Goal: Task Accomplishment & Management: Use online tool/utility

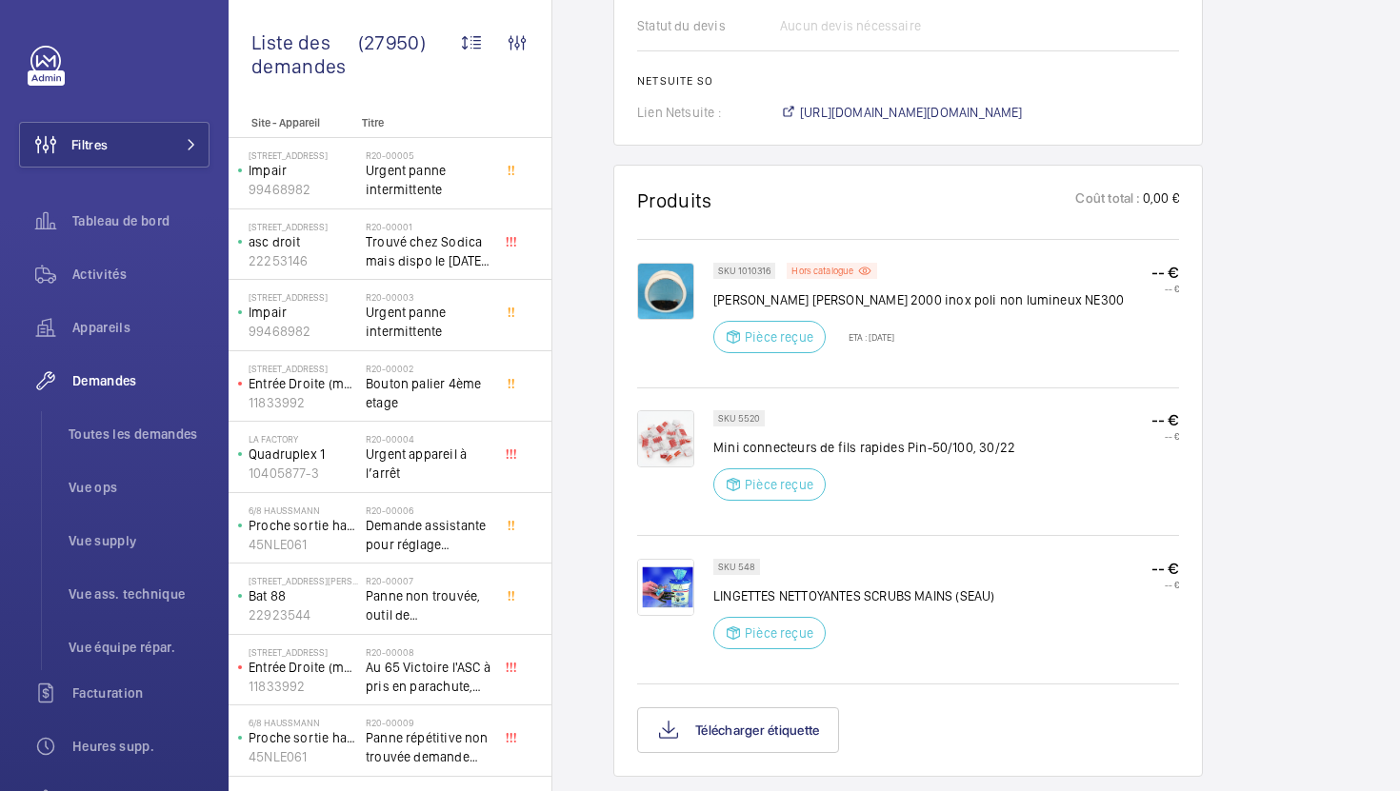
scroll to position [1574, 0]
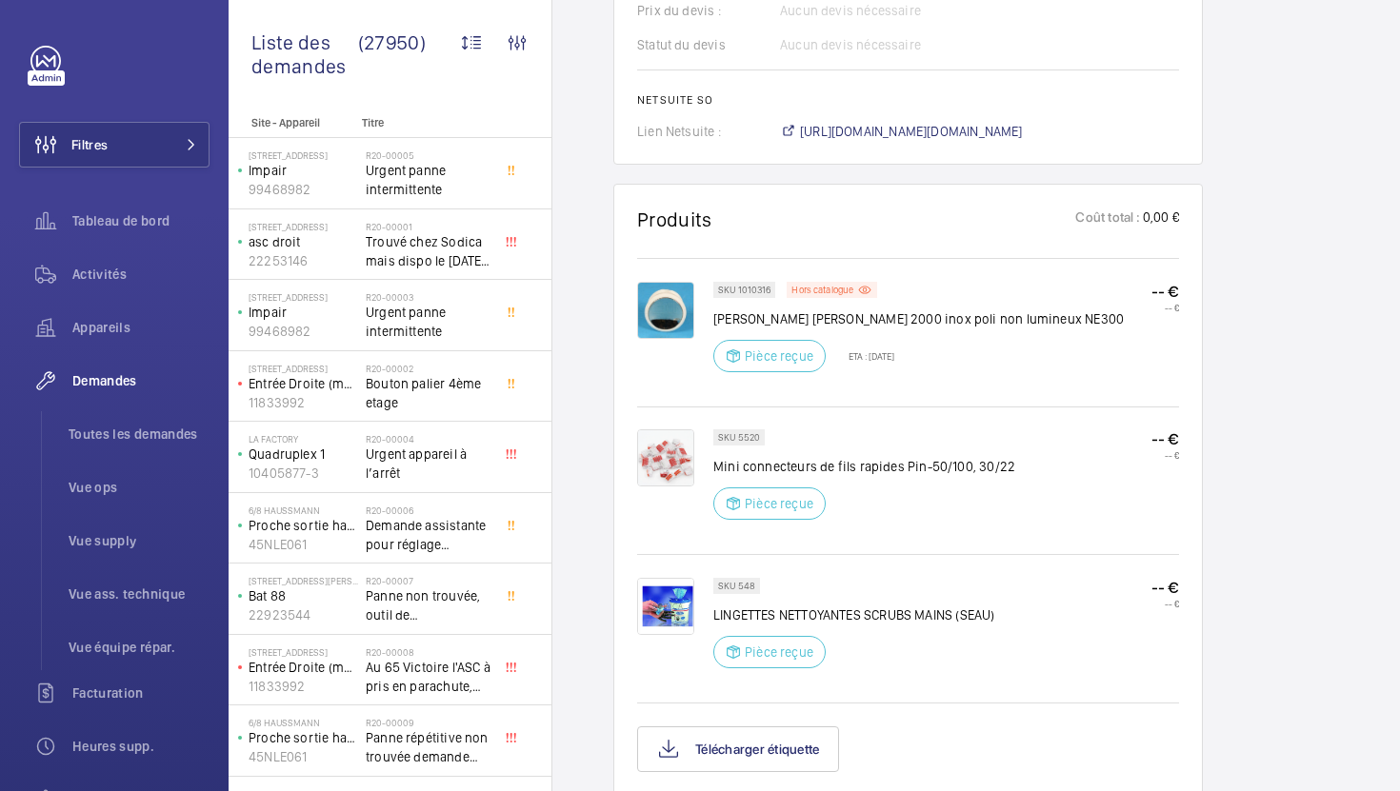
click at [748, 583] on p "SKU 548" at bounding box center [736, 586] width 37 height 7
copy p "548"
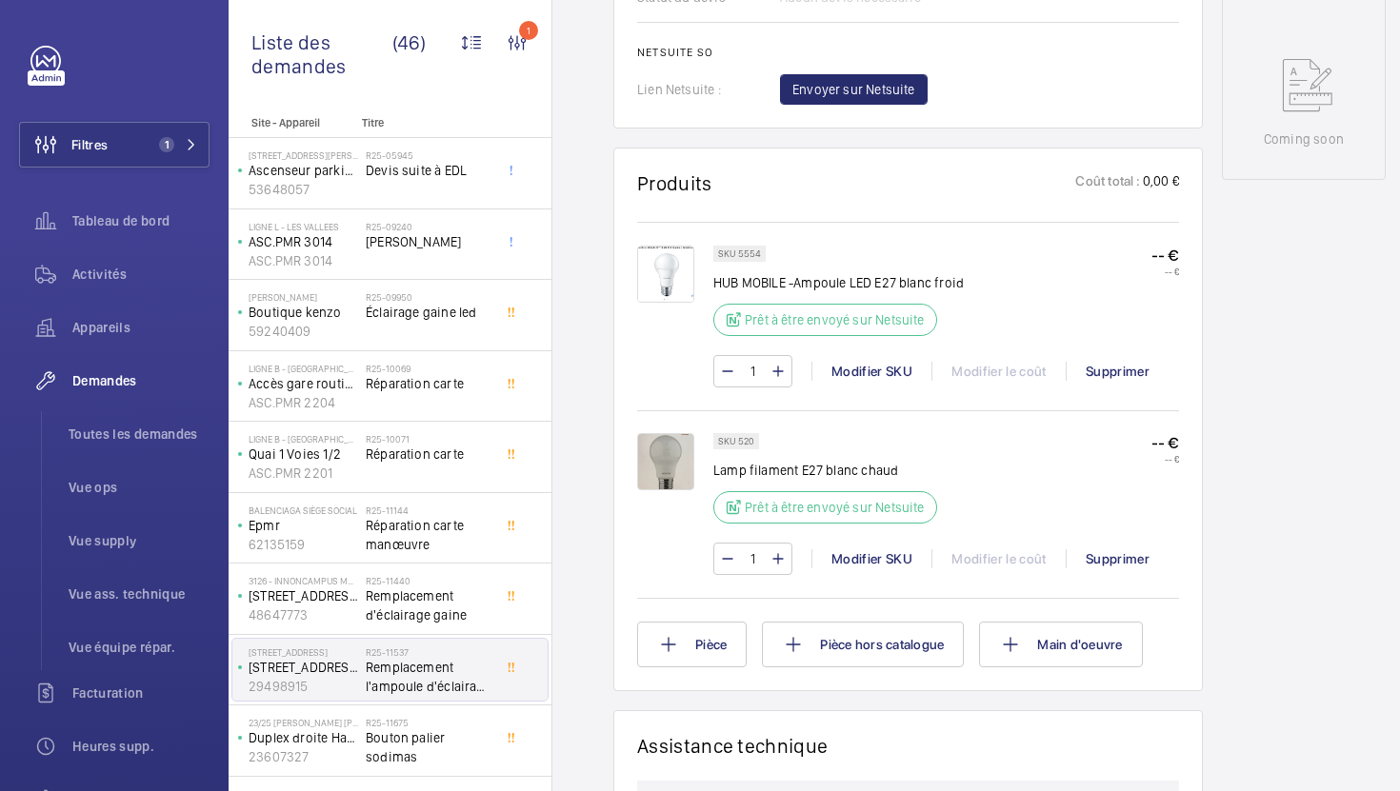
scroll to position [965, 0]
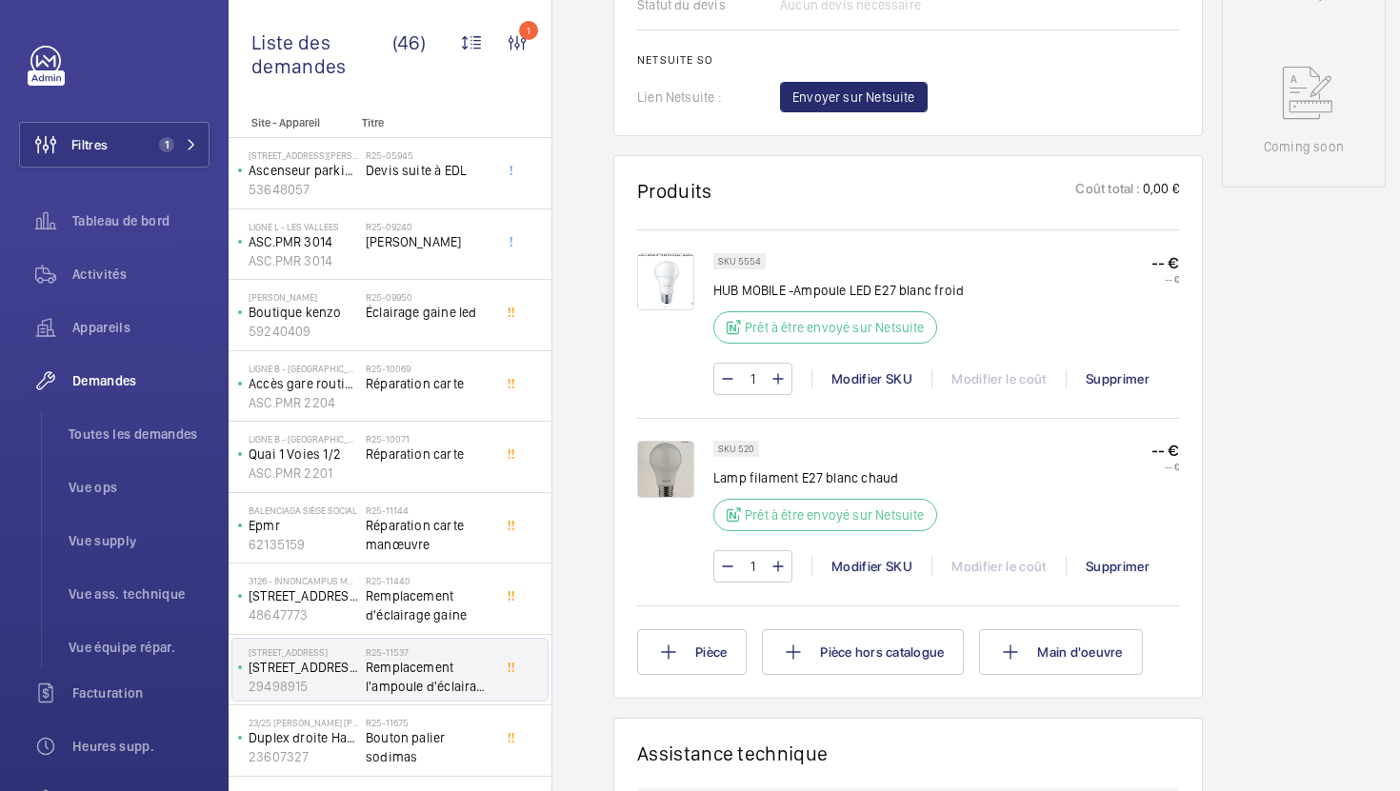
click at [670, 463] on img at bounding box center [665, 469] width 57 height 57
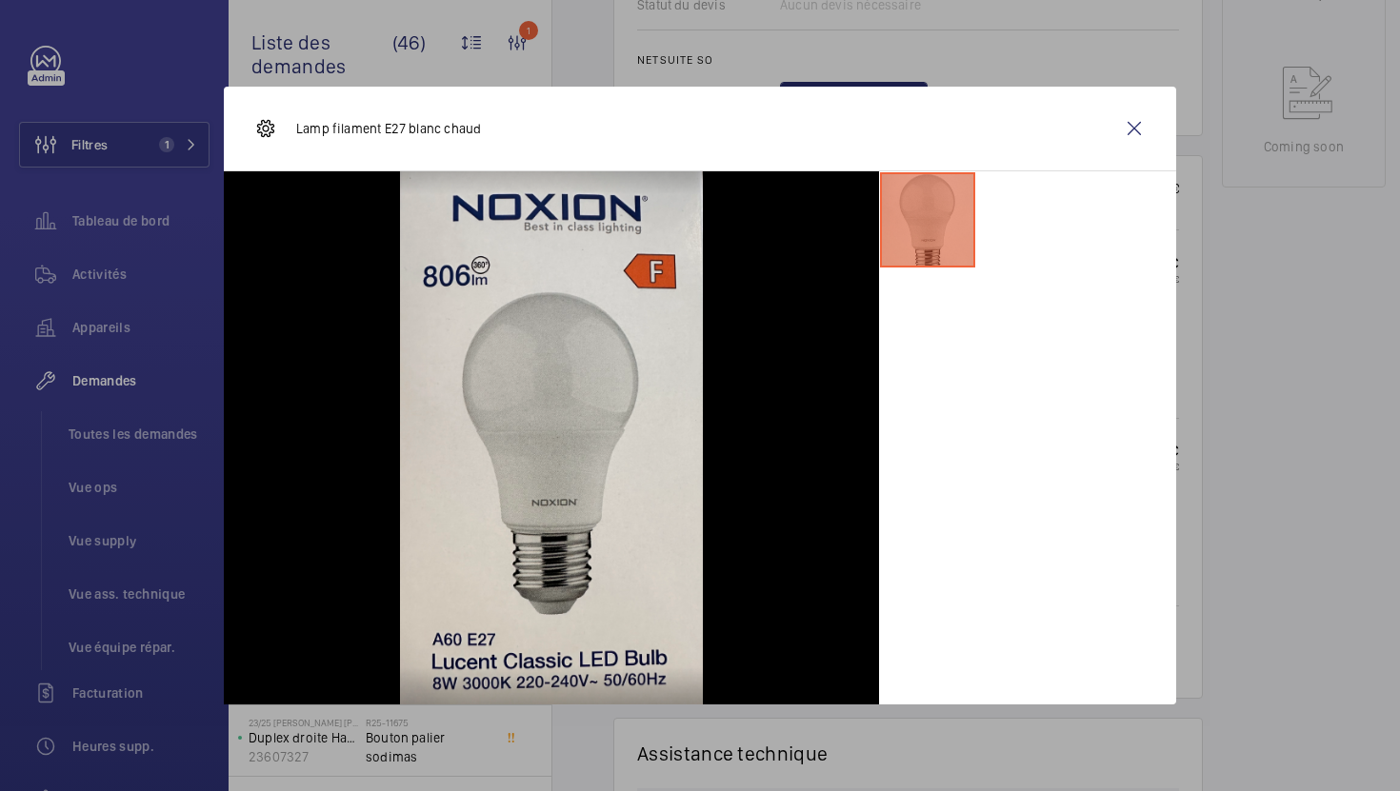
click at [1234, 436] on div at bounding box center [700, 395] width 1400 height 791
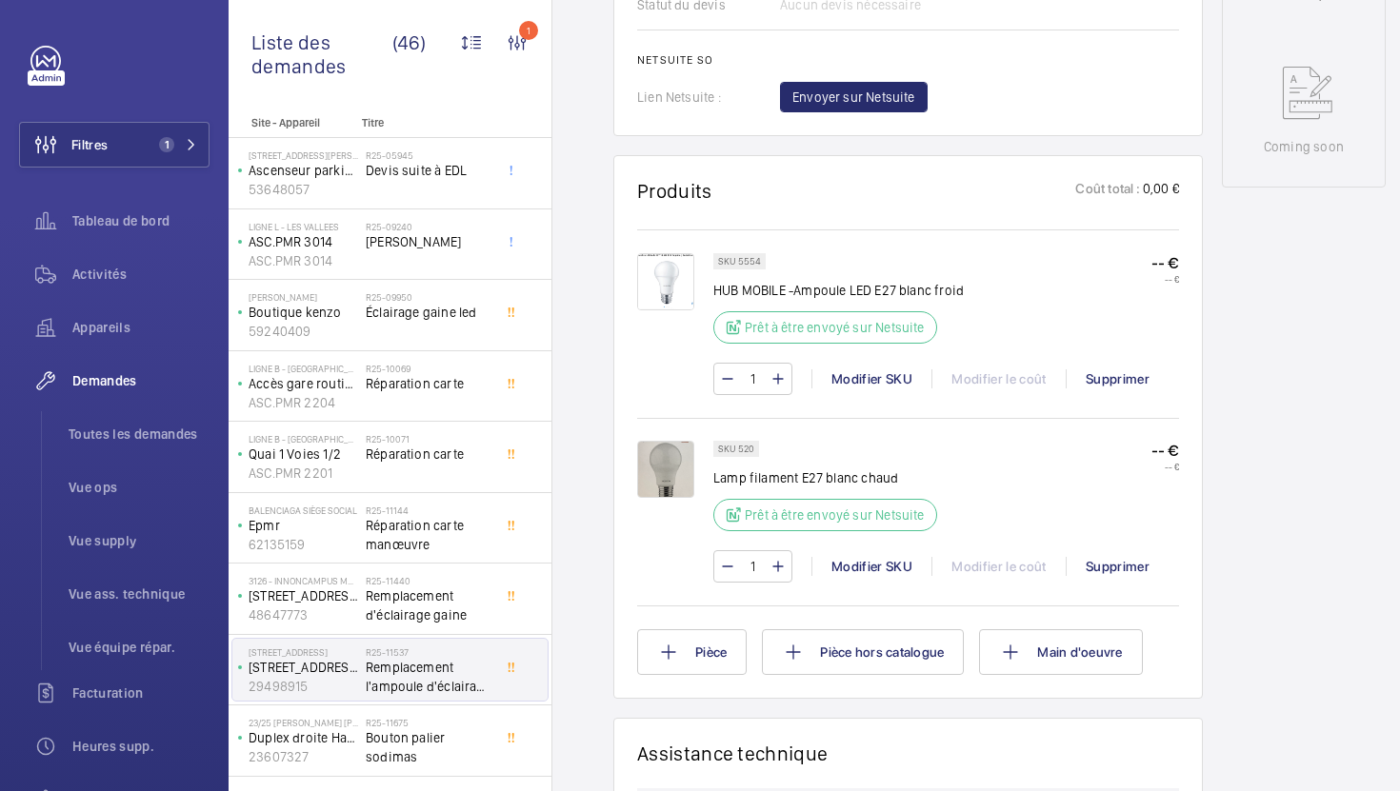
click at [675, 477] on img at bounding box center [665, 469] width 57 height 57
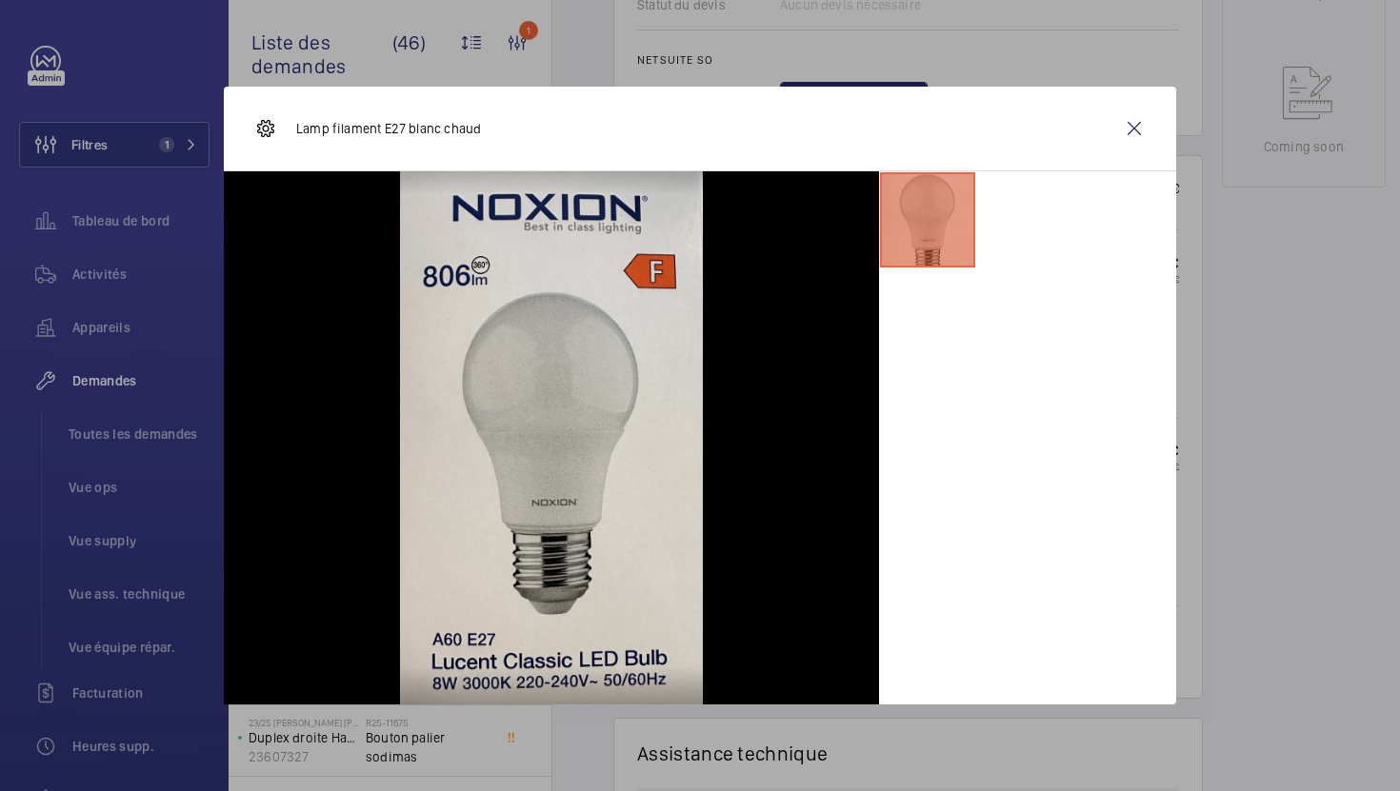
click at [1217, 481] on div at bounding box center [700, 395] width 1400 height 791
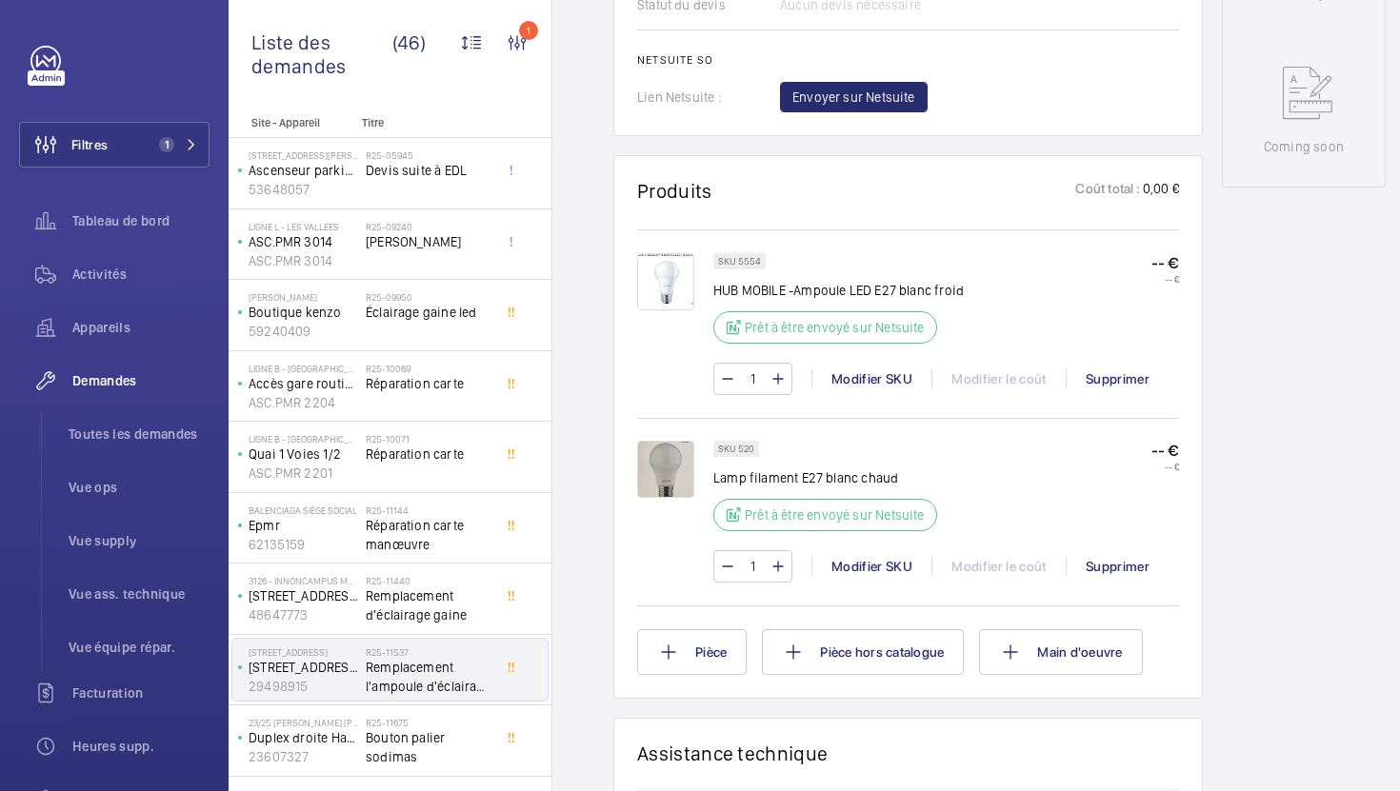
click at [677, 291] on img at bounding box center [665, 281] width 57 height 57
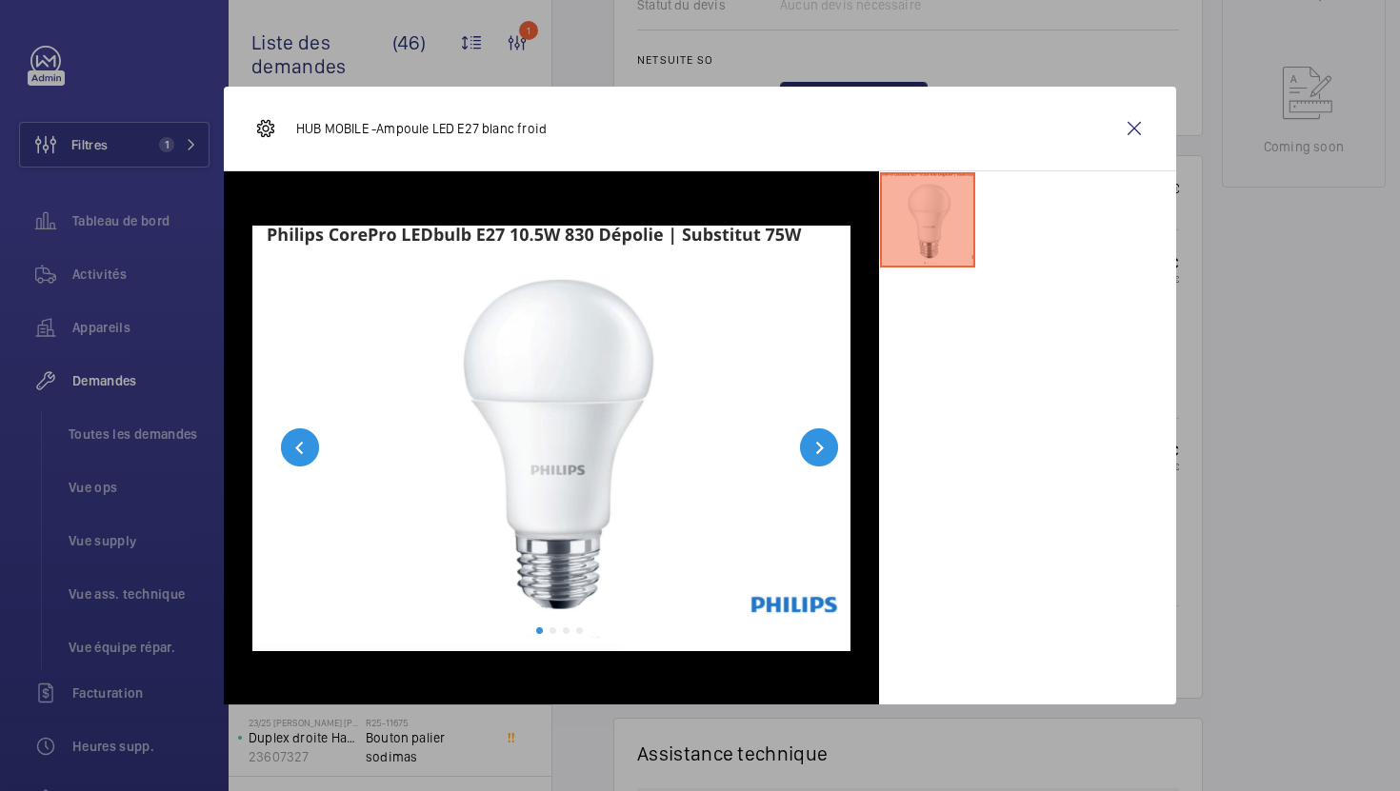
click at [1256, 465] on div at bounding box center [700, 395] width 1400 height 791
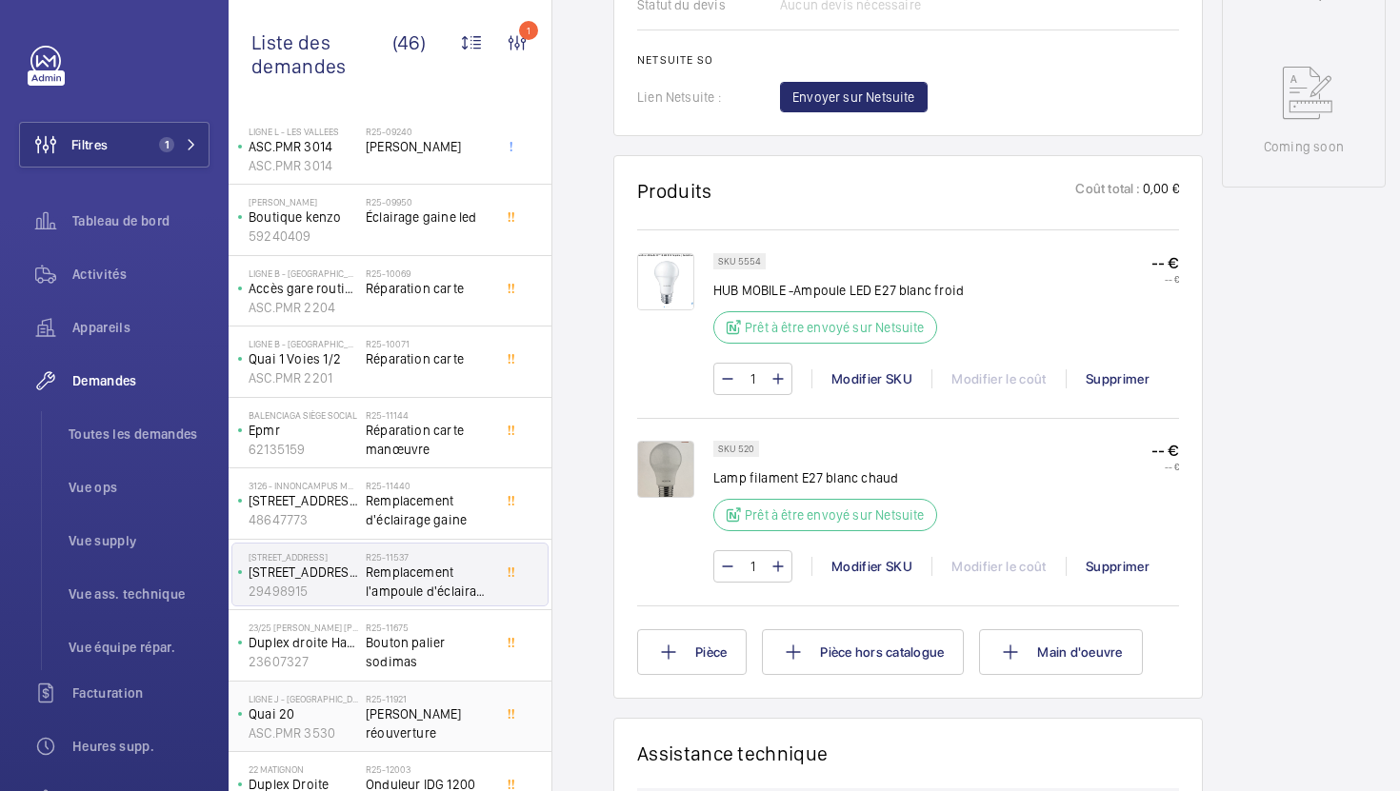
scroll to position [119, 0]
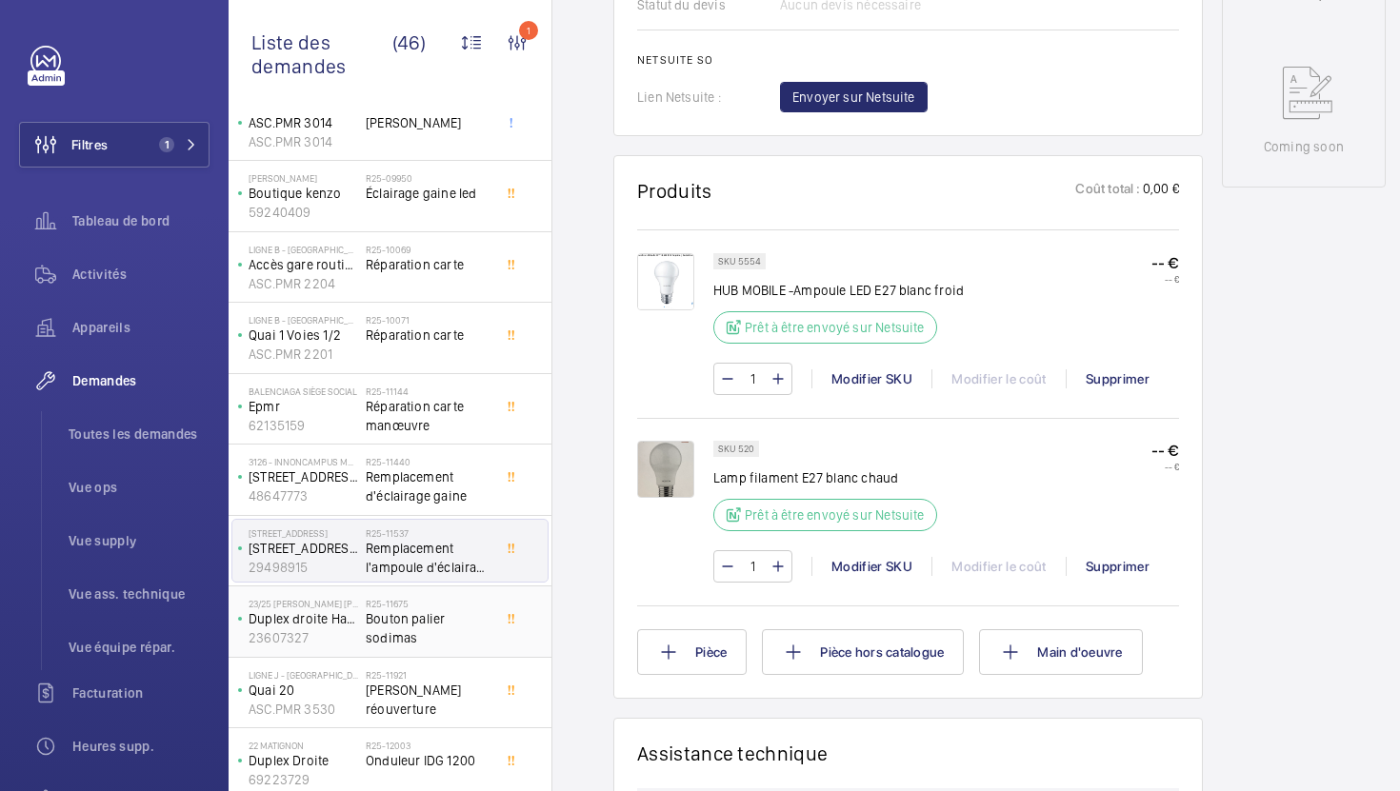
click at [469, 637] on span "Bouton palier sodimas" at bounding box center [429, 628] width 126 height 38
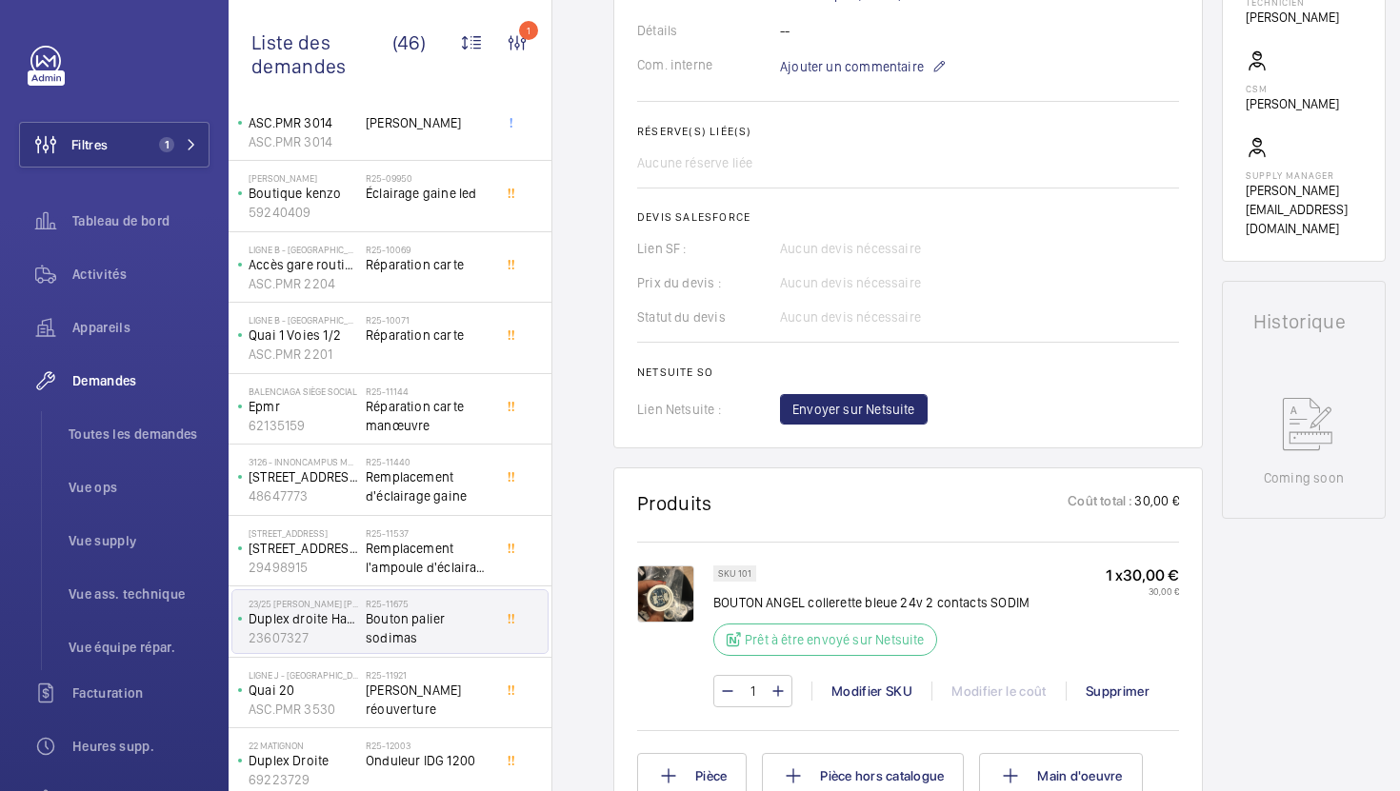
scroll to position [627, 0]
click at [745, 575] on p "SKU 101" at bounding box center [734, 572] width 33 height 7
copy p "101"
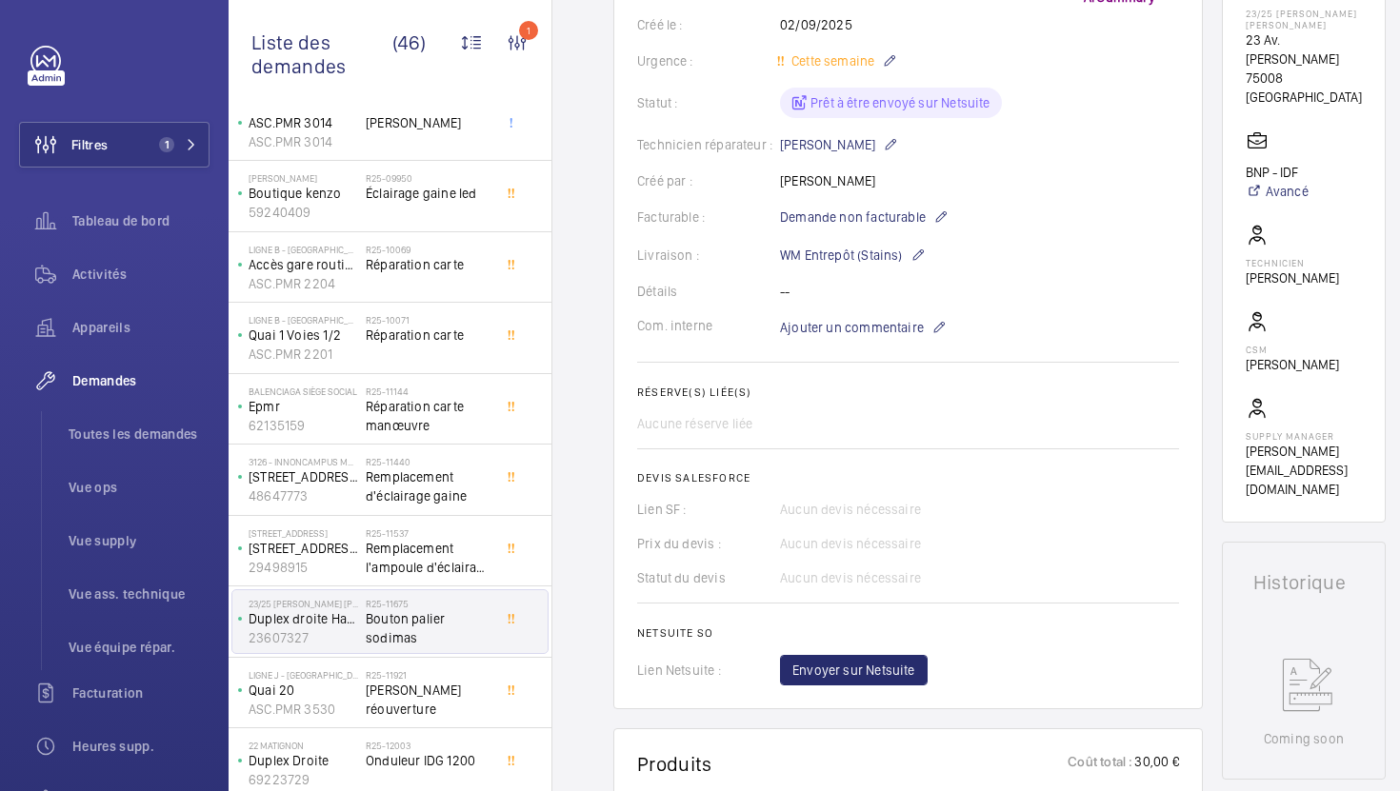
scroll to position [353, 0]
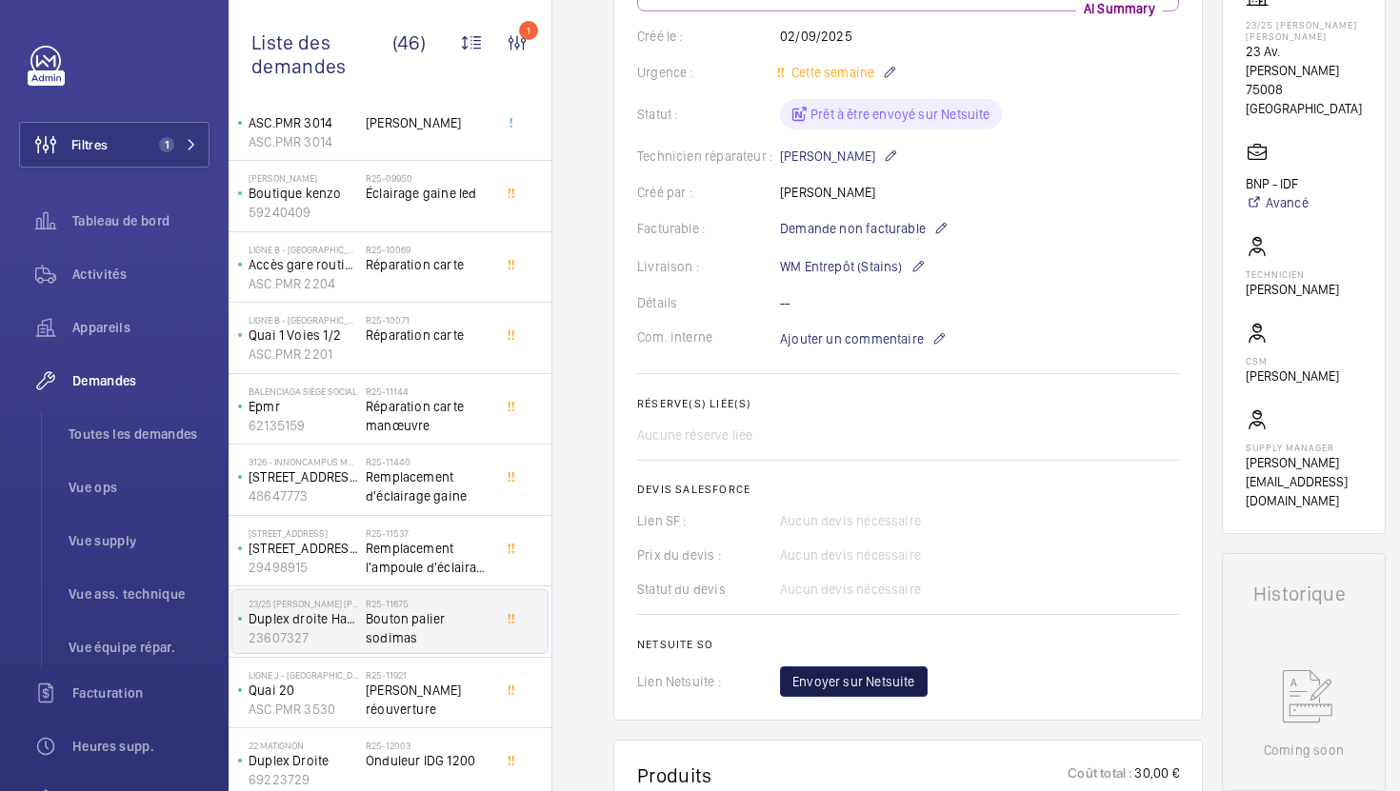
click at [853, 685] on span "Envoyer sur Netsuite" at bounding box center [853, 681] width 123 height 19
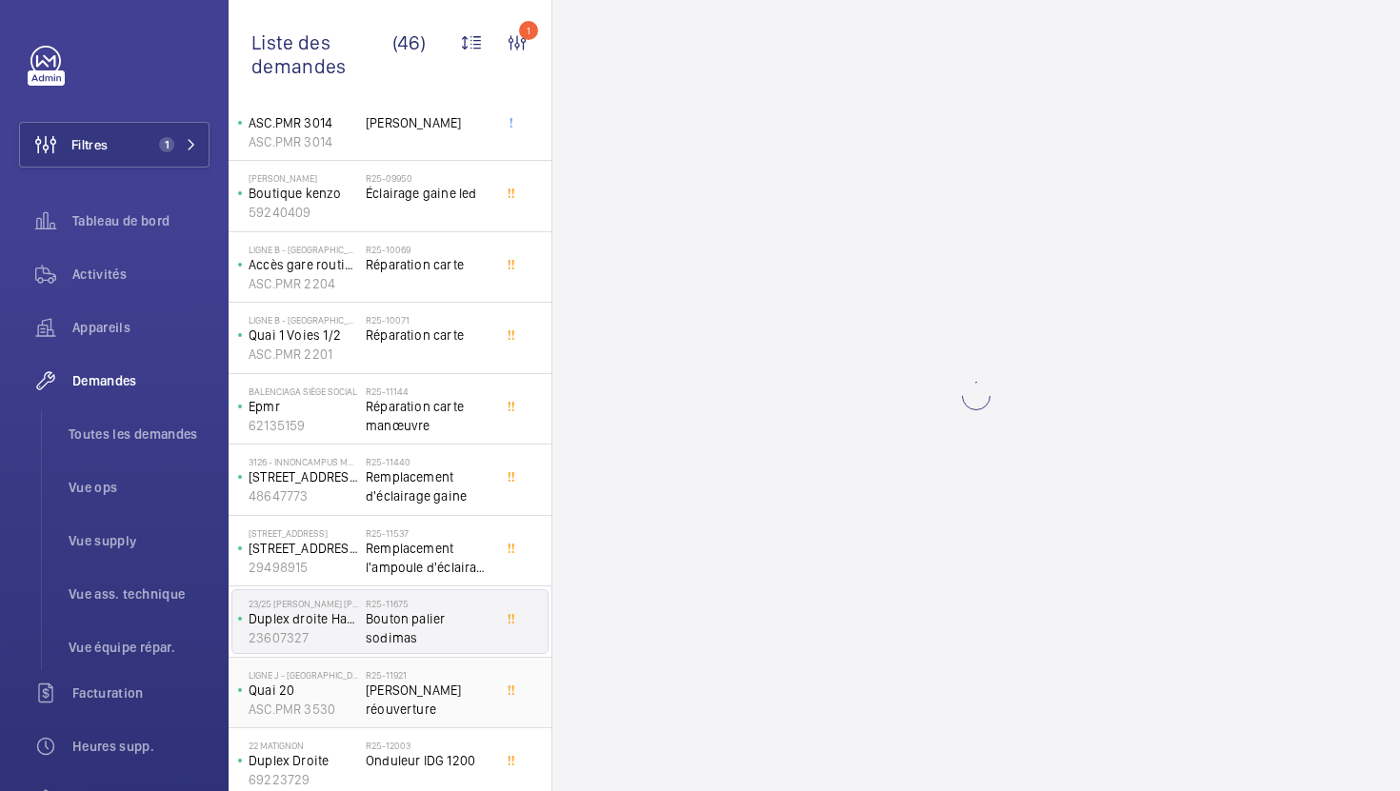
scroll to position [0, 0]
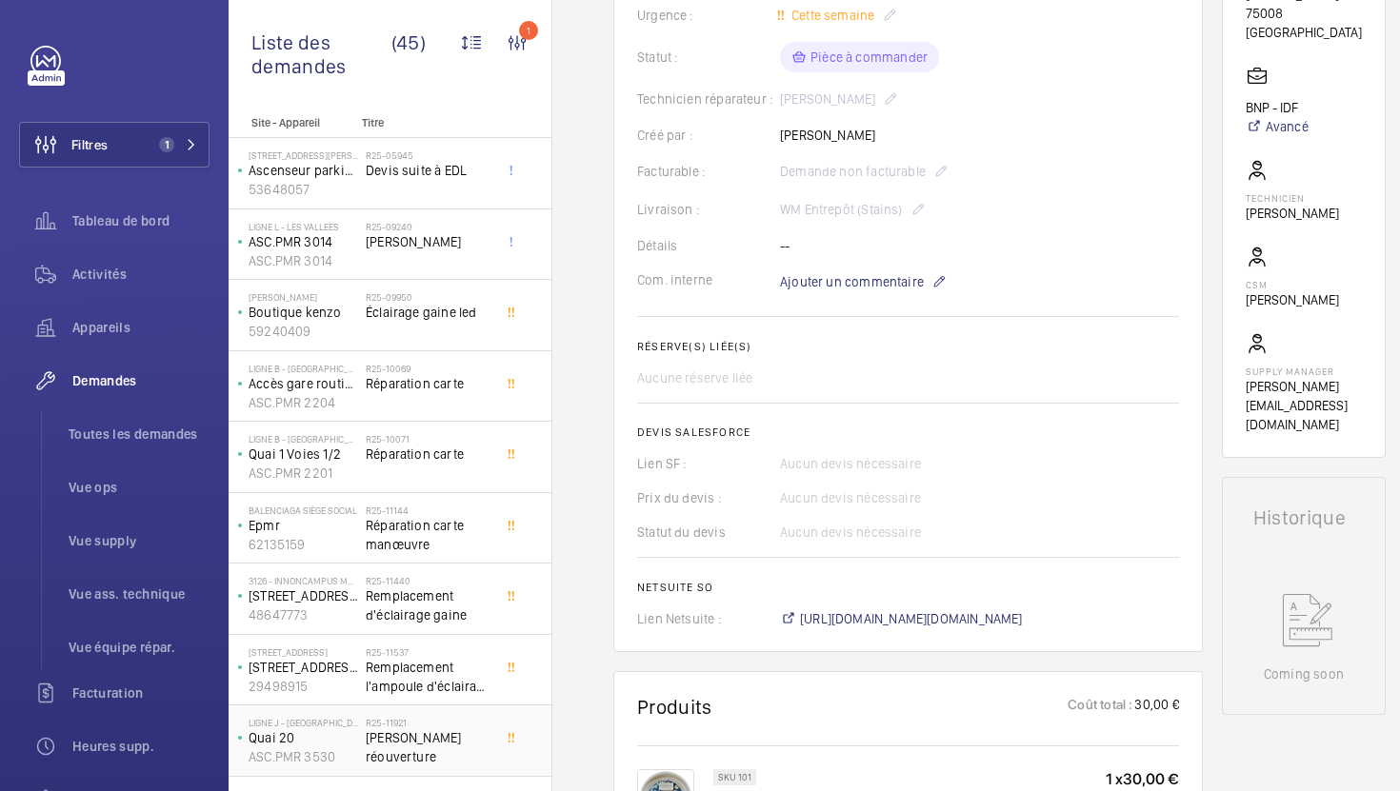
click at [459, 738] on span "[PERSON_NAME] réouverture" at bounding box center [429, 747] width 126 height 38
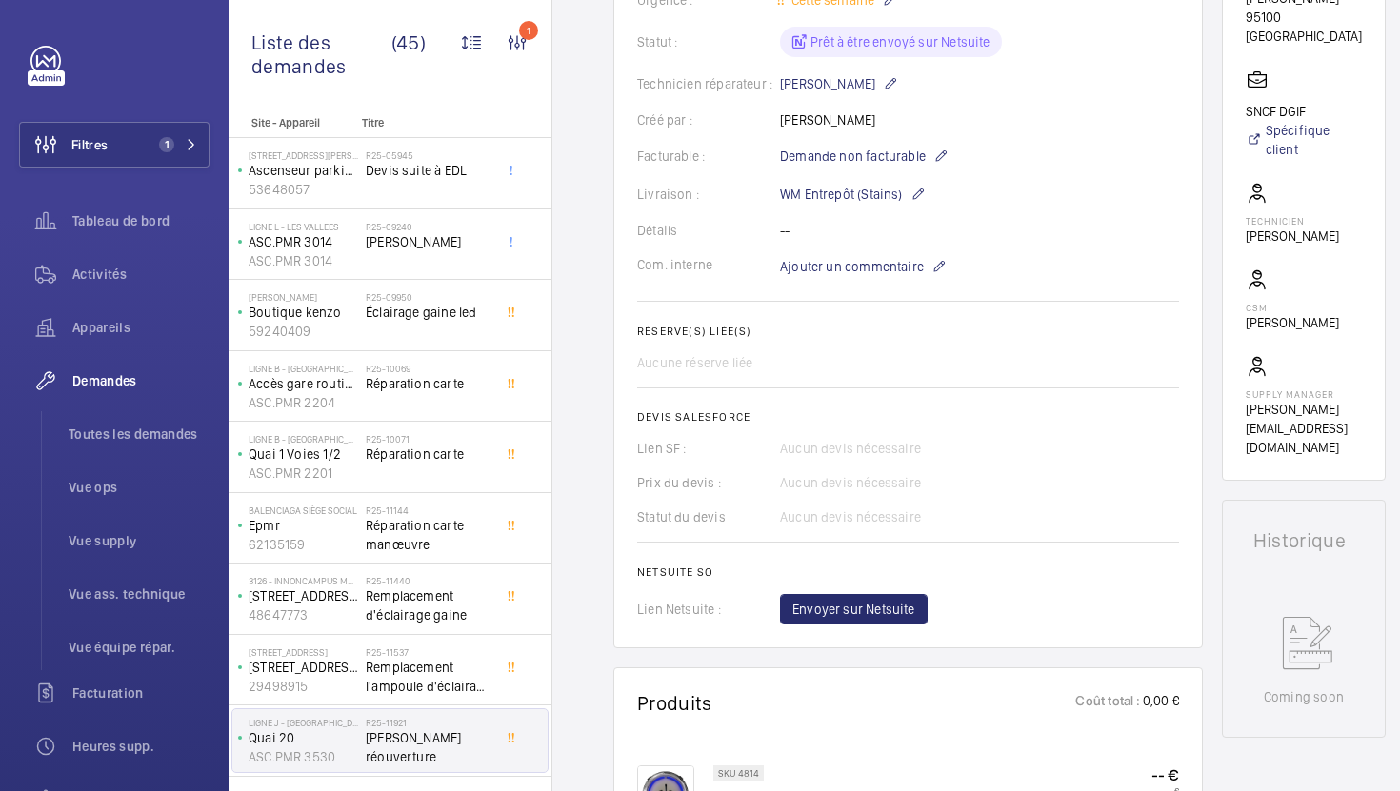
scroll to position [429, 0]
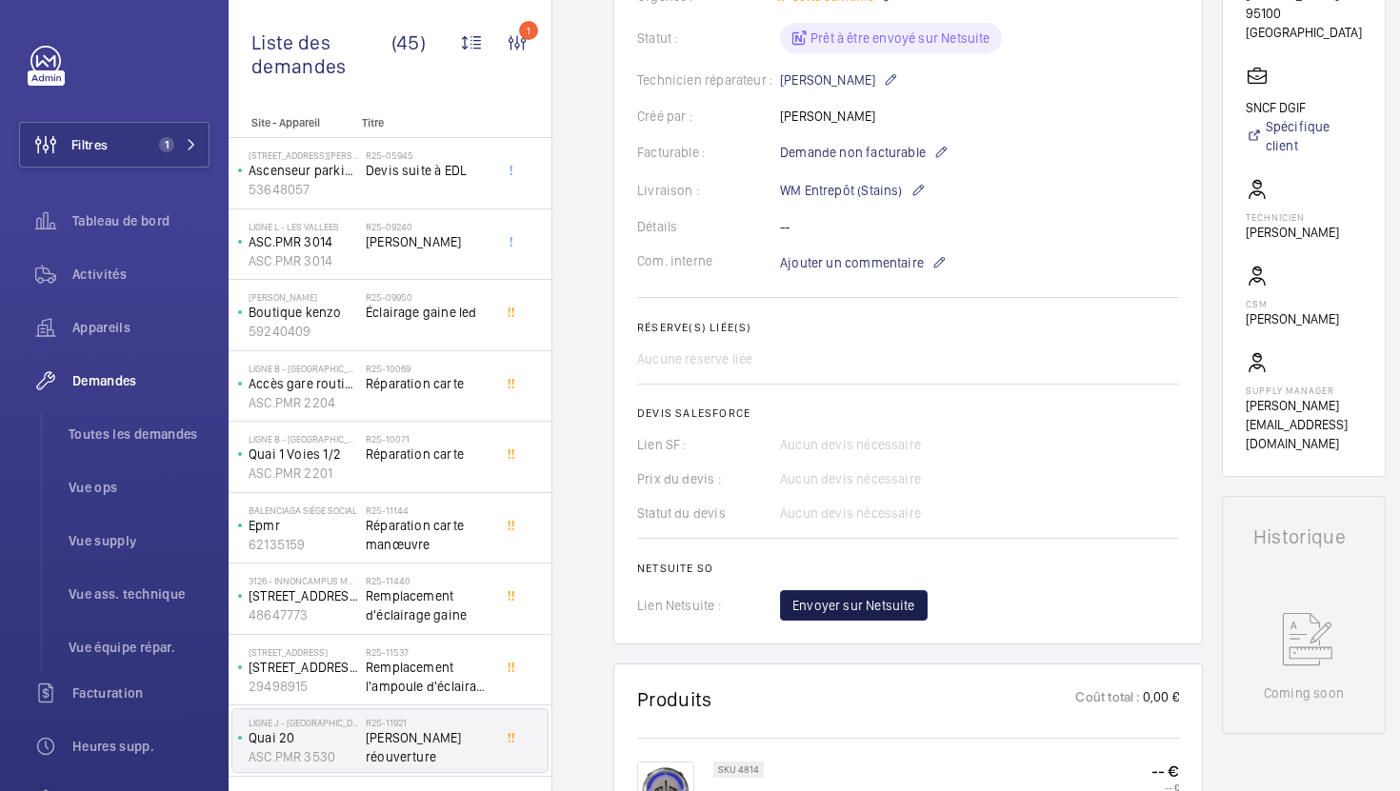
click at [859, 613] on span "Envoyer sur Netsuite" at bounding box center [853, 605] width 123 height 19
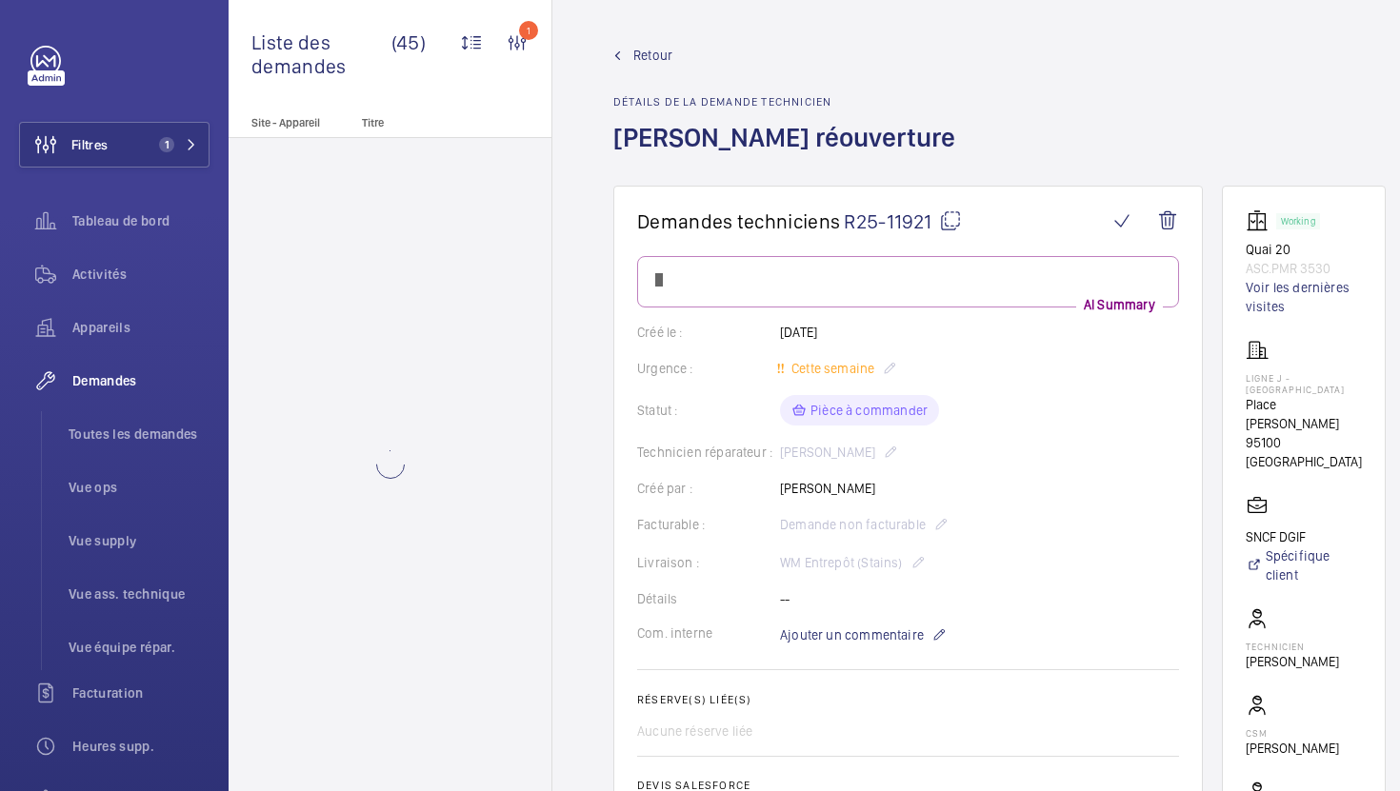
scroll to position [0, 0]
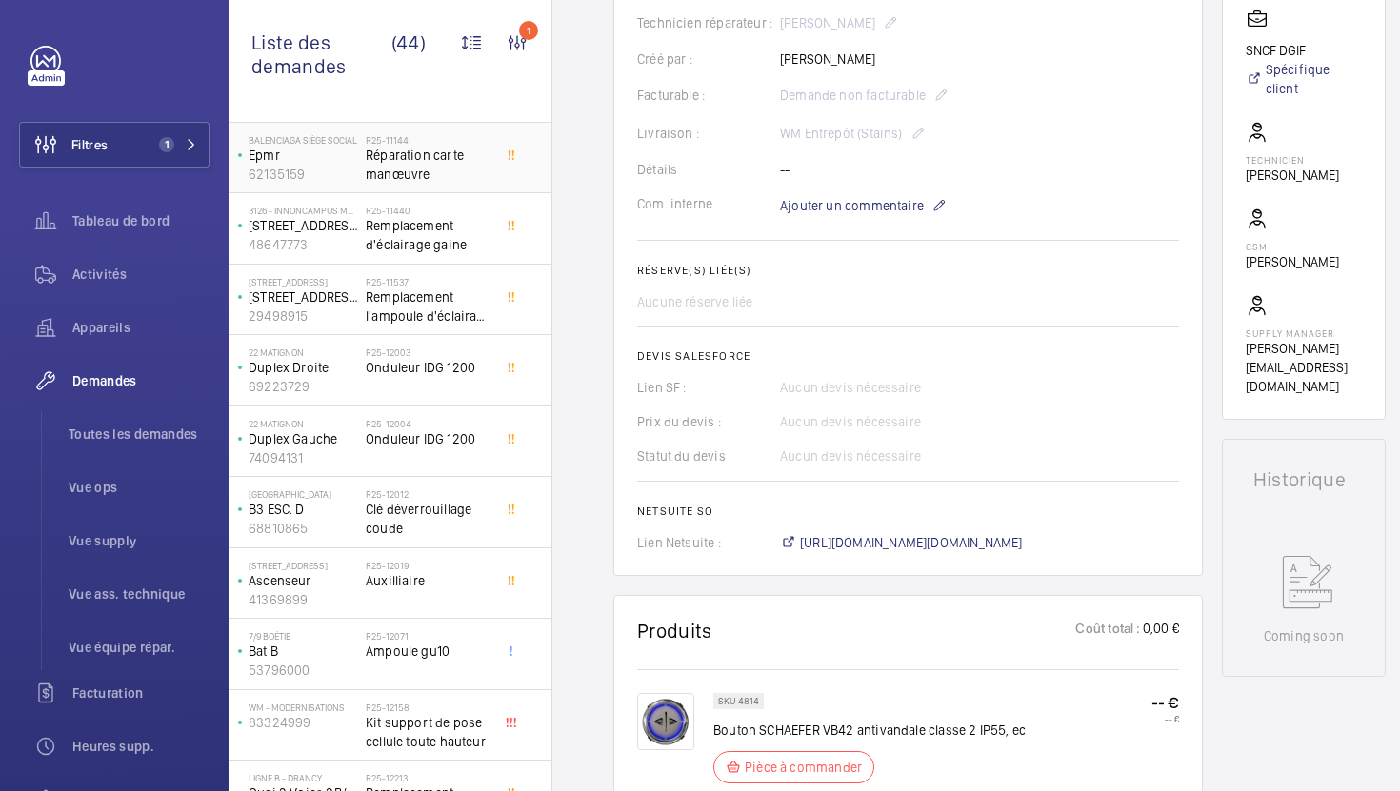
scroll to position [381, 0]
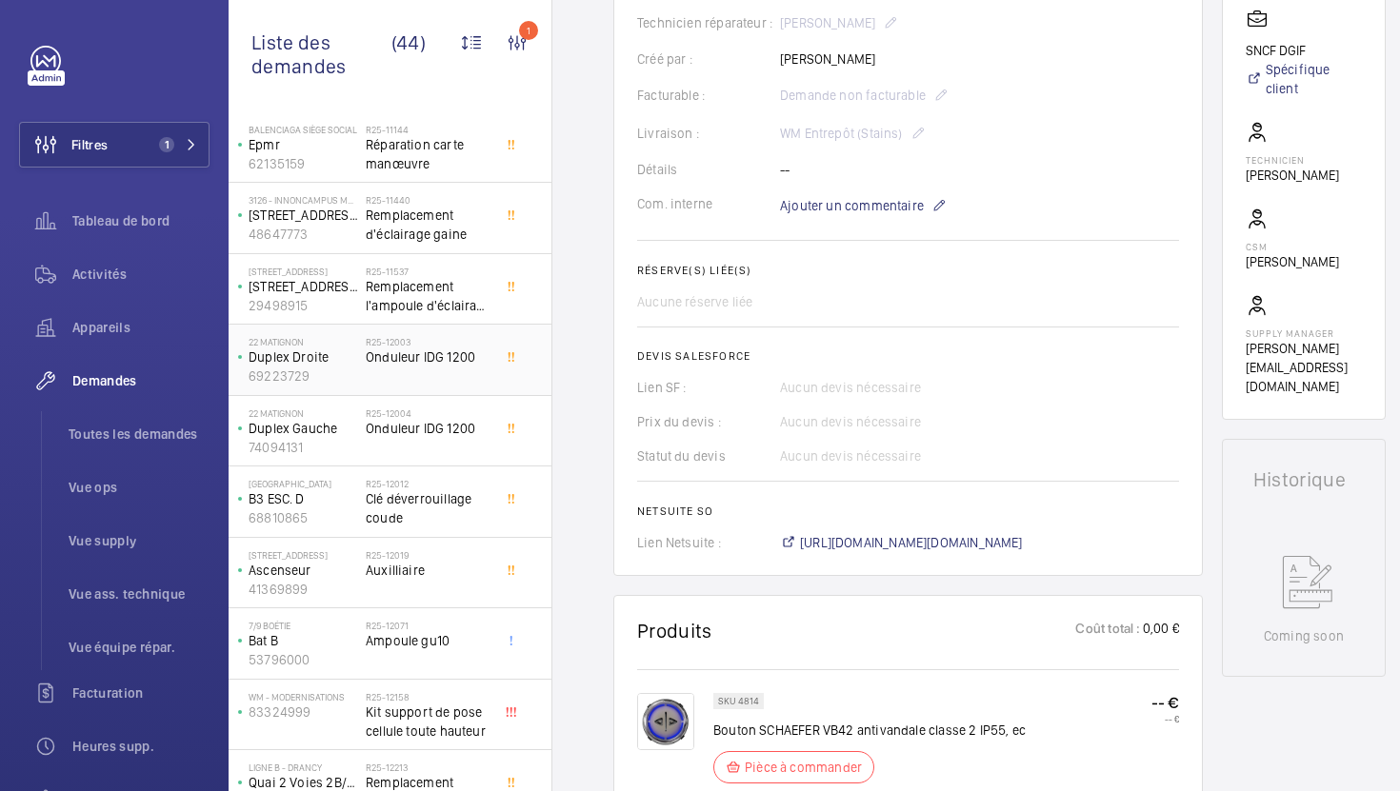
click at [447, 348] on span "Onduleur IDG 1200" at bounding box center [429, 357] width 126 height 19
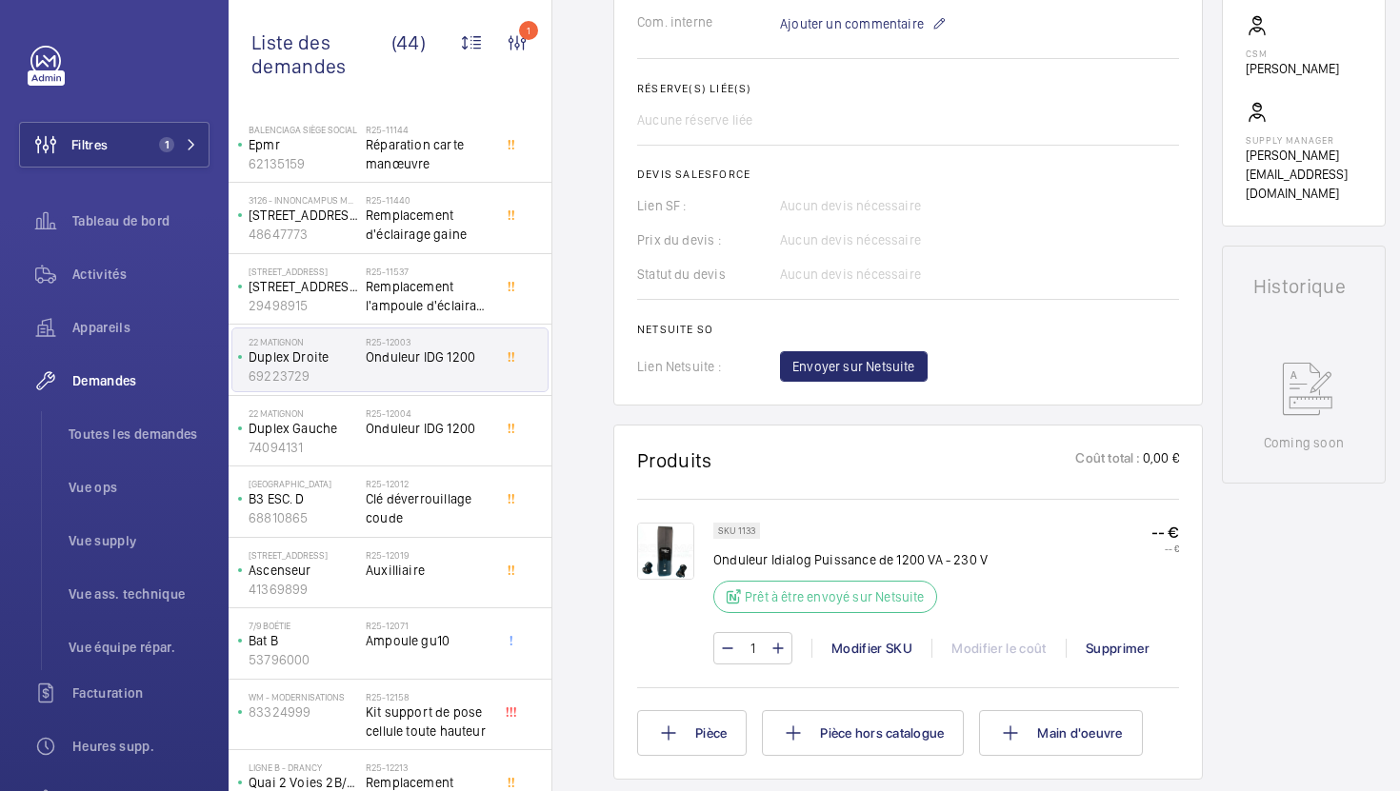
scroll to position [655, 0]
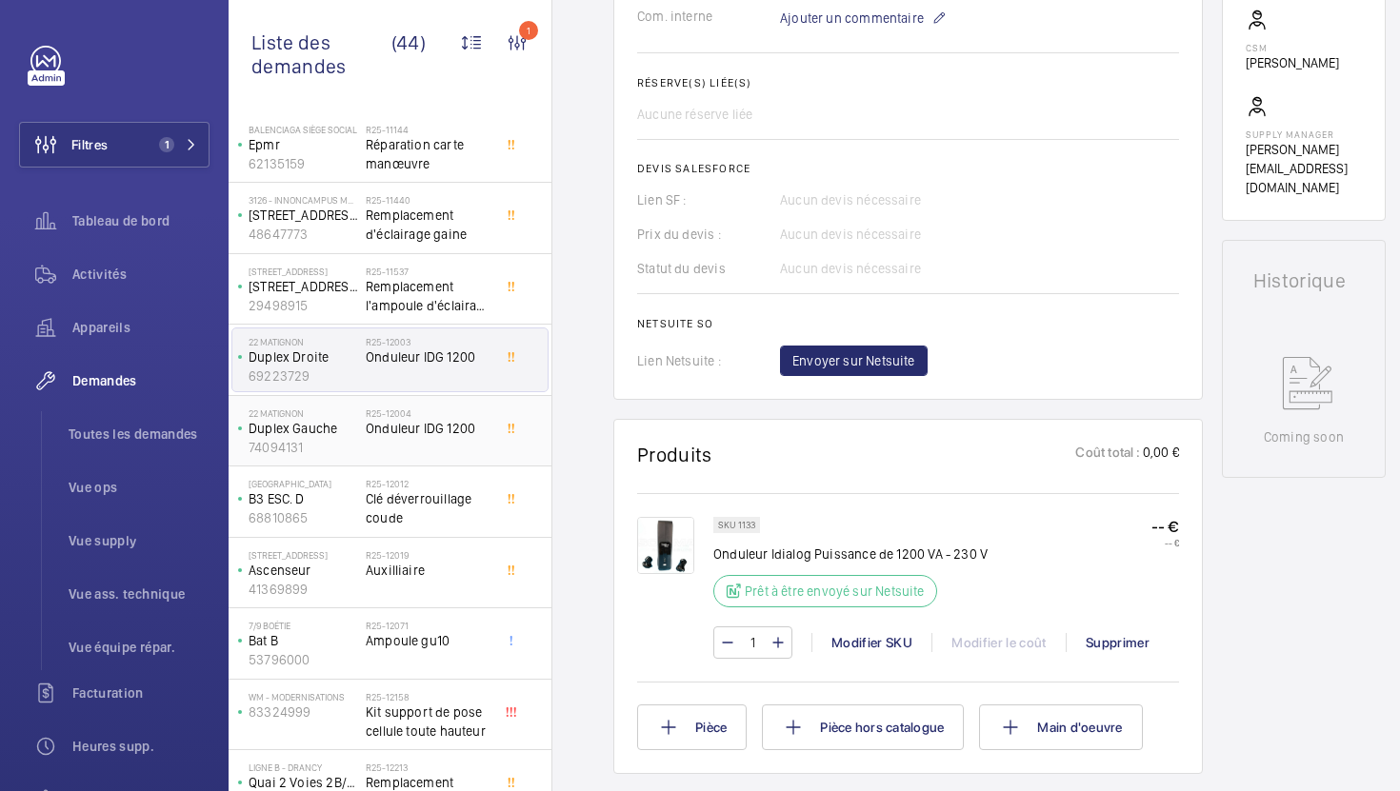
click at [494, 434] on div "R25-12004 Onduleur IDG 1200" at bounding box center [432, 431] width 133 height 63
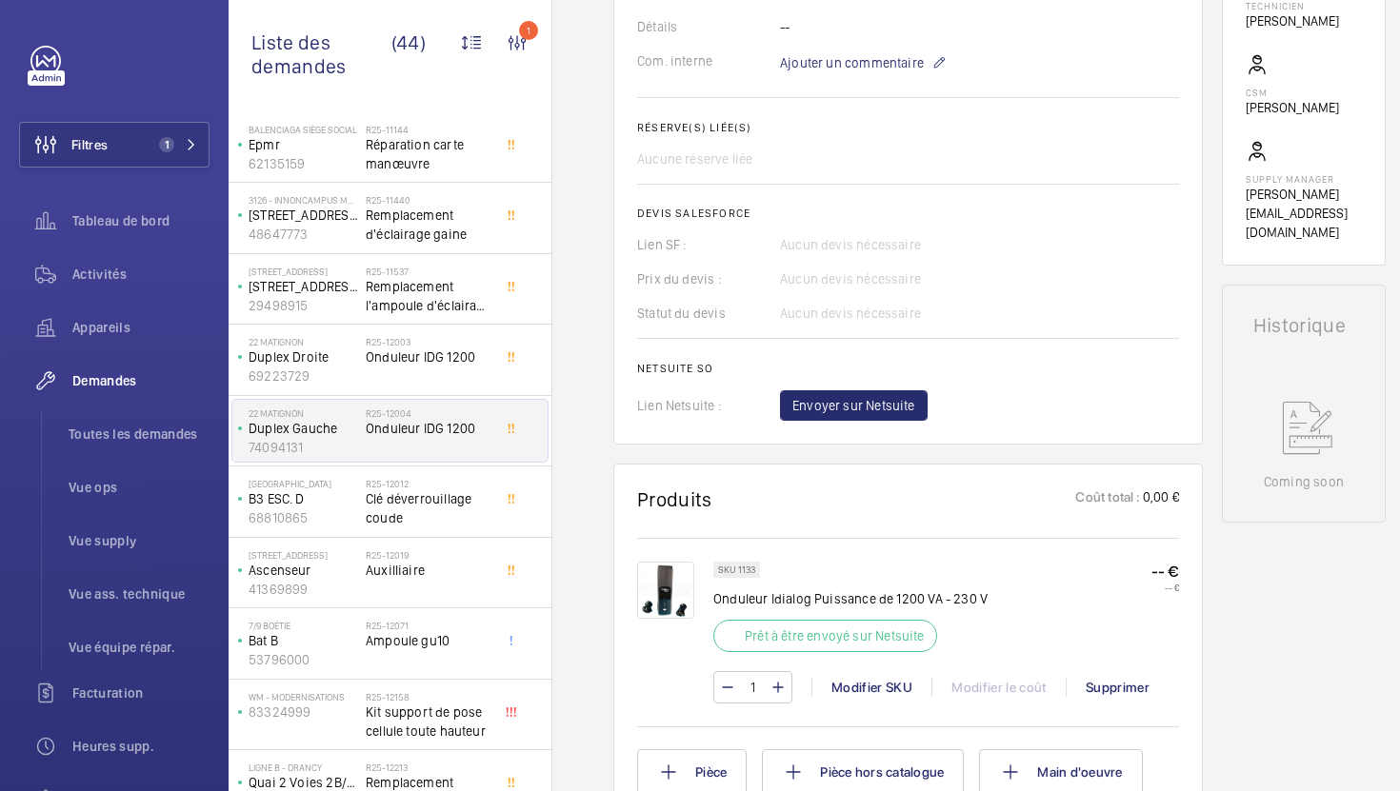
scroll to position [626, 0]
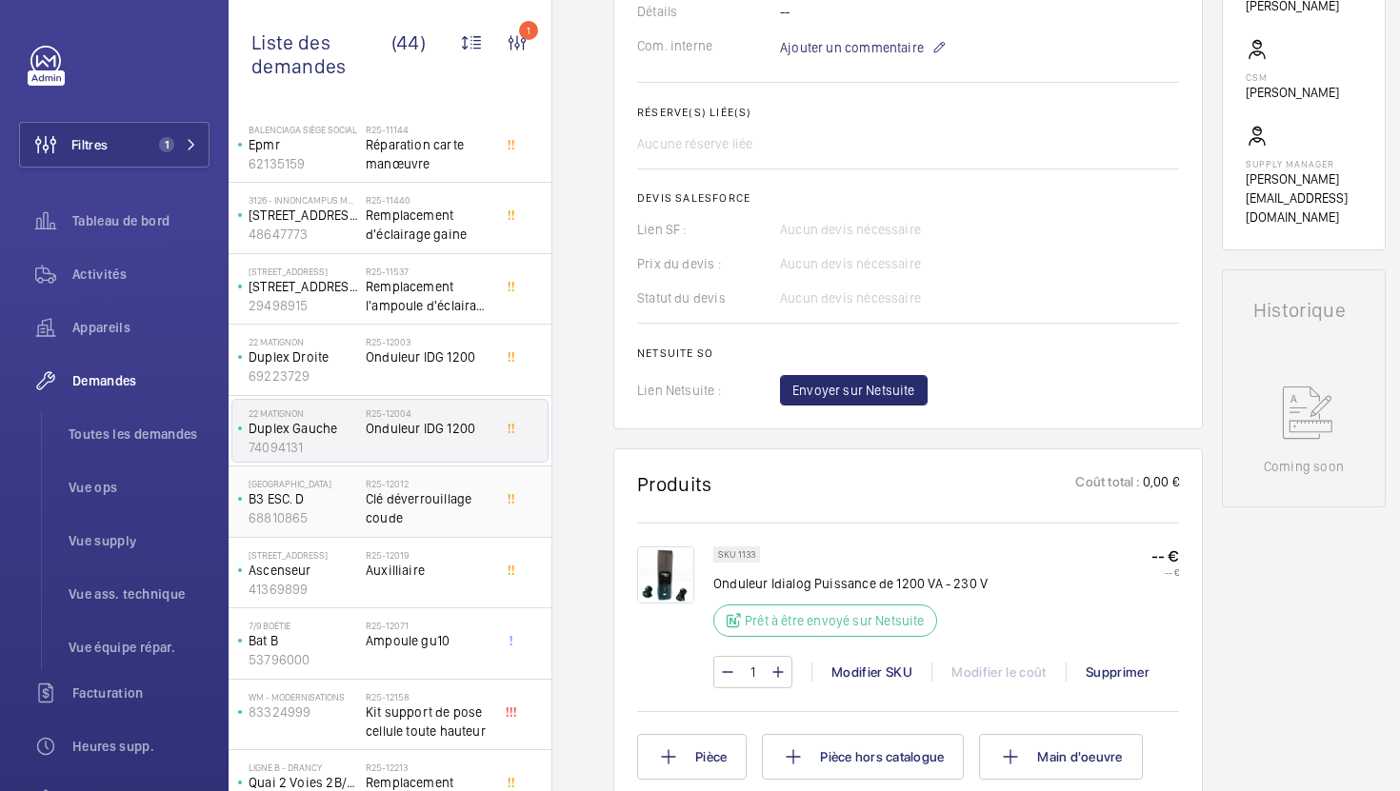
click at [462, 528] on span "Clé déverrouillage coude" at bounding box center [429, 508] width 126 height 38
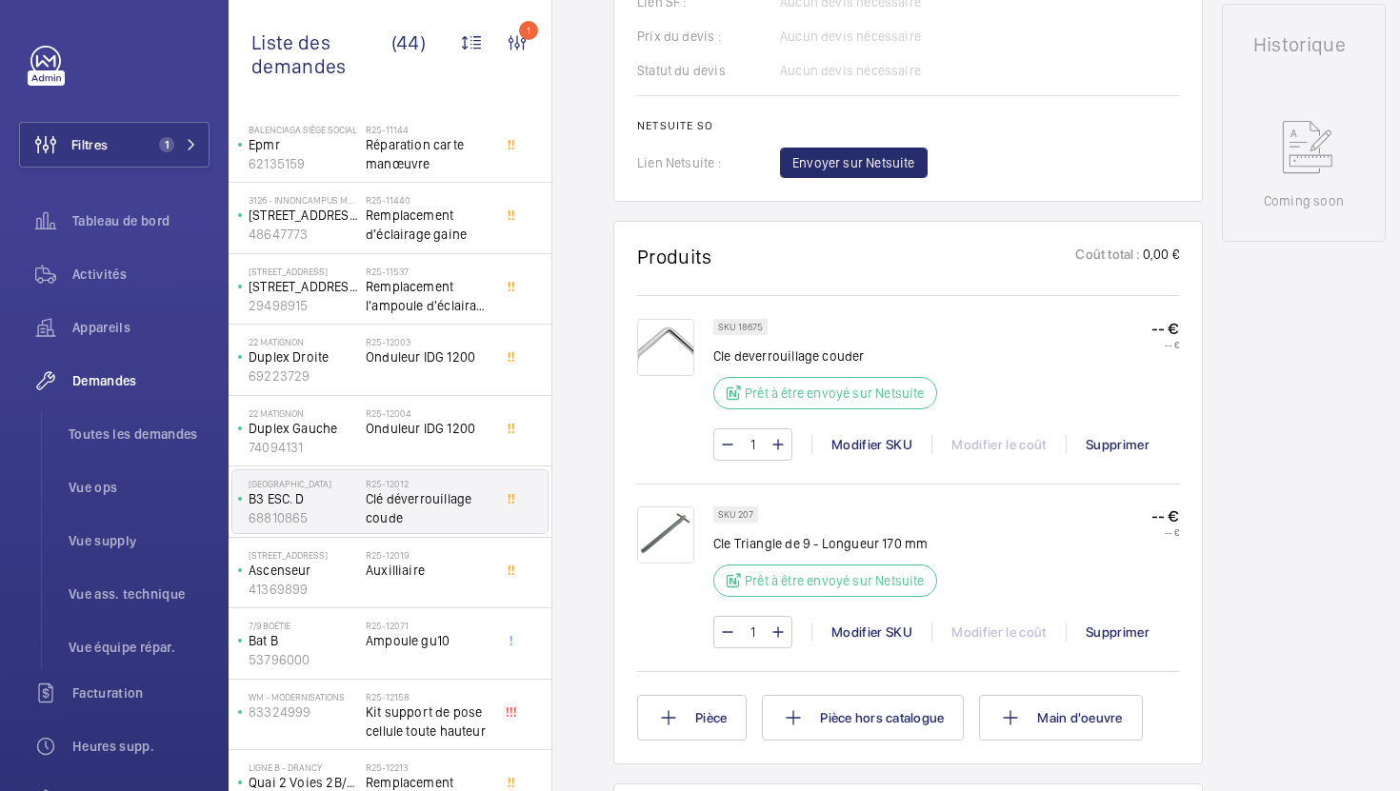
scroll to position [894, 0]
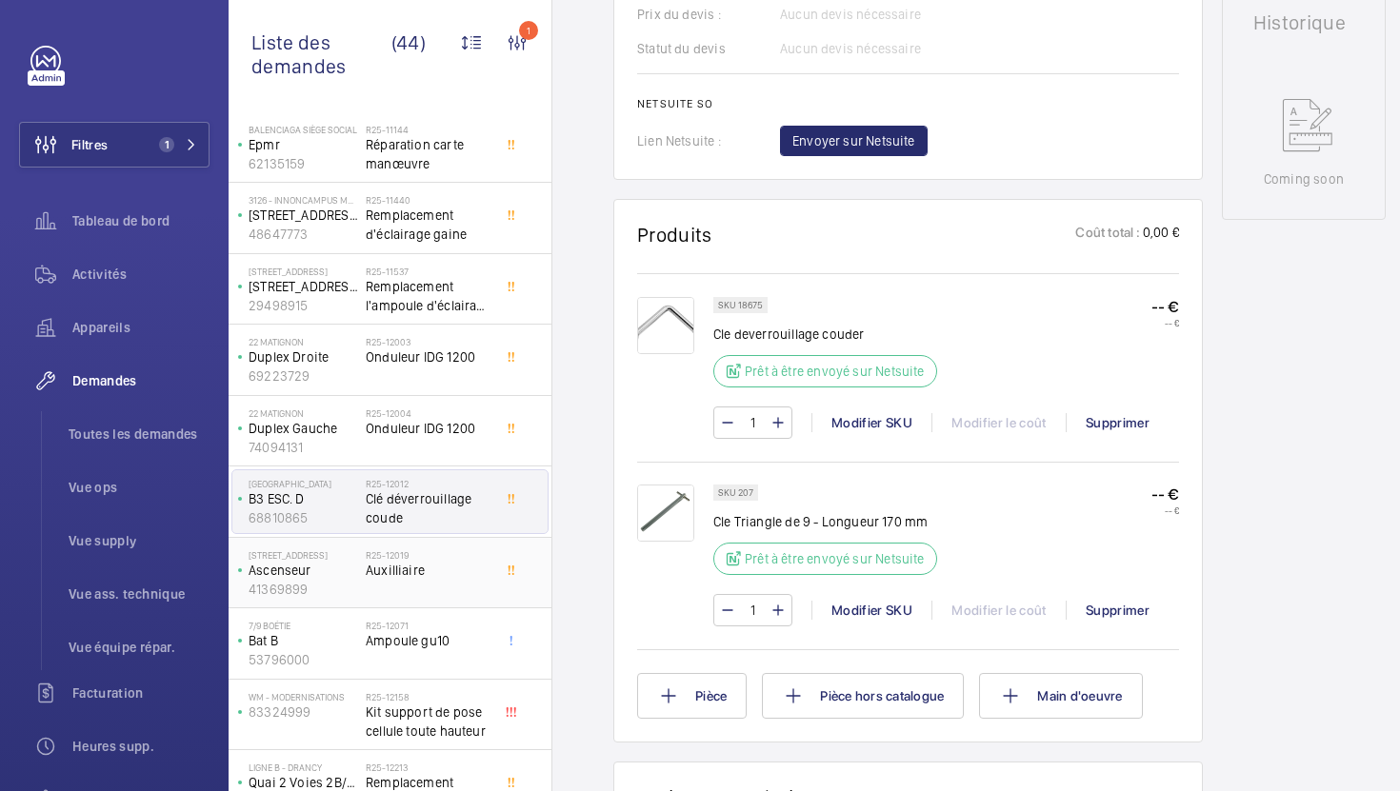
click at [453, 572] on span "Auxilliaire" at bounding box center [429, 570] width 126 height 19
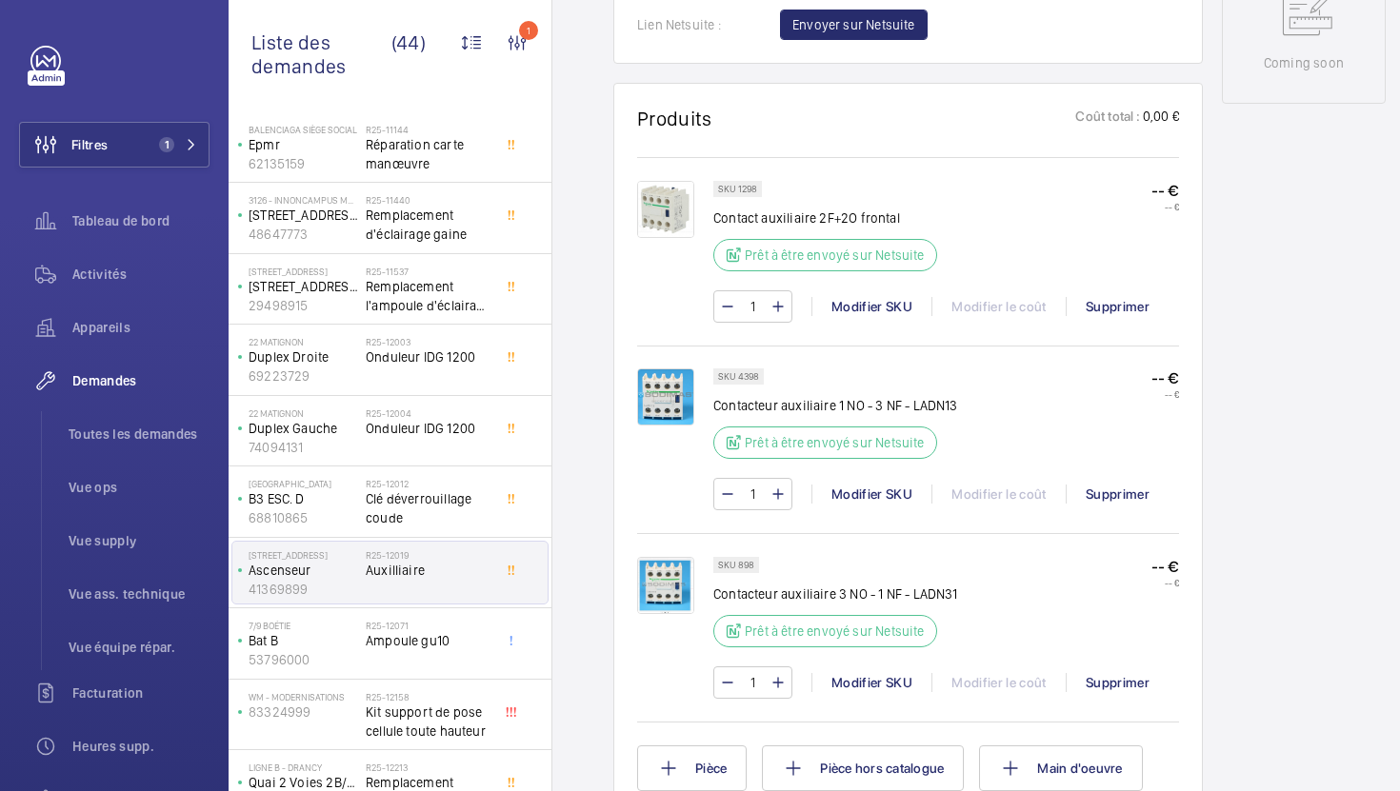
scroll to position [1030, 0]
click at [481, 660] on div "R25-12071 Ampoule gu10" at bounding box center [429, 647] width 126 height 55
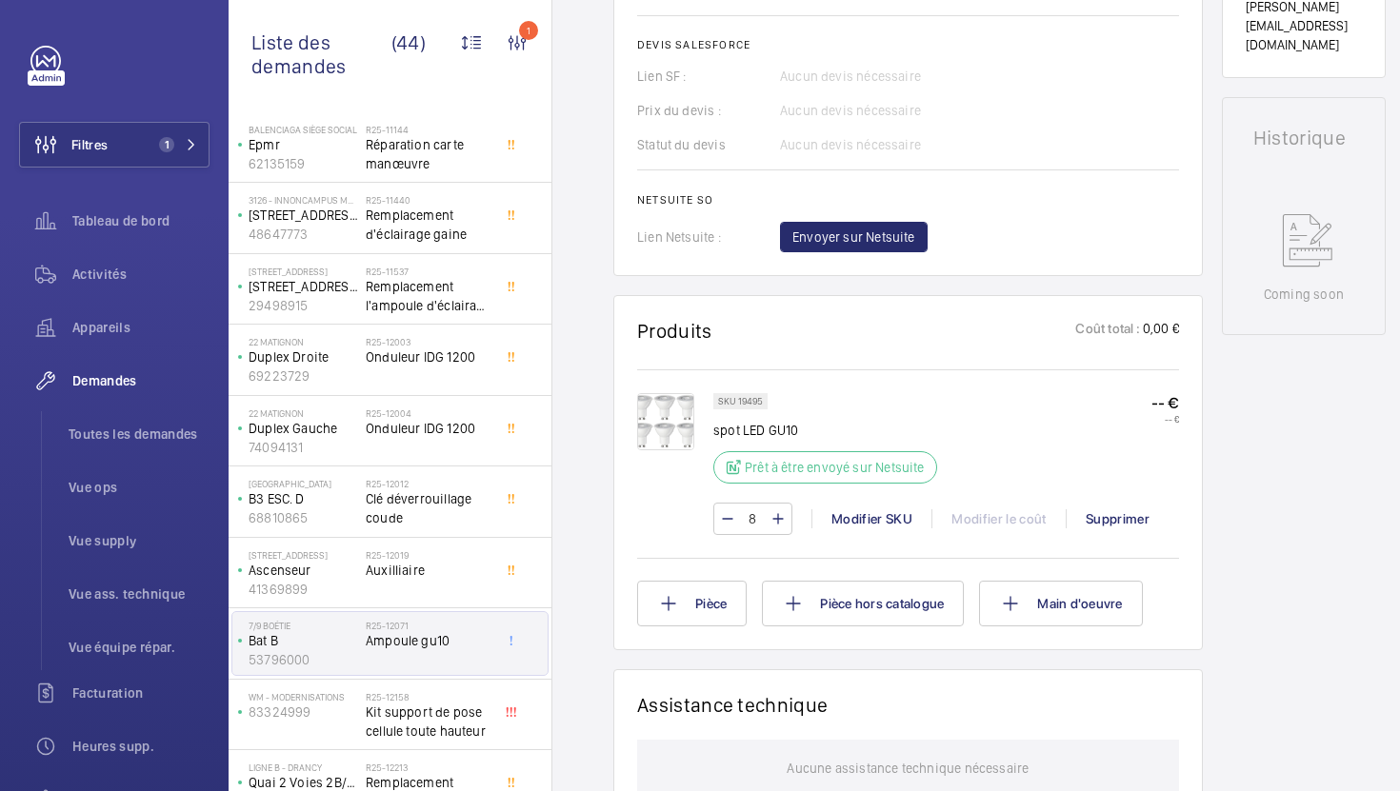
scroll to position [801, 0]
click at [755, 399] on p "SKU 19495" at bounding box center [740, 398] width 45 height 7
copy p "19495"
click at [731, 519] on mat-icon at bounding box center [727, 516] width 15 height 23
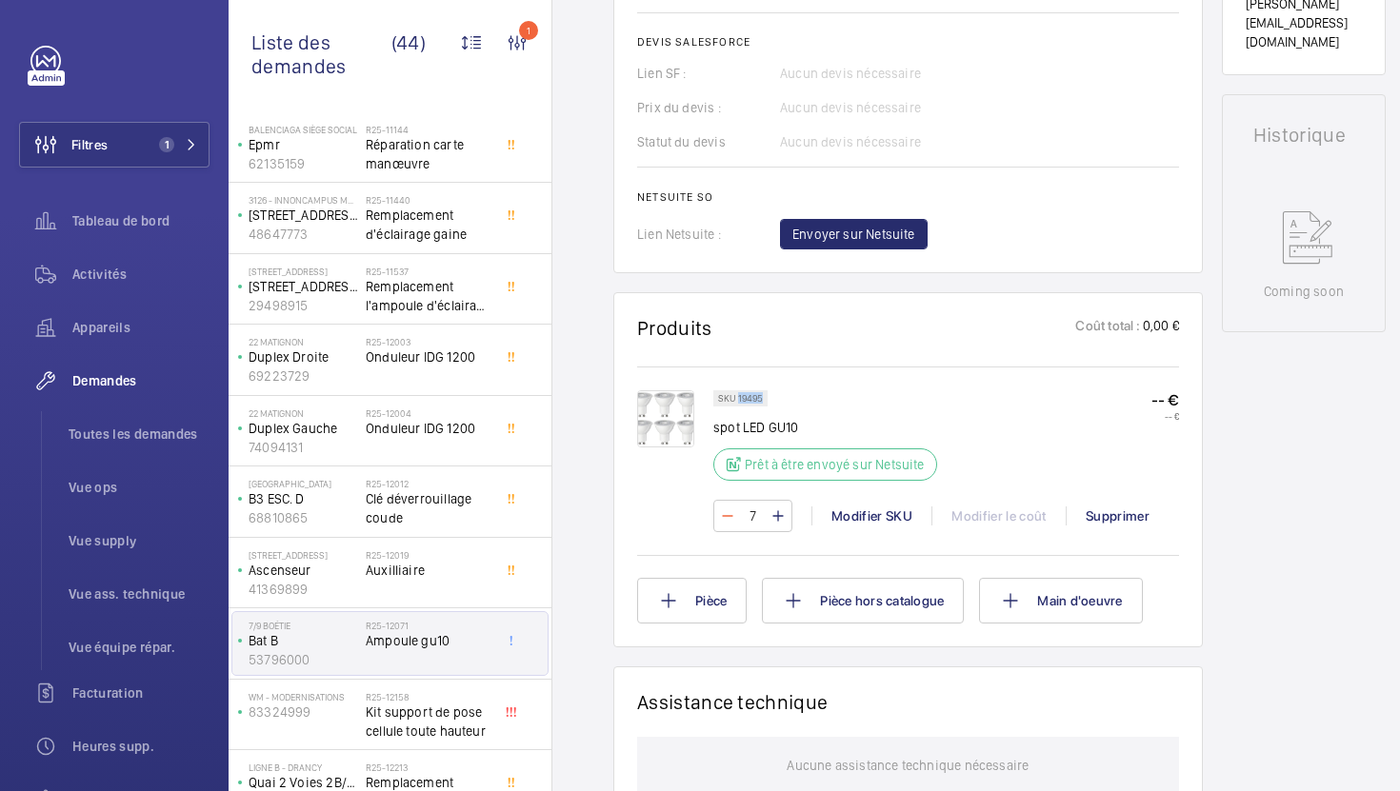
click at [731, 519] on mat-icon at bounding box center [727, 516] width 15 height 23
type input "5"
click at [731, 519] on wm-front-input-numeric-stepper "5" at bounding box center [752, 516] width 79 height 32
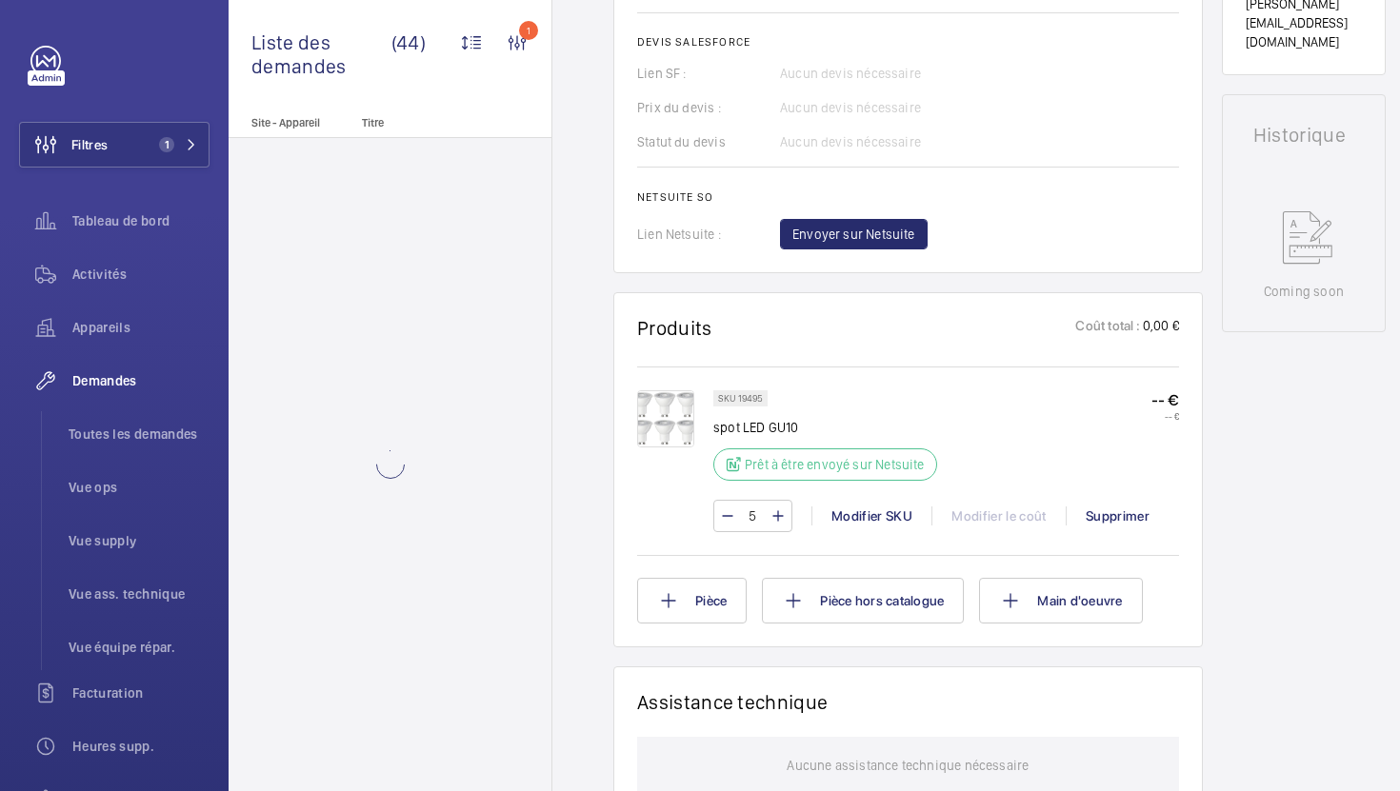
scroll to position [0, 0]
click at [727, 522] on mat-icon at bounding box center [727, 516] width 15 height 23
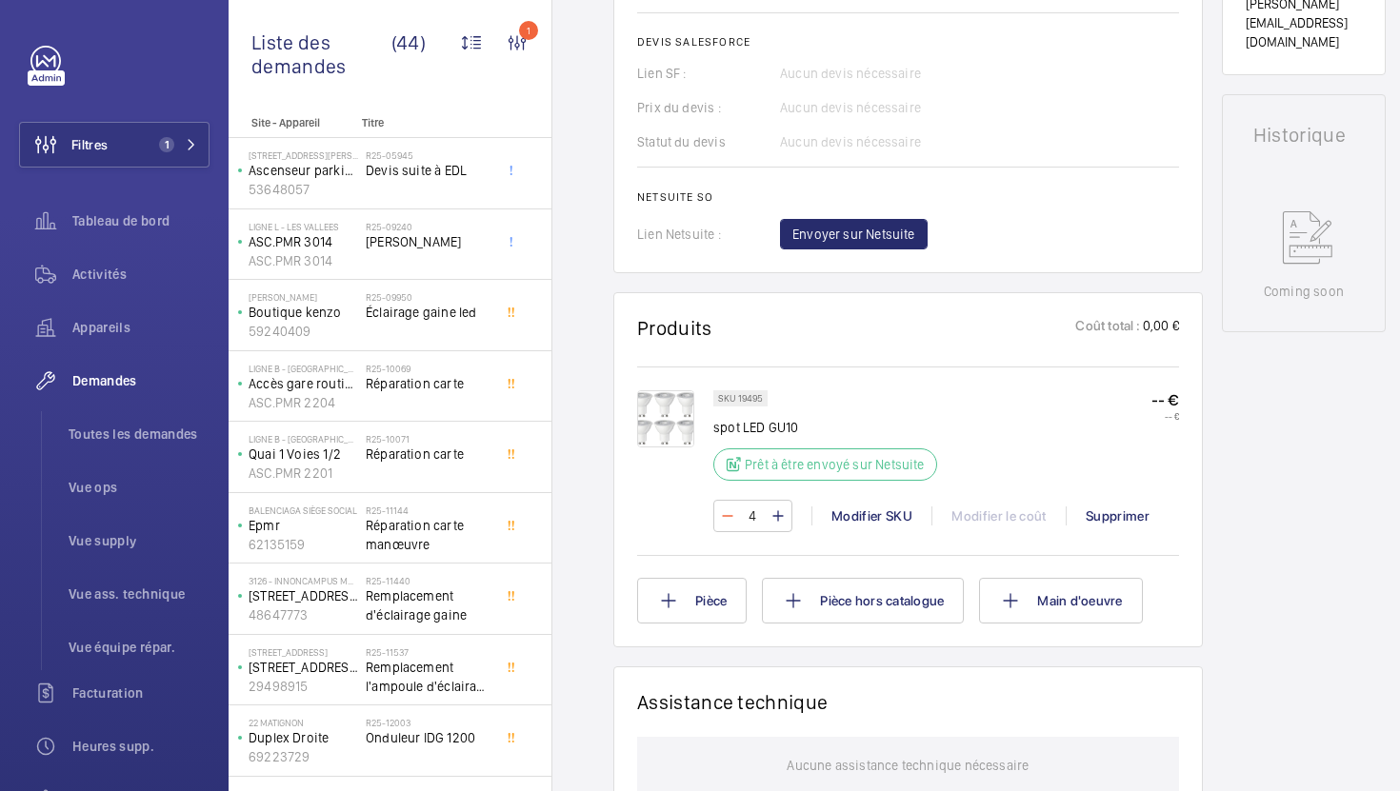
click at [727, 522] on mat-icon at bounding box center [727, 516] width 15 height 23
type input "1"
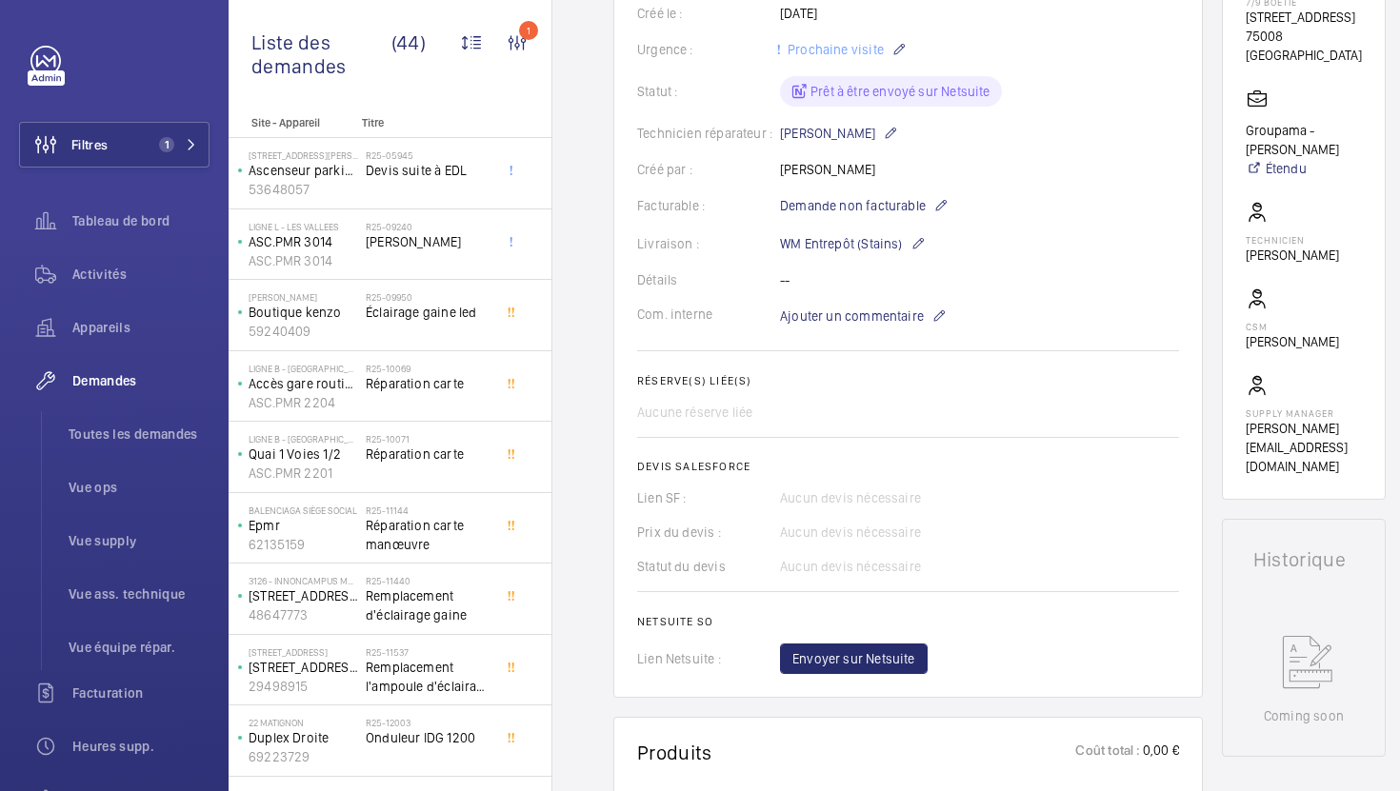
scroll to position [369, 0]
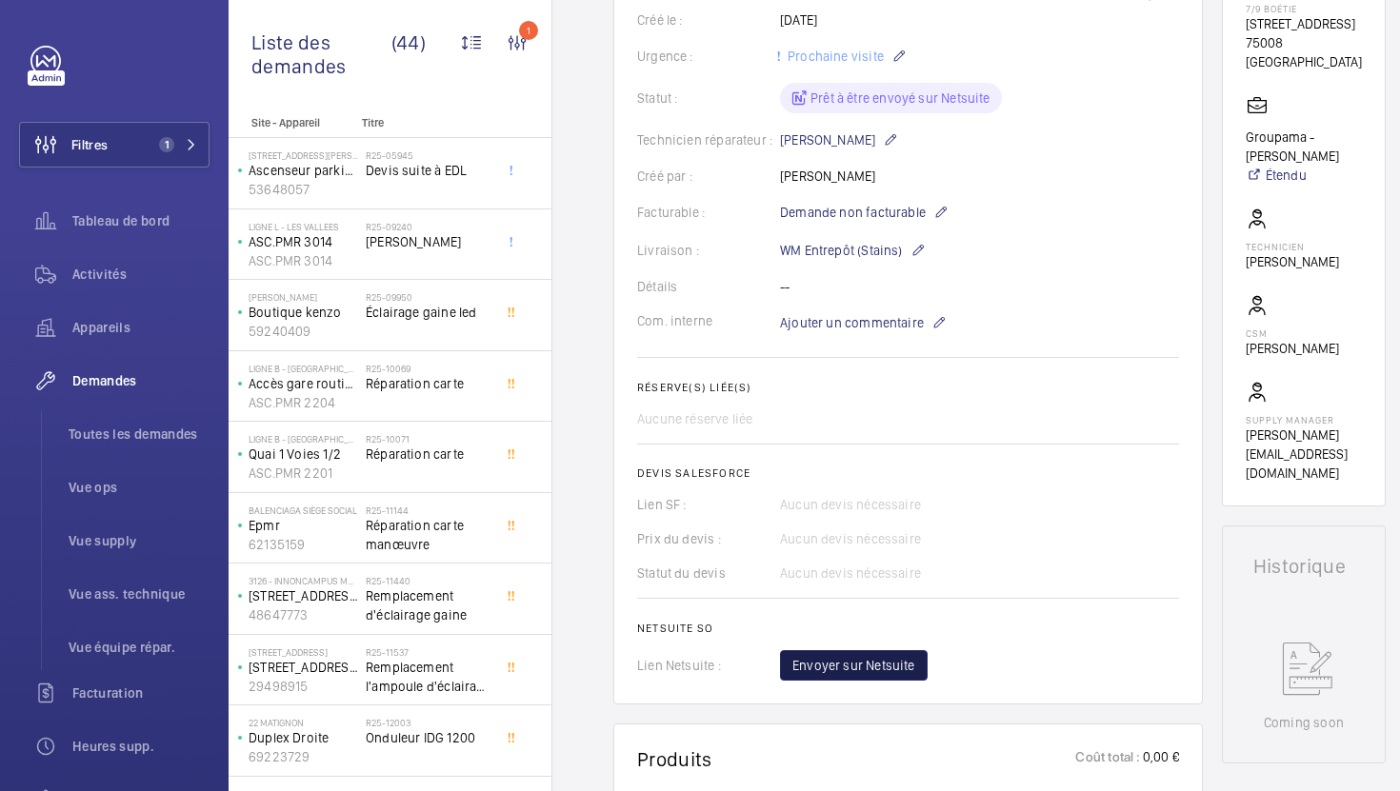
click at [854, 675] on span "Envoyer sur Netsuite" at bounding box center [853, 665] width 123 height 19
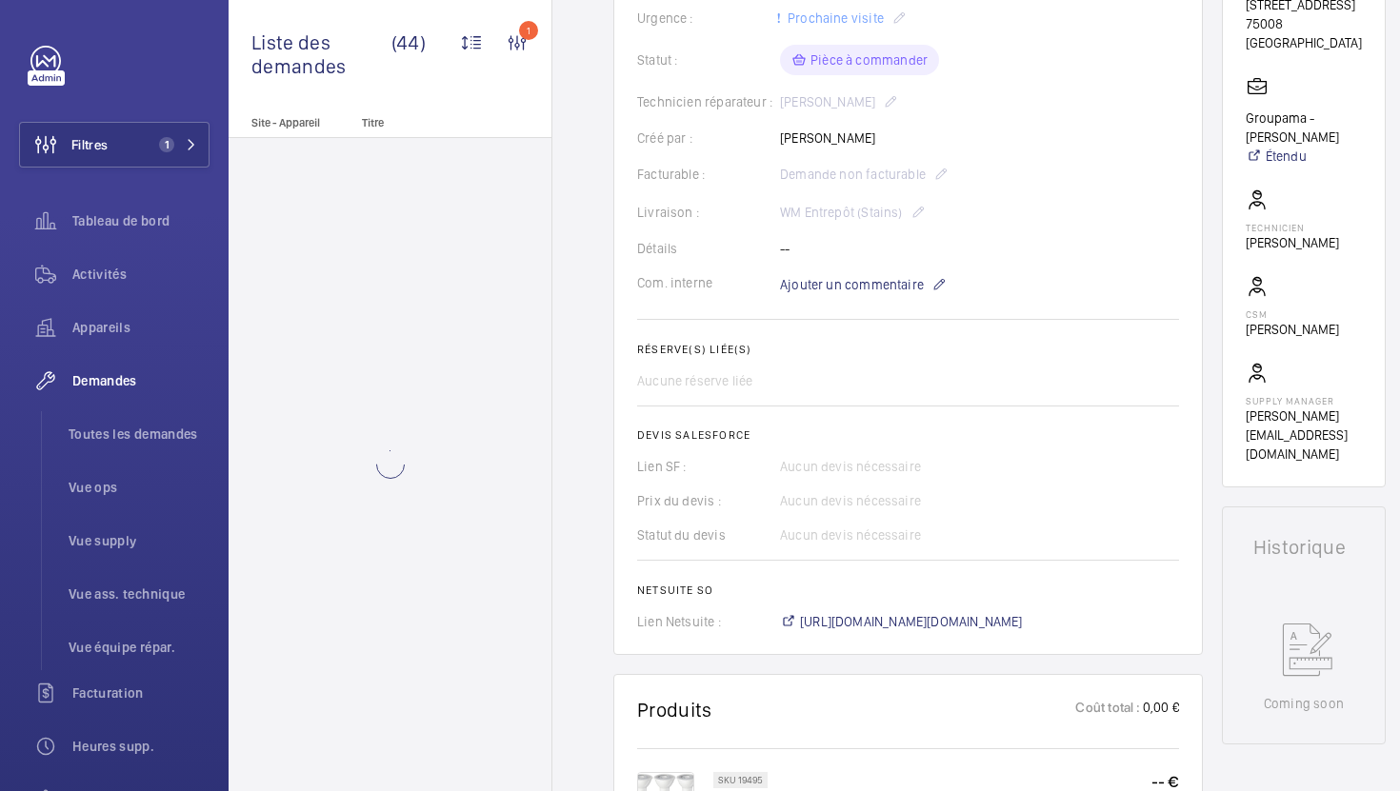
scroll to position [427, 0]
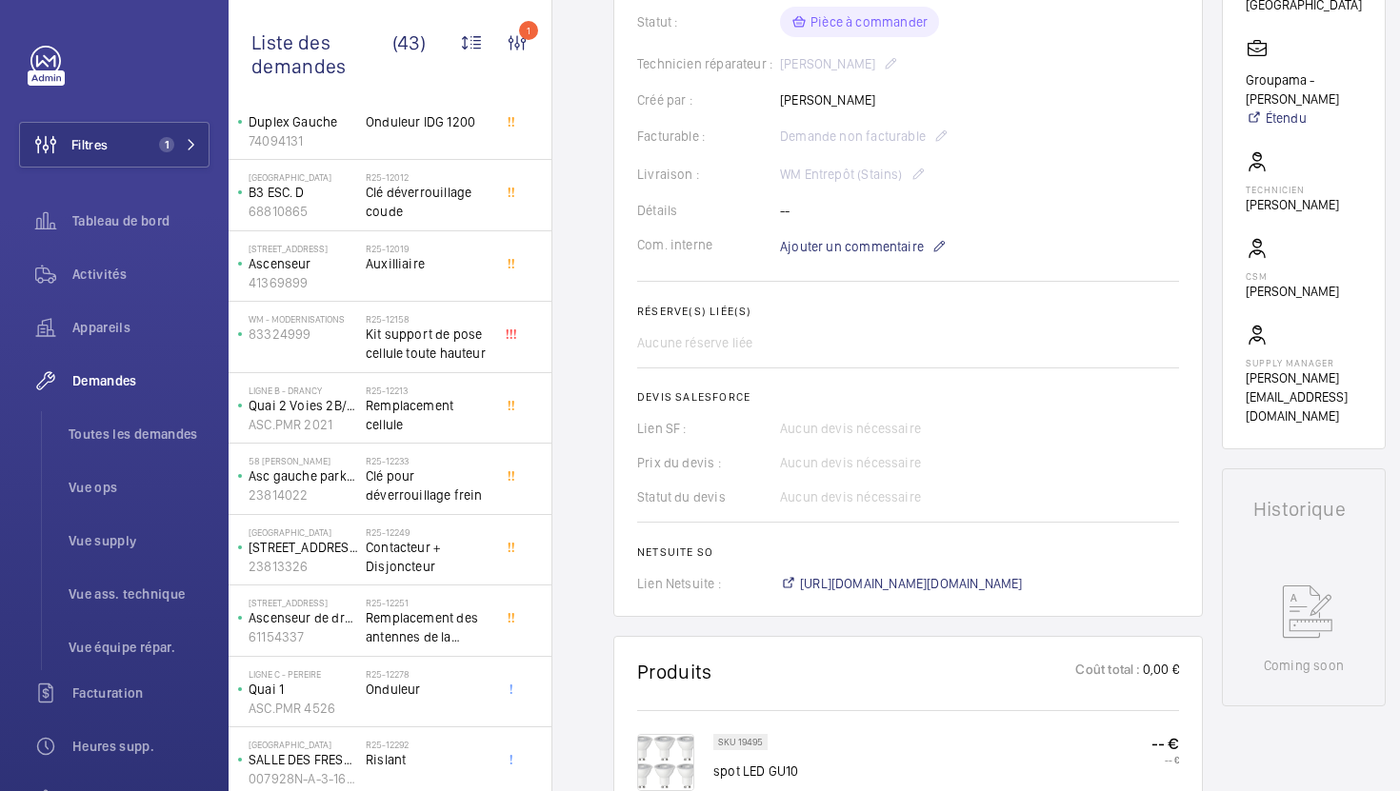
scroll to position [746, 0]
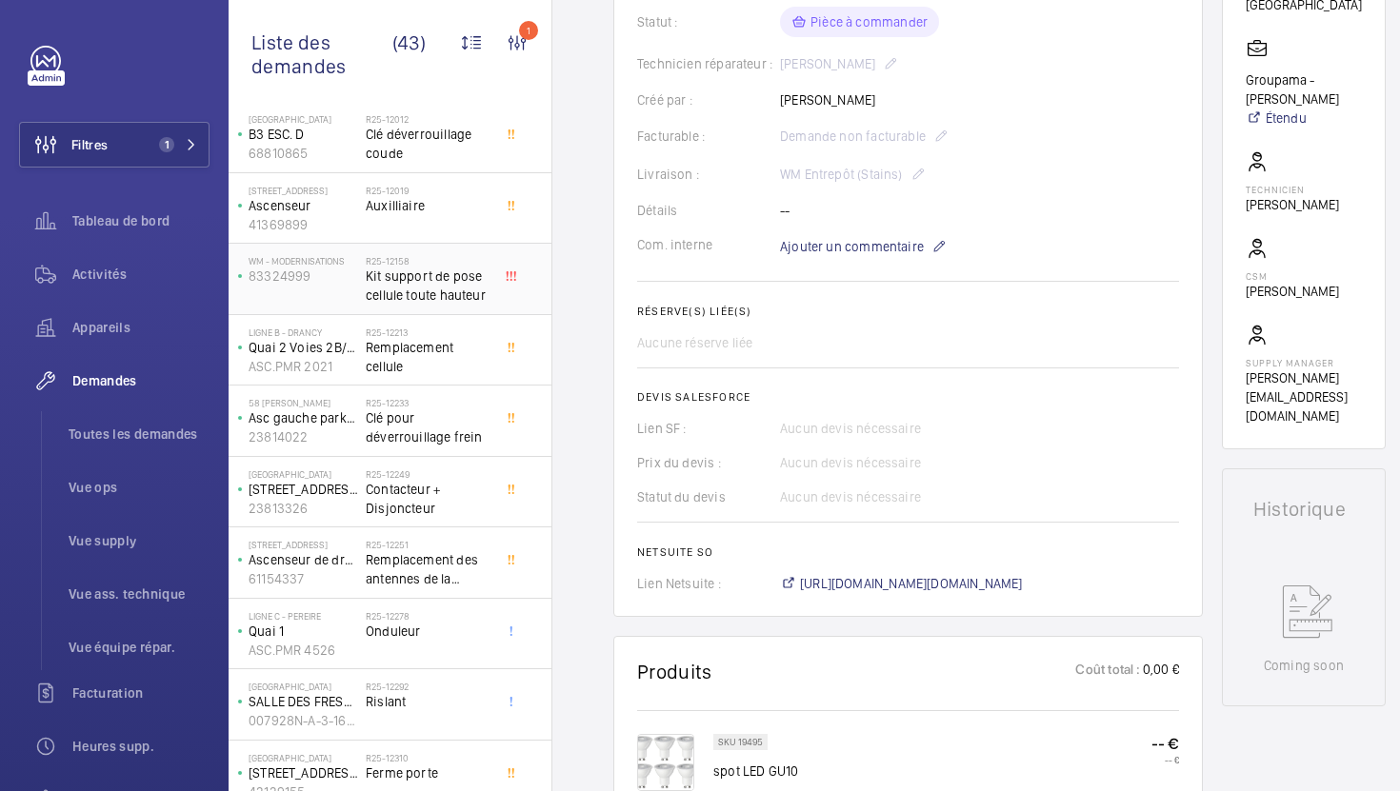
click at [434, 274] on span "Kit support de pose cellule toute hauteur" at bounding box center [429, 286] width 126 height 38
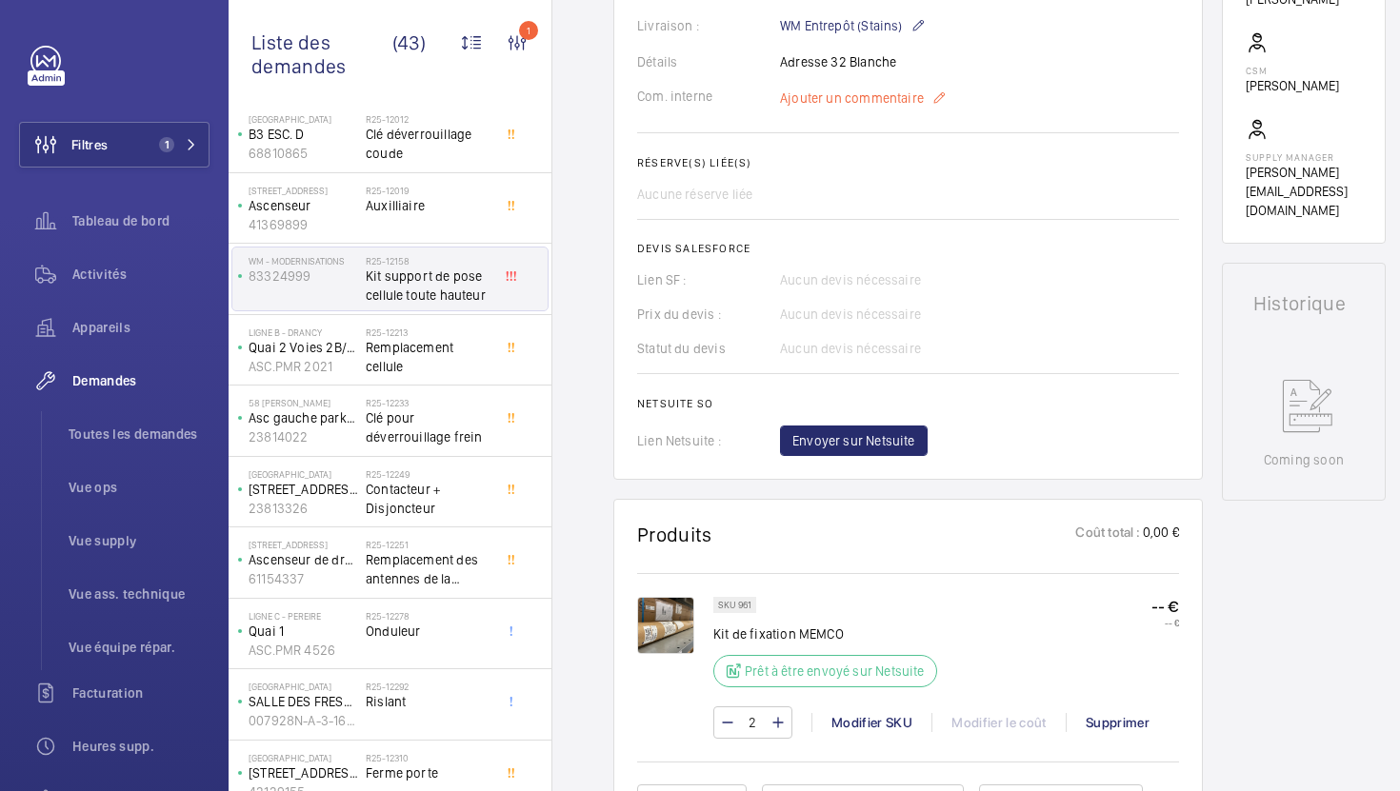
scroll to position [596, 0]
click at [748, 607] on p "SKU 961" at bounding box center [734, 603] width 33 height 7
copy p "961"
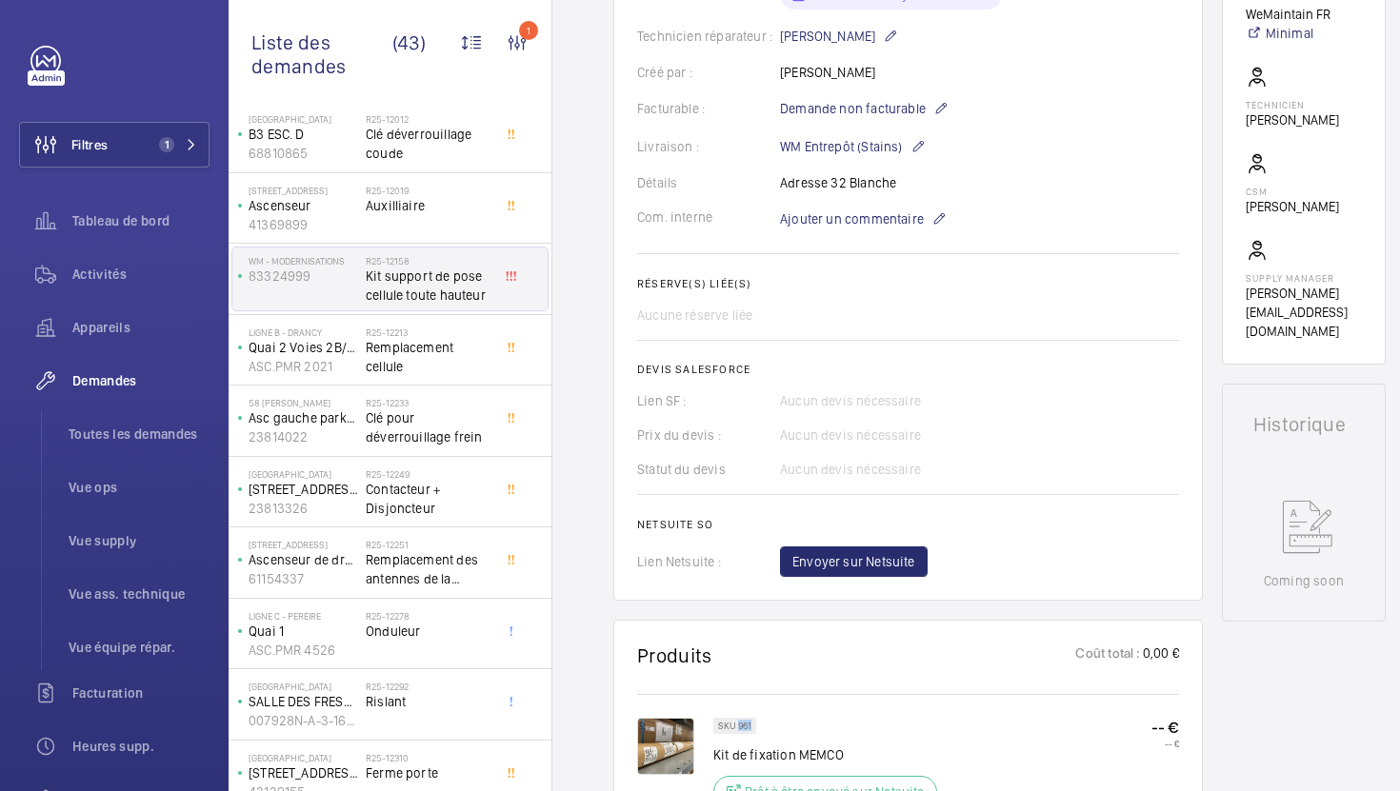
scroll to position [462, 0]
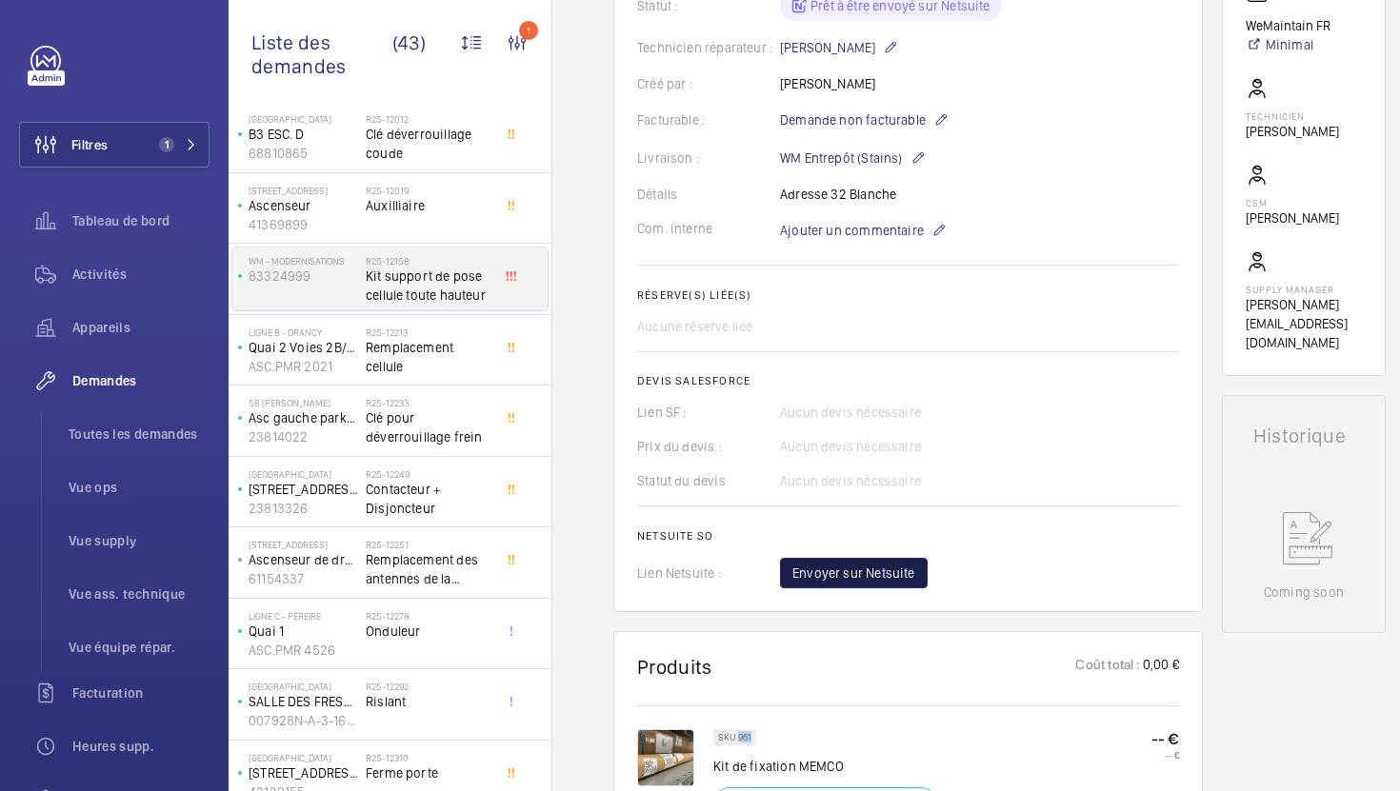
click at [886, 574] on span "Envoyer sur Netsuite" at bounding box center [853, 573] width 123 height 19
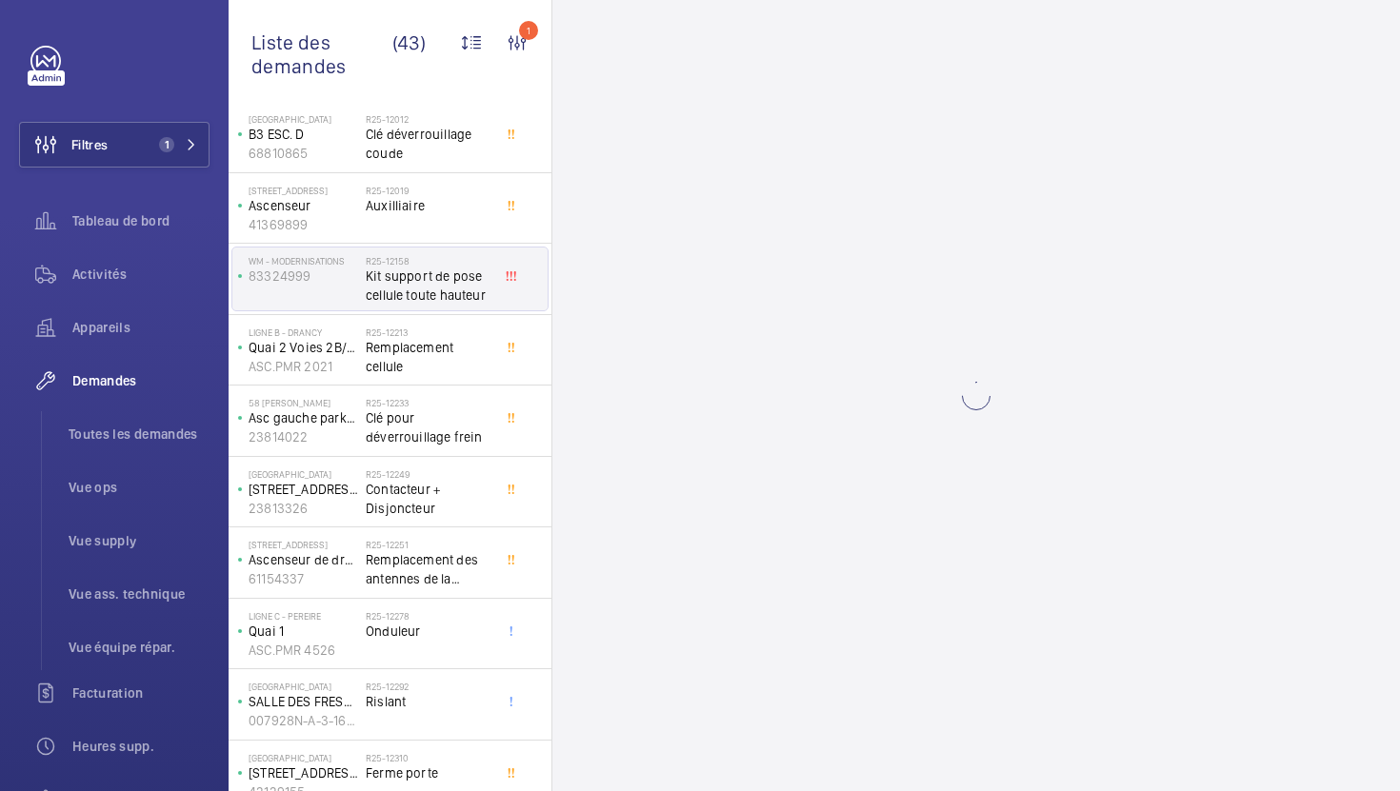
scroll to position [0, 0]
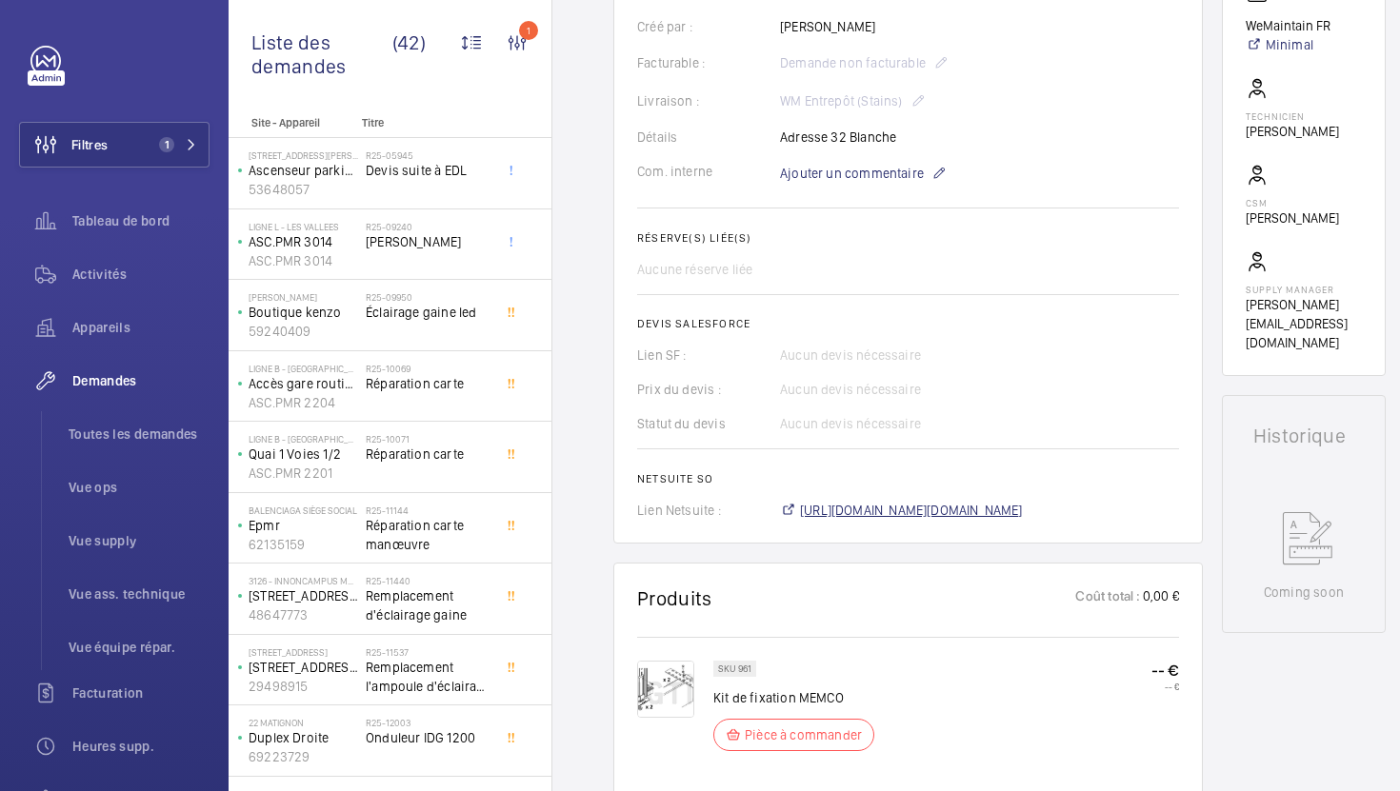
scroll to position [481, 0]
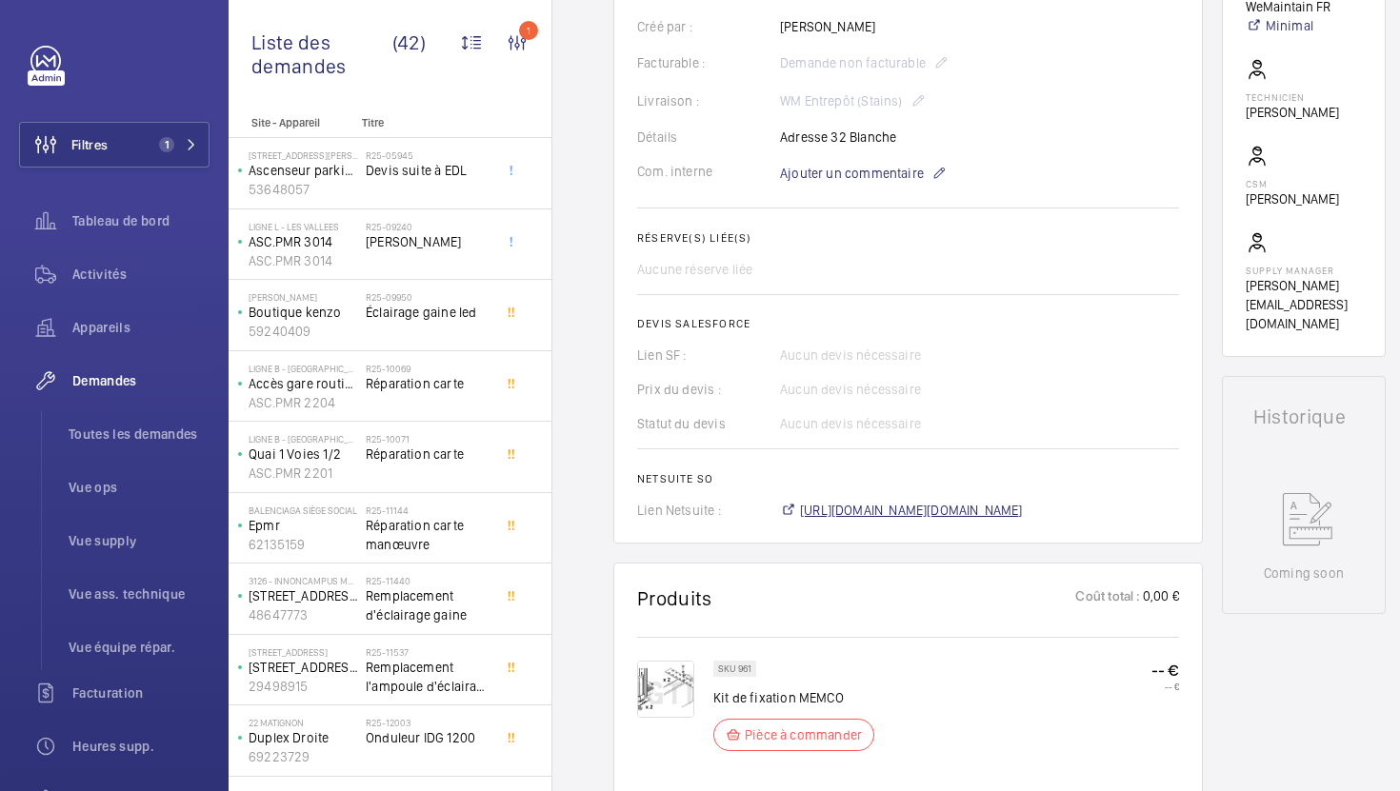
click at [965, 513] on span "https://6461500.app.netsuite.com/app/accounting/transactions/salesord.nl?id=303…" at bounding box center [911, 510] width 223 height 19
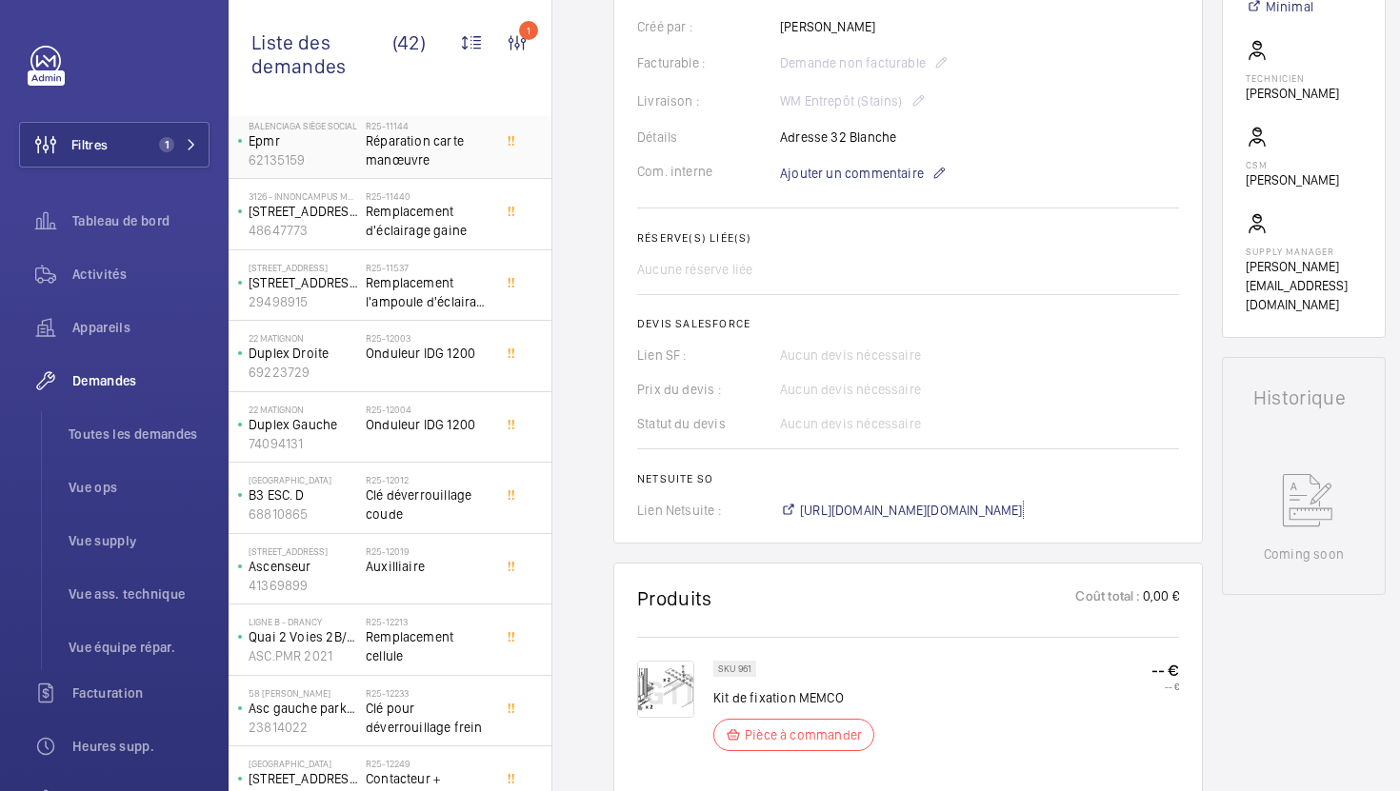
scroll to position [419, 0]
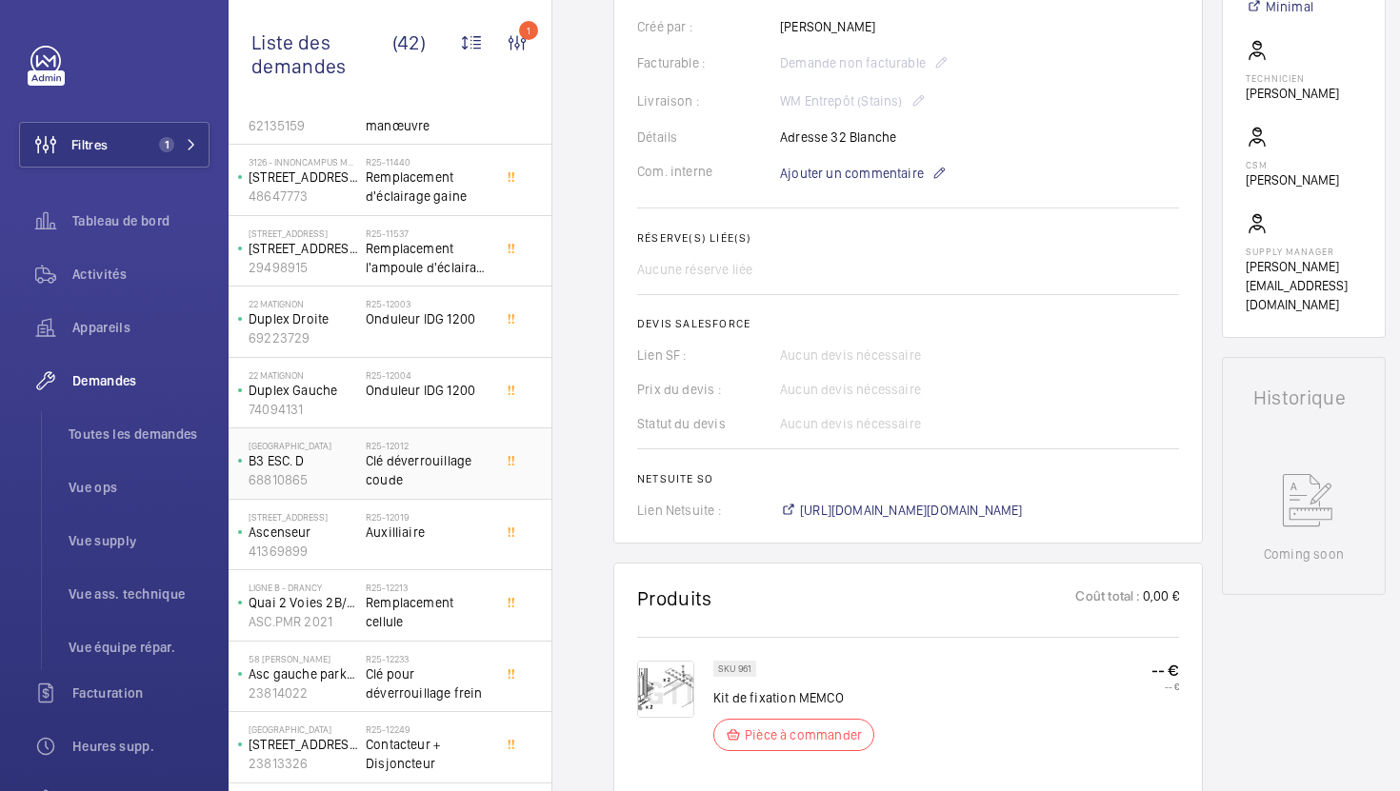
click at [477, 478] on span "Clé déverrouillage coude" at bounding box center [429, 470] width 126 height 38
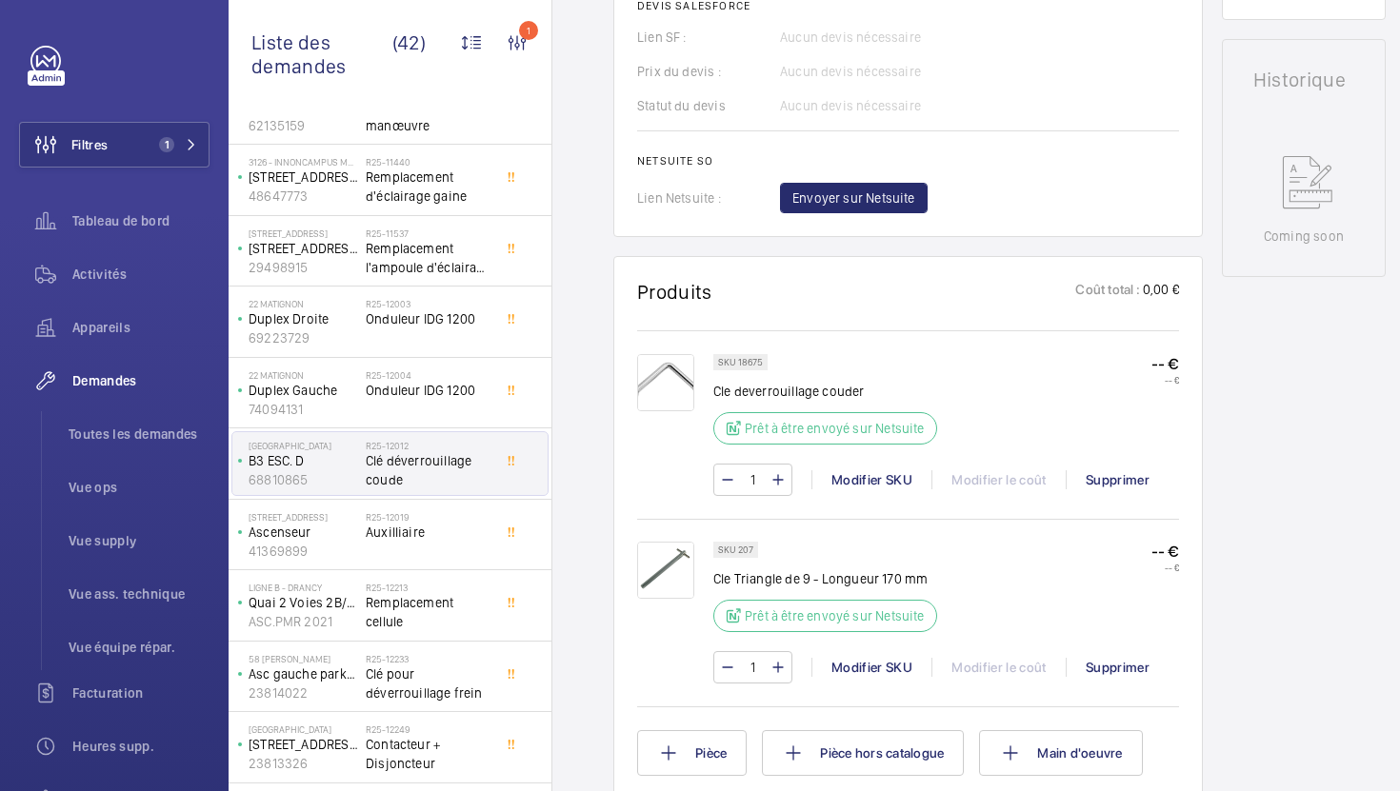
scroll to position [841, 0]
click at [431, 551] on div "R25-12019 Auxilliaire" at bounding box center [429, 538] width 126 height 55
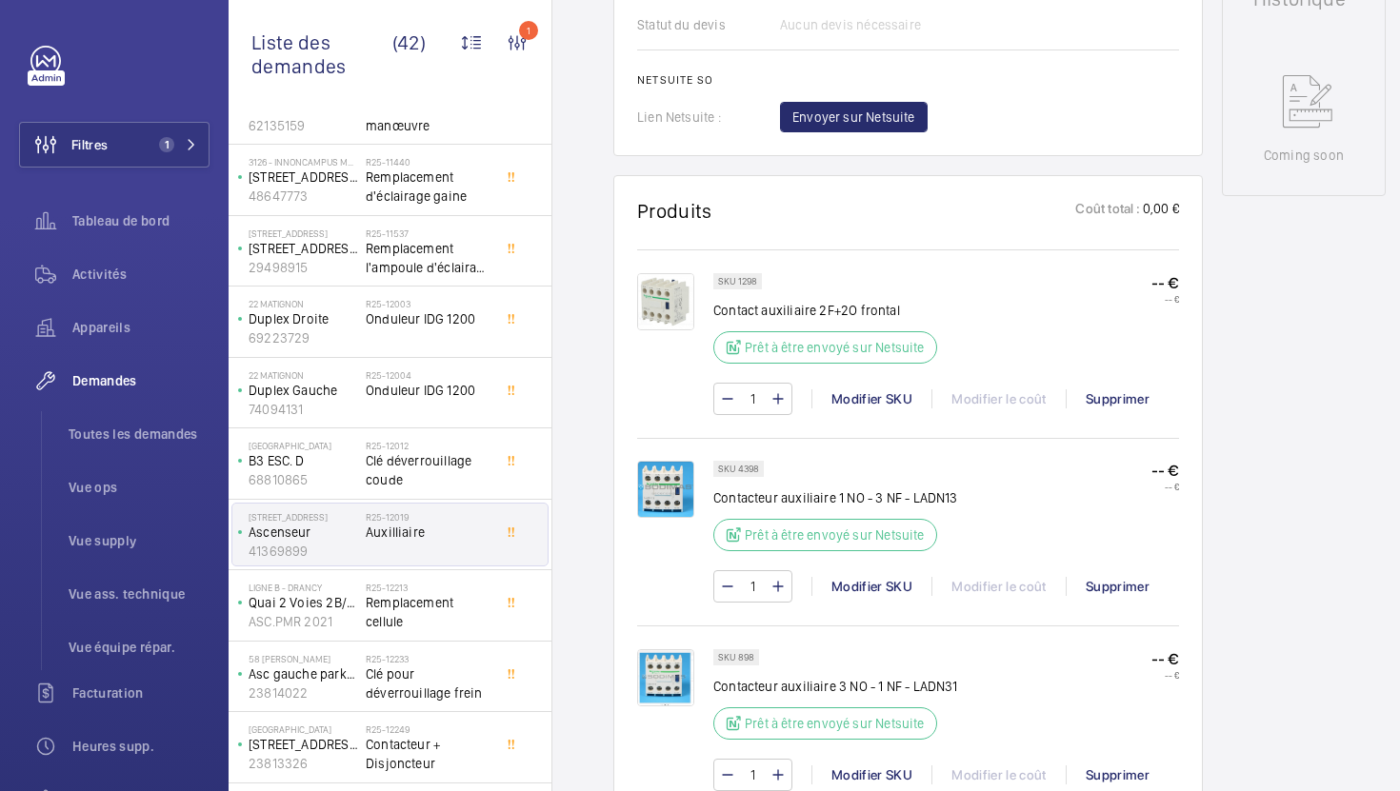
scroll to position [1002, 0]
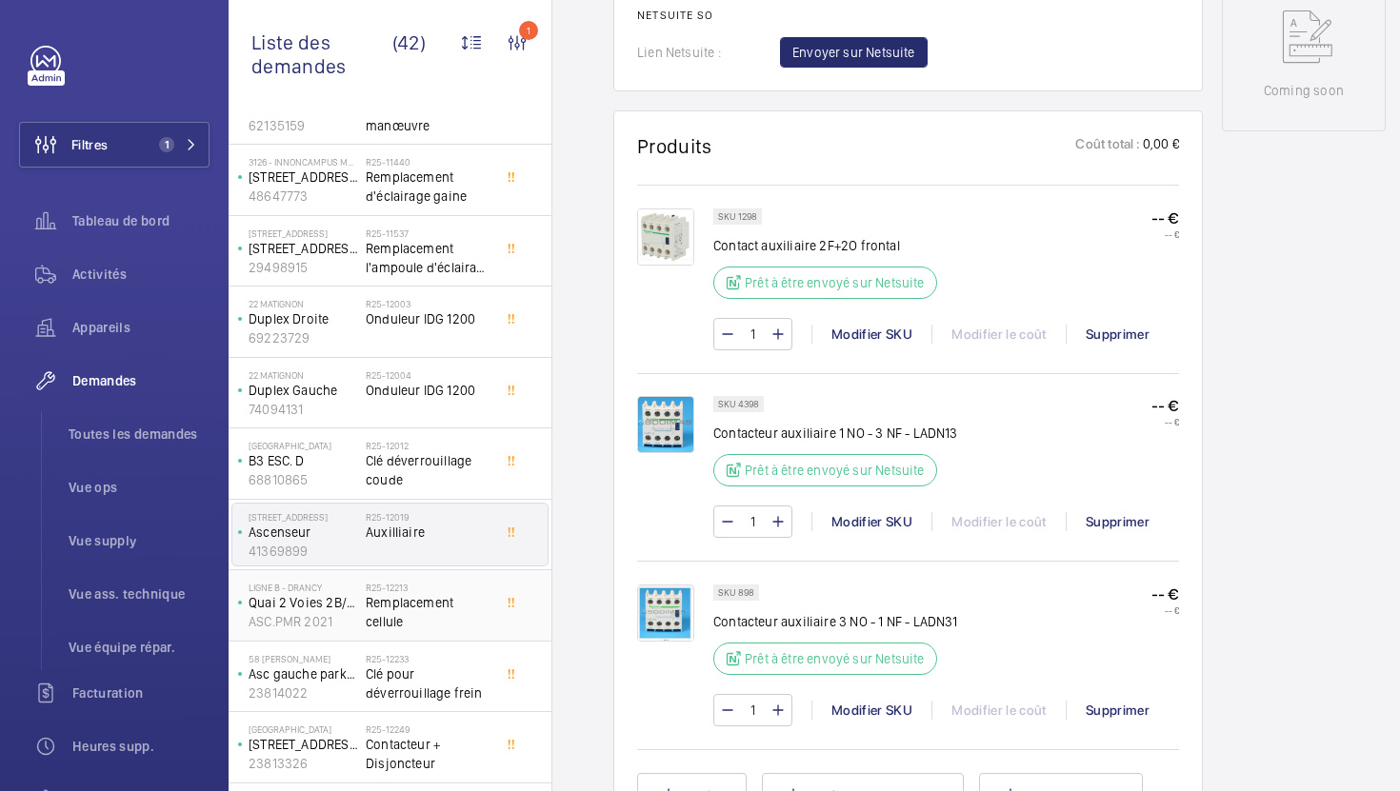
click at [487, 617] on span "Remplacement cellule" at bounding box center [429, 612] width 126 height 38
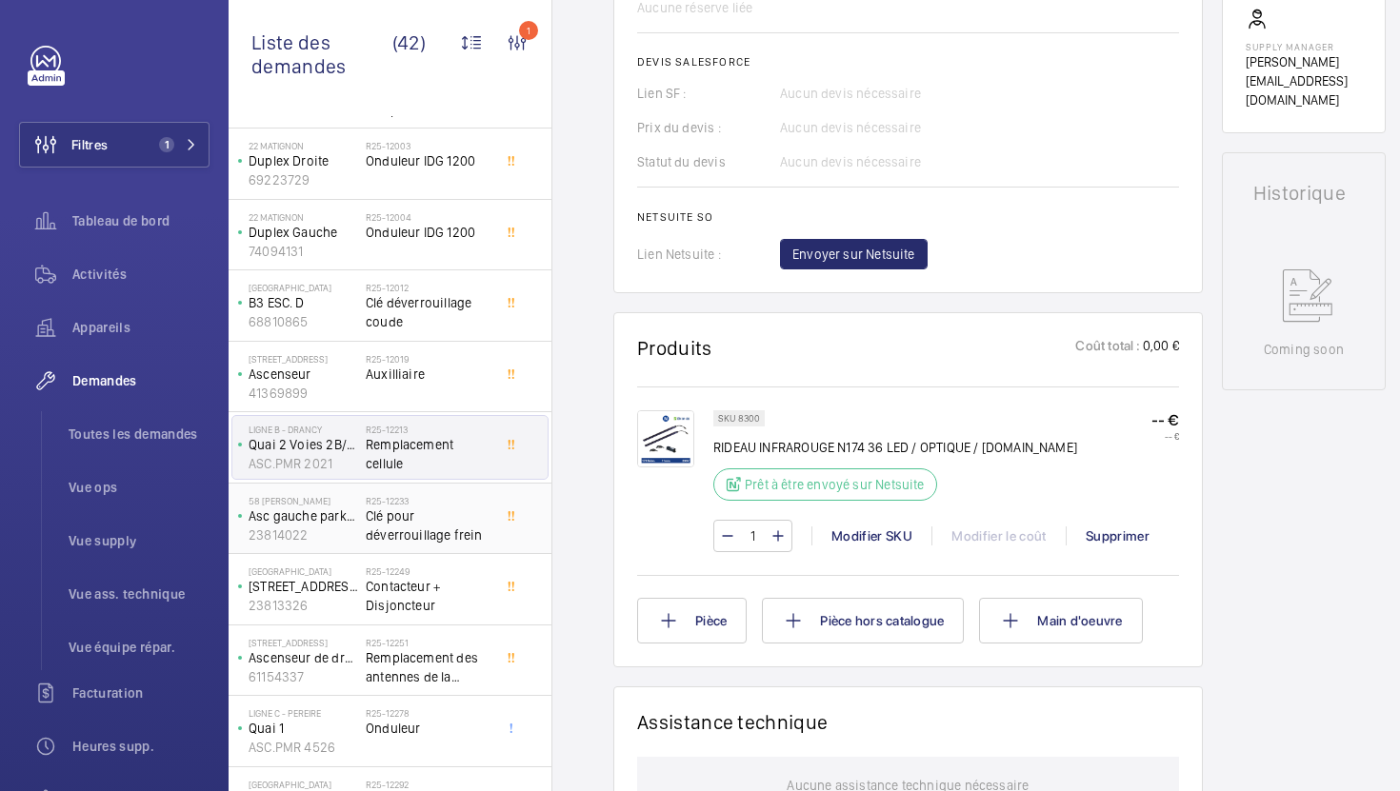
scroll to position [636, 0]
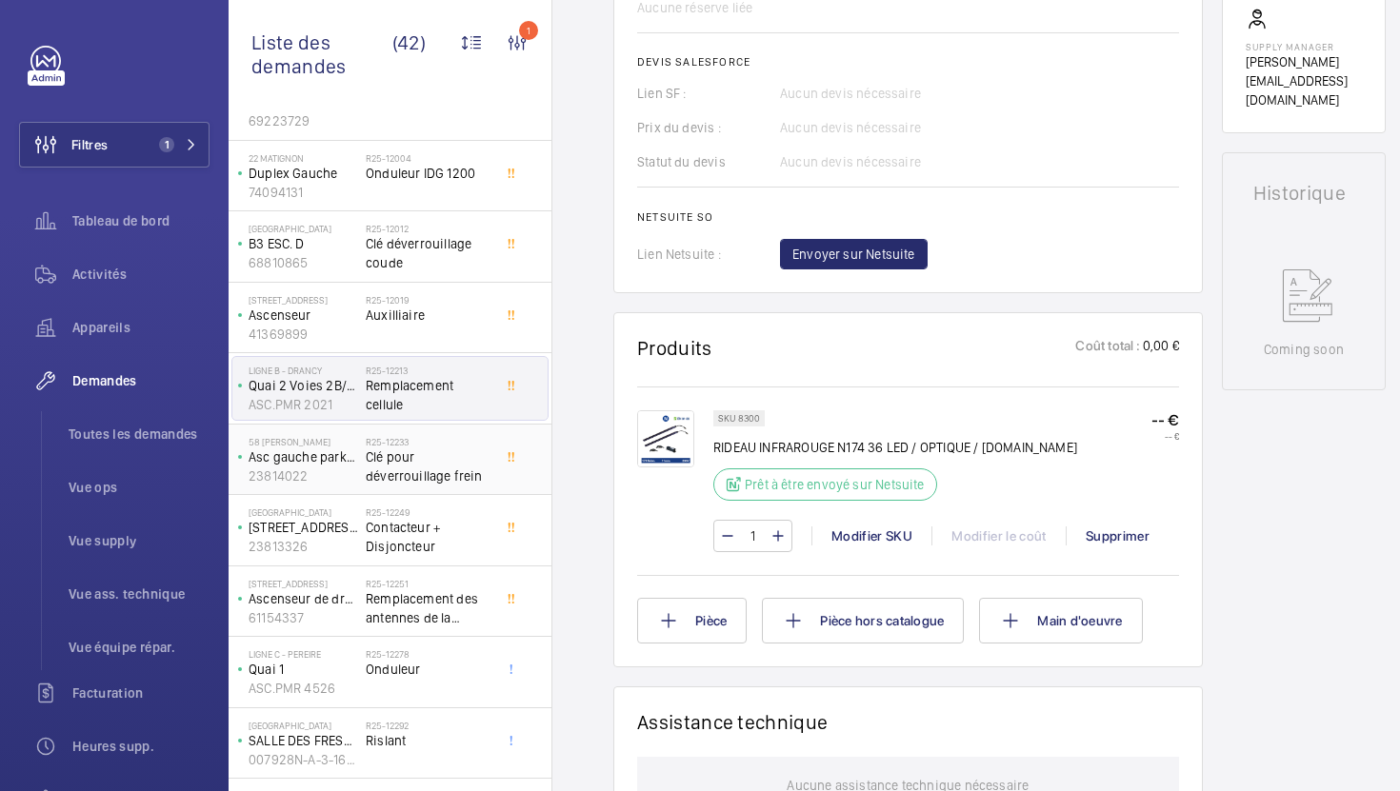
click at [449, 452] on span "Clé pour déverrouillage frein" at bounding box center [429, 467] width 126 height 38
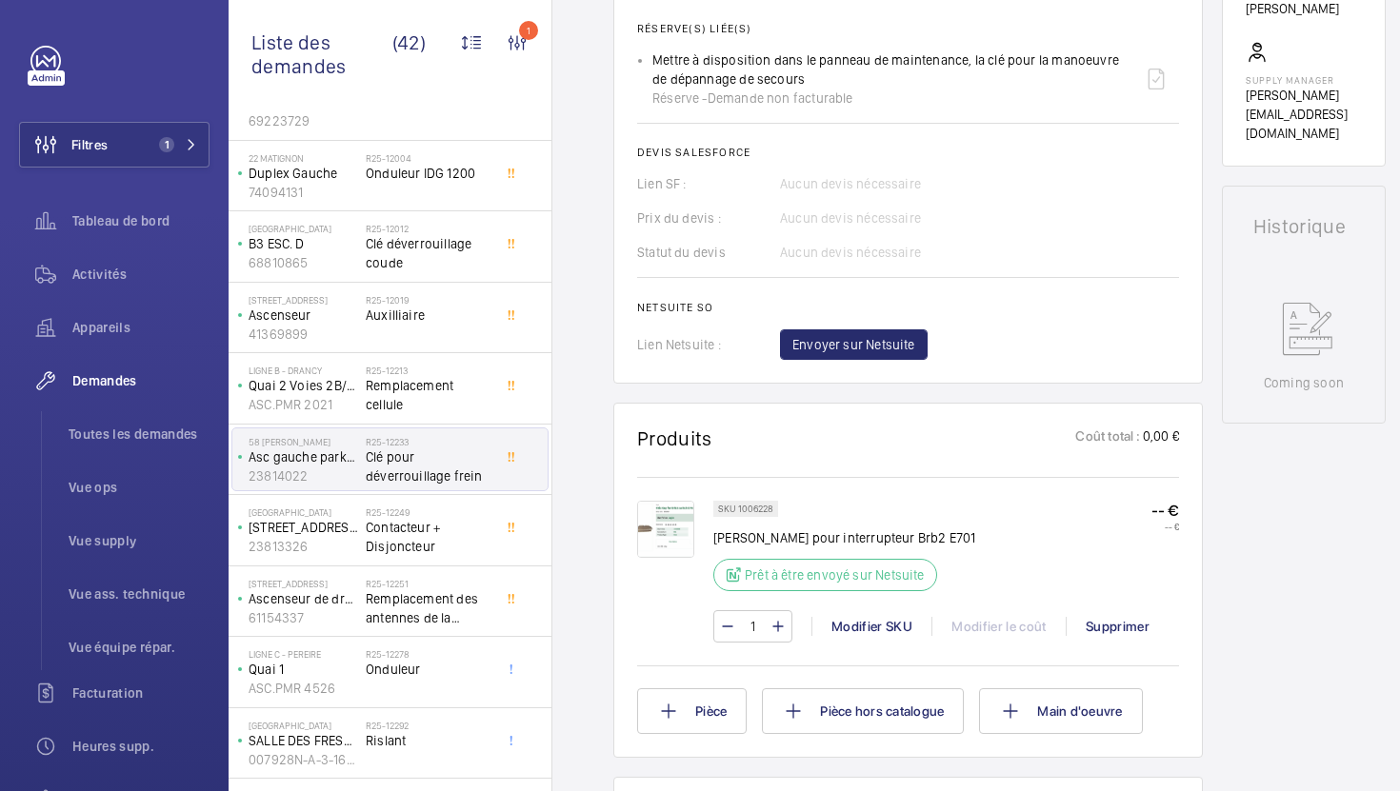
scroll to position [730, 0]
click at [679, 534] on img at bounding box center [665, 527] width 57 height 57
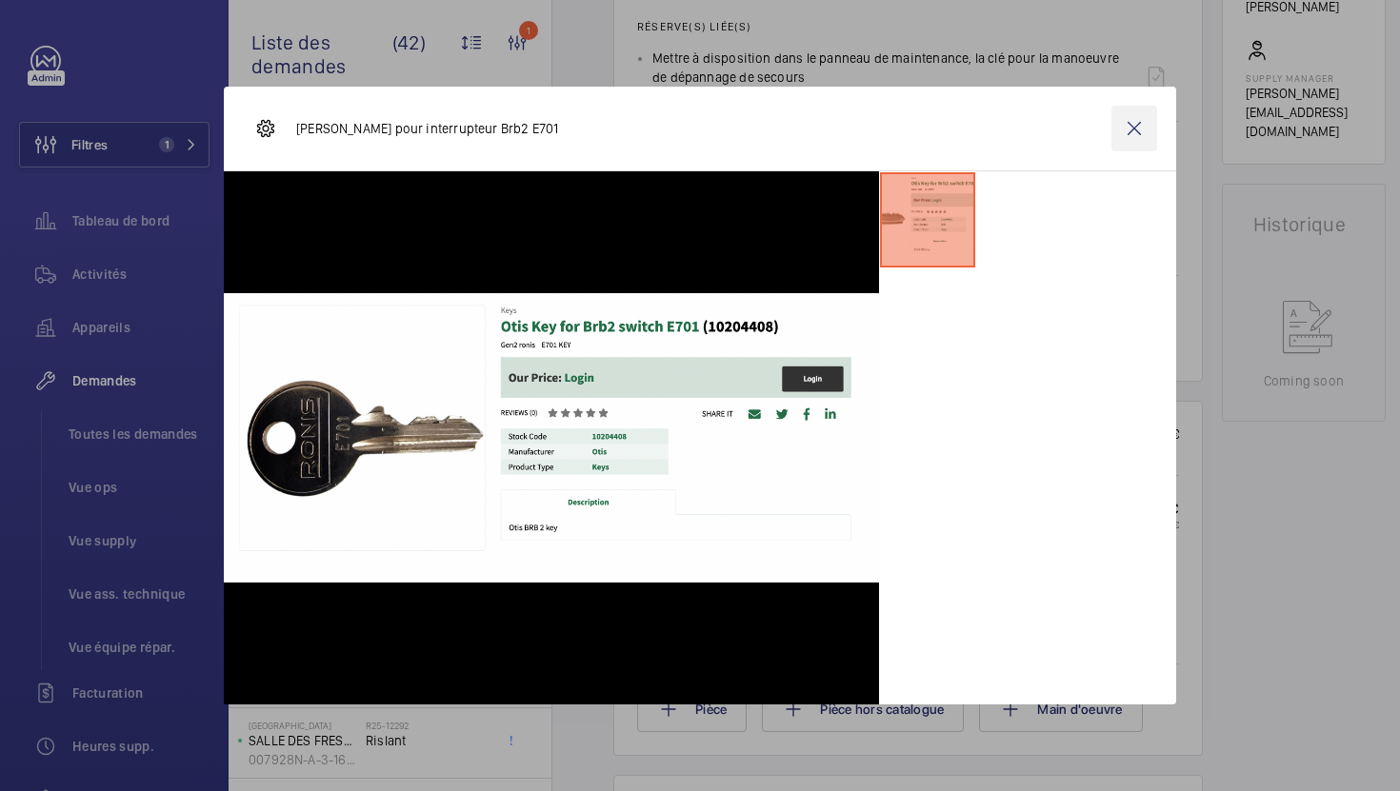
click at [1130, 120] on wm-front-icon-button at bounding box center [1134, 129] width 46 height 46
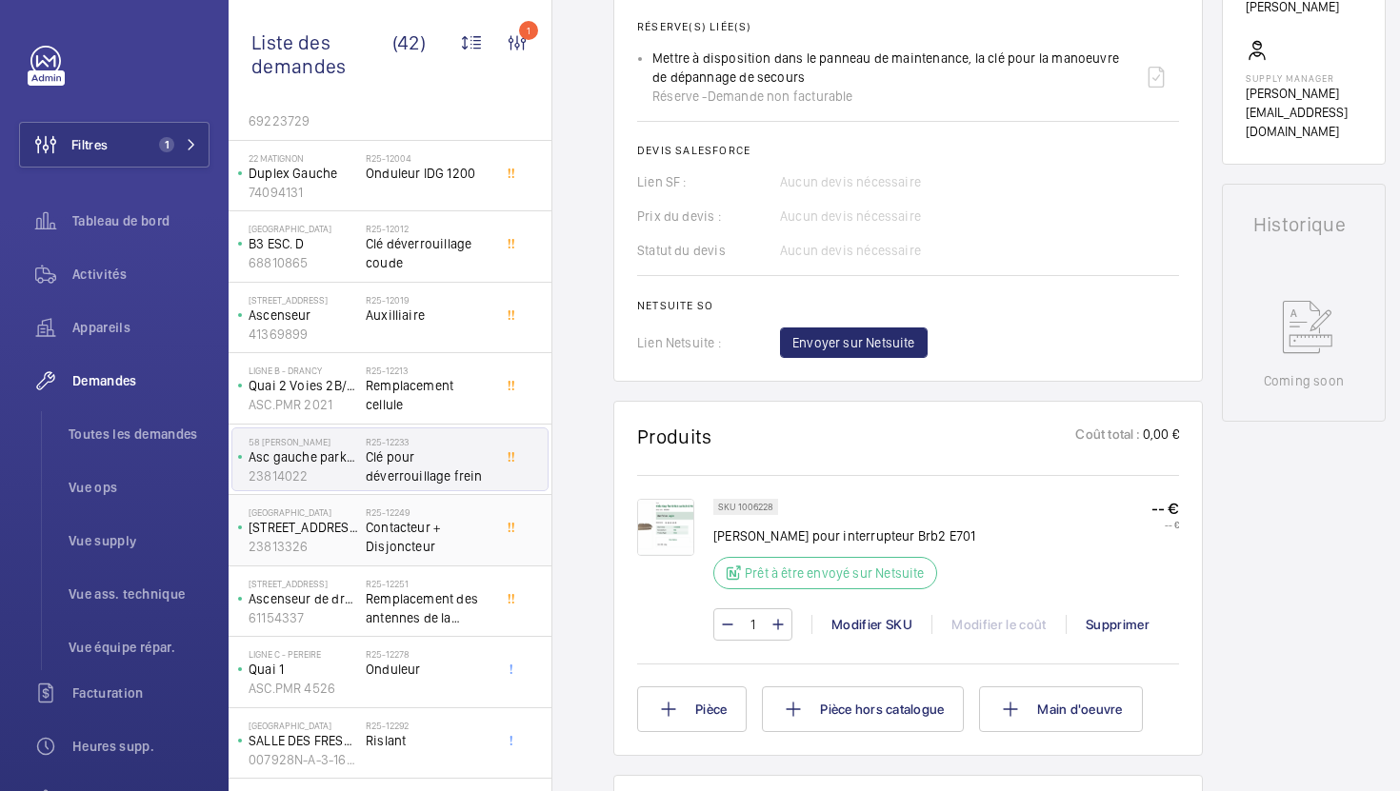
click at [454, 541] on span "Contacteur + Disjoncteur" at bounding box center [429, 537] width 126 height 38
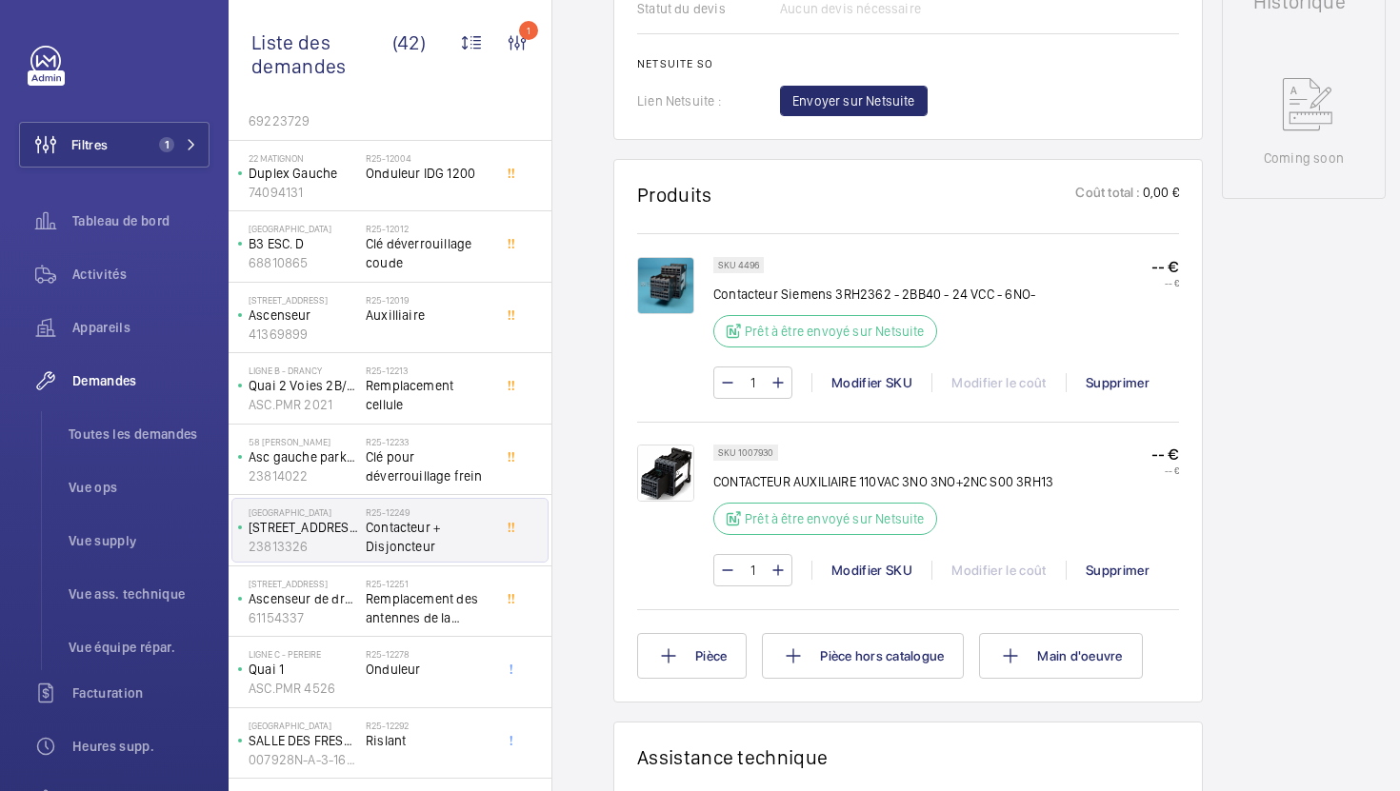
scroll to position [958, 0]
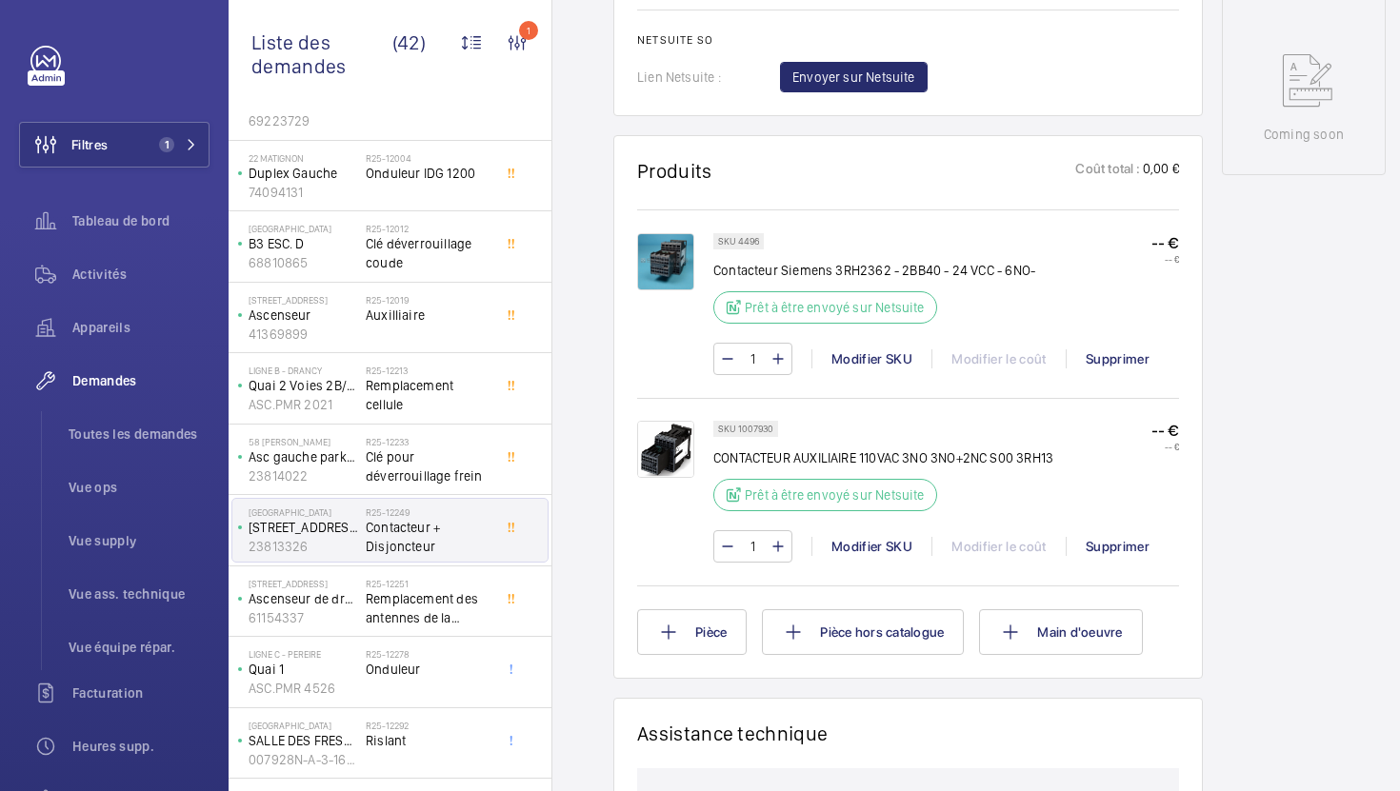
click at [749, 244] on p "SKU 4496" at bounding box center [738, 241] width 41 height 7
copy p "4496"
click at [760, 427] on p "SKU 1007930" at bounding box center [745, 429] width 55 height 7
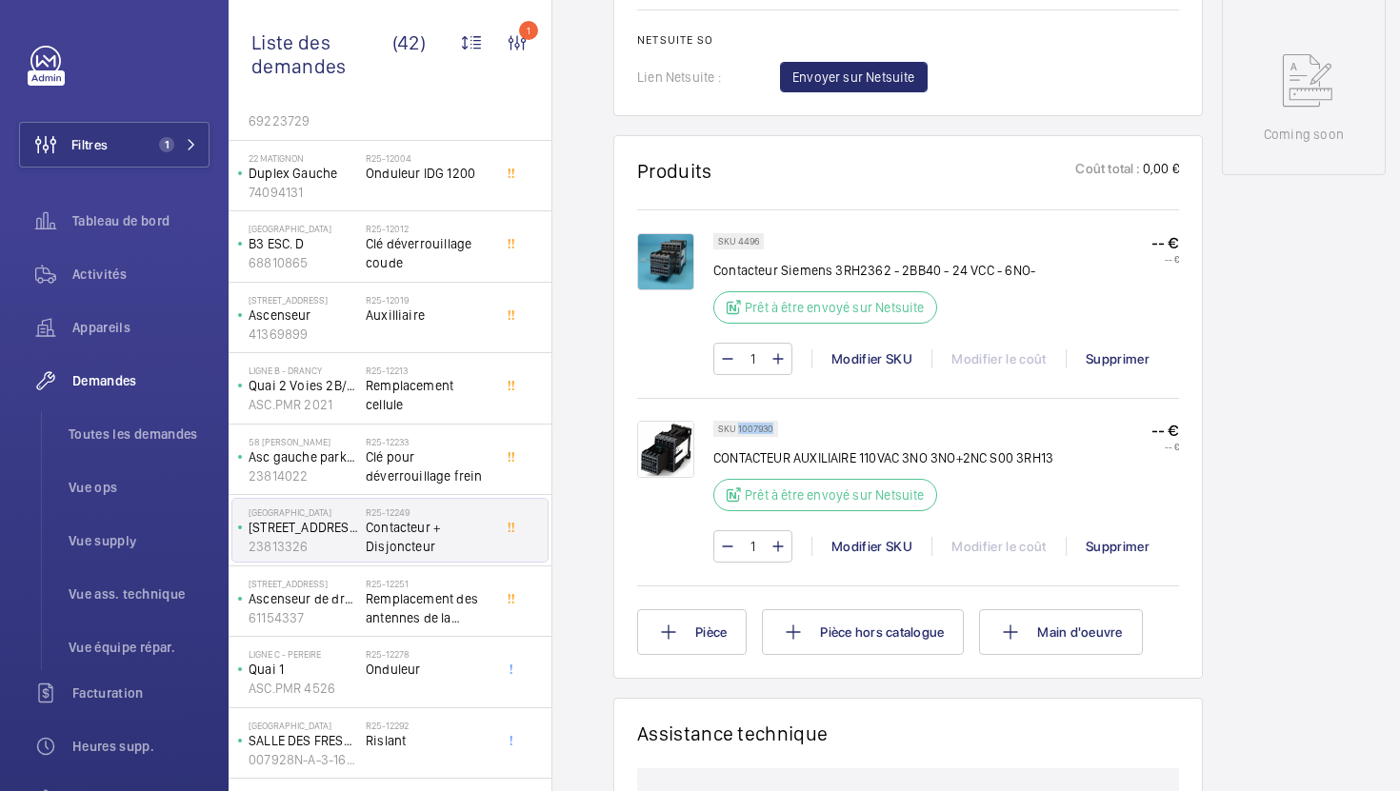
copy p "1007930"
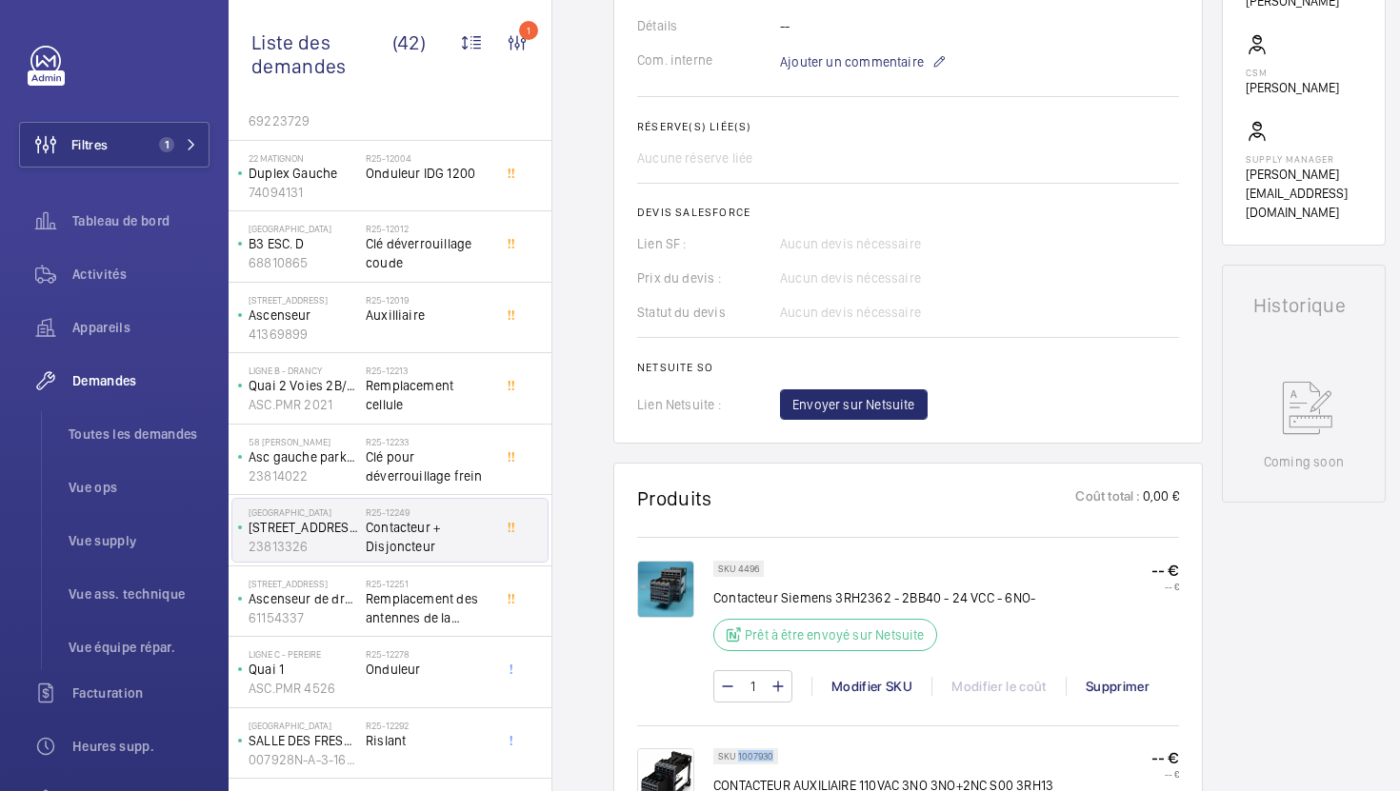
scroll to position [357, 0]
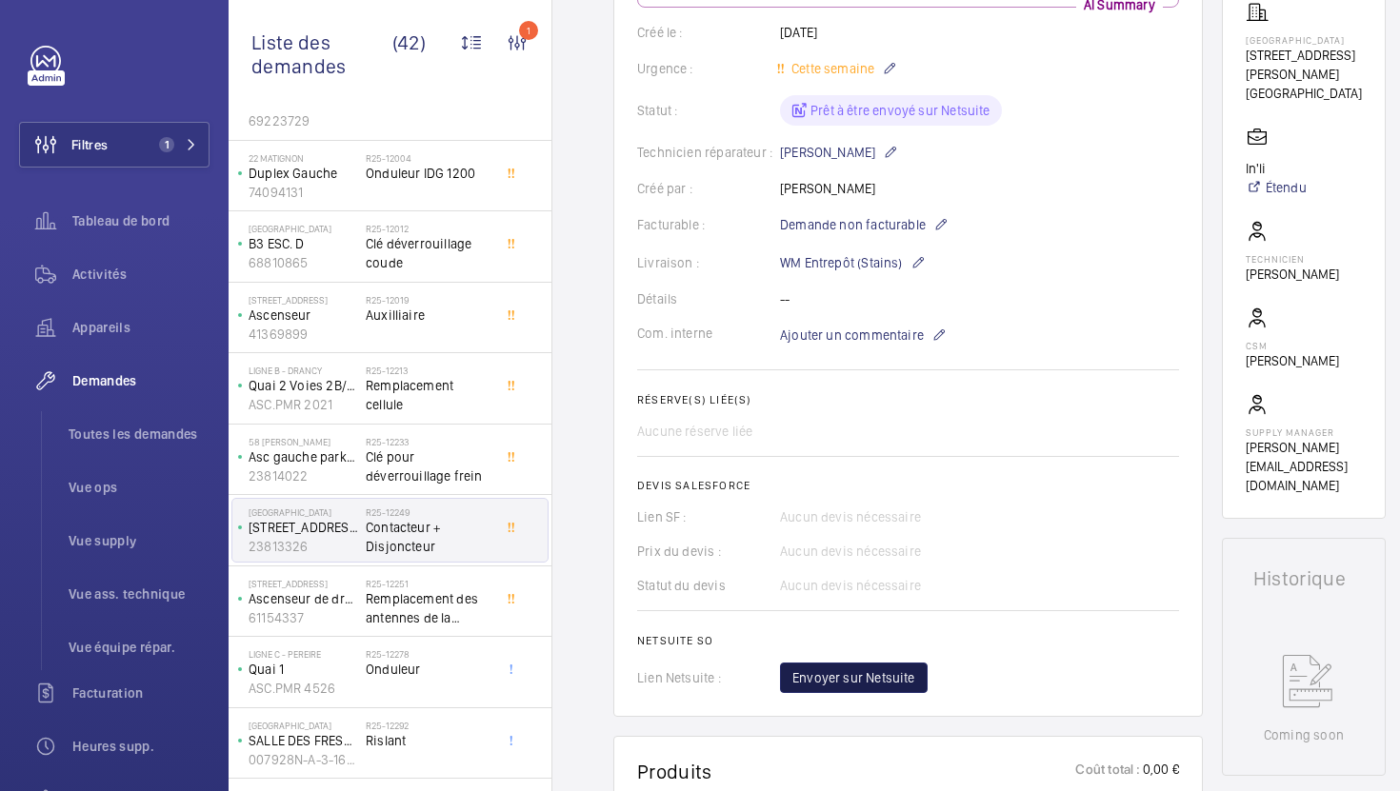
click at [827, 681] on span "Envoyer sur Netsuite" at bounding box center [853, 677] width 123 height 19
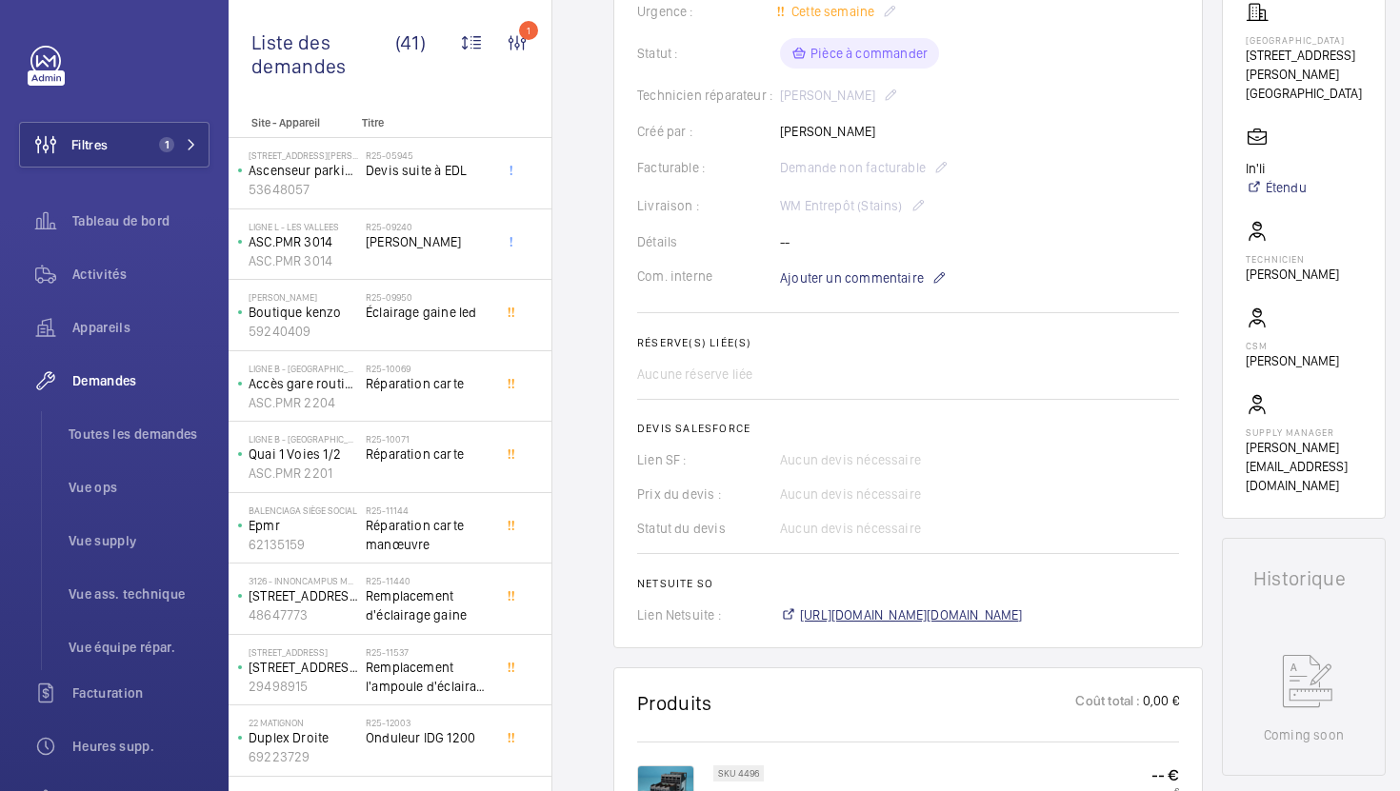
click at [964, 617] on span "https://6461500.app.netsuite.com/app/accounting/transactions/salesord.nl?id=303…" at bounding box center [911, 615] width 223 height 19
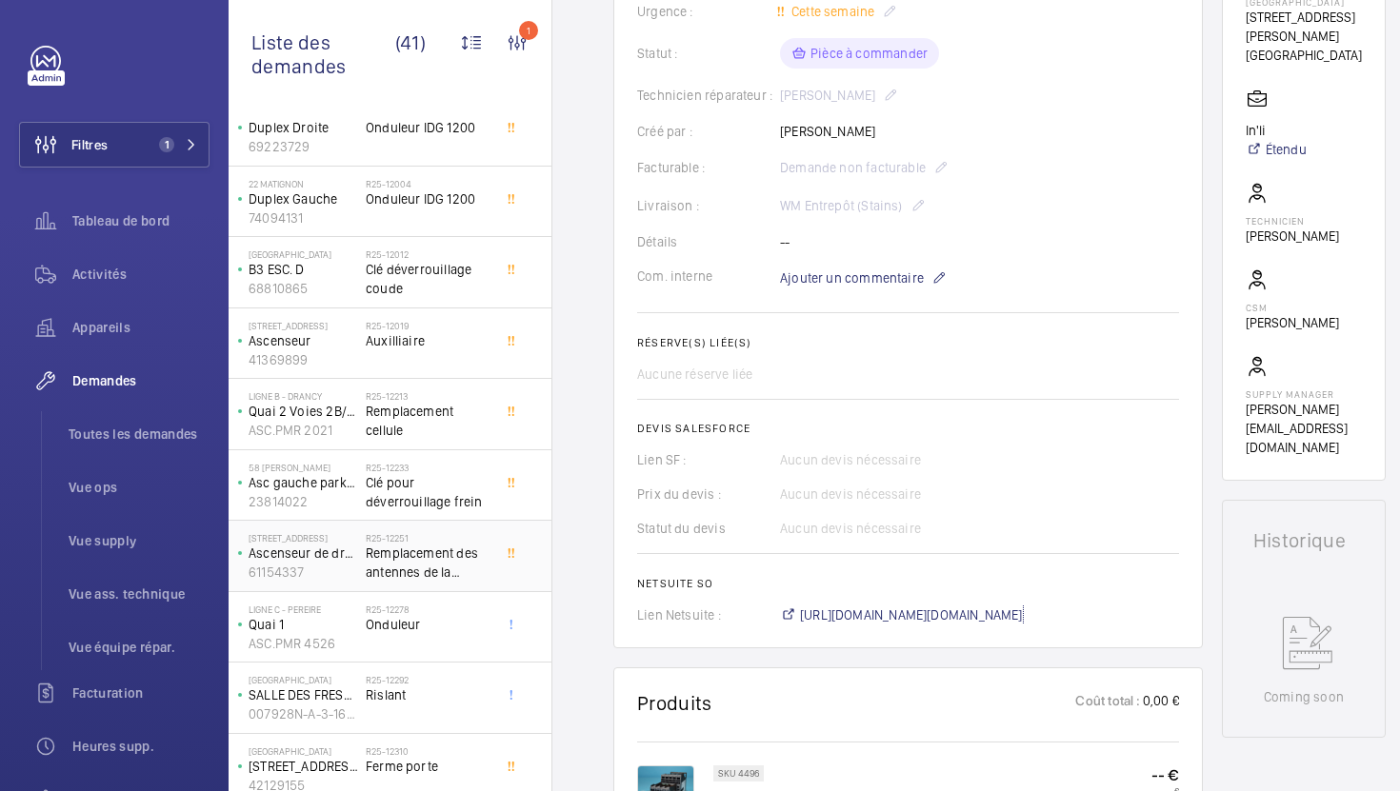
scroll to position [614, 0]
click at [478, 567] on span "Remplacement des antennes de la cellules de réouverture." at bounding box center [429, 559] width 126 height 38
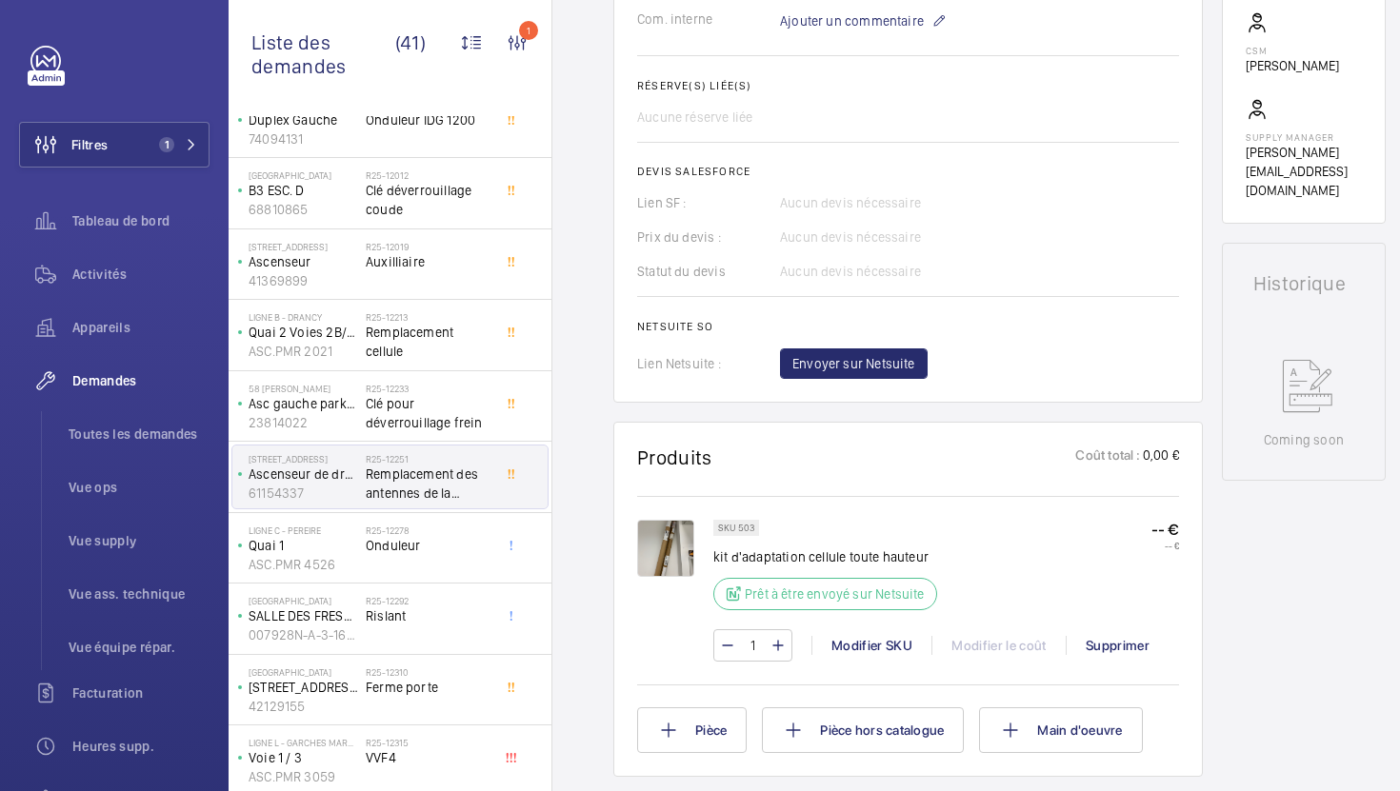
scroll to position [743, 0]
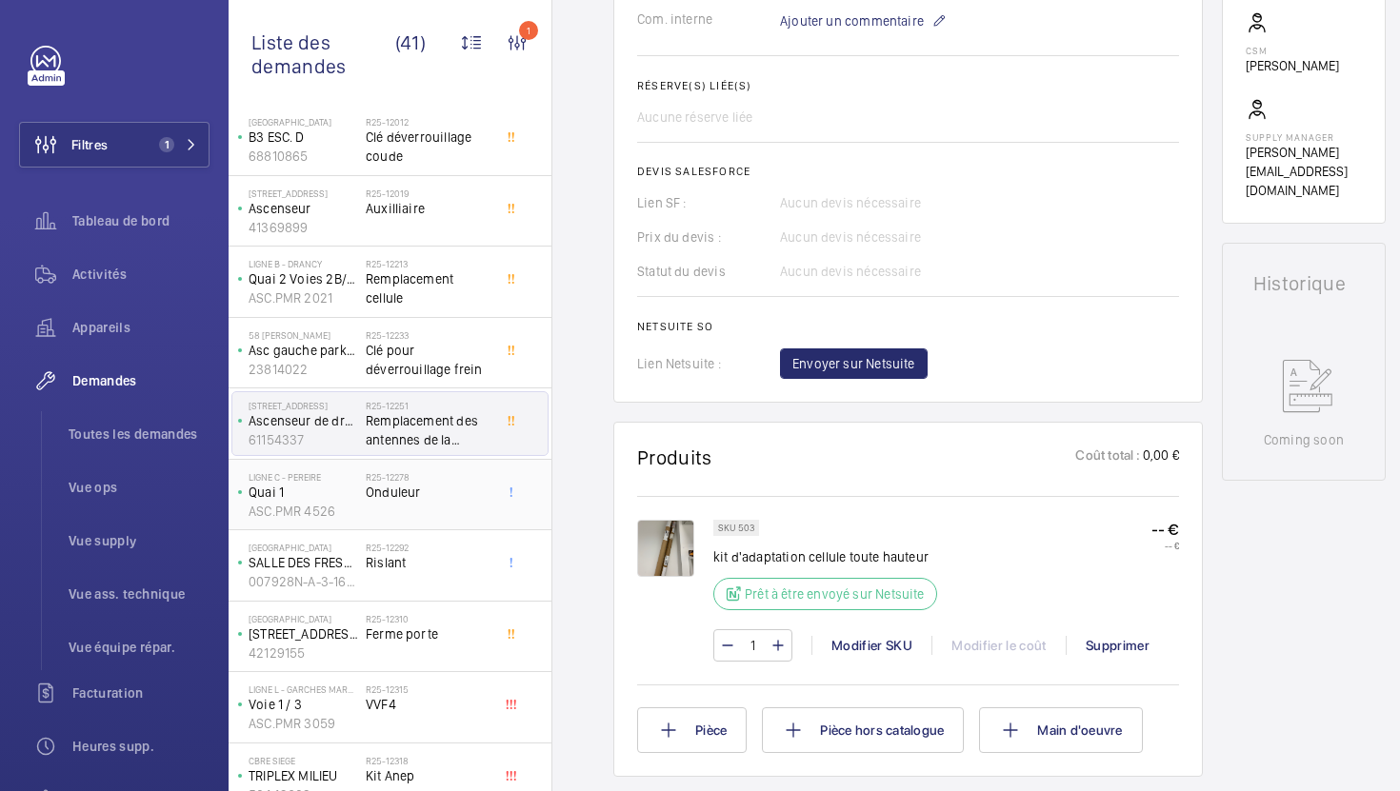
click at [463, 495] on span "Onduleur" at bounding box center [429, 492] width 126 height 19
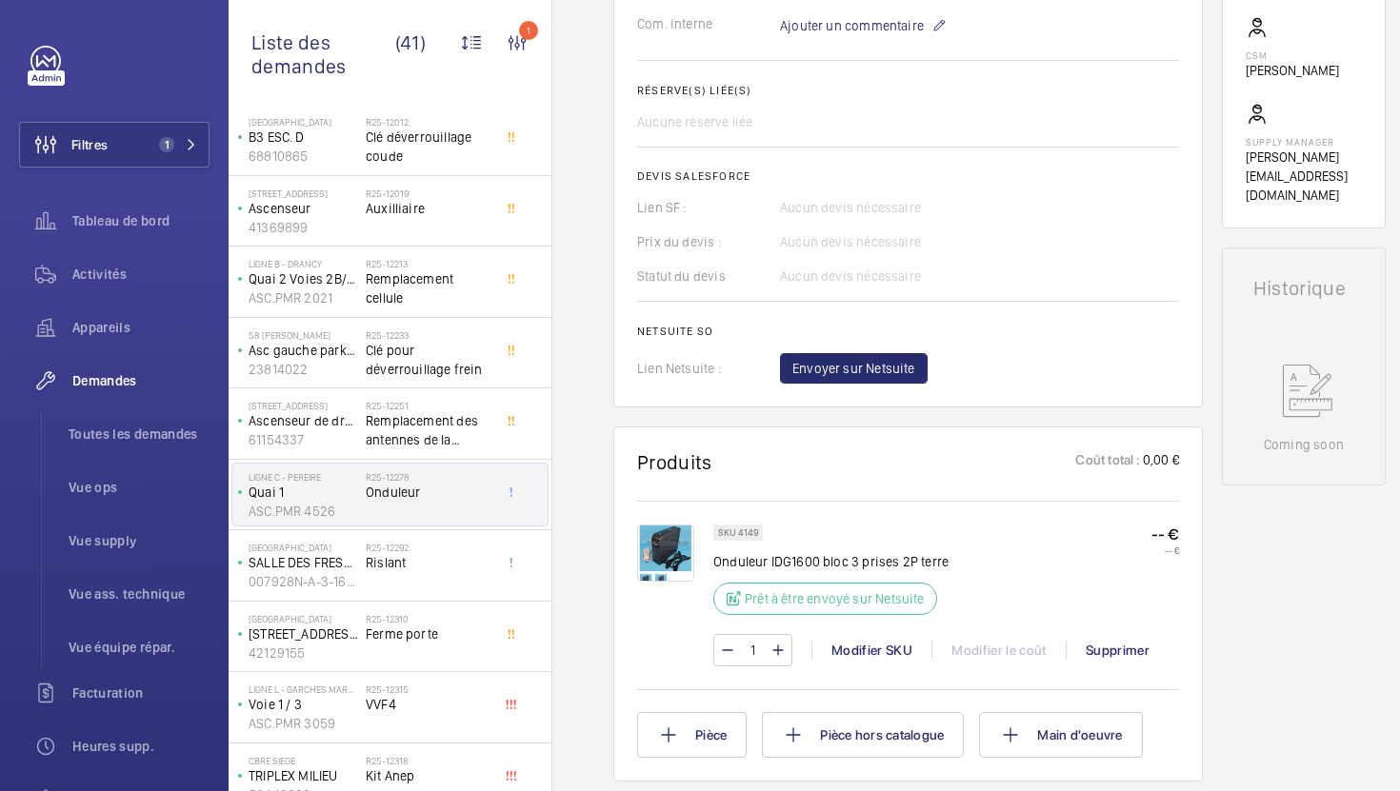
scroll to position [667, 0]
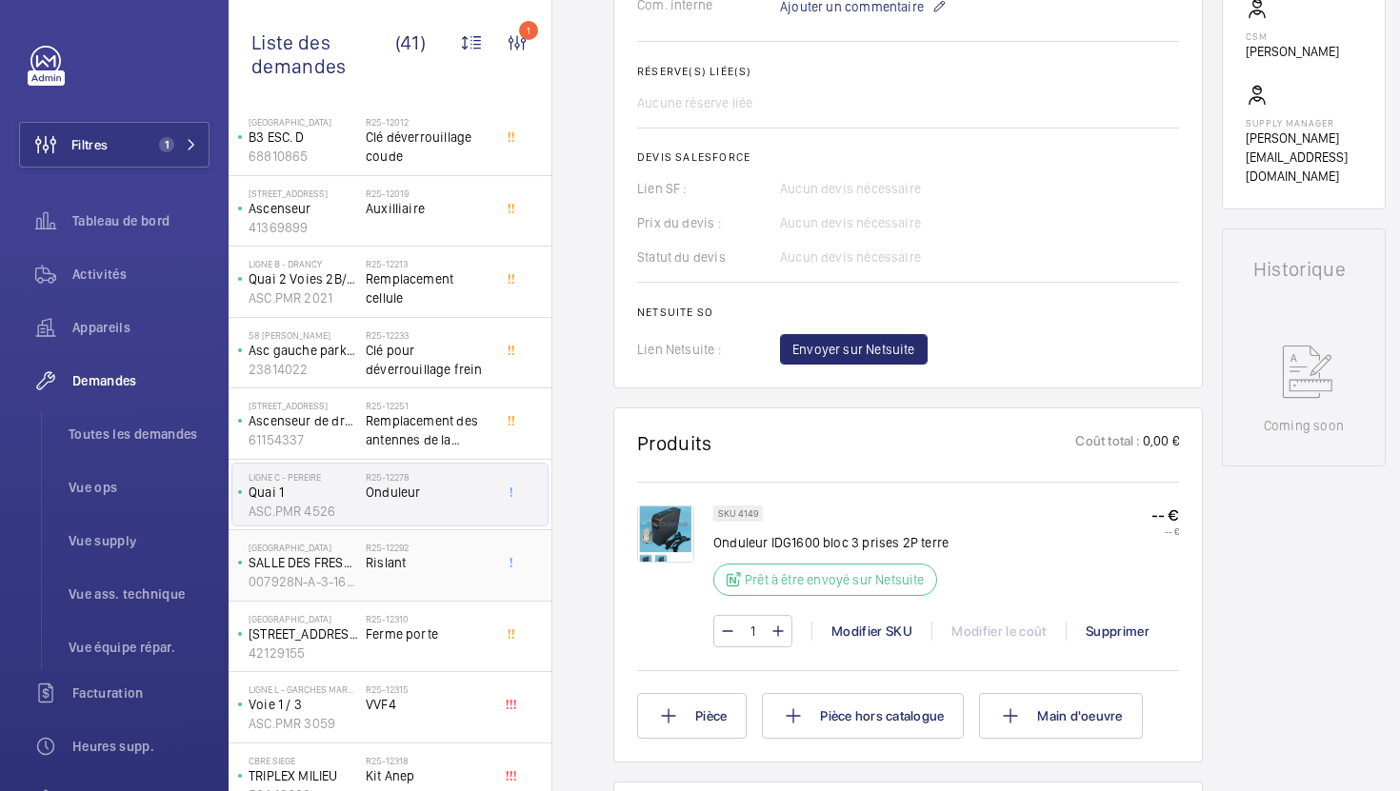
click at [434, 568] on span "Rislant" at bounding box center [429, 562] width 126 height 19
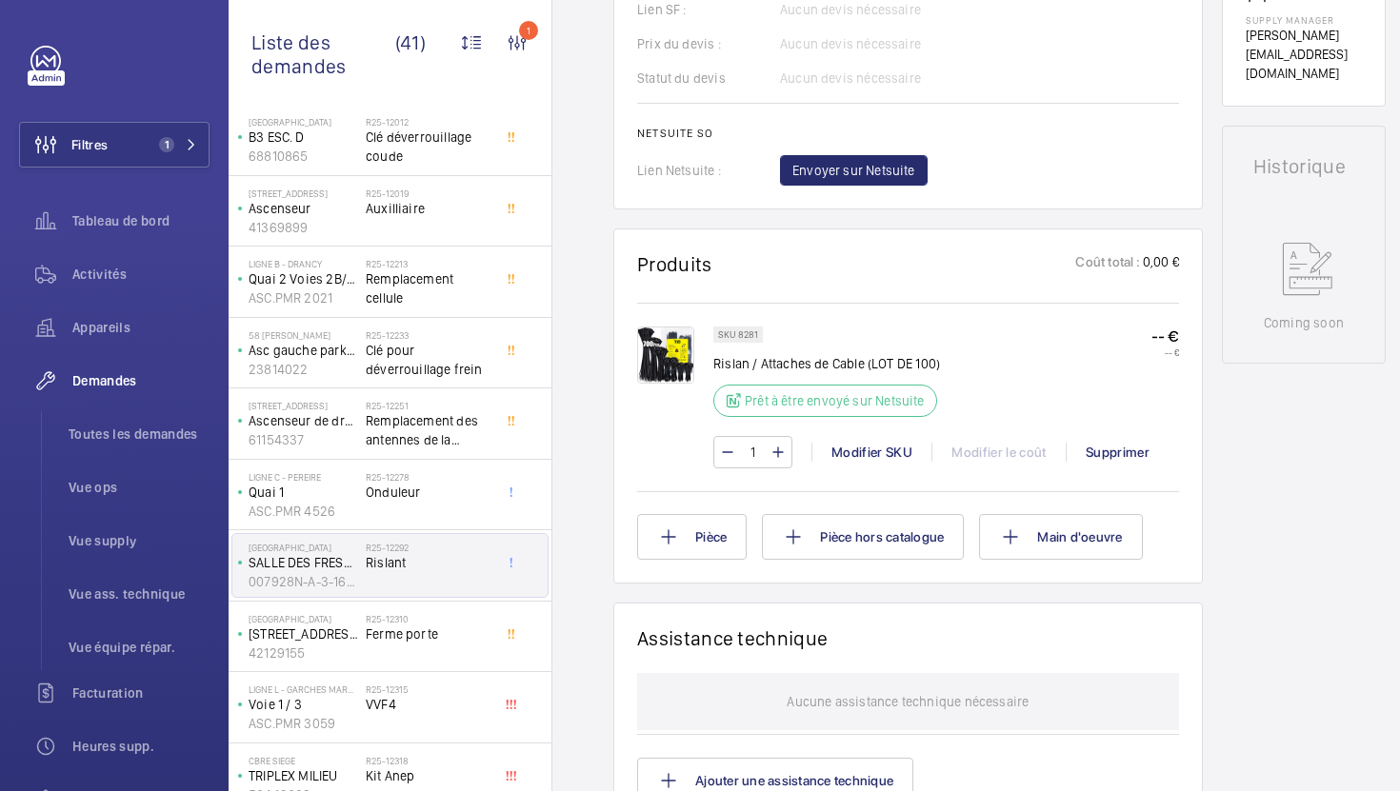
scroll to position [919, 0]
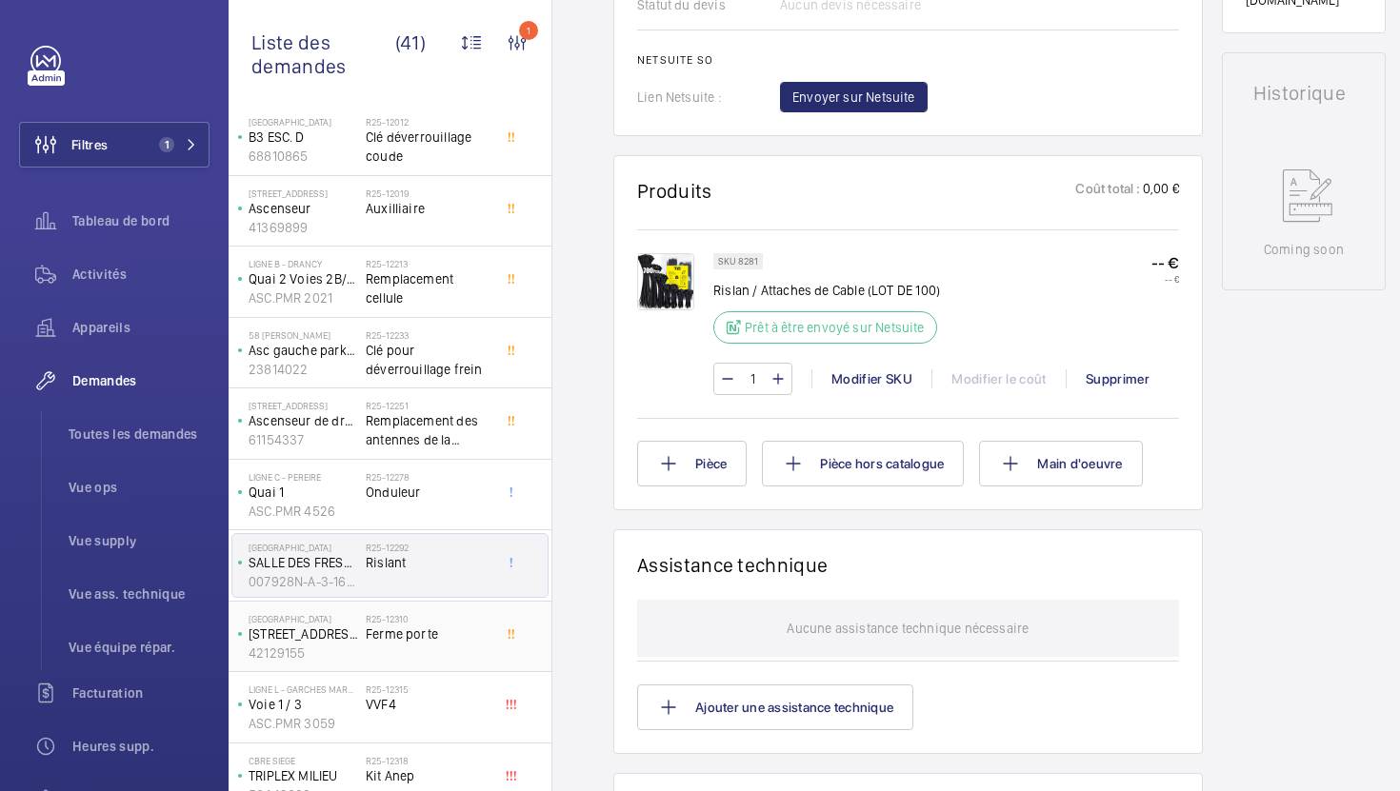
click at [496, 648] on div "R25-12310 Ferme porte" at bounding box center [432, 637] width 133 height 63
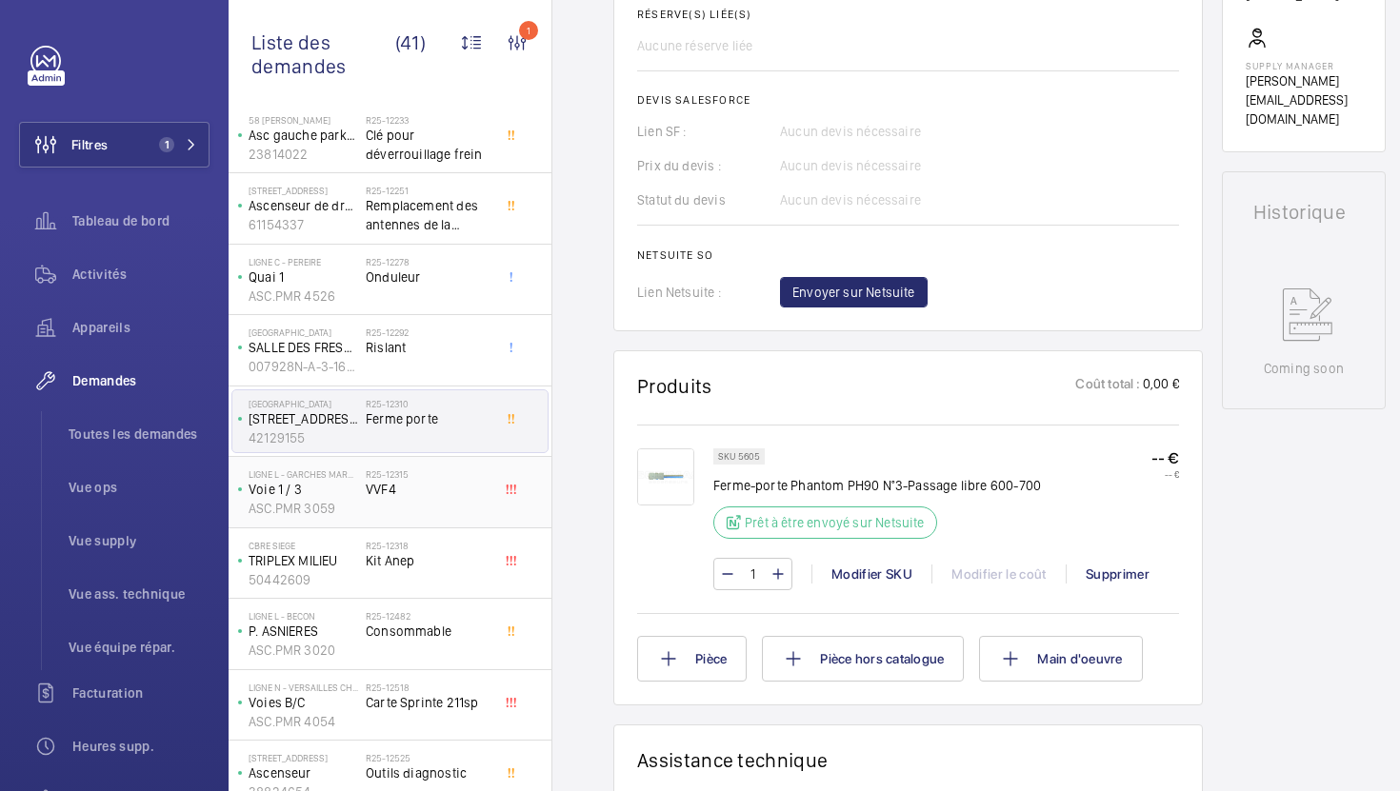
scroll to position [998, 0]
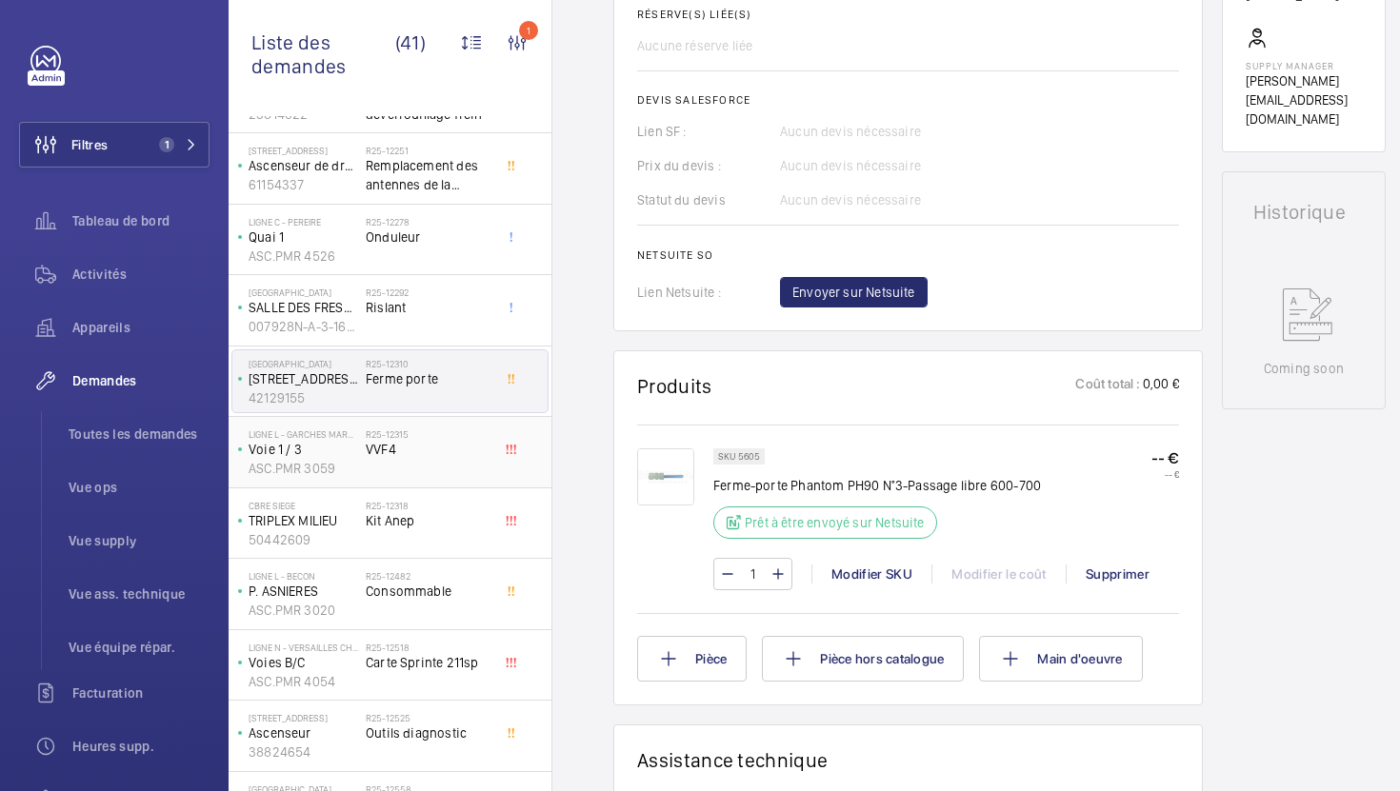
click at [449, 446] on span "VVF4" at bounding box center [429, 449] width 126 height 19
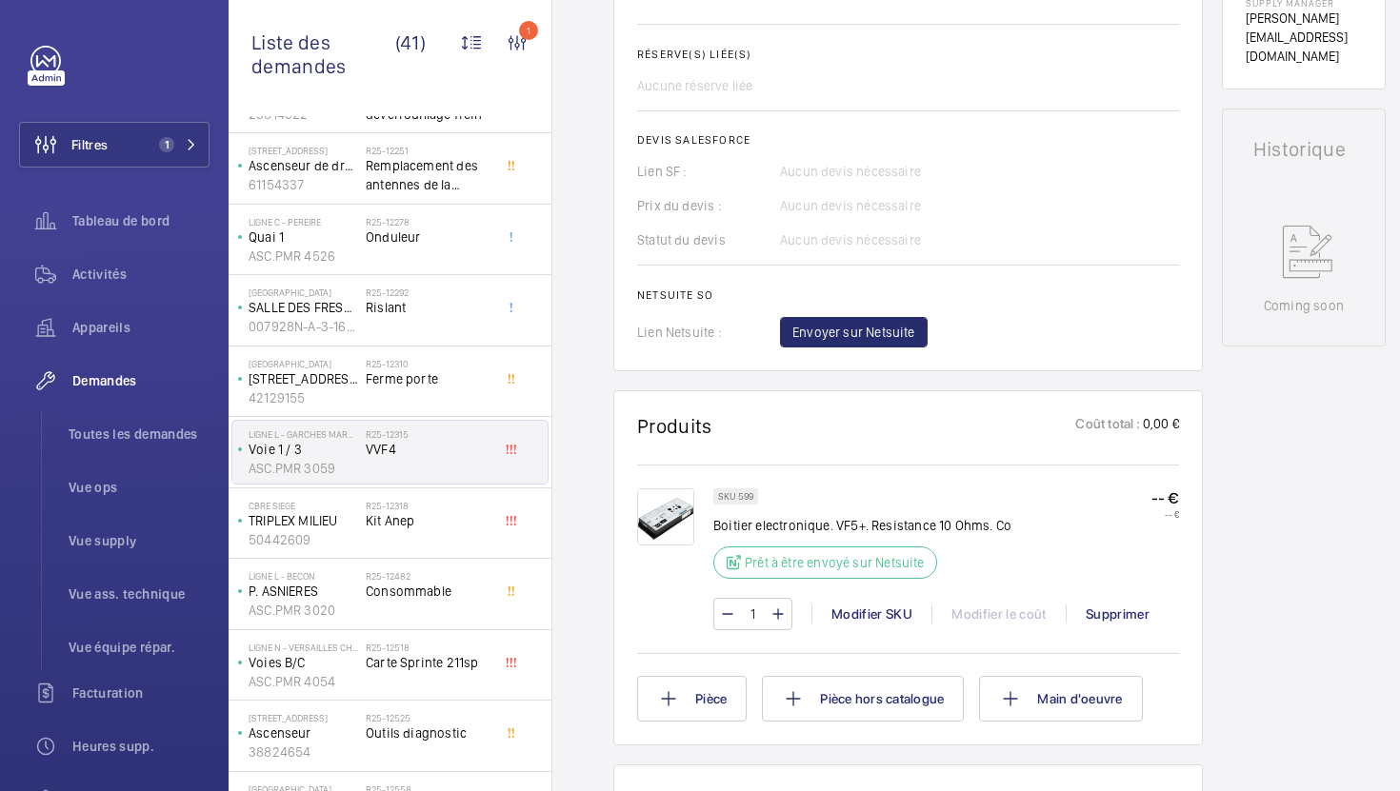
scroll to position [848, 0]
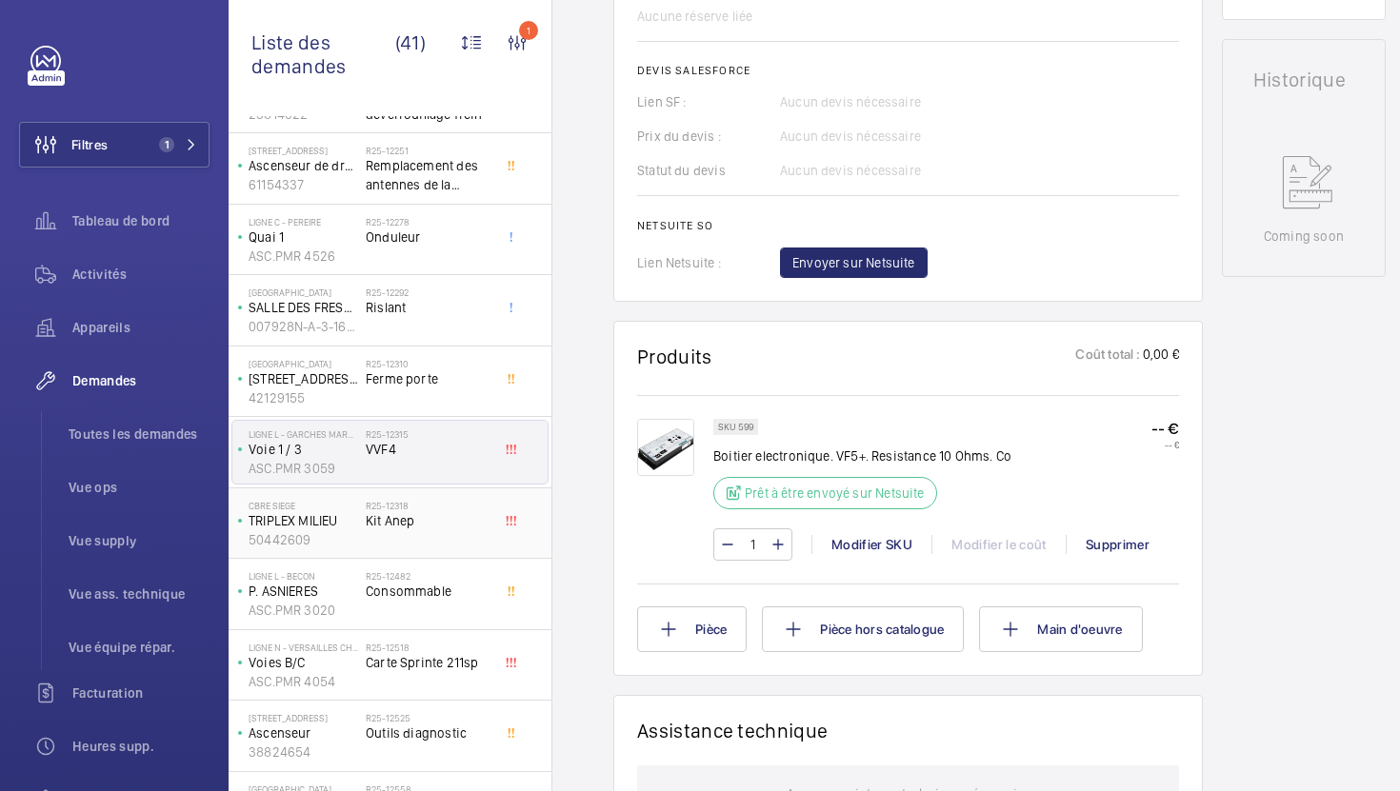
click at [433, 518] on span "Kit Anep" at bounding box center [429, 520] width 126 height 19
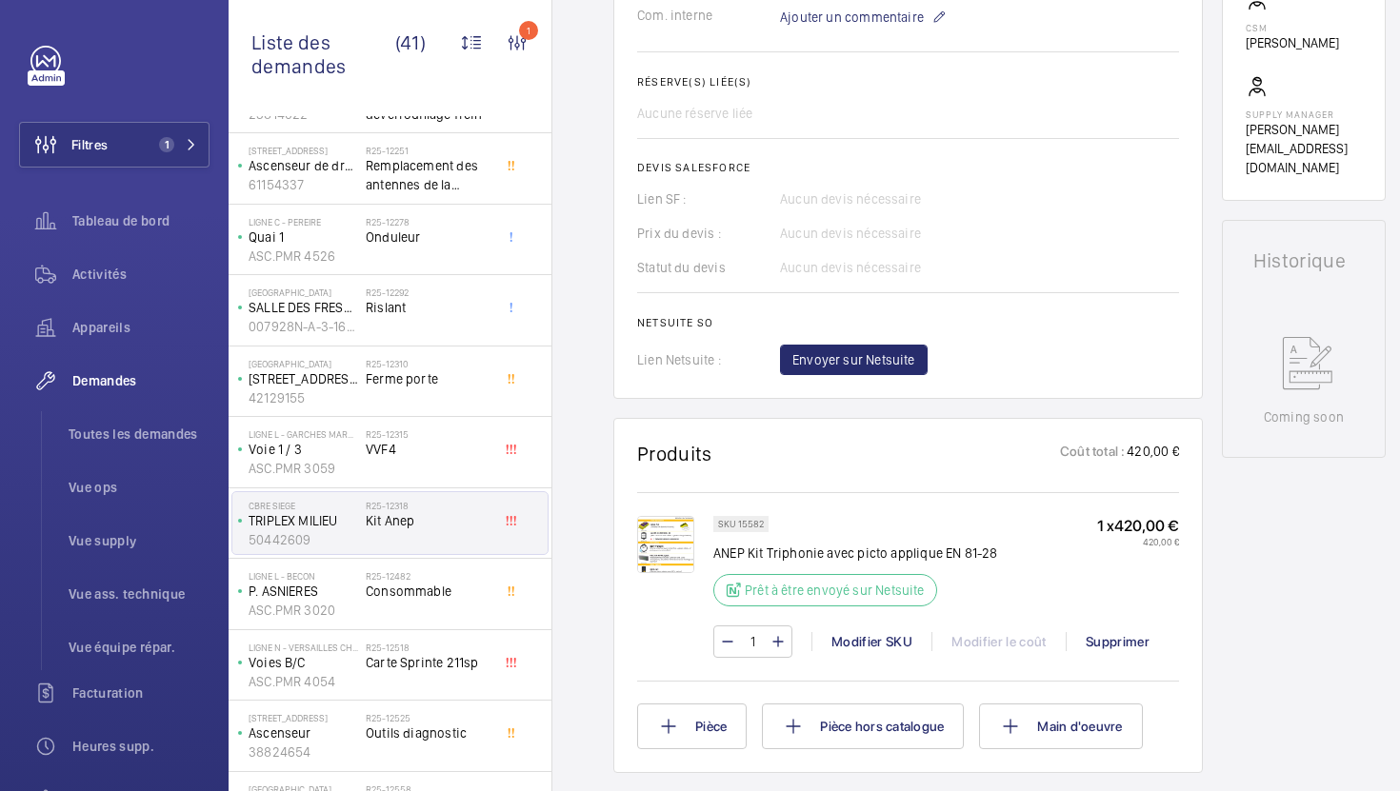
scroll to position [667, 0]
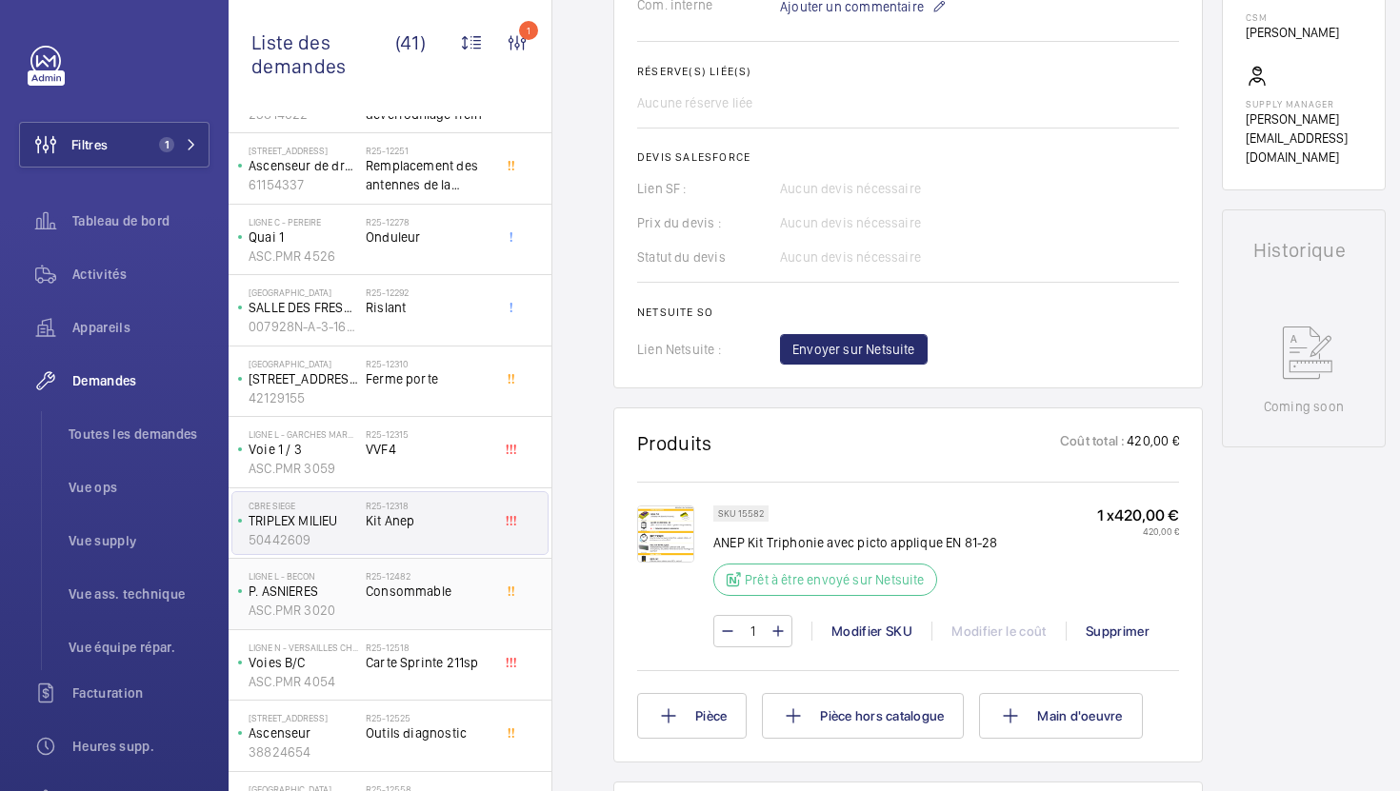
click at [442, 616] on div "R25-12482 Consommable" at bounding box center [429, 597] width 126 height 55
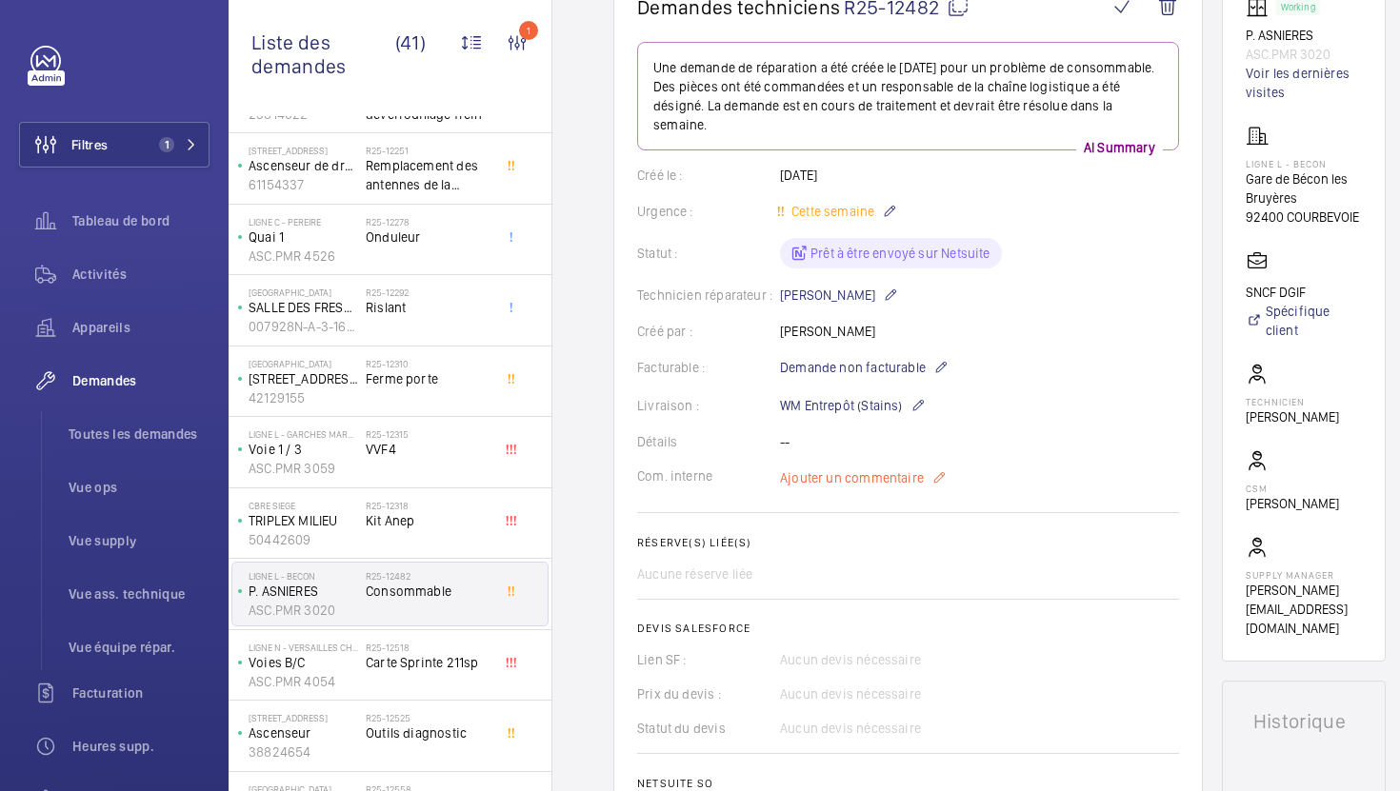
scroll to position [198, 0]
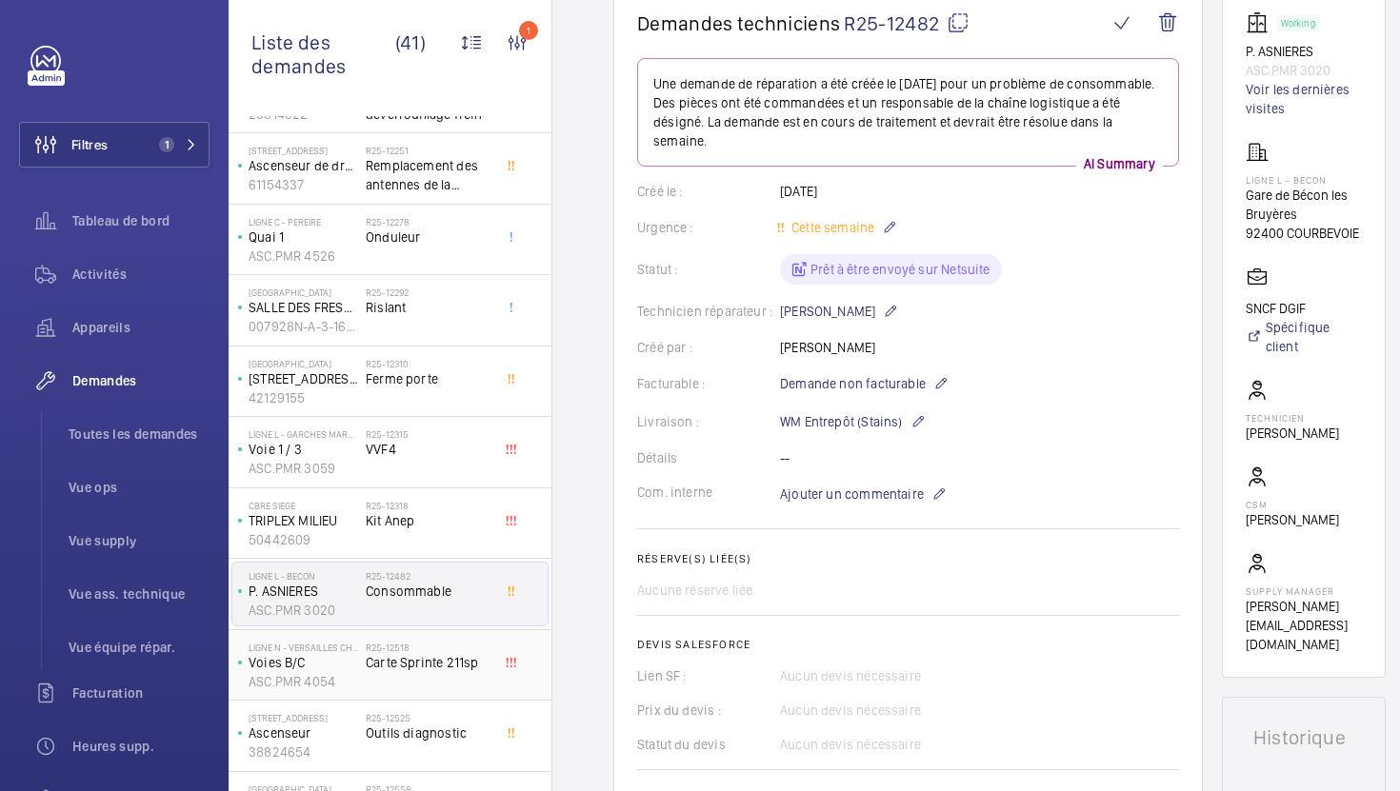
click at [436, 668] on span "Carte Sprinte 211sp" at bounding box center [429, 662] width 126 height 19
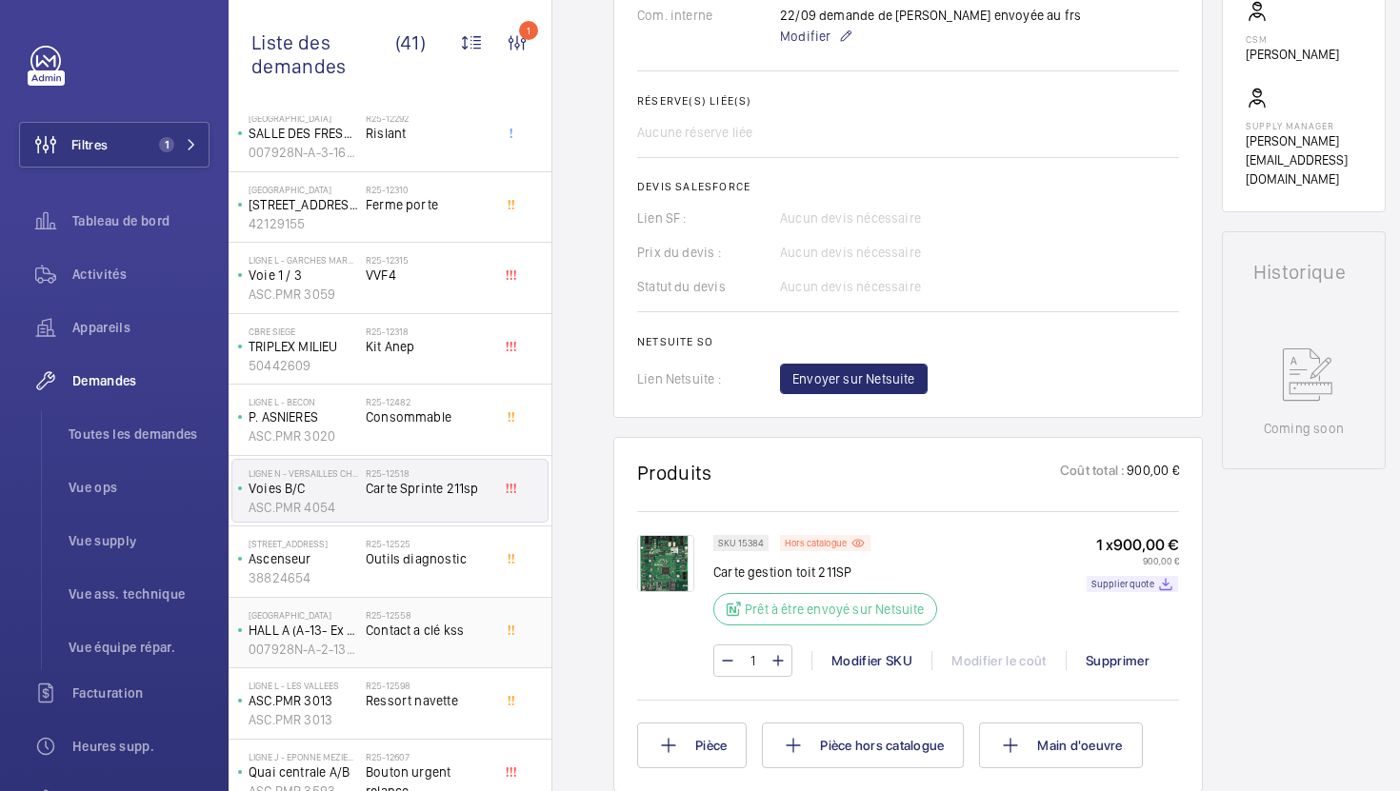
scroll to position [1192, 0]
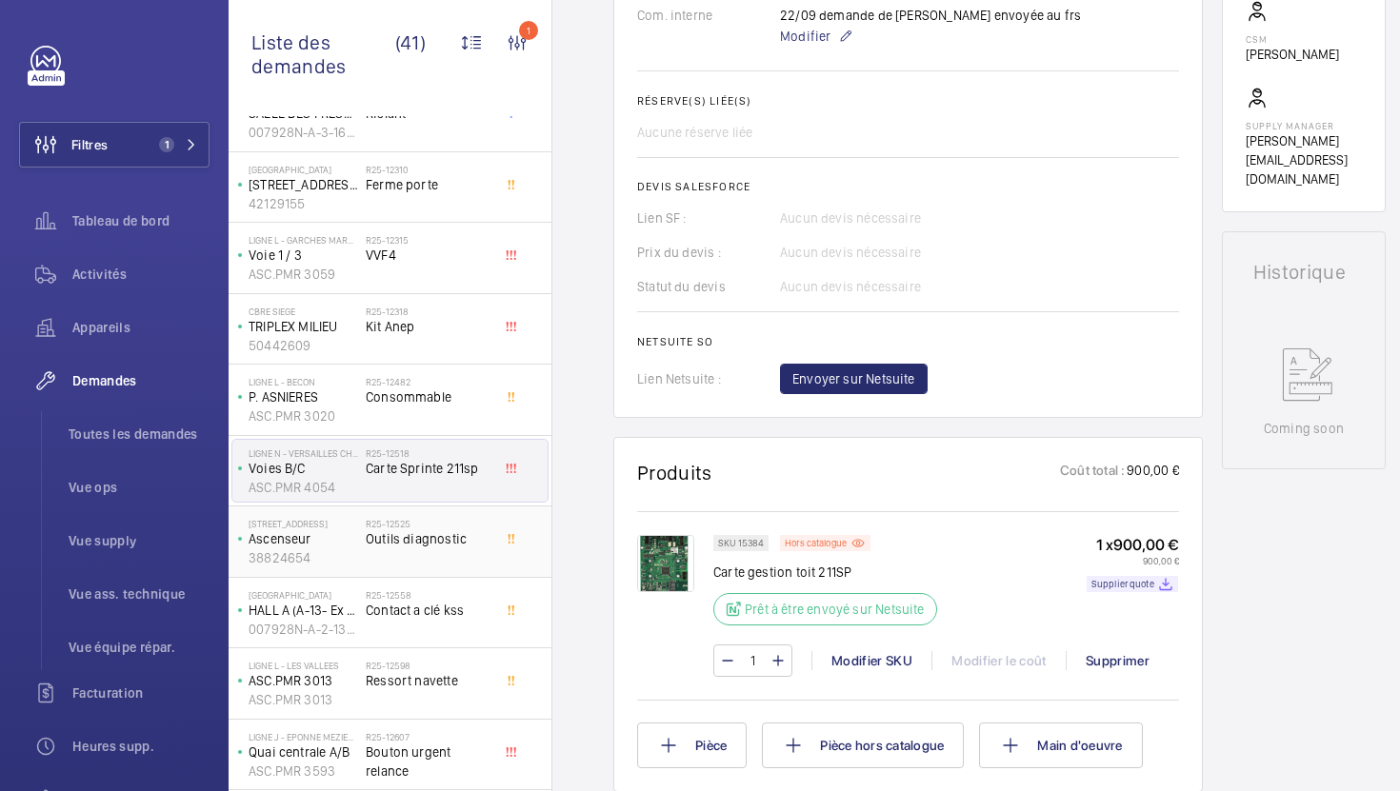
click at [463, 551] on div "R25-12525 Outils diagnostic" at bounding box center [429, 545] width 126 height 55
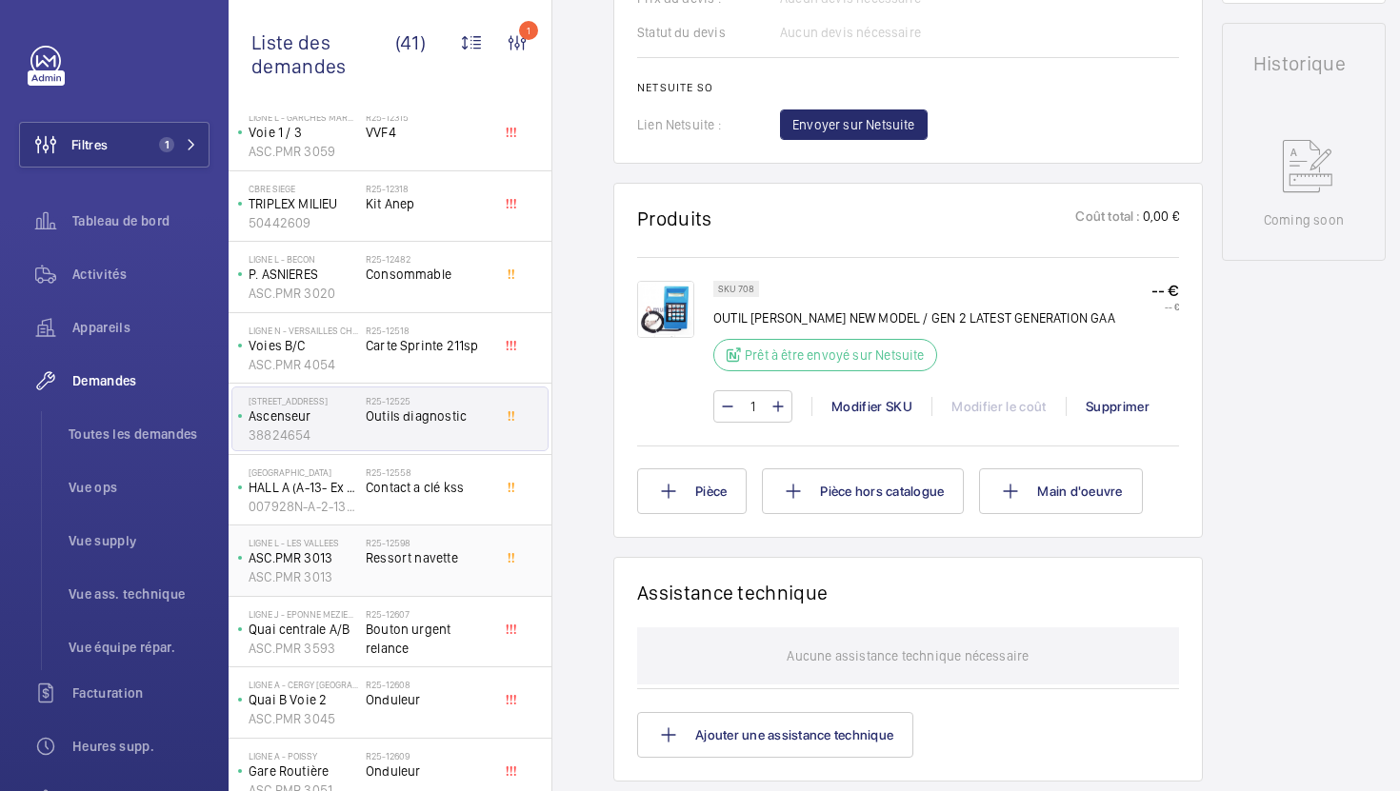
scroll to position [1337, 0]
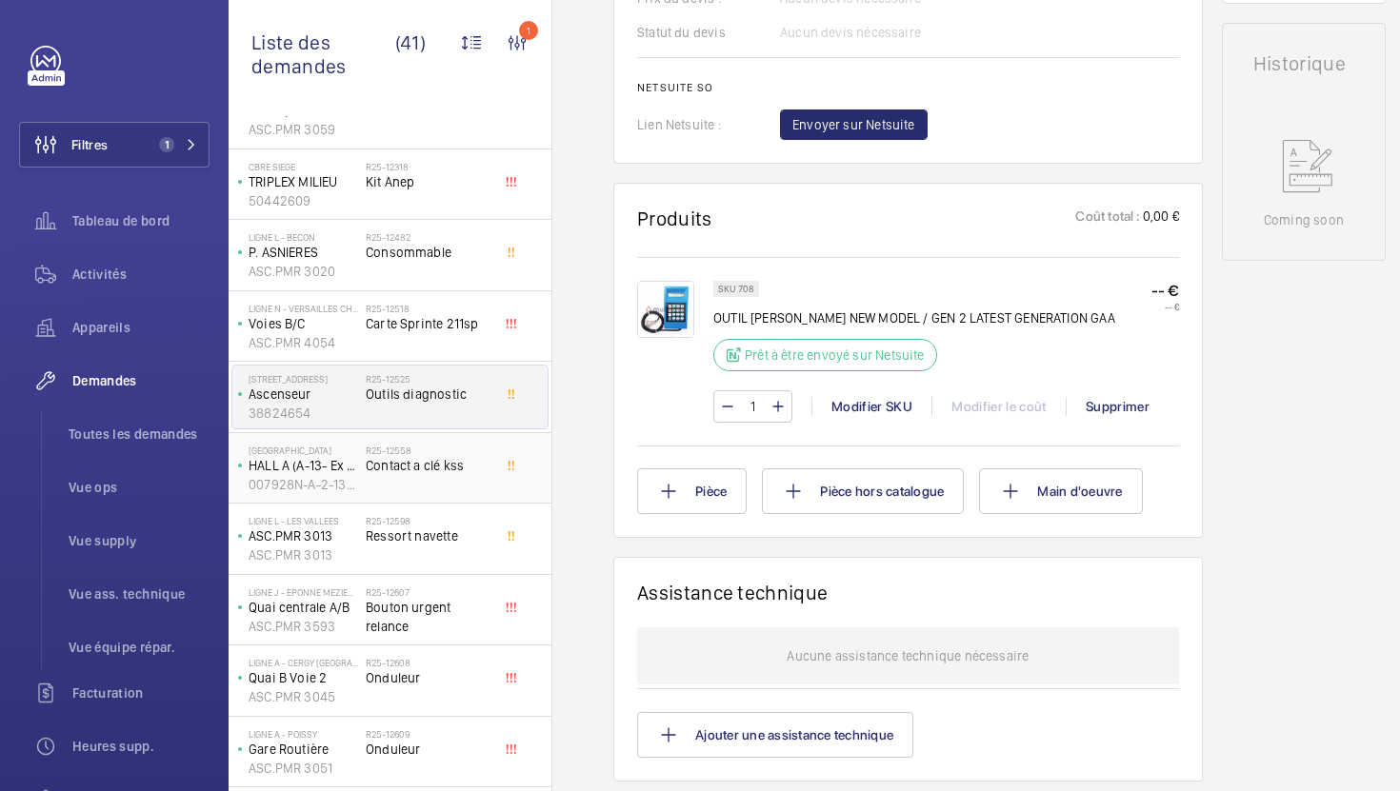
click at [447, 490] on div "R25-12558 Contact a clé kss" at bounding box center [429, 472] width 126 height 55
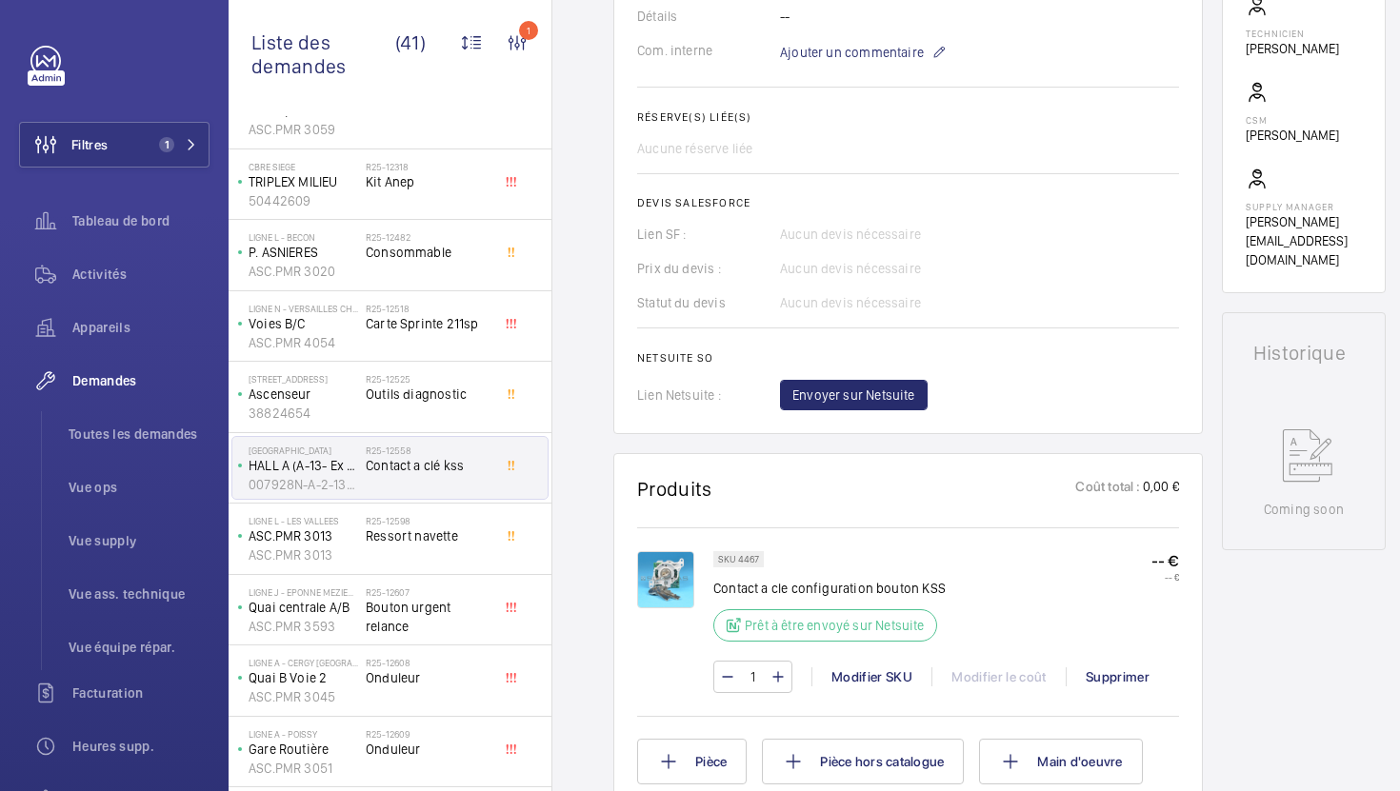
scroll to position [641, 0]
click at [747, 558] on p "SKU 4467" at bounding box center [738, 558] width 41 height 7
copy p "4467"
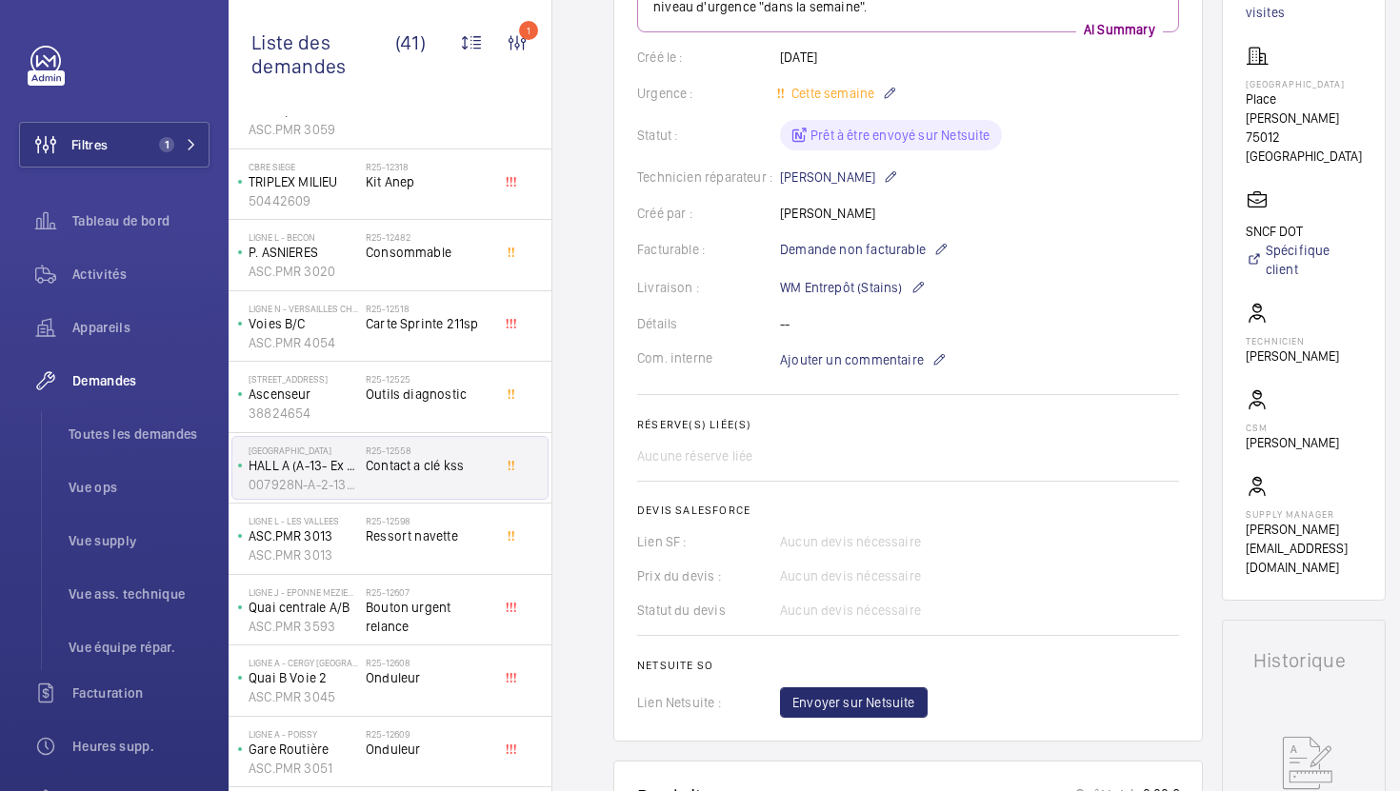
scroll to position [444, 0]
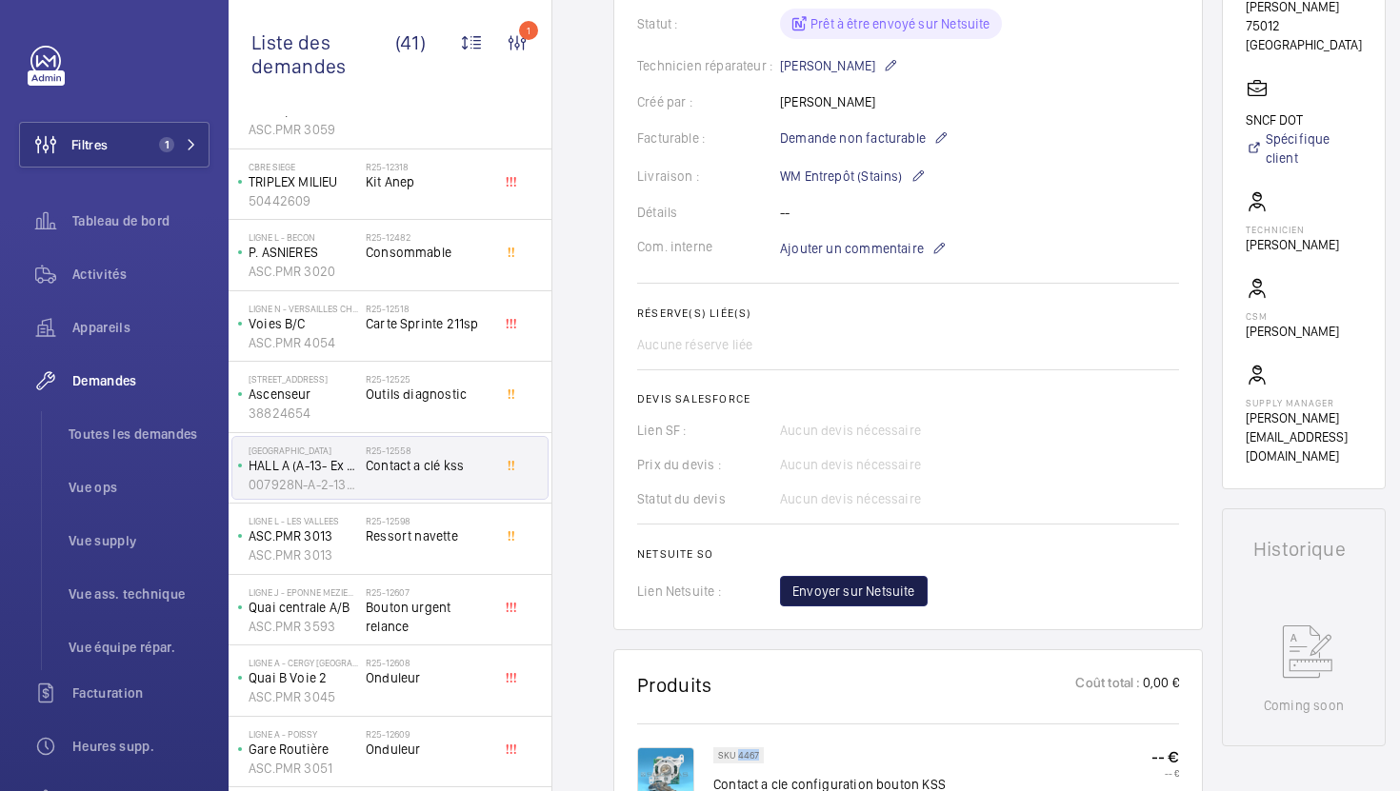
click at [875, 590] on span "Envoyer sur Netsuite" at bounding box center [853, 591] width 123 height 19
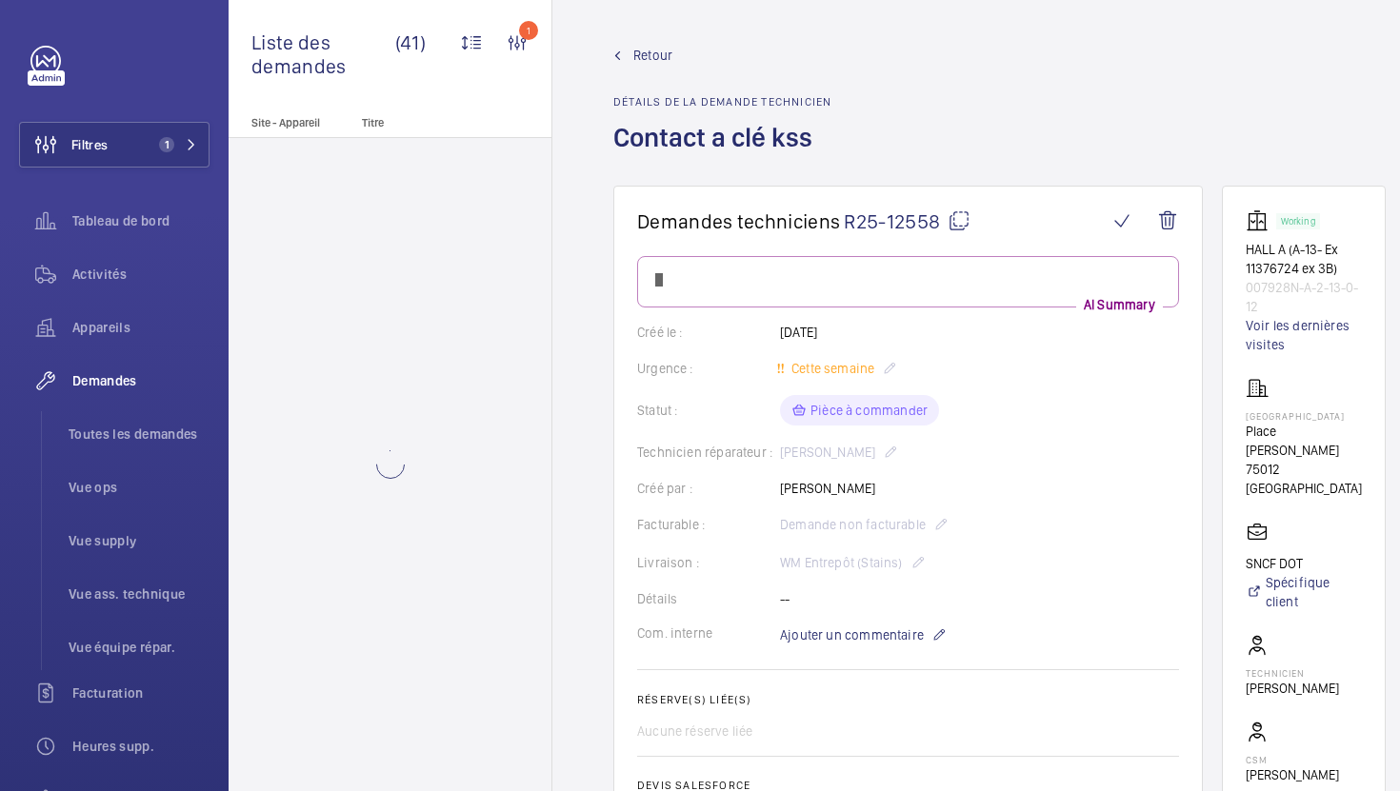
scroll to position [0, 0]
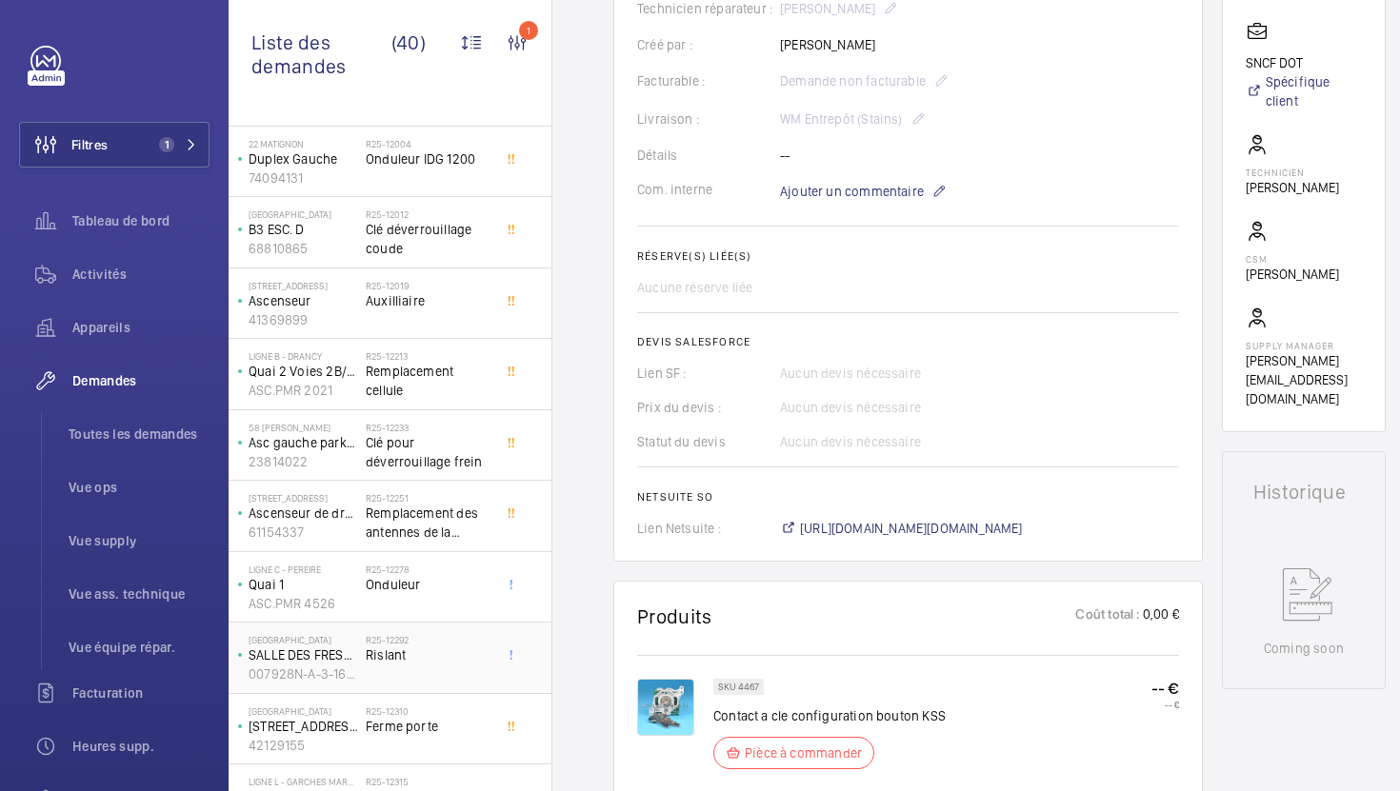
scroll to position [766, 0]
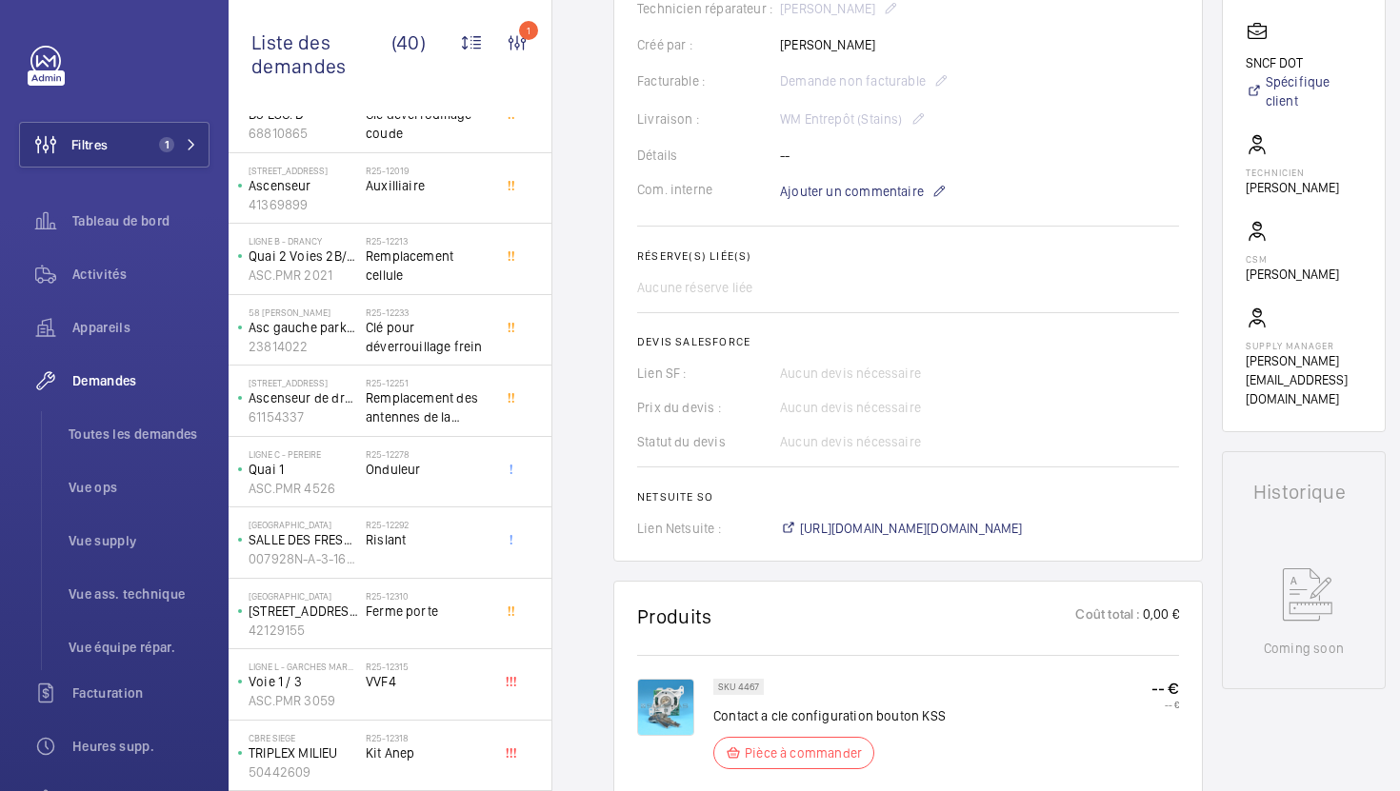
click at [600, 542] on div "Demandes techniciens R25-12558 La demande de réparation a été créée le 22 septe…" at bounding box center [999, 638] width 894 height 1906
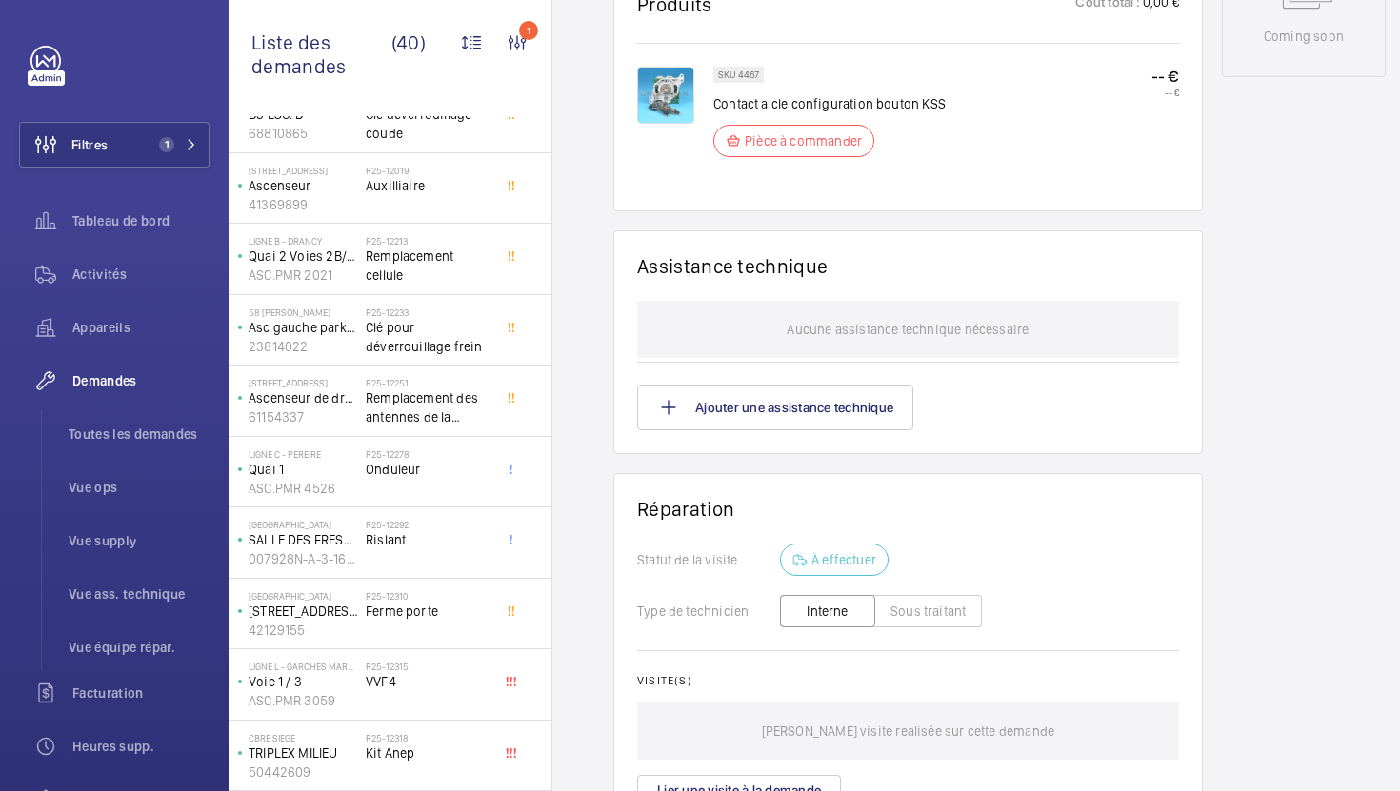
scroll to position [1303, 0]
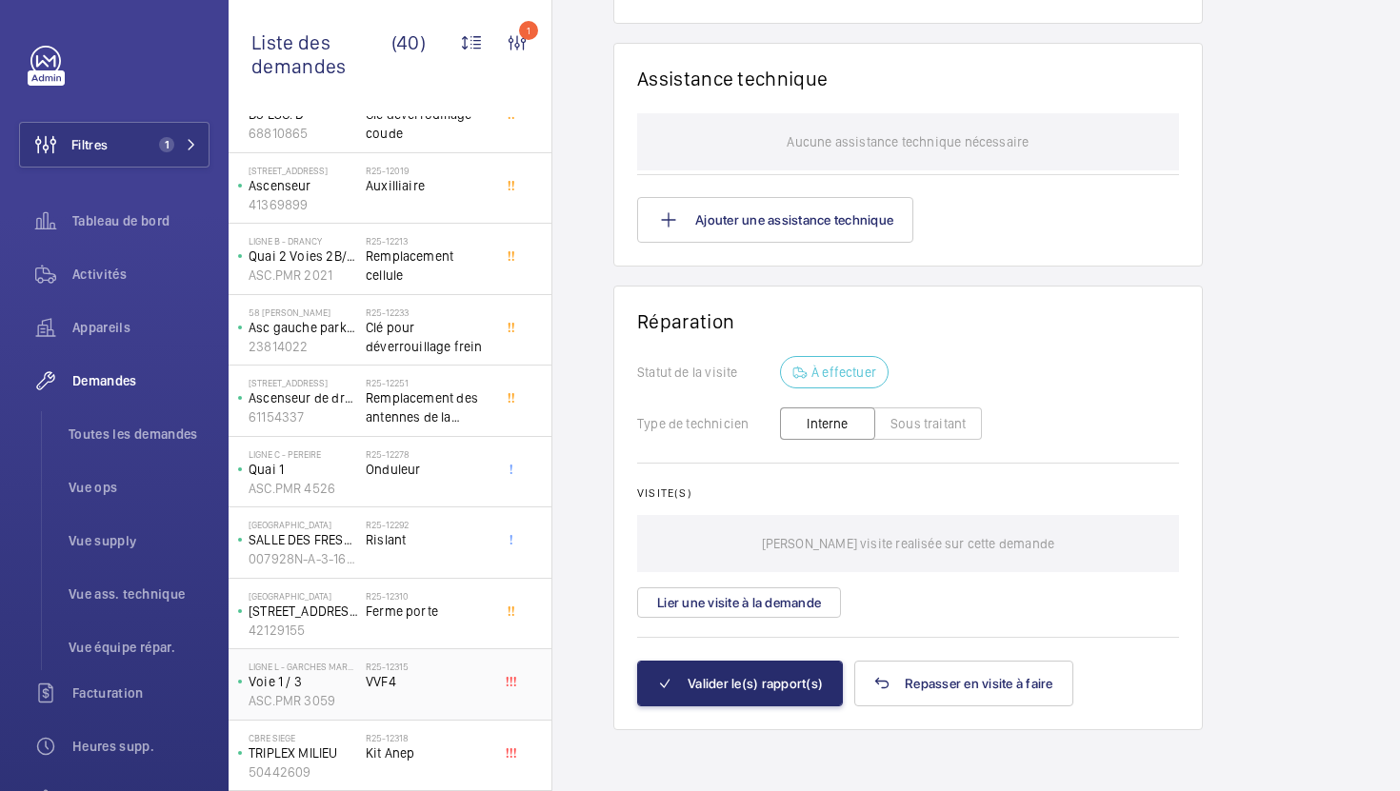
click at [418, 688] on span "VVF4" at bounding box center [429, 681] width 126 height 19
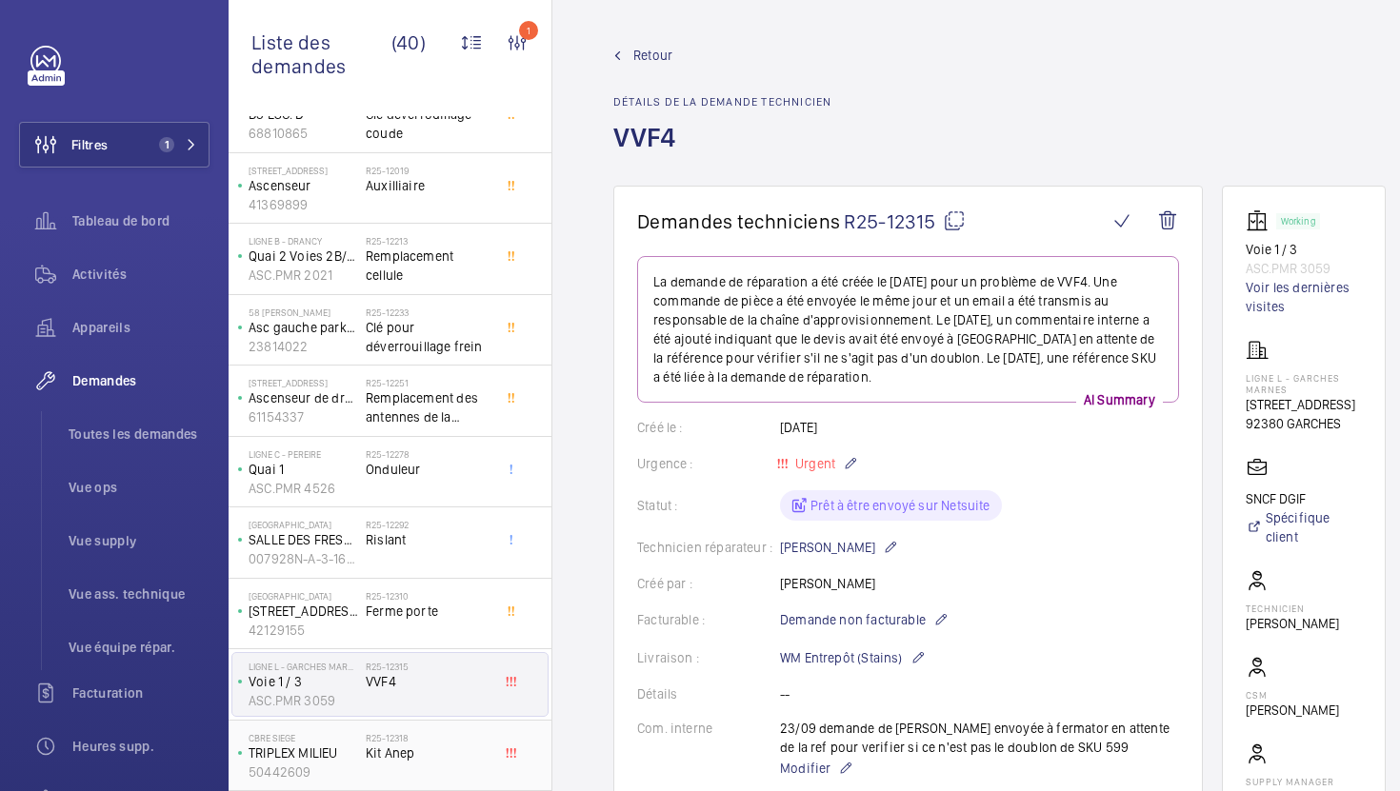
click at [422, 775] on div "R25-12318 Kit Anep" at bounding box center [429, 759] width 126 height 55
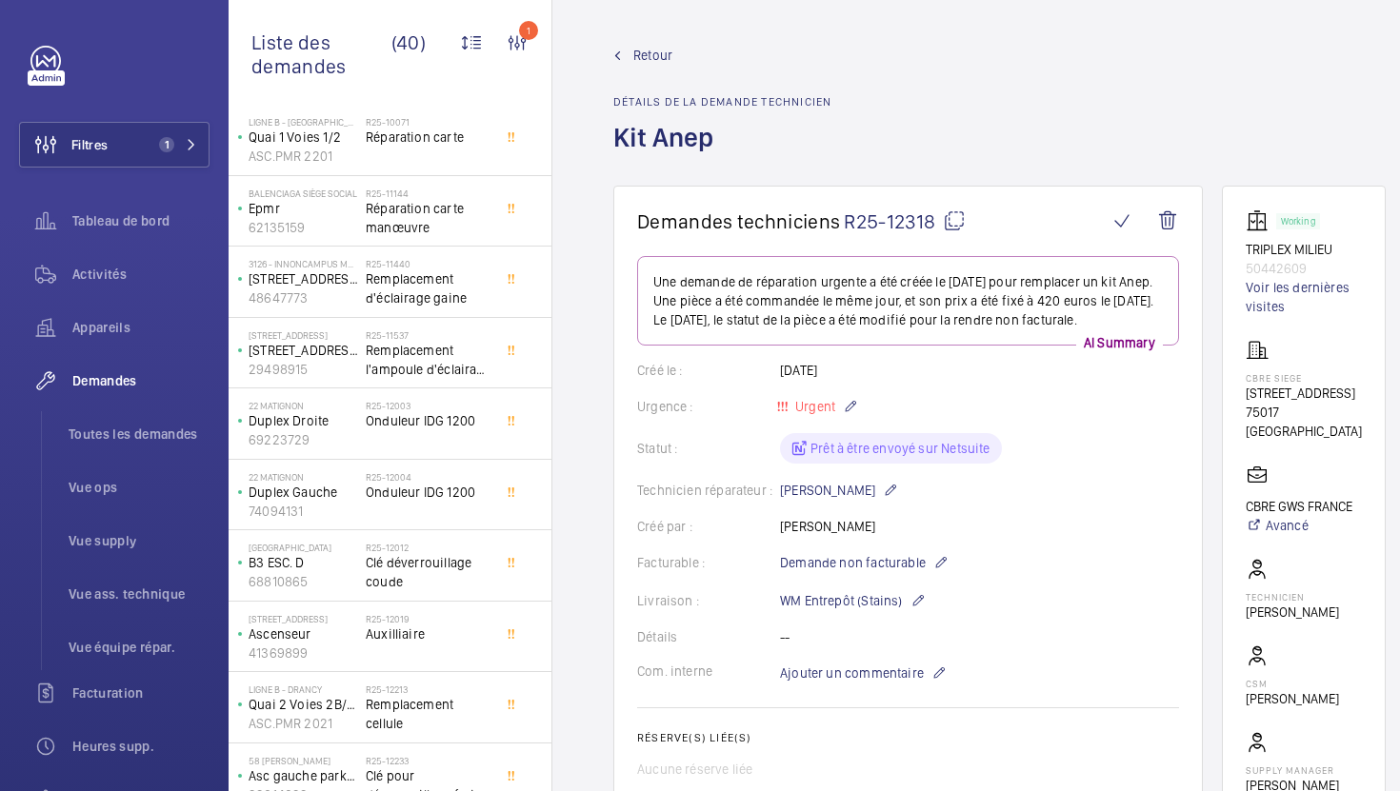
scroll to position [766, 0]
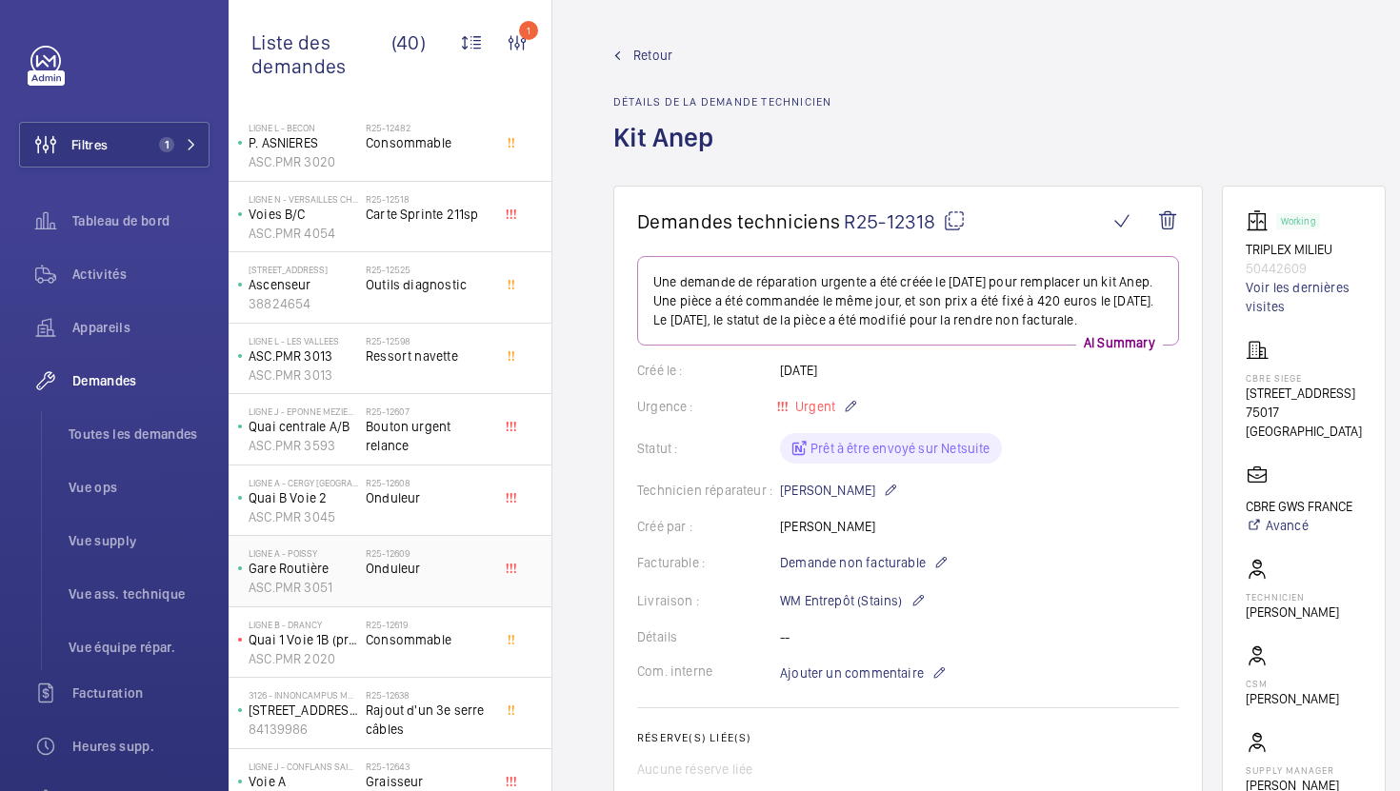
scroll to position [1469, 0]
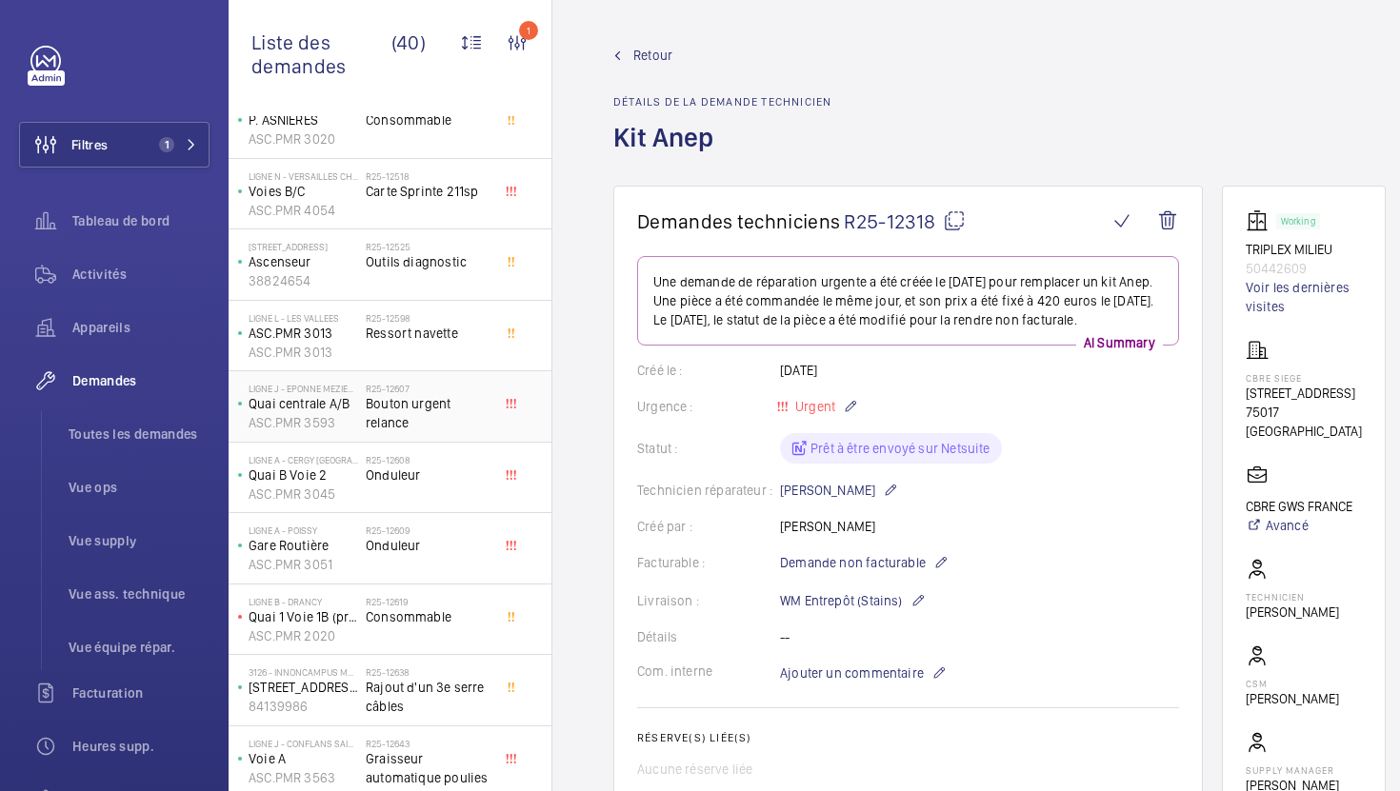
click at [462, 421] on span "Bouton urgent relance" at bounding box center [429, 413] width 126 height 38
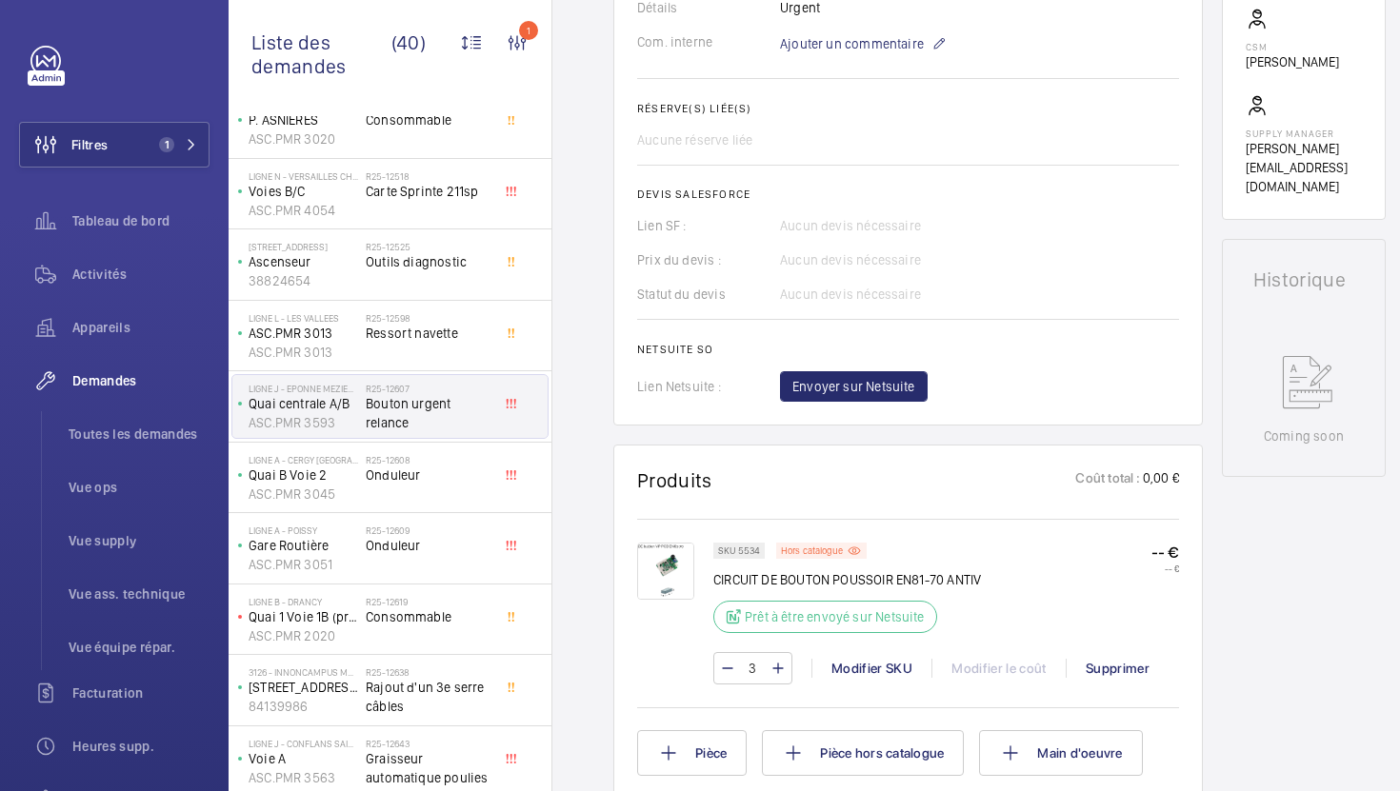
scroll to position [594, 0]
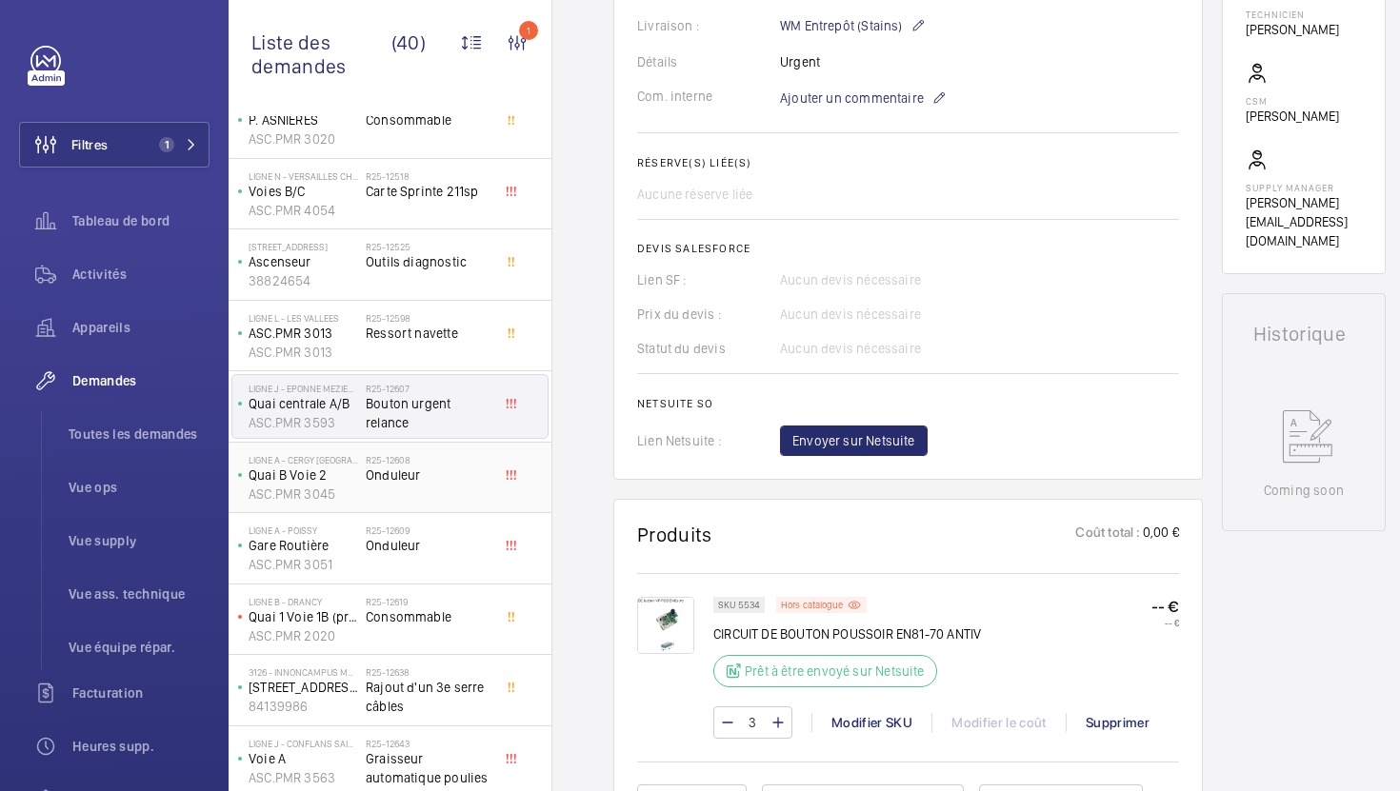
click at [447, 479] on span "Onduleur" at bounding box center [429, 475] width 126 height 19
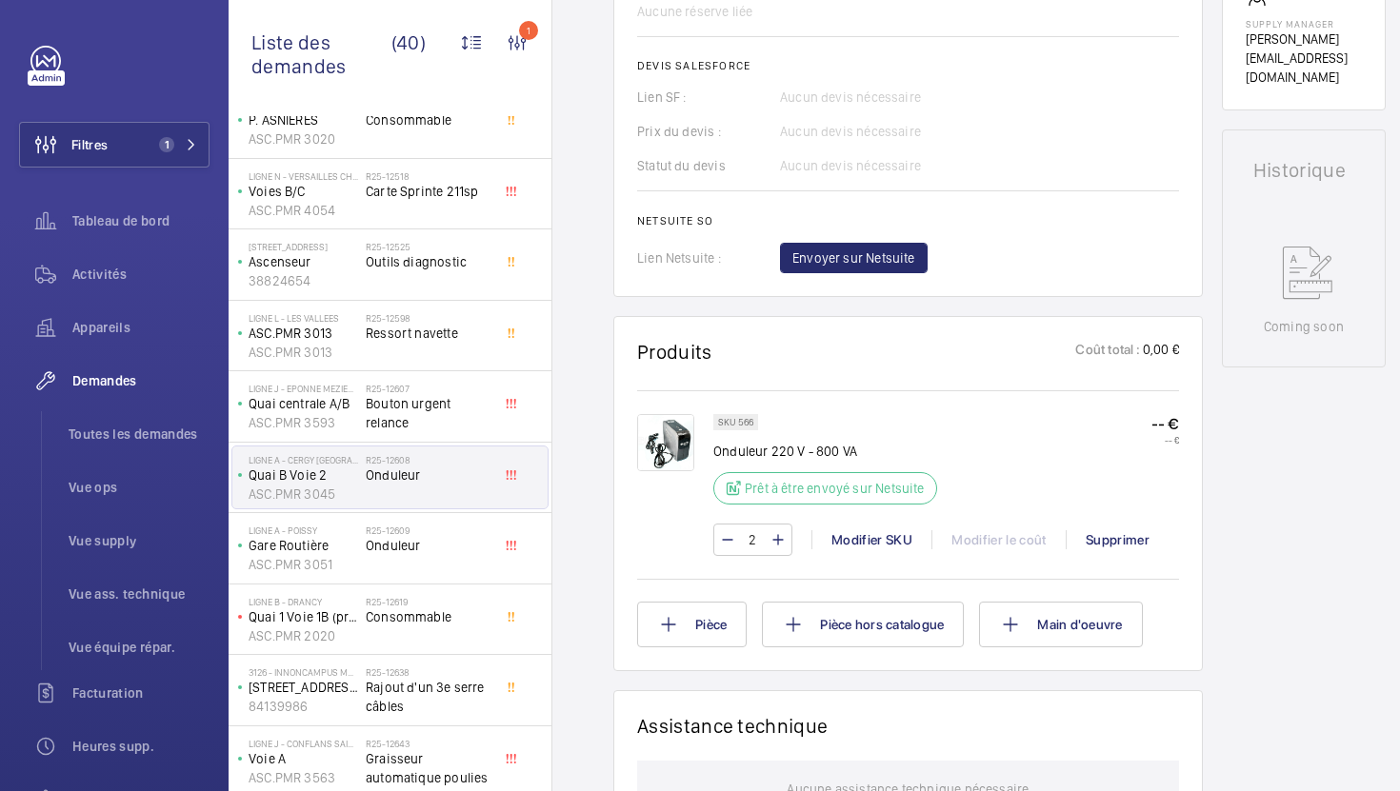
scroll to position [760, 0]
click at [440, 544] on span "Onduleur" at bounding box center [429, 545] width 126 height 19
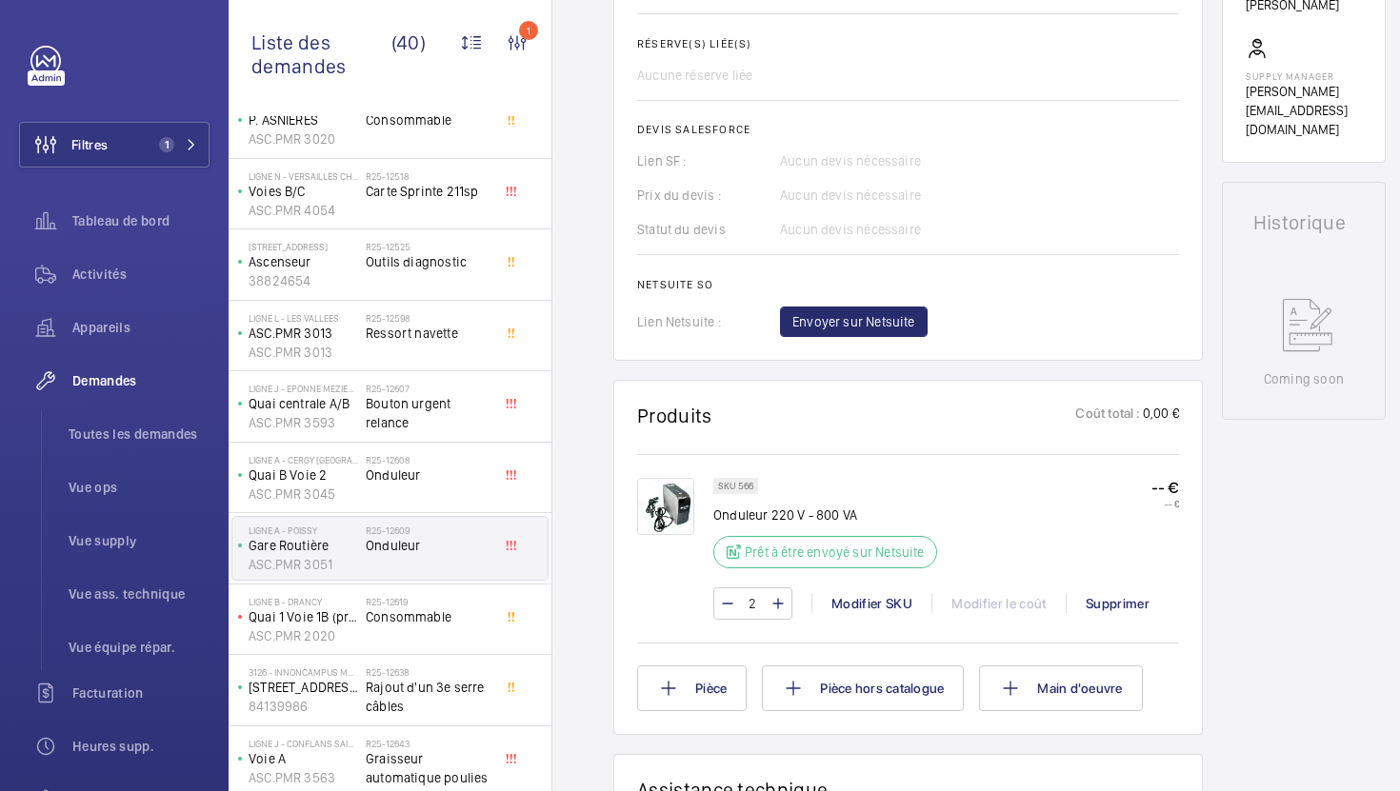
scroll to position [738, 0]
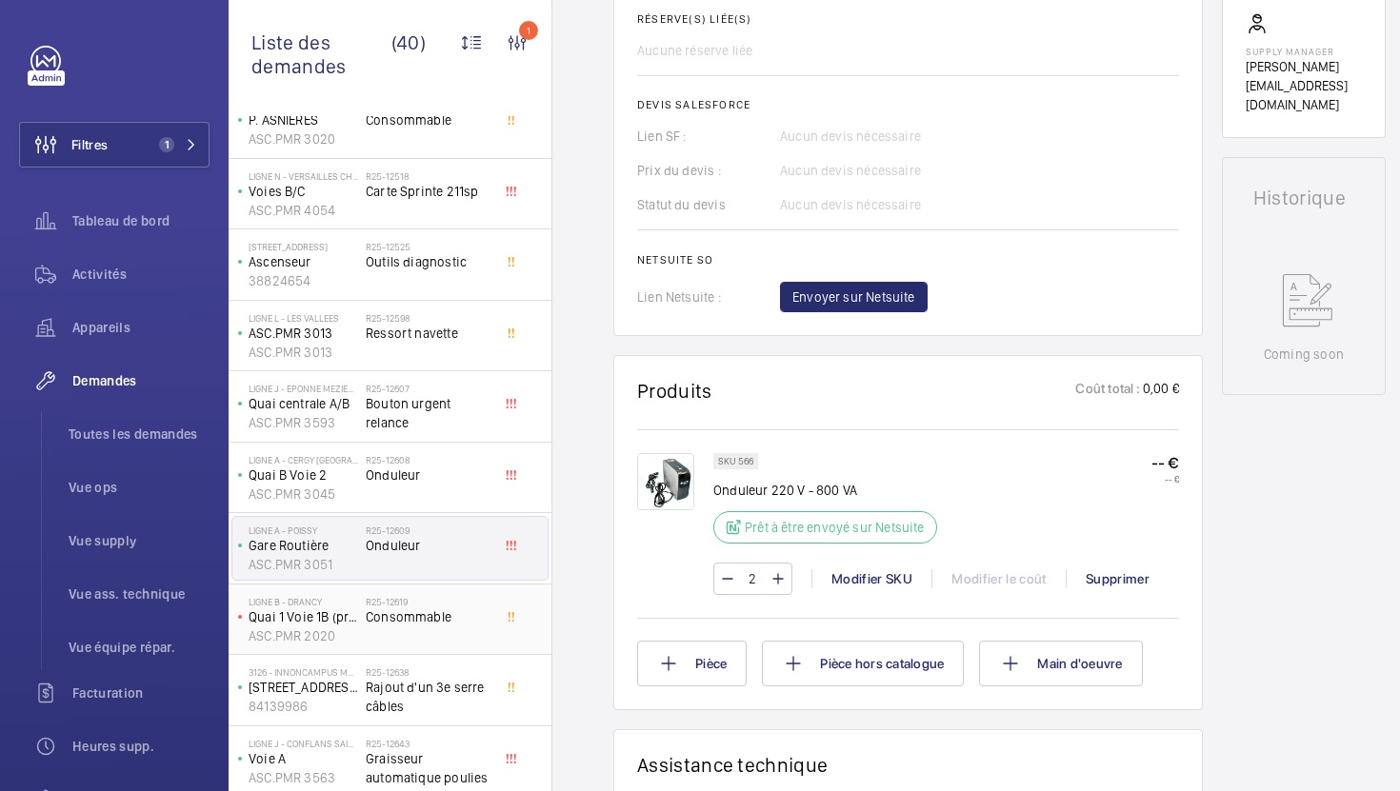
click at [466, 626] on div "R25-12619 Consommable" at bounding box center [429, 623] width 126 height 55
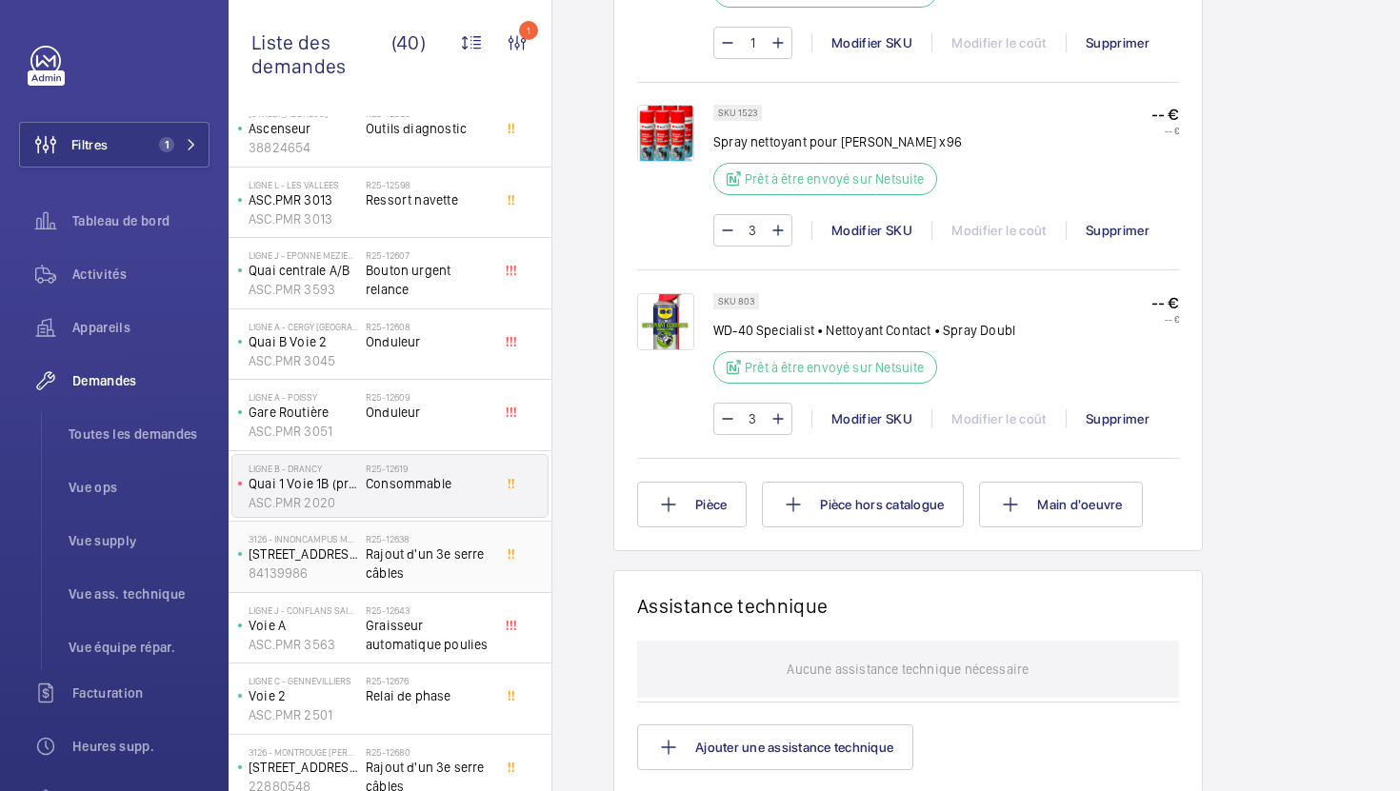
scroll to position [1613, 0]
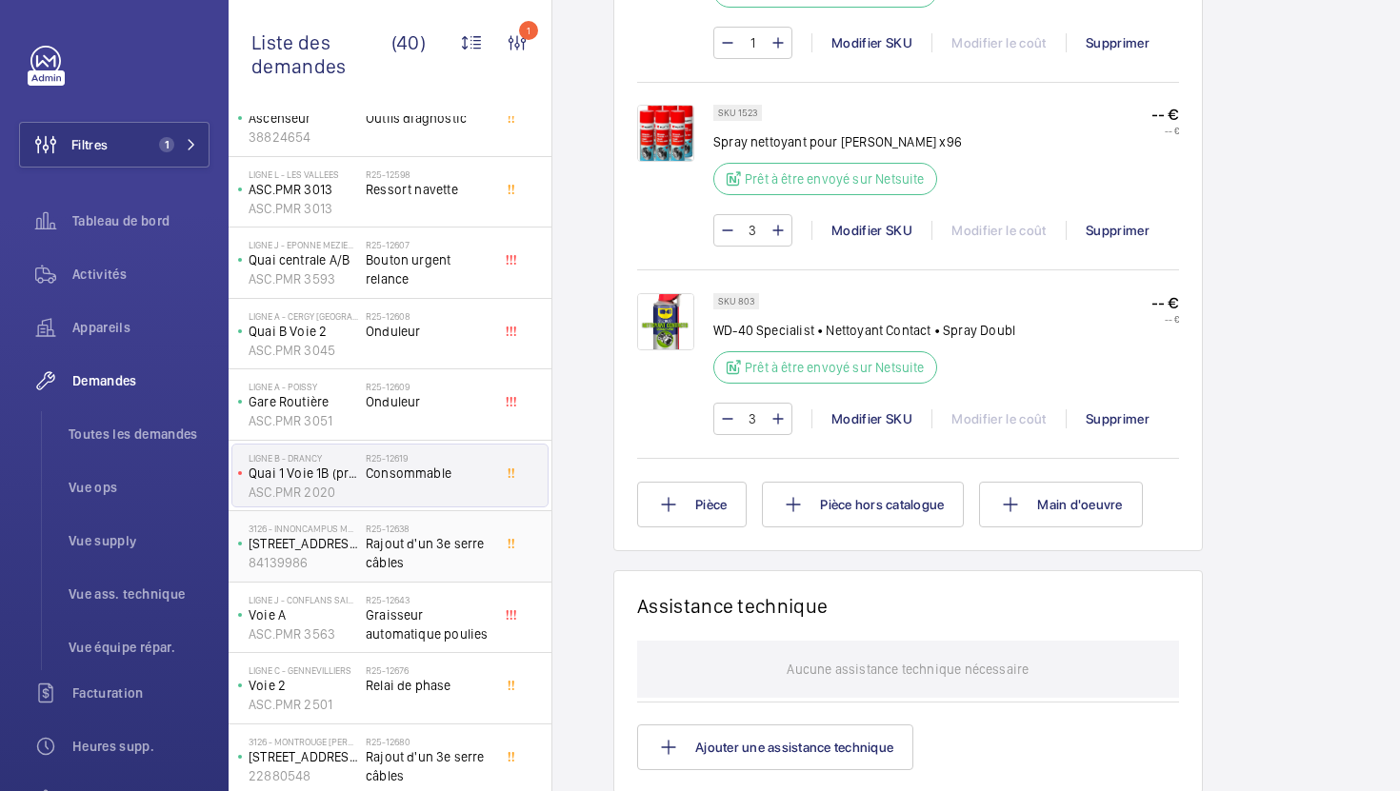
click at [490, 550] on span "Rajout d'un 3e serre câbles" at bounding box center [429, 553] width 126 height 38
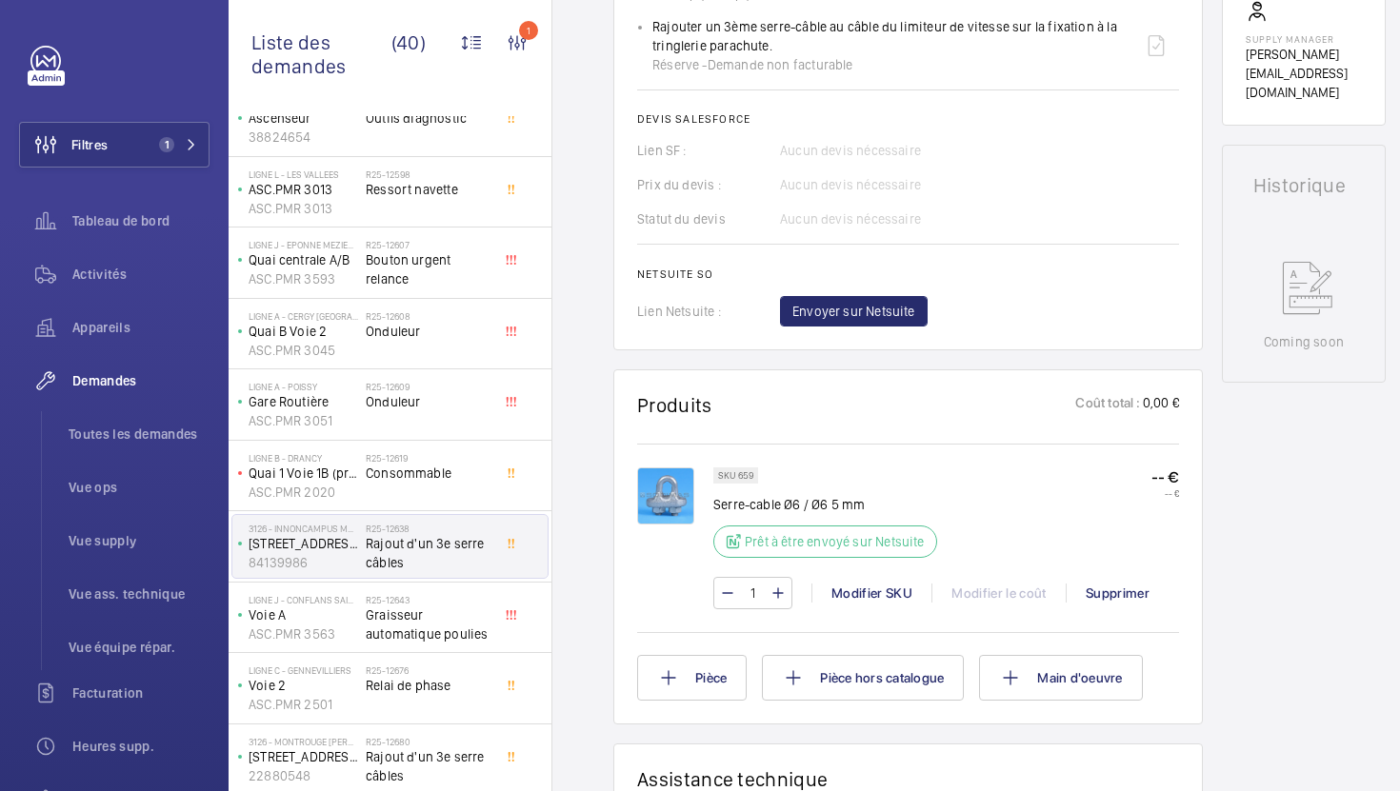
scroll to position [765, 0]
click at [462, 626] on span "Graisseur automatique poulies" at bounding box center [429, 625] width 126 height 38
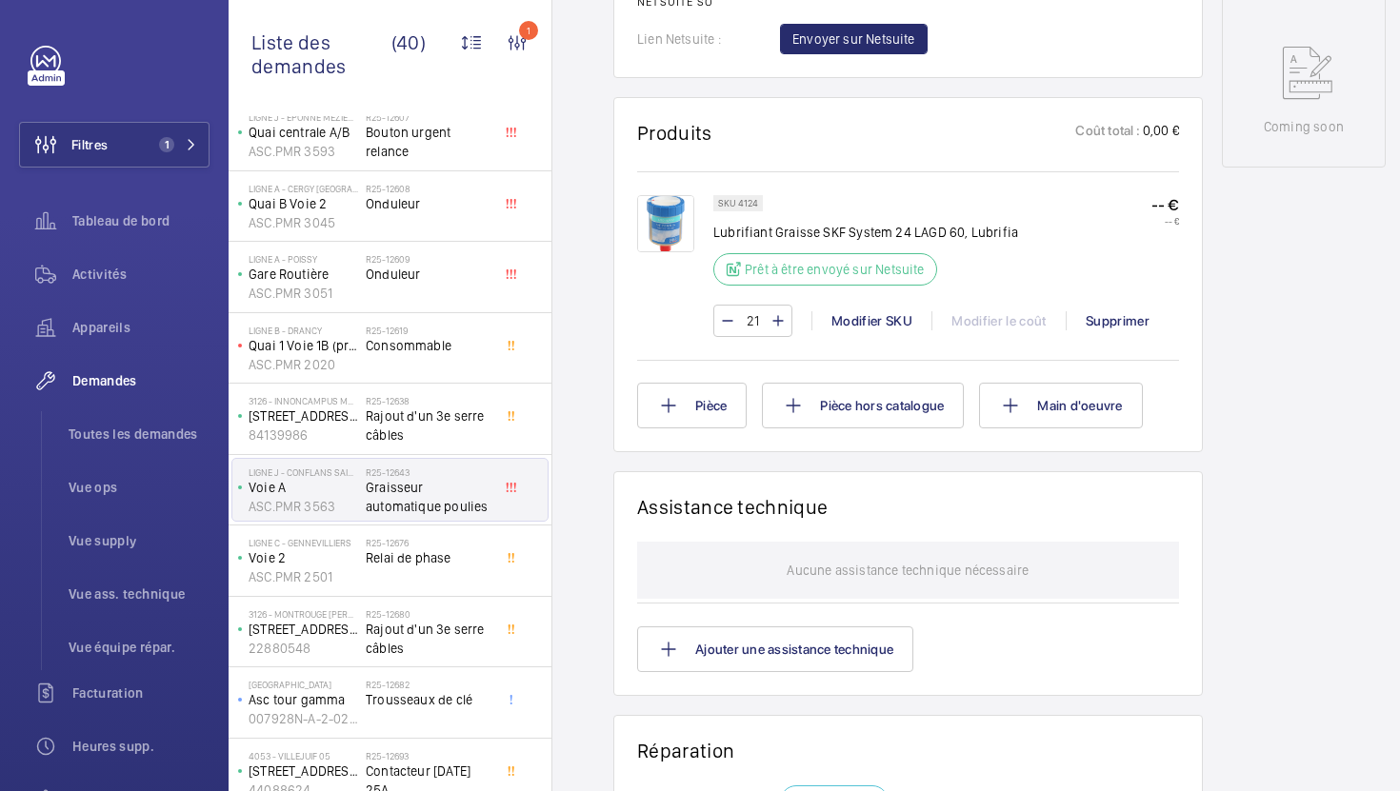
scroll to position [1841, 0]
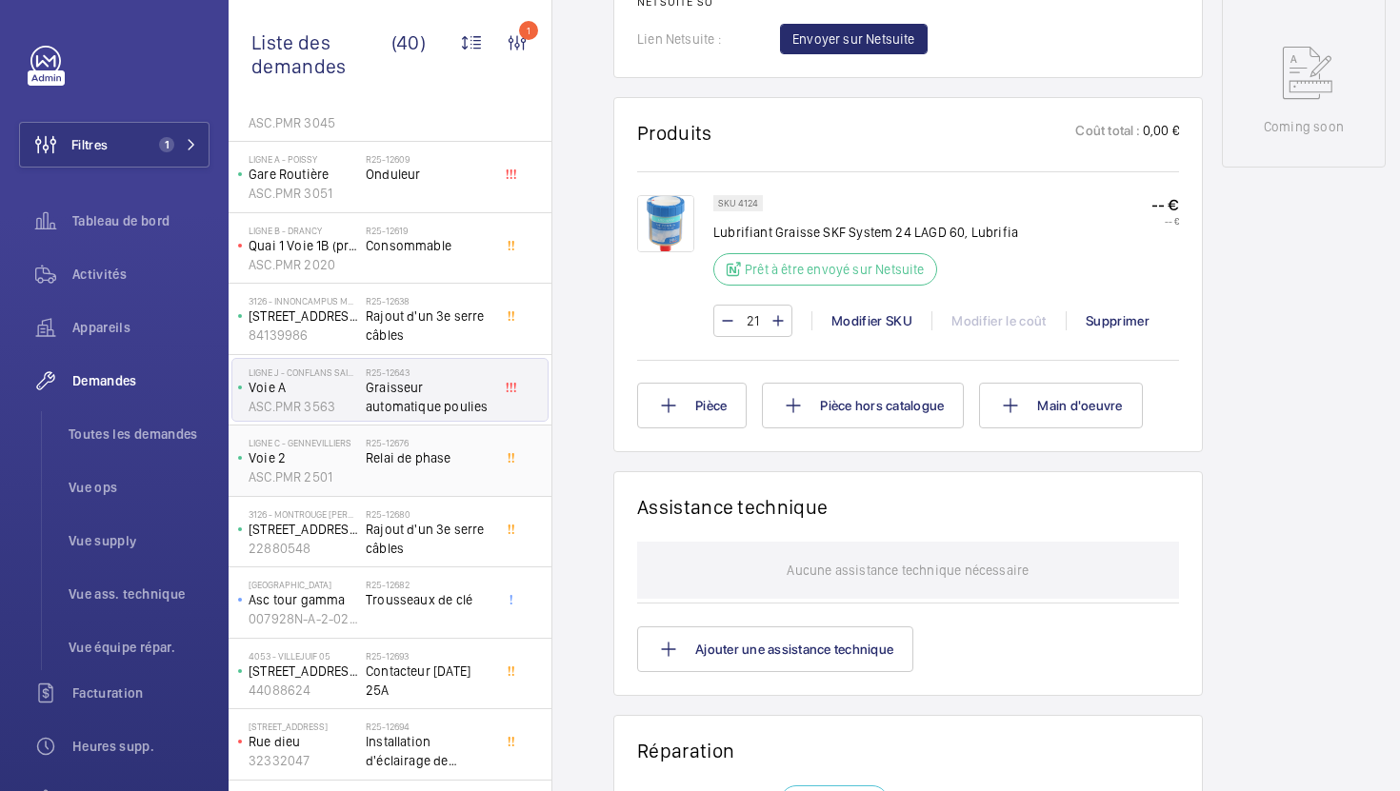
click at [469, 464] on span "Relai de phase" at bounding box center [429, 458] width 126 height 19
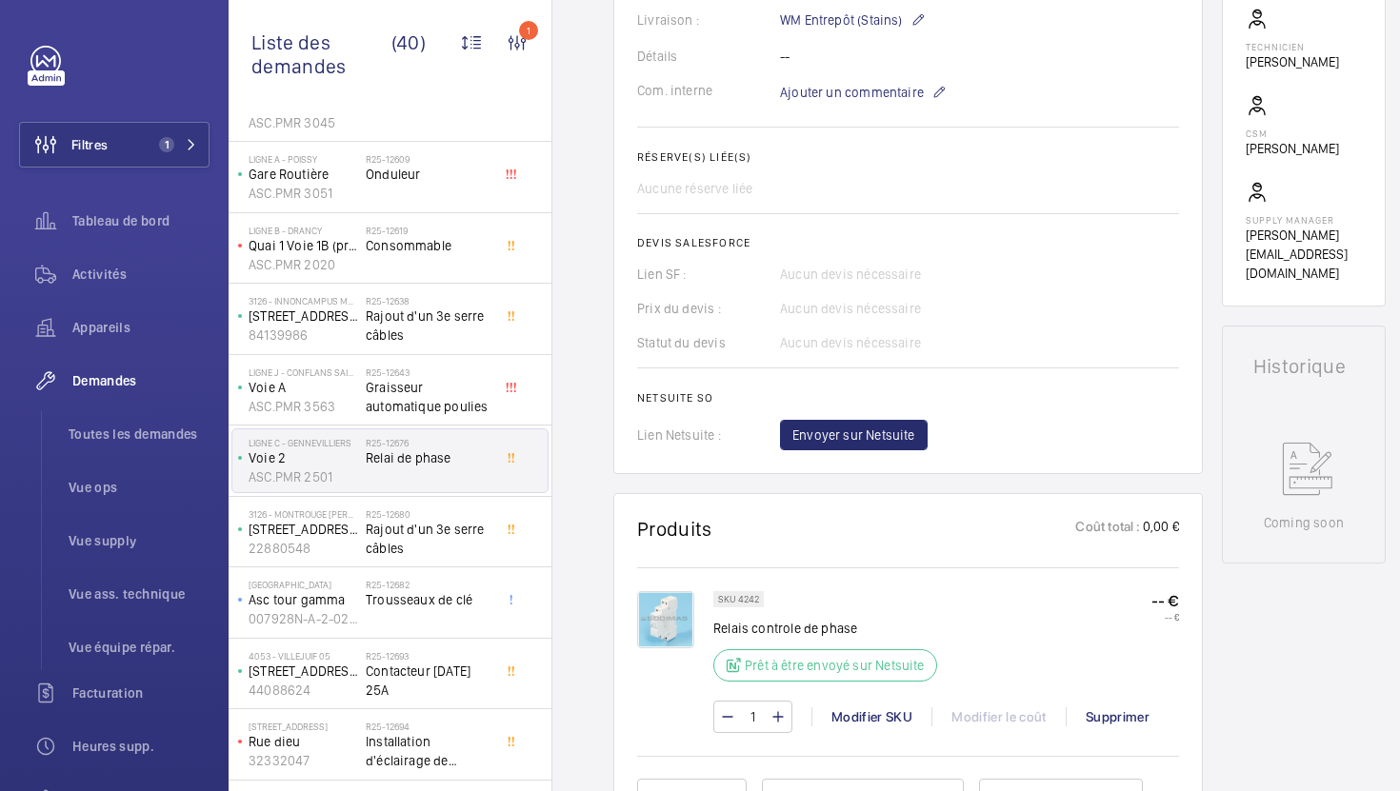
scroll to position [628, 0]
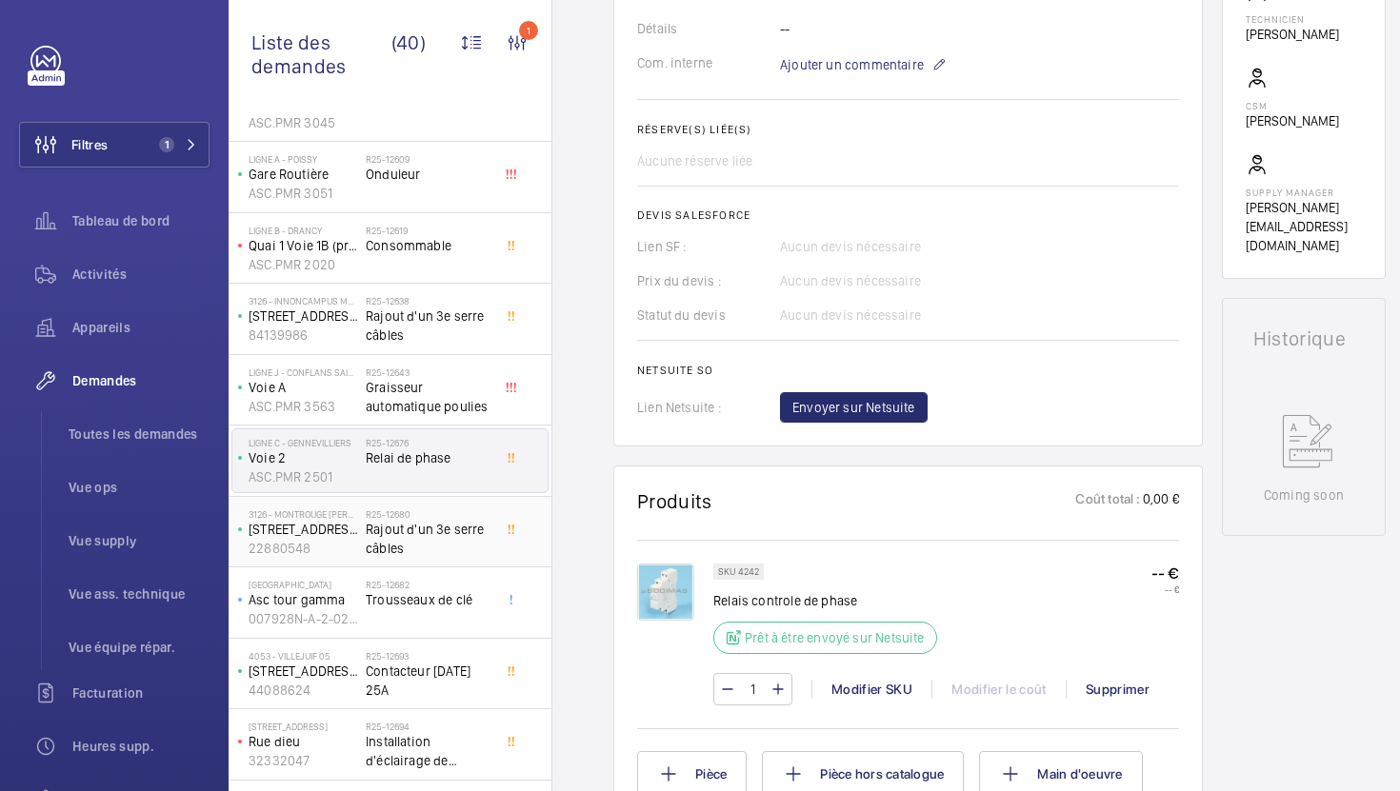
click at [436, 541] on span "Rajout d'un 3e serre câbles" at bounding box center [429, 539] width 126 height 38
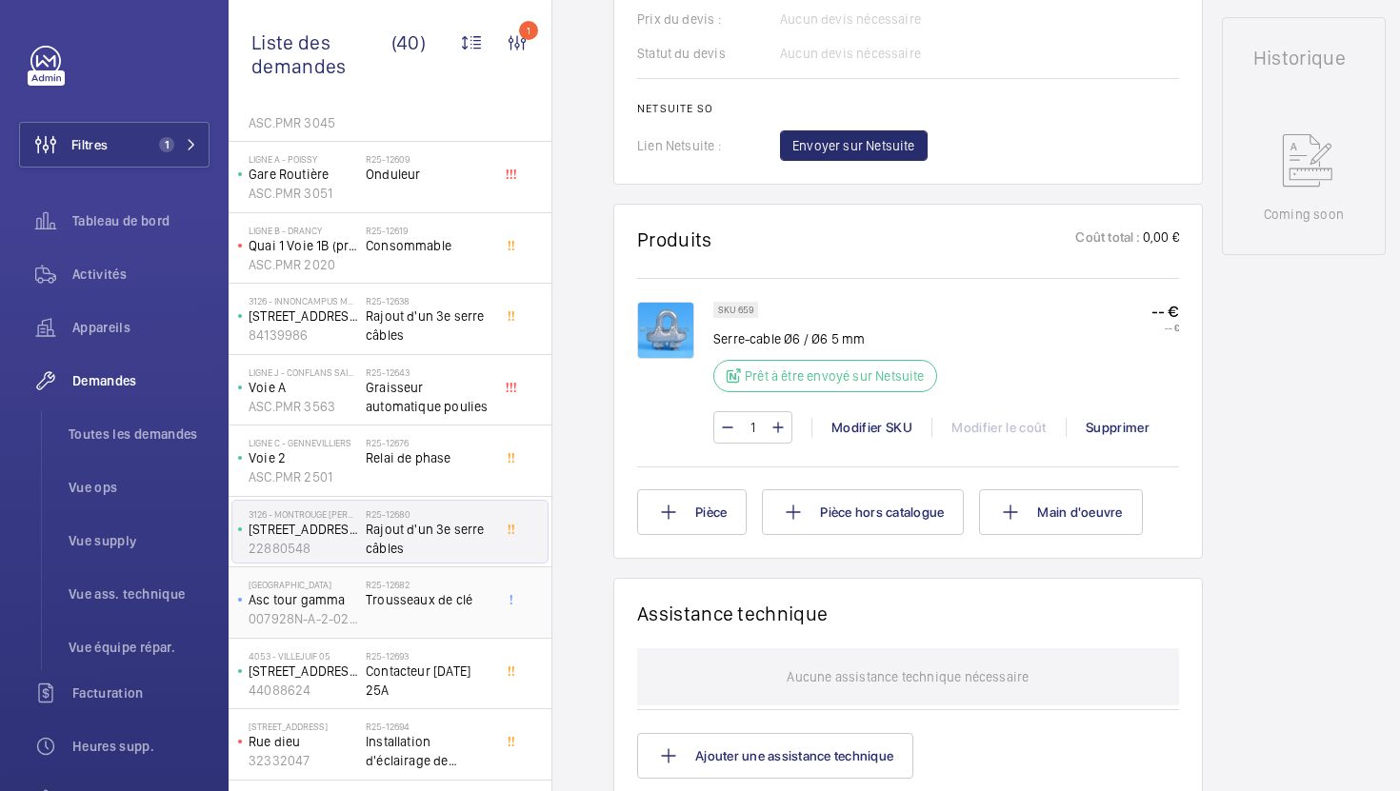
scroll to position [919, 0]
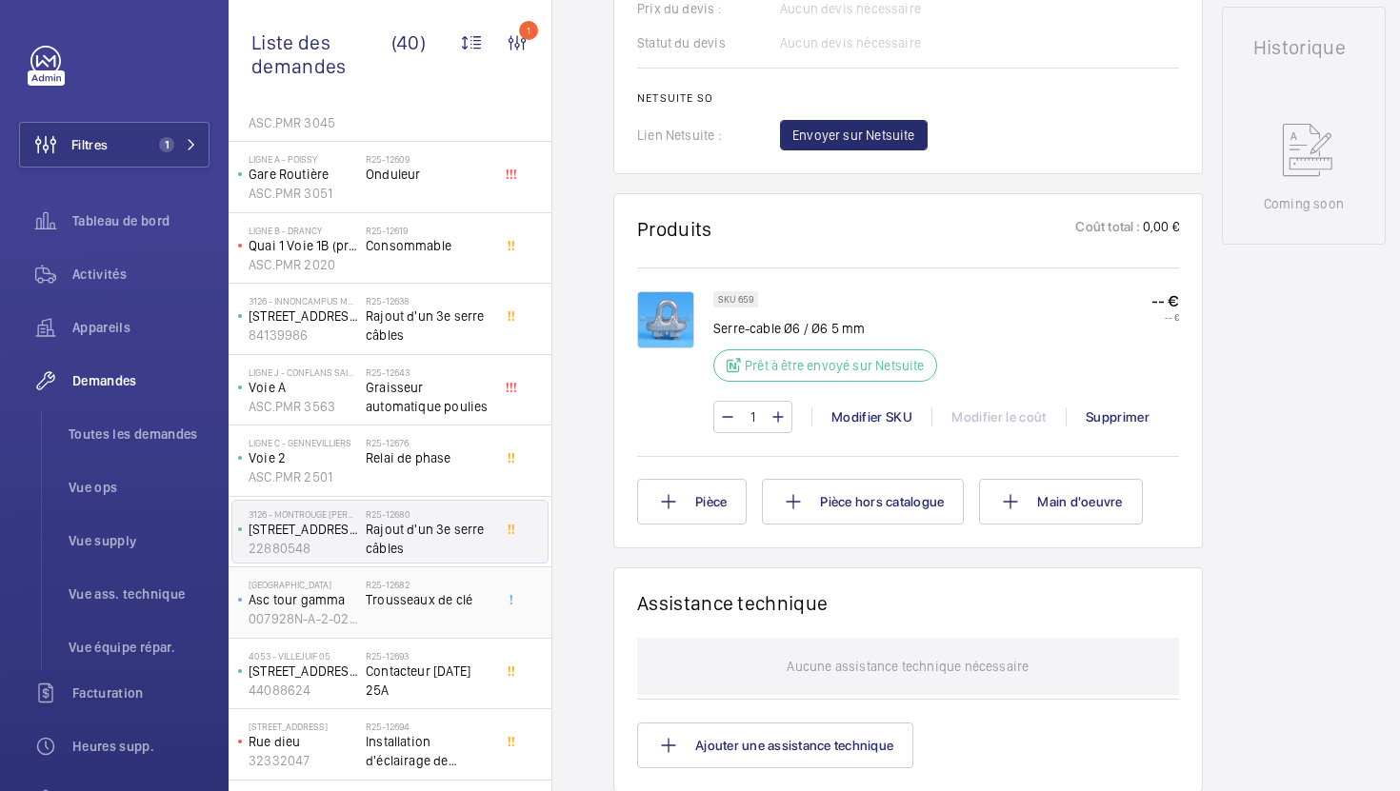
click at [431, 622] on div "R25-12682 Trousseaux de clé" at bounding box center [429, 606] width 126 height 55
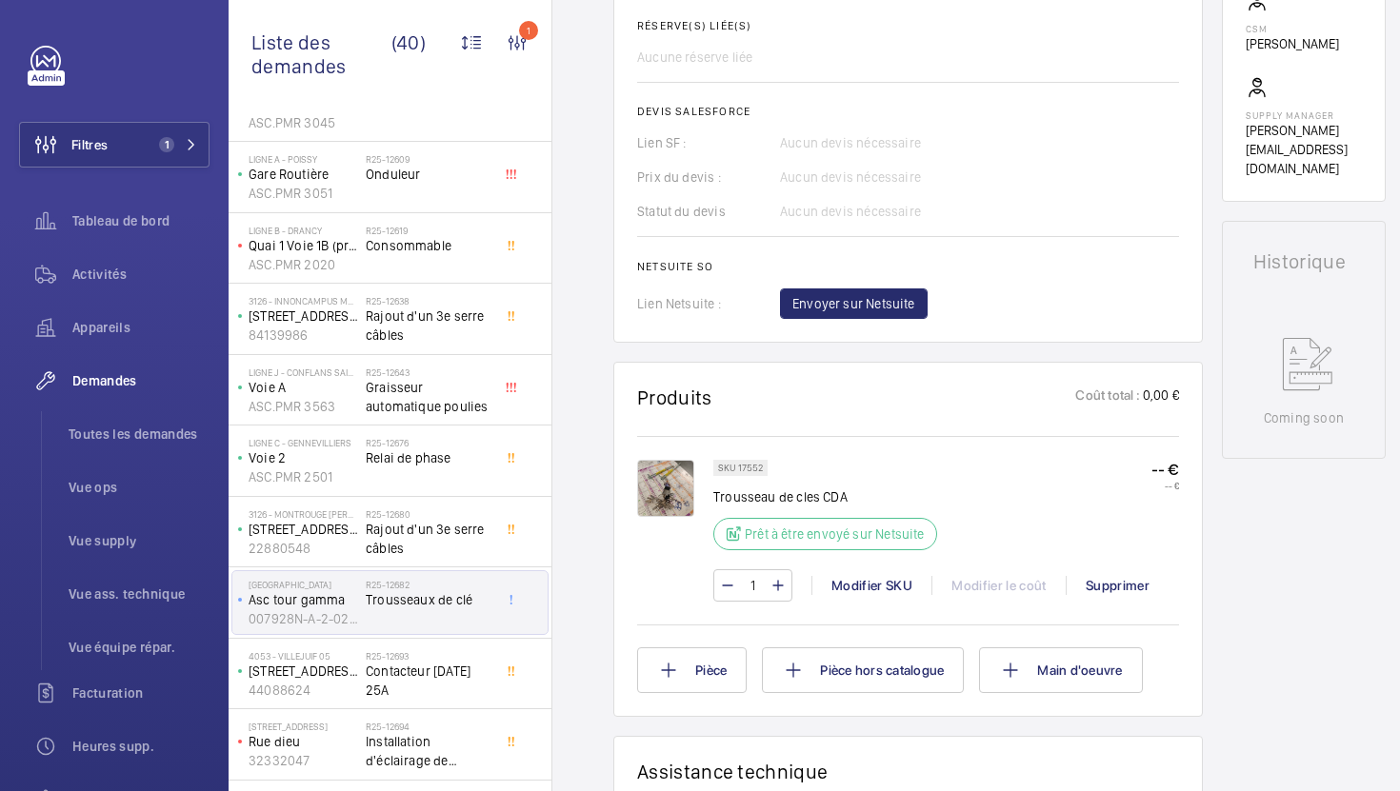
scroll to position [714, 0]
click at [674, 515] on img at bounding box center [665, 486] width 57 height 57
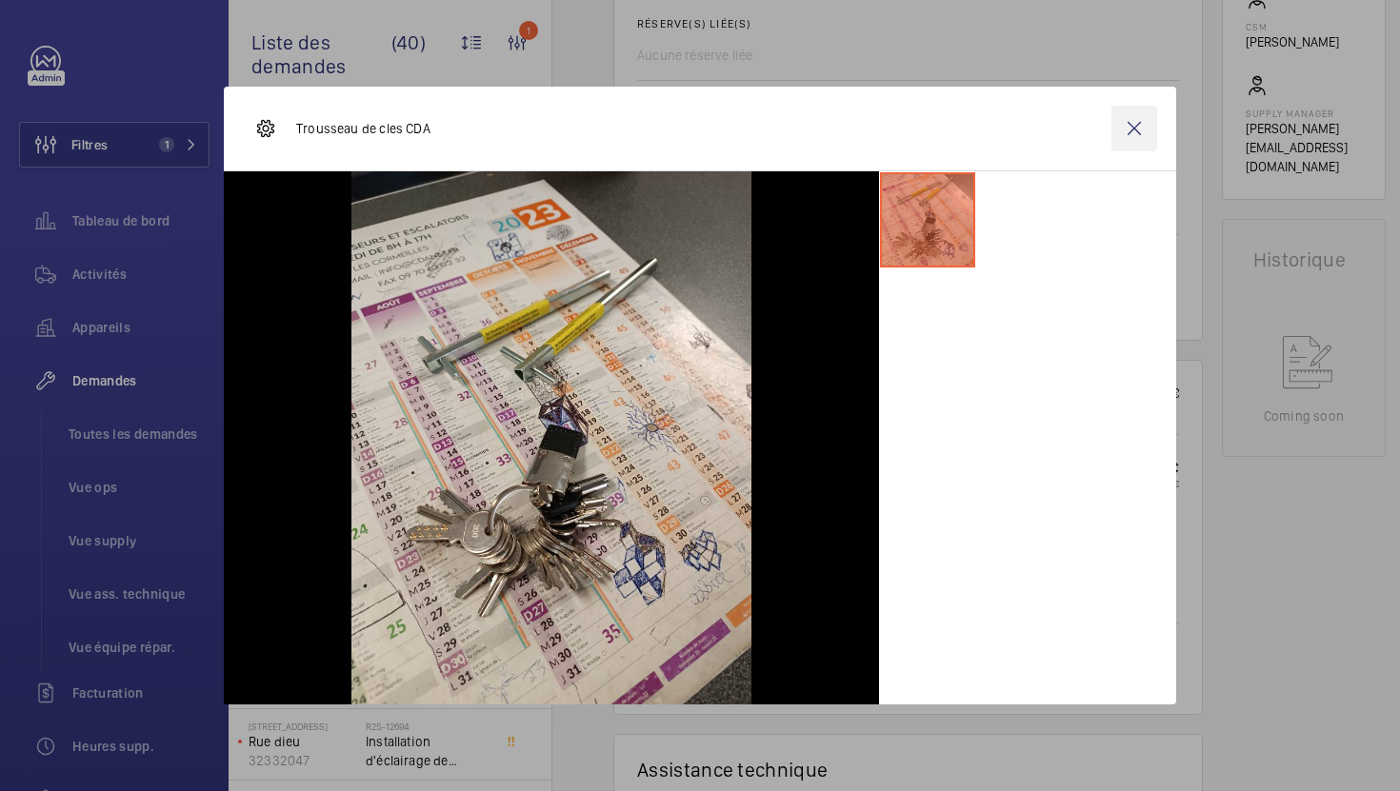
click at [1129, 133] on wm-front-icon-button at bounding box center [1134, 129] width 46 height 46
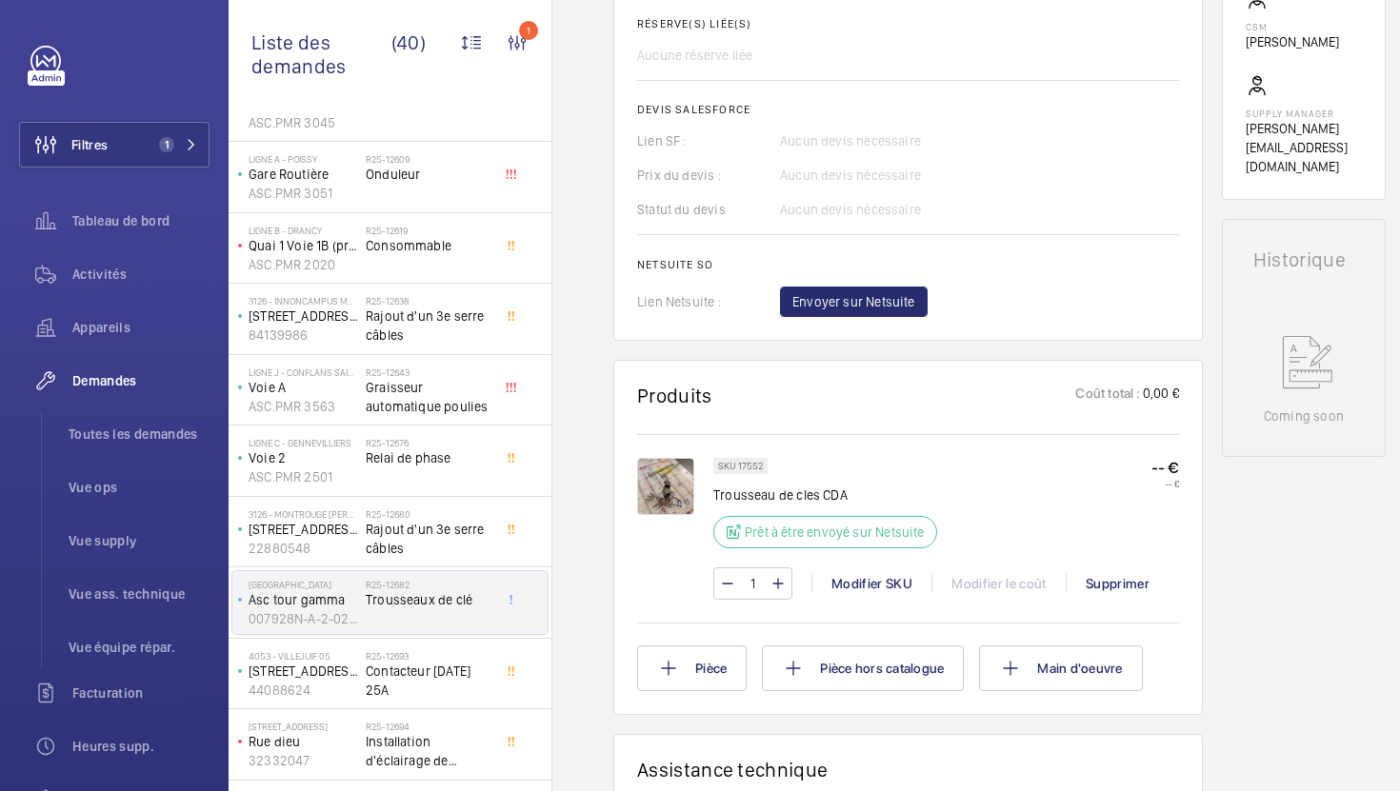
click at [755, 469] on p "SKU 17552" at bounding box center [740, 466] width 45 height 7
copy p "17552"
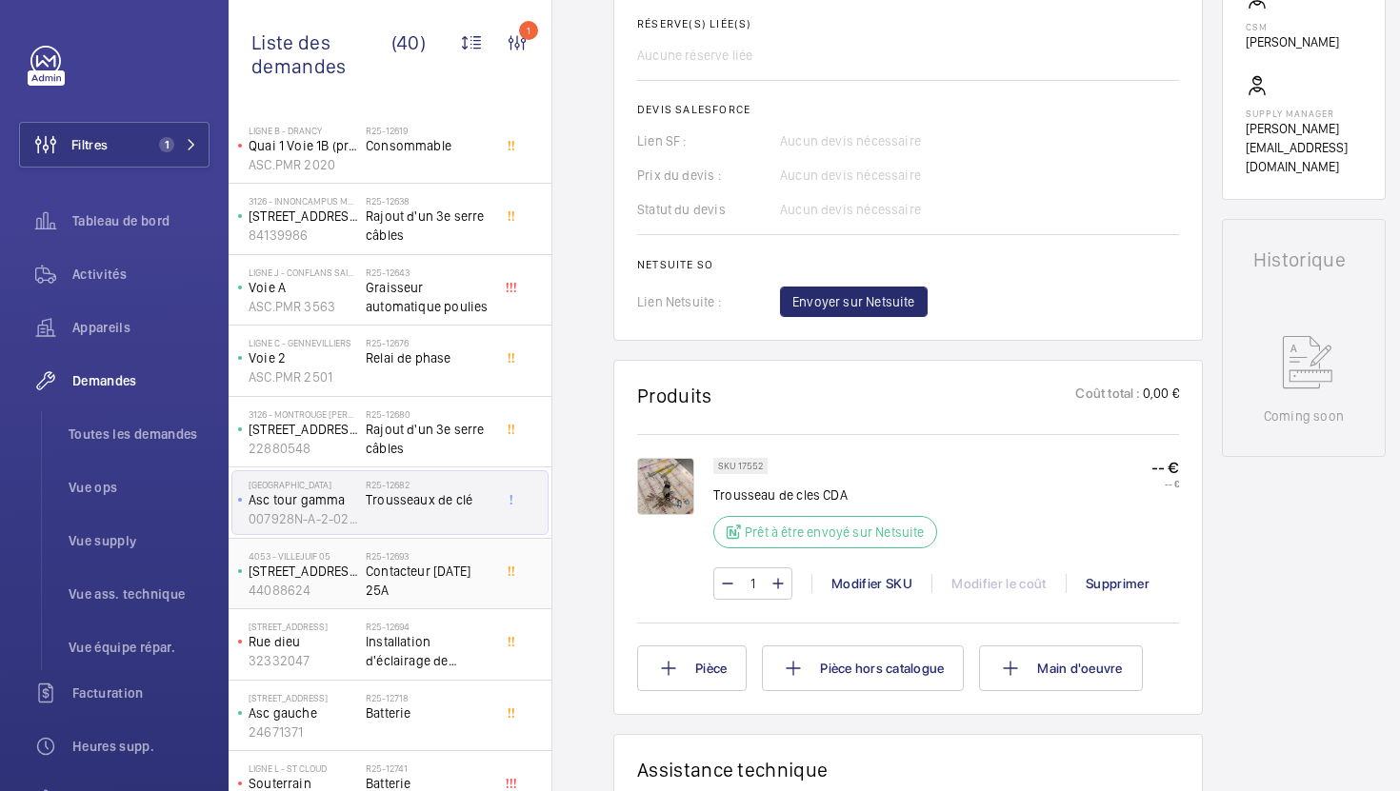
click at [440, 603] on div "R25-12693 Contacteur 24DC 25A" at bounding box center [429, 577] width 126 height 55
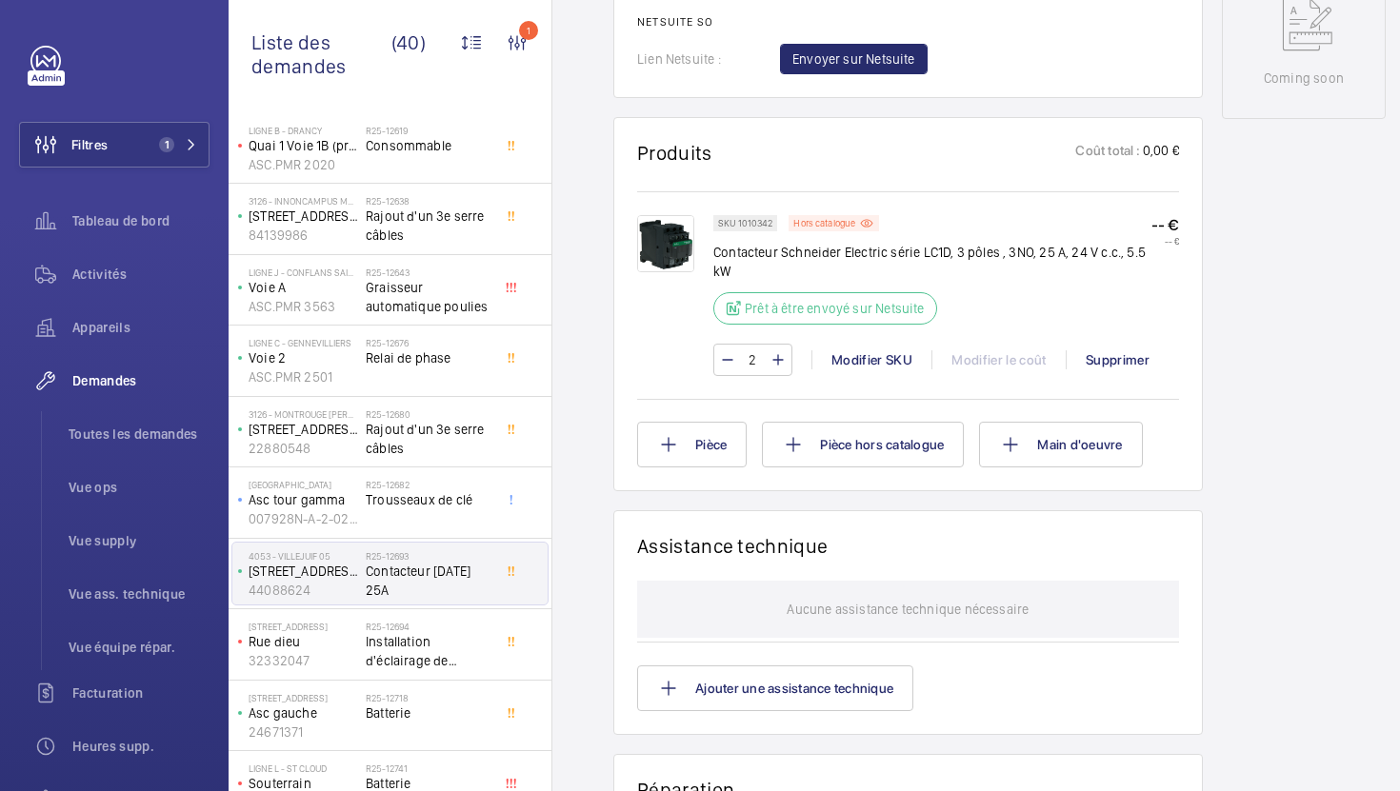
scroll to position [982, 0]
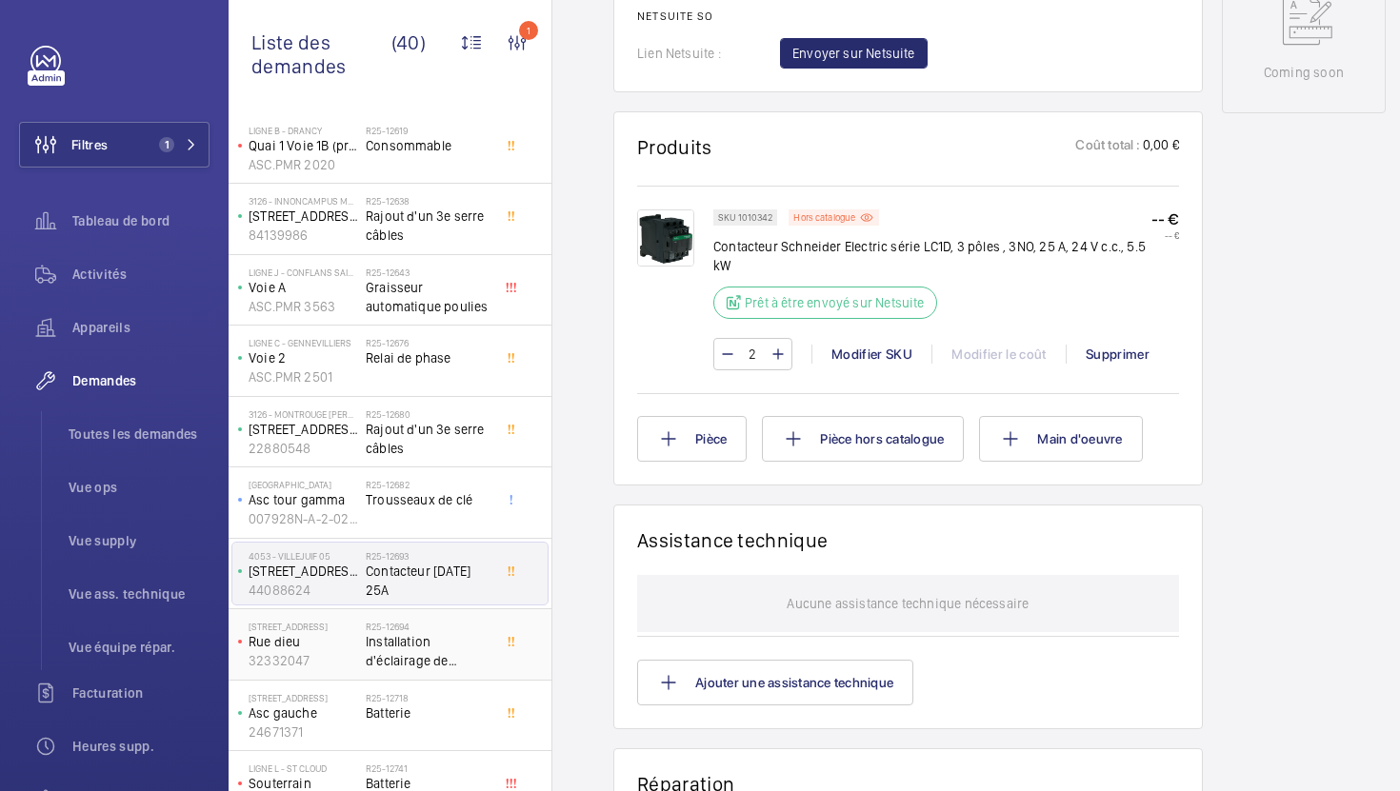
click at [414, 657] on span "Installation d'éclairage de secours en machinerie" at bounding box center [429, 651] width 126 height 38
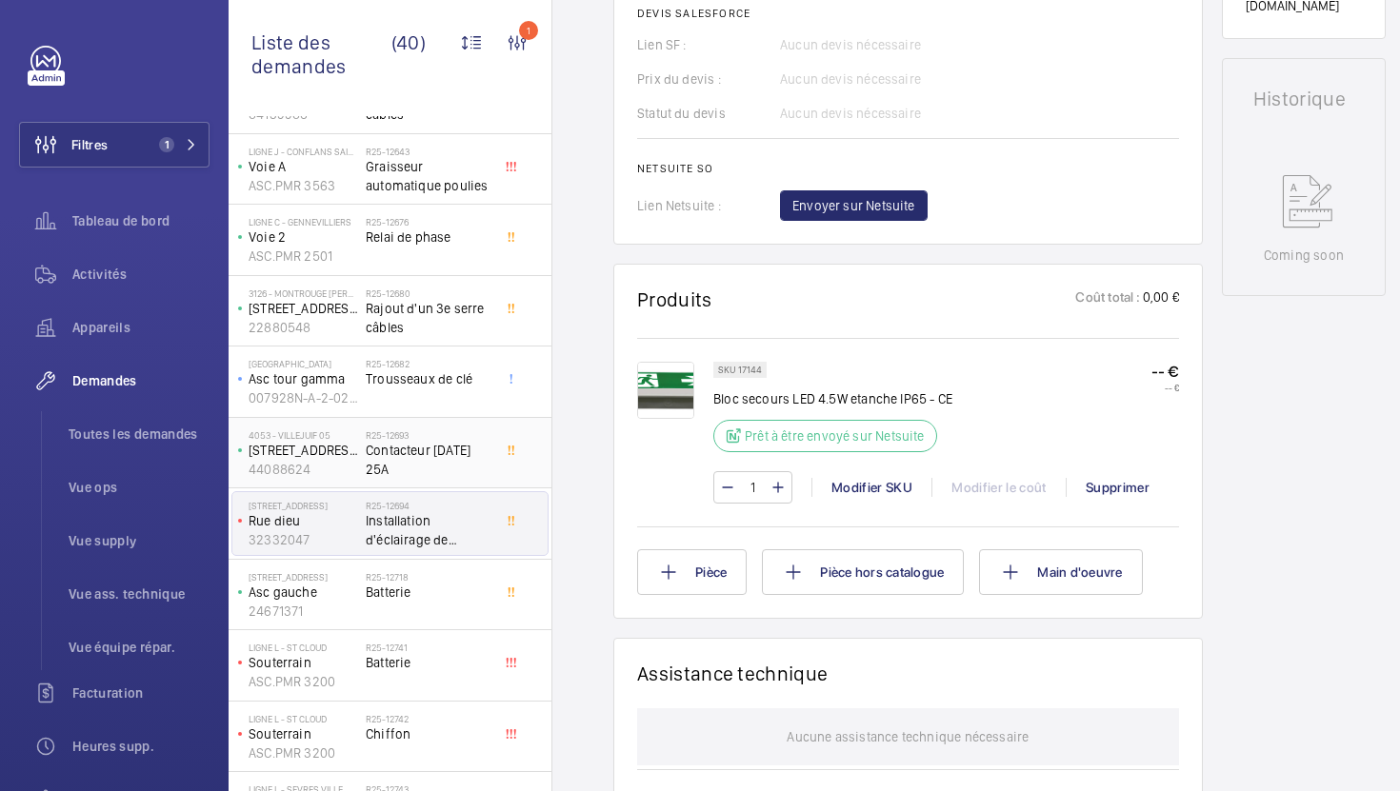
scroll to position [2095, 0]
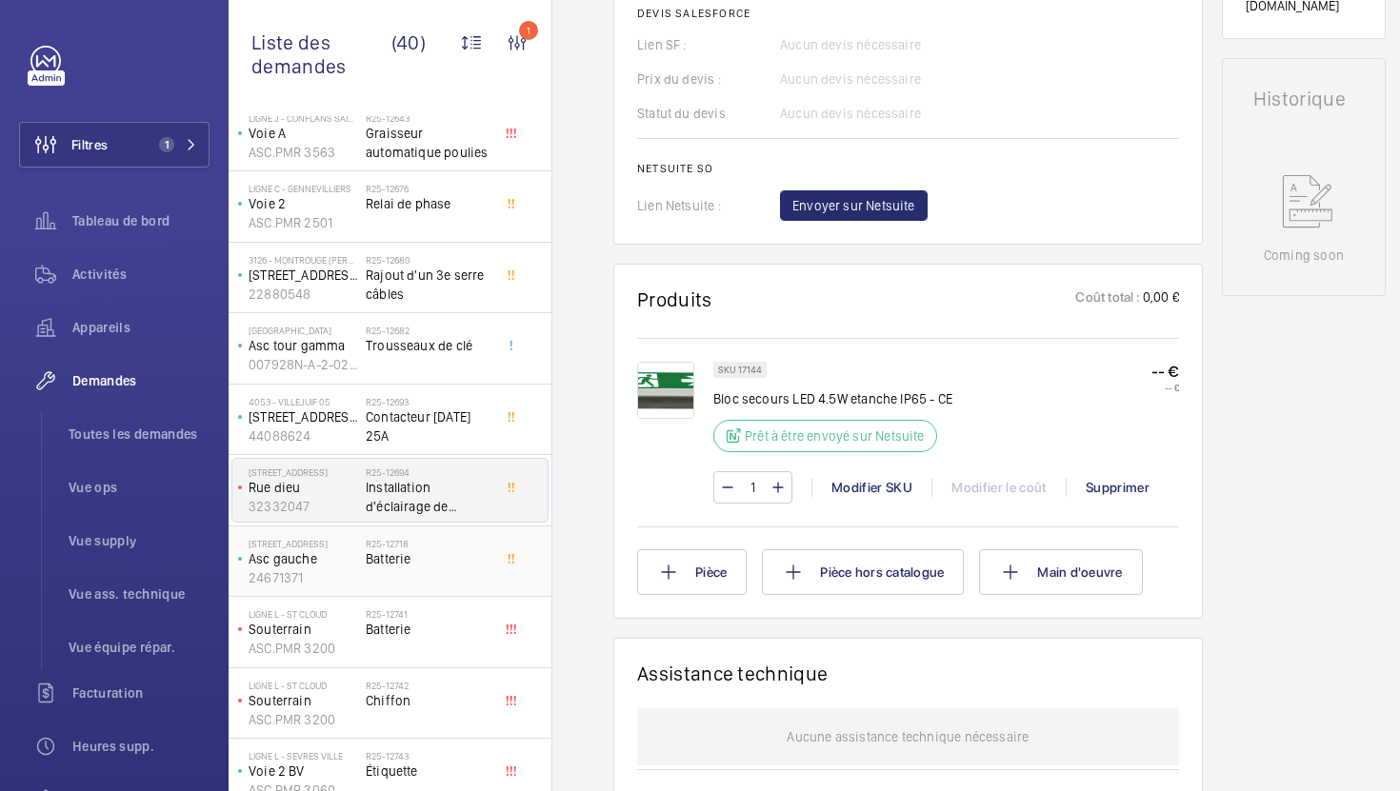
click at [441, 551] on span "Batterie" at bounding box center [429, 558] width 126 height 19
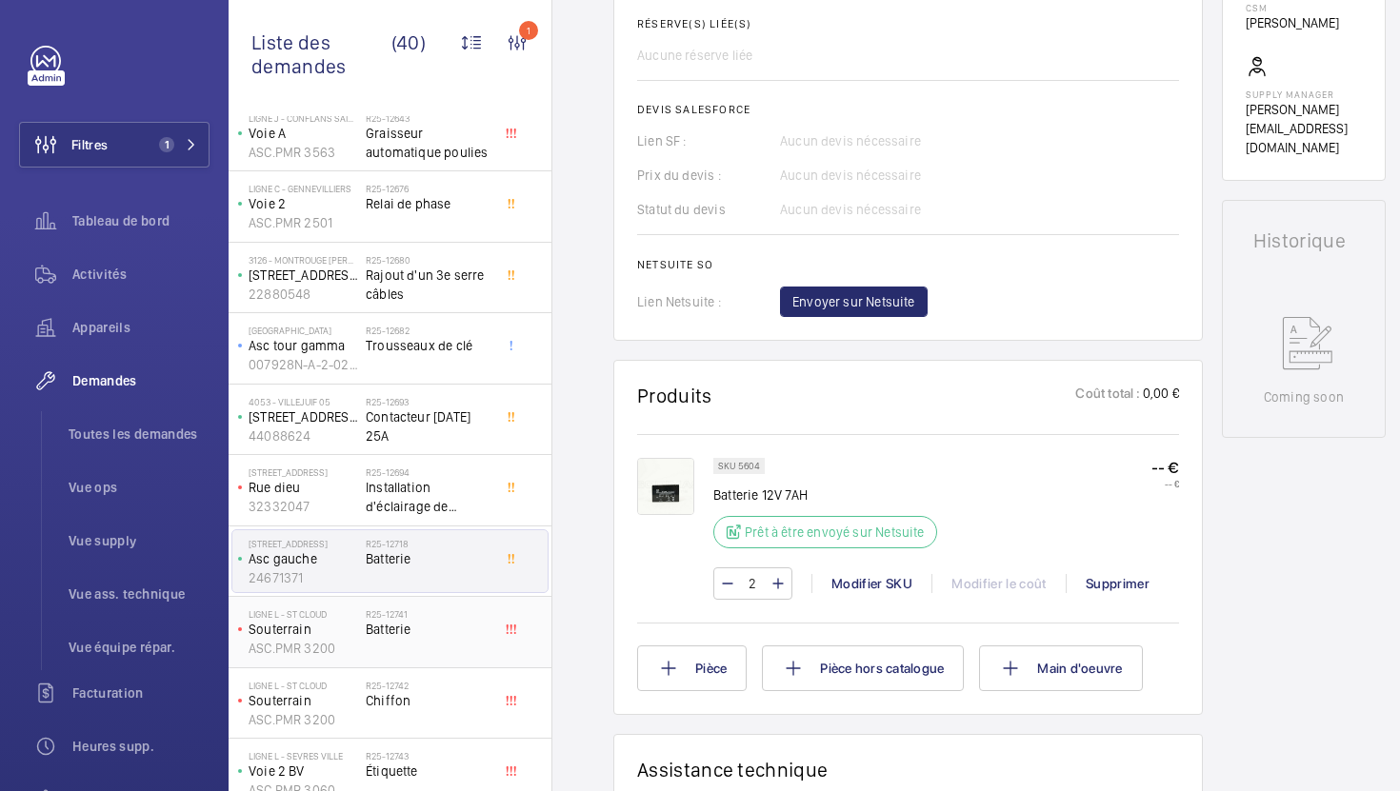
scroll to position [2134, 0]
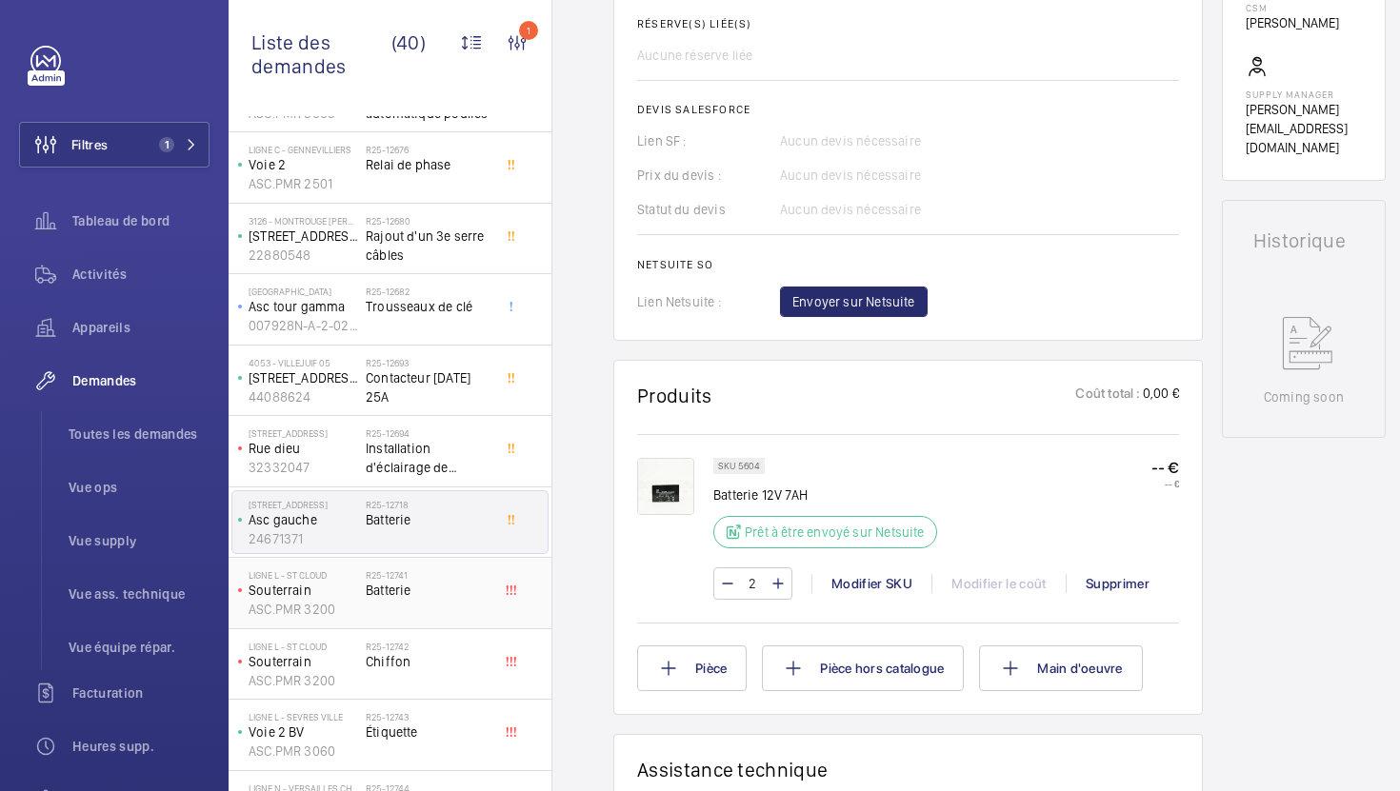
click at [444, 578] on h2 "R25-12741" at bounding box center [429, 574] width 126 height 11
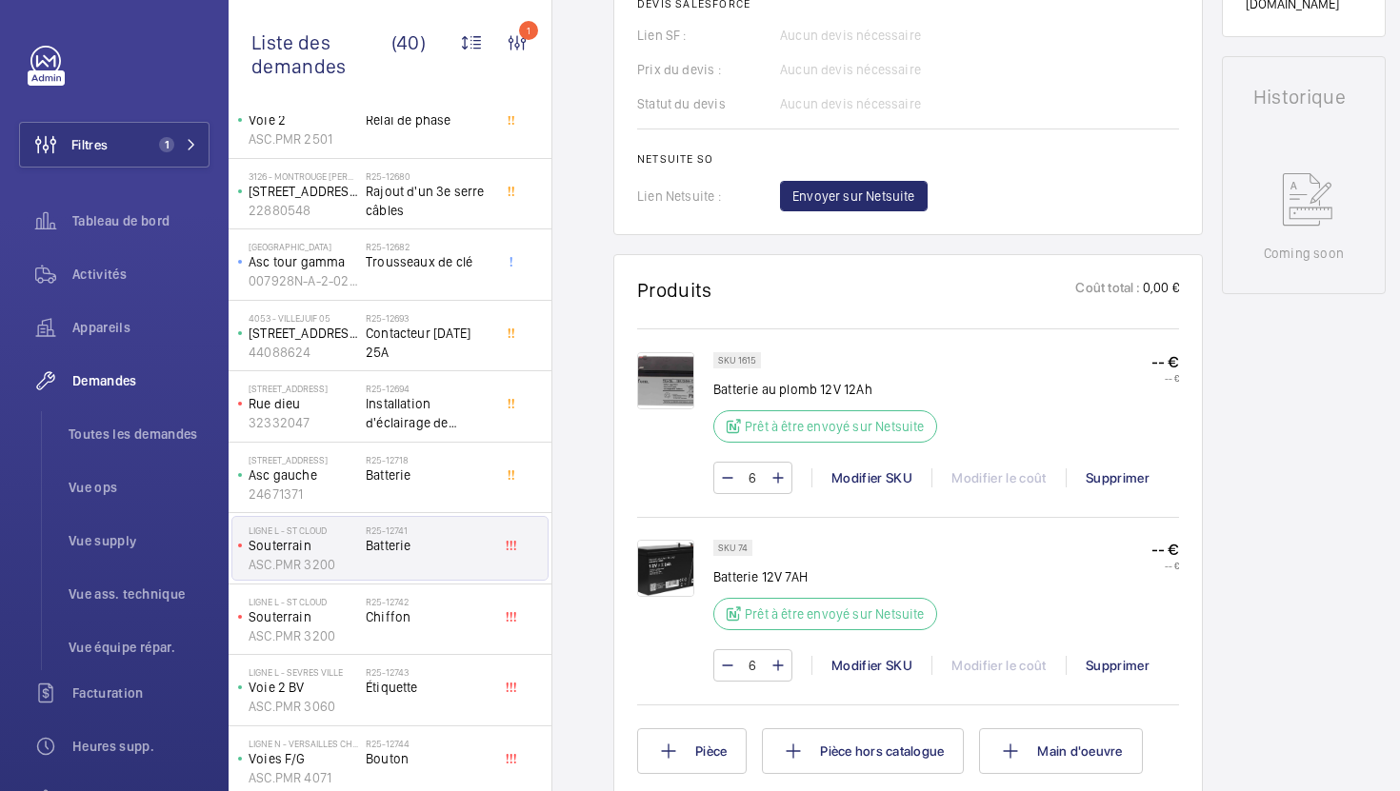
scroll to position [2184, 0]
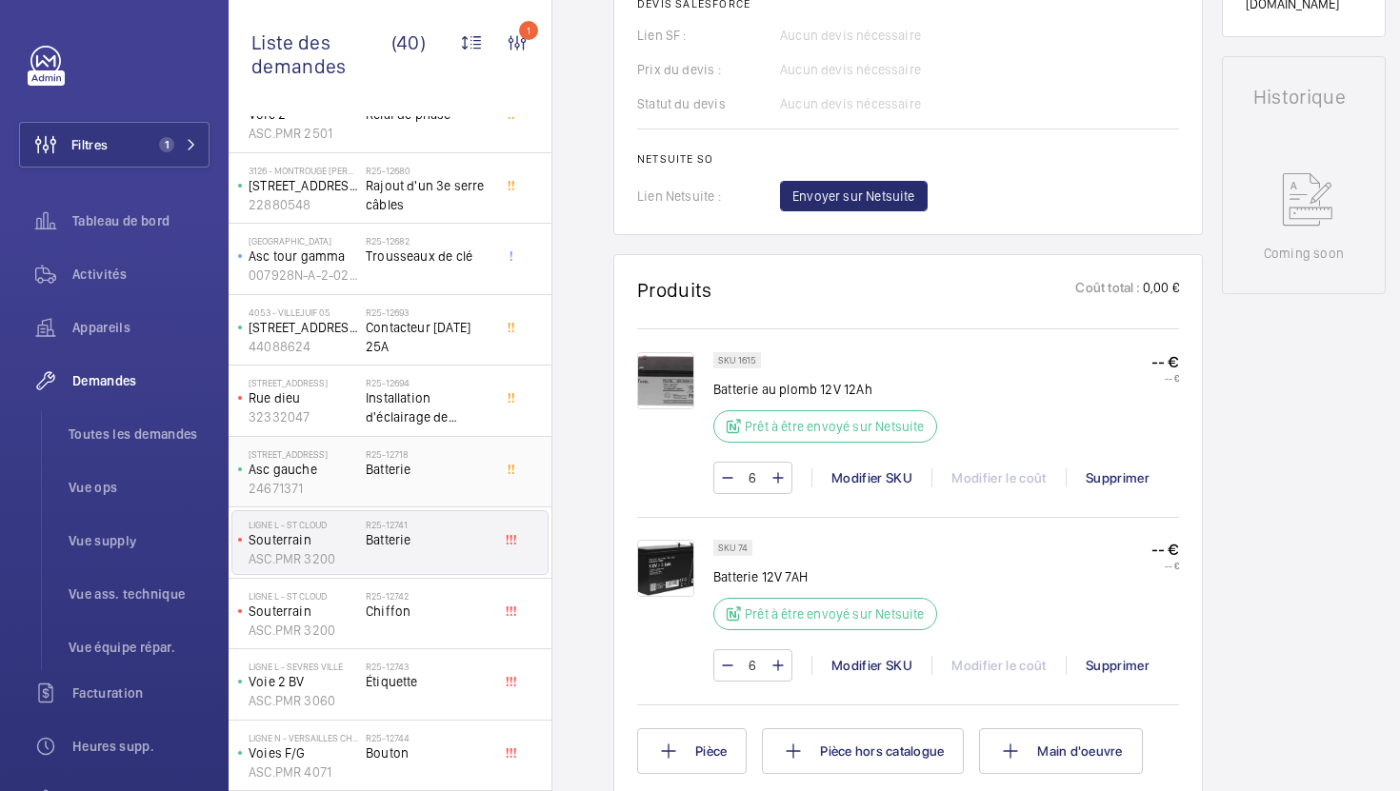
click at [440, 476] on span "Batterie" at bounding box center [429, 469] width 126 height 19
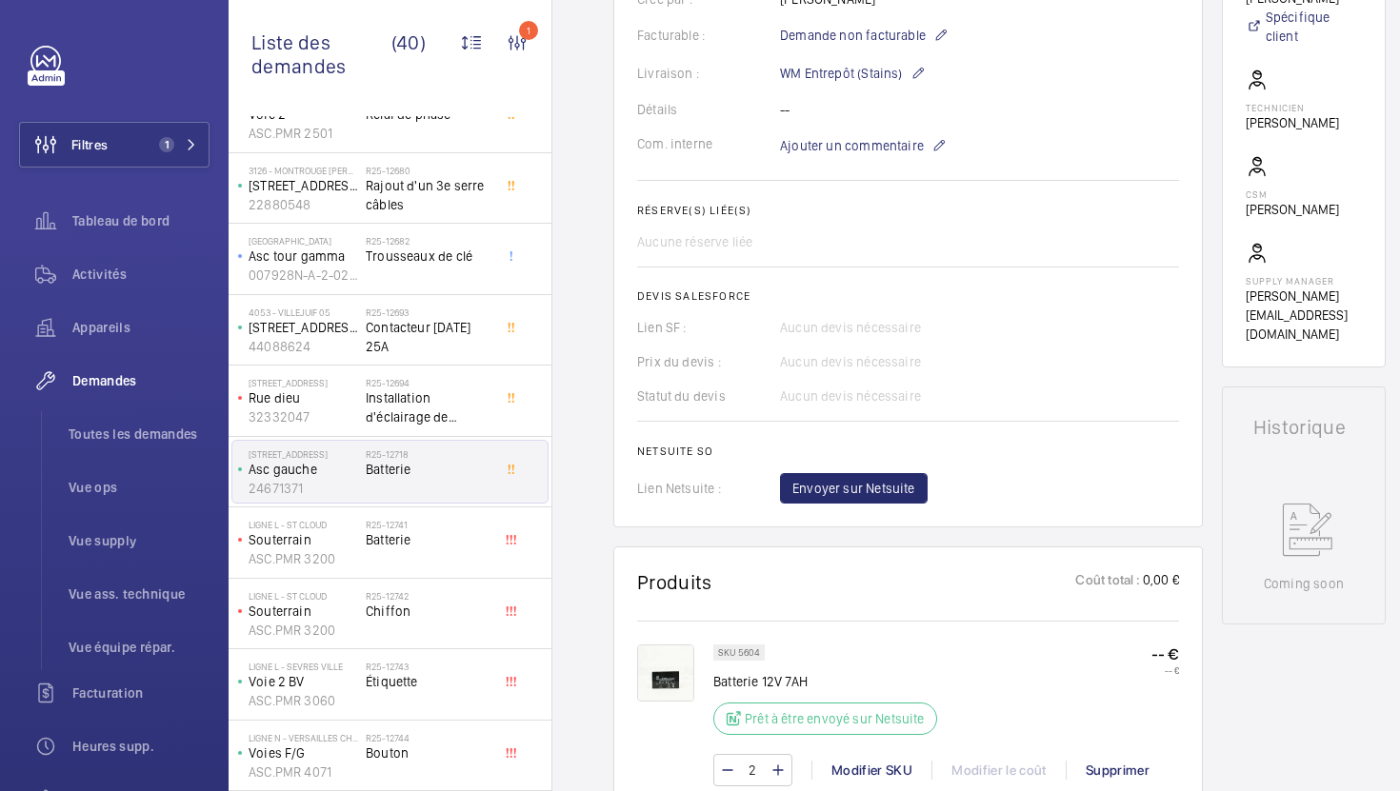
scroll to position [536, 0]
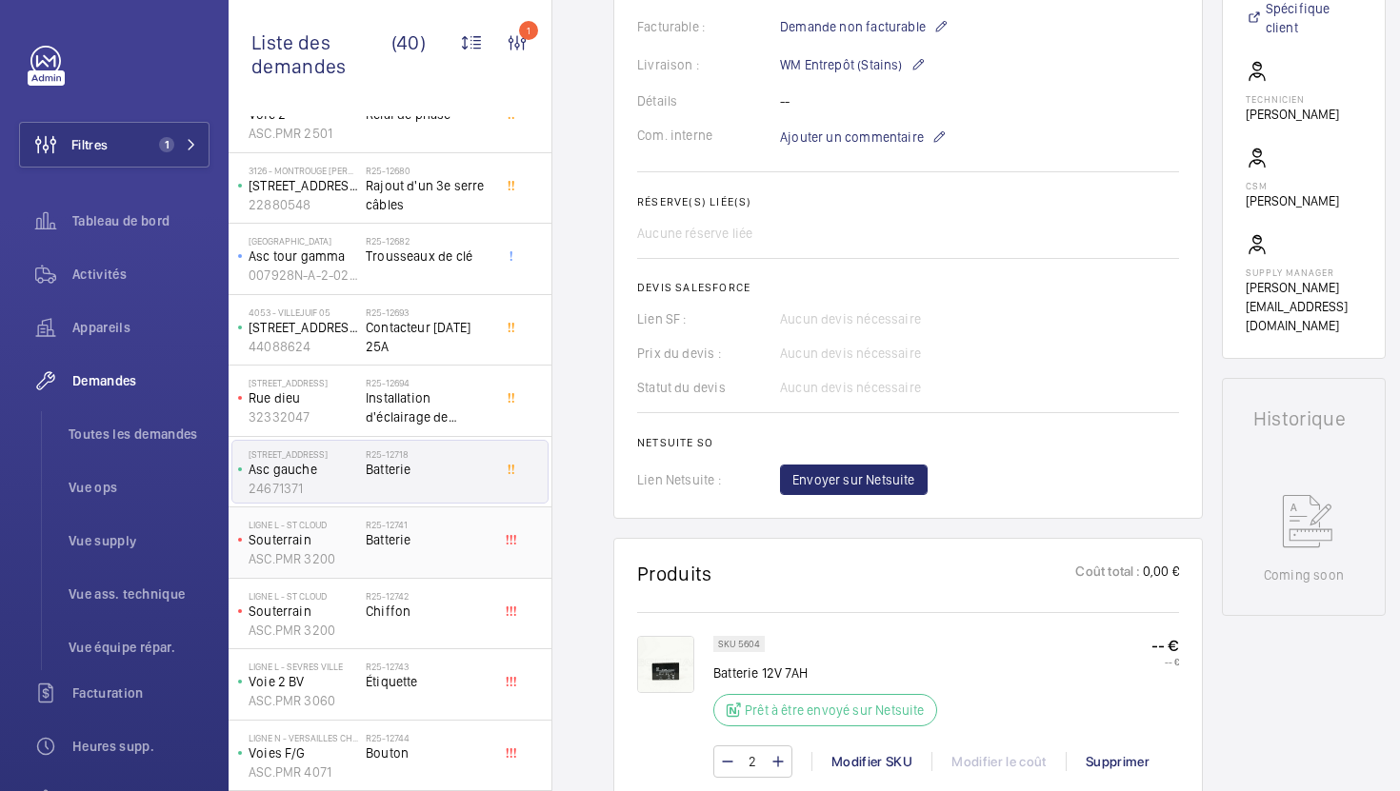
click at [469, 553] on div "R25-12741 Batterie" at bounding box center [429, 546] width 126 height 55
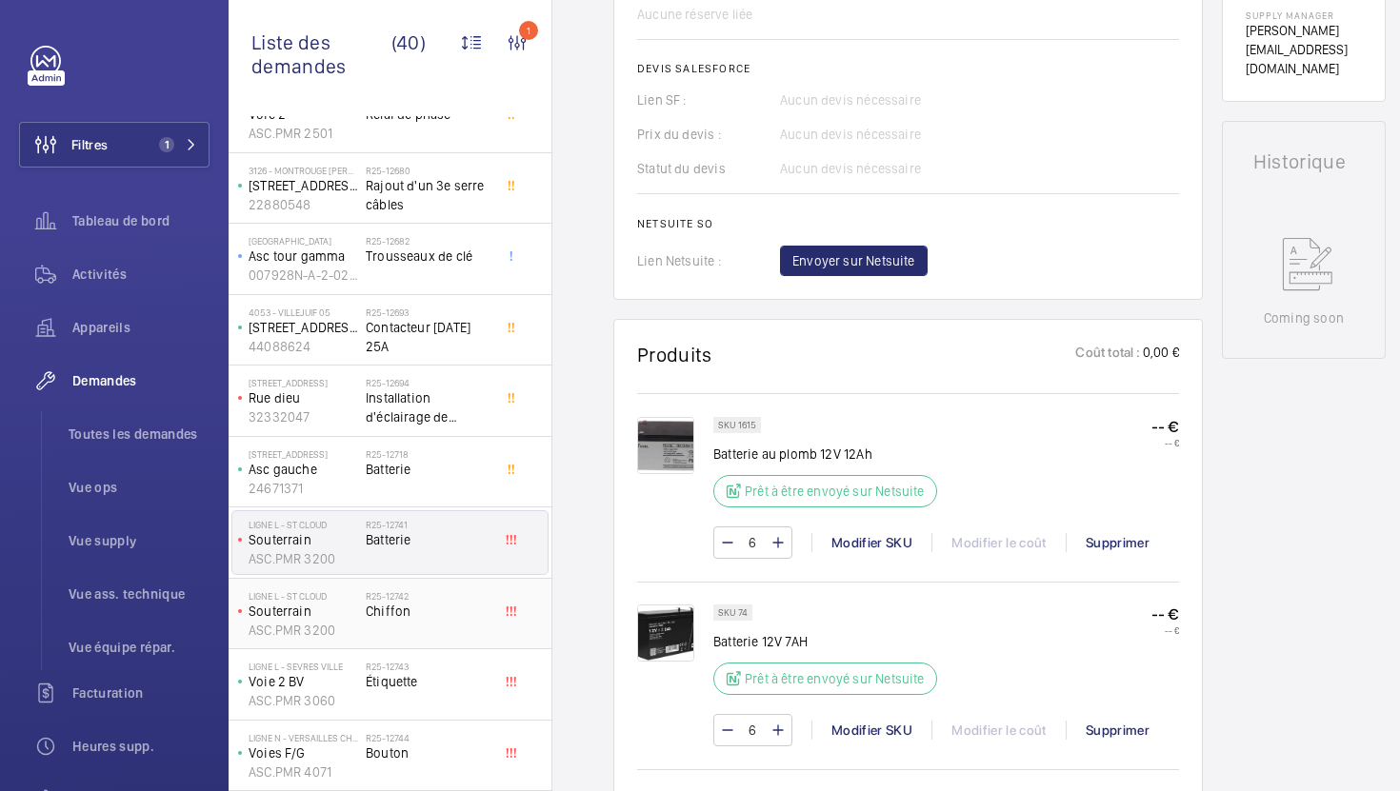
scroll to position [791, 0]
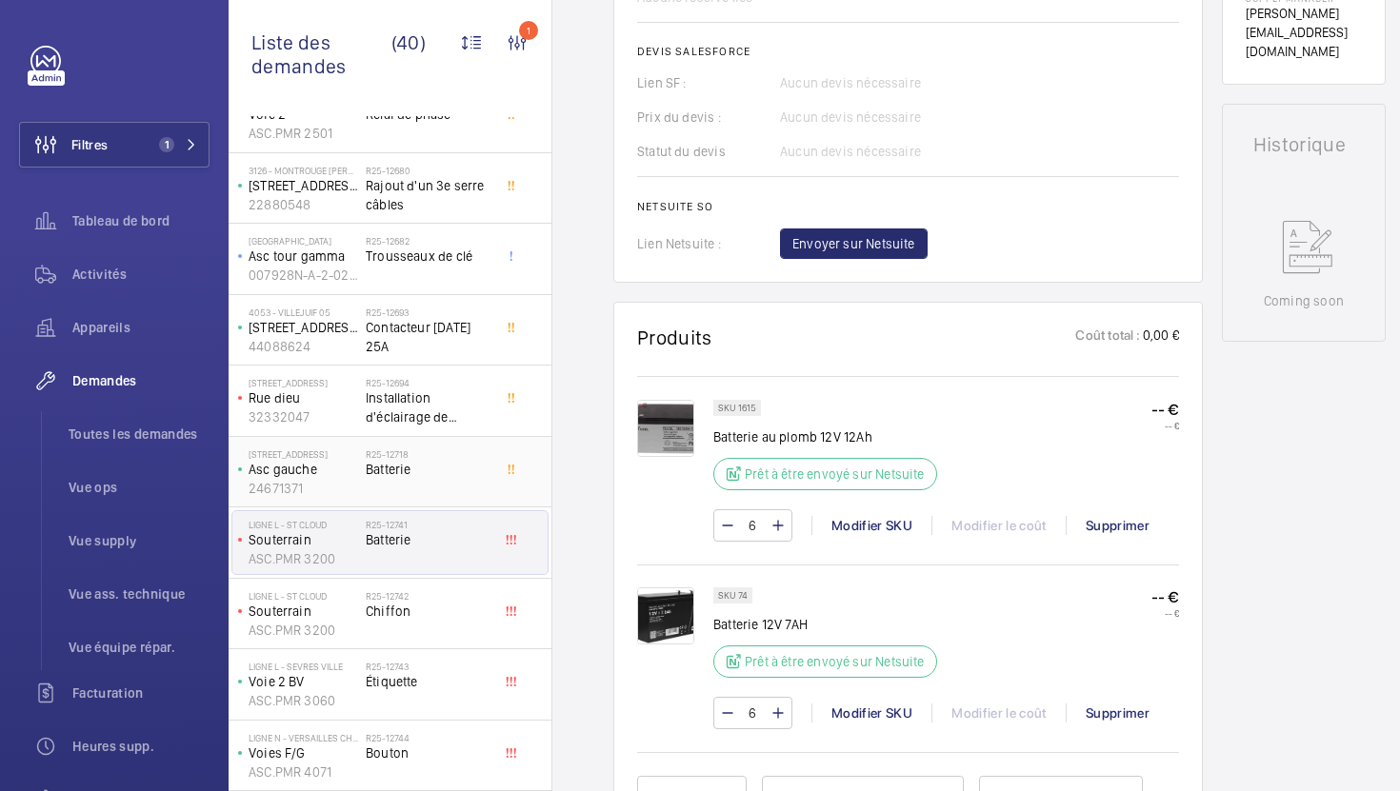
click at [473, 489] on div "R25-12718 Batterie" at bounding box center [429, 476] width 126 height 55
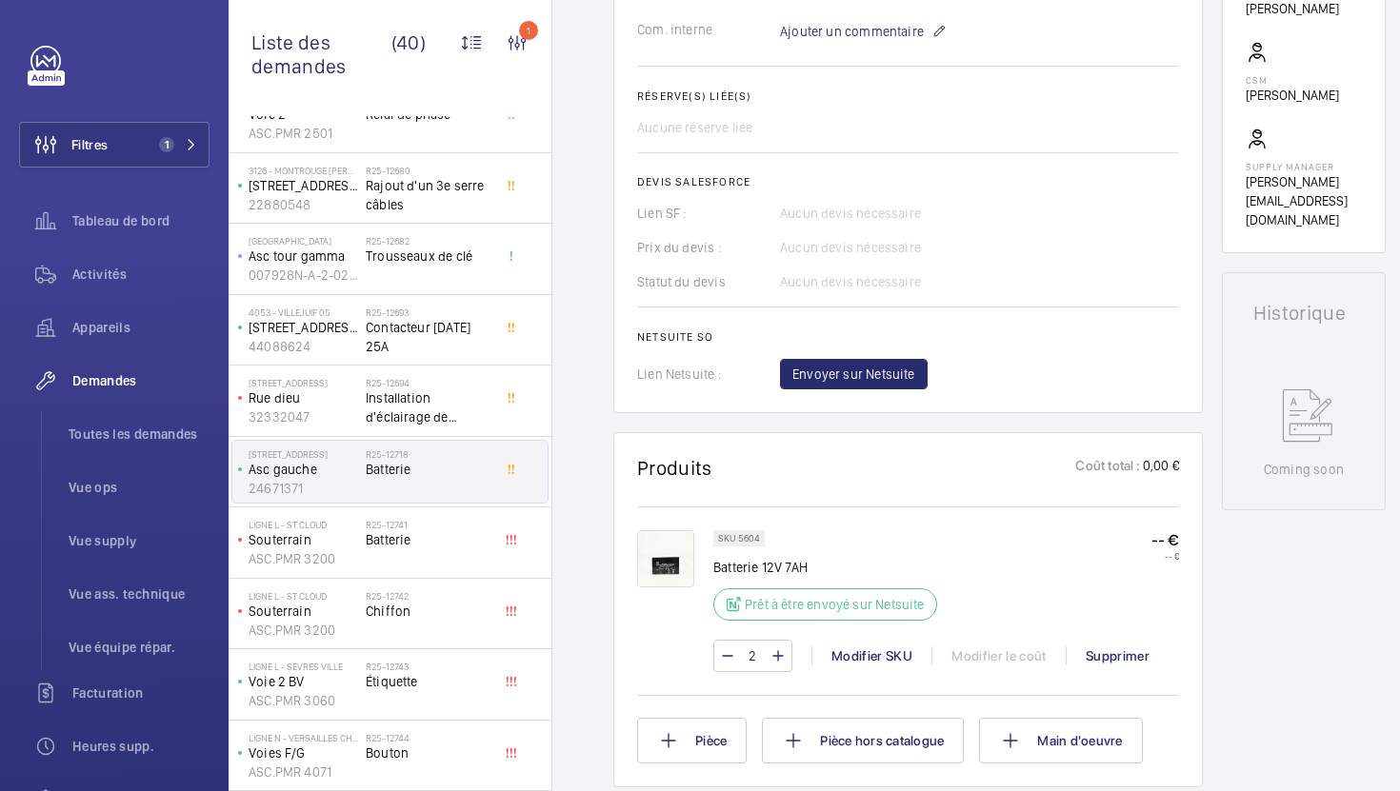
scroll to position [709, 0]
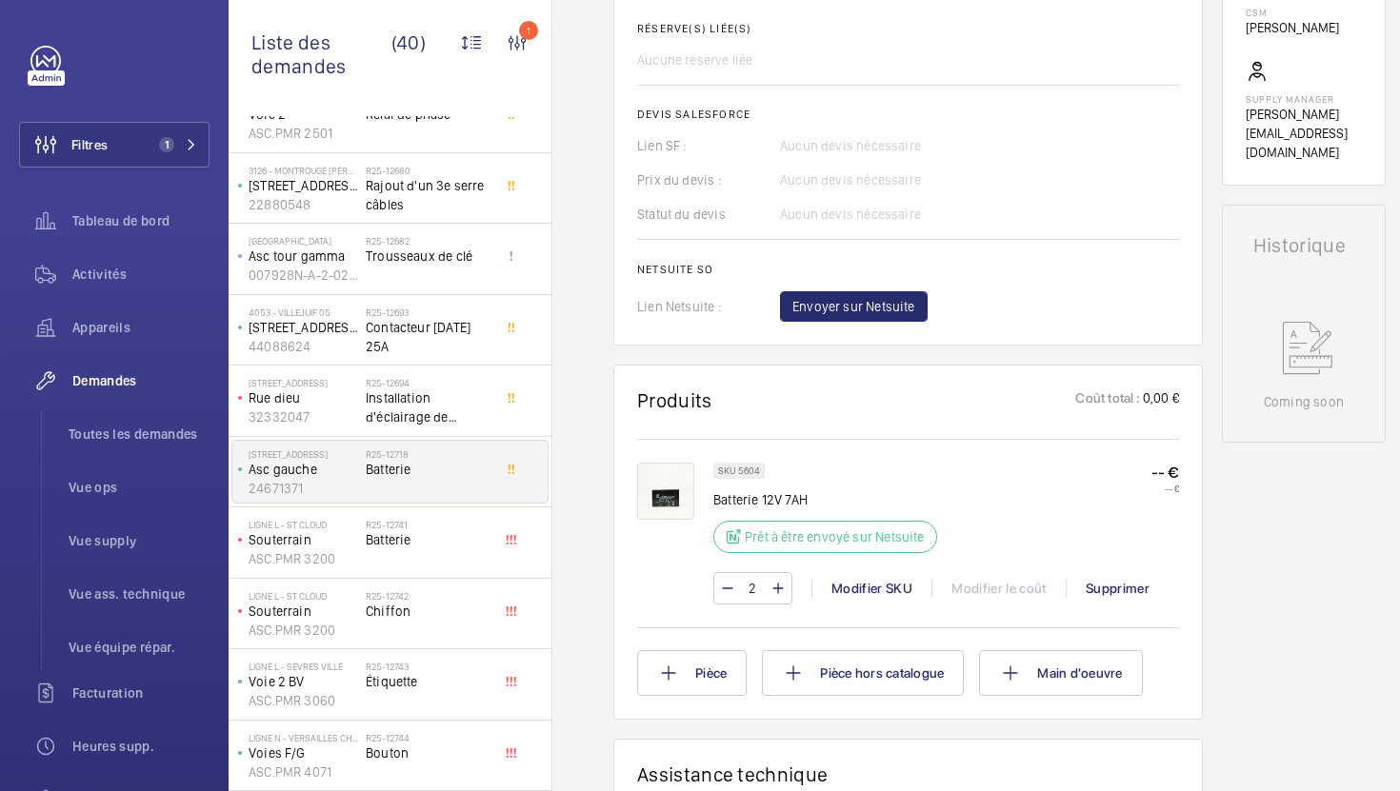
click at [744, 470] on p "SKU 5604" at bounding box center [739, 471] width 42 height 7
copy p "5604"
click at [452, 535] on span "Batterie" at bounding box center [429, 539] width 126 height 19
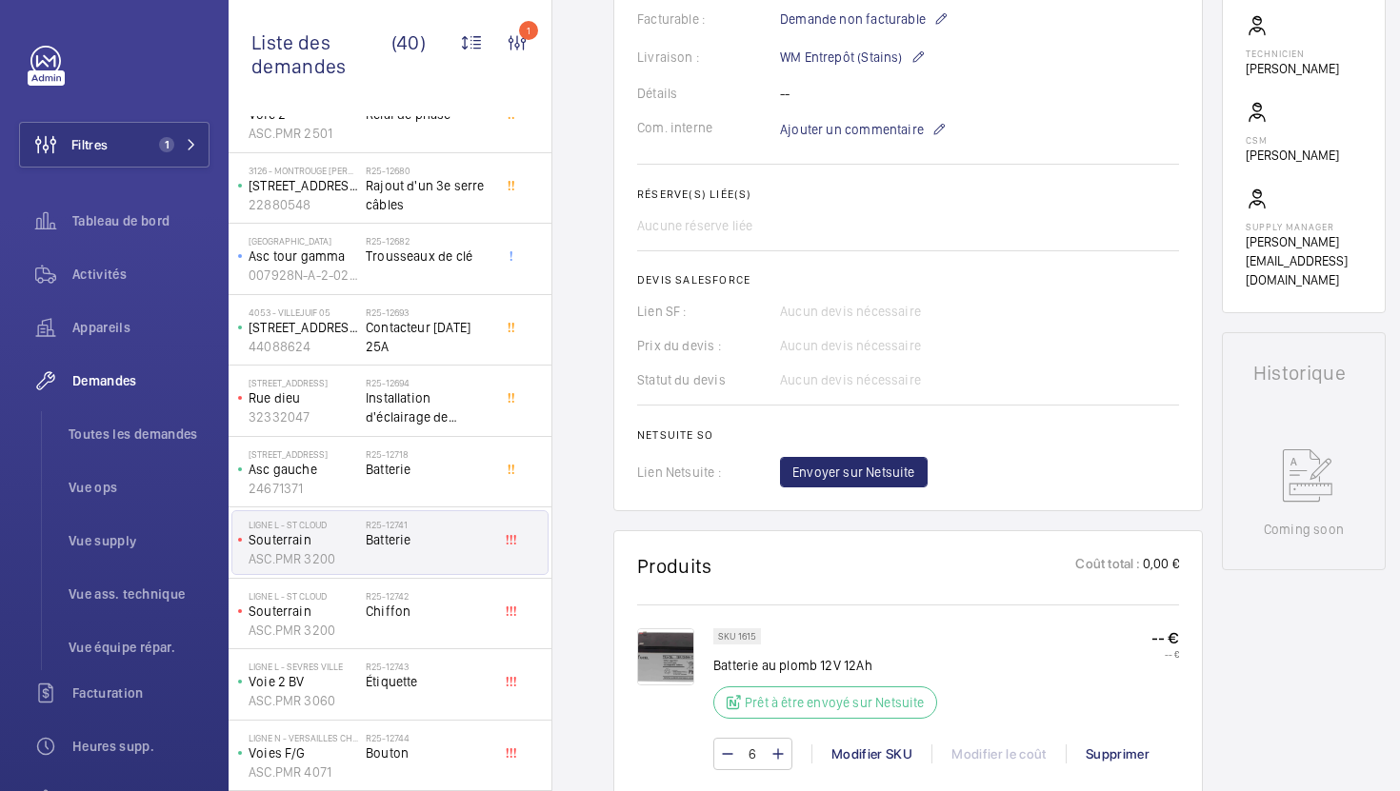
scroll to position [568, 0]
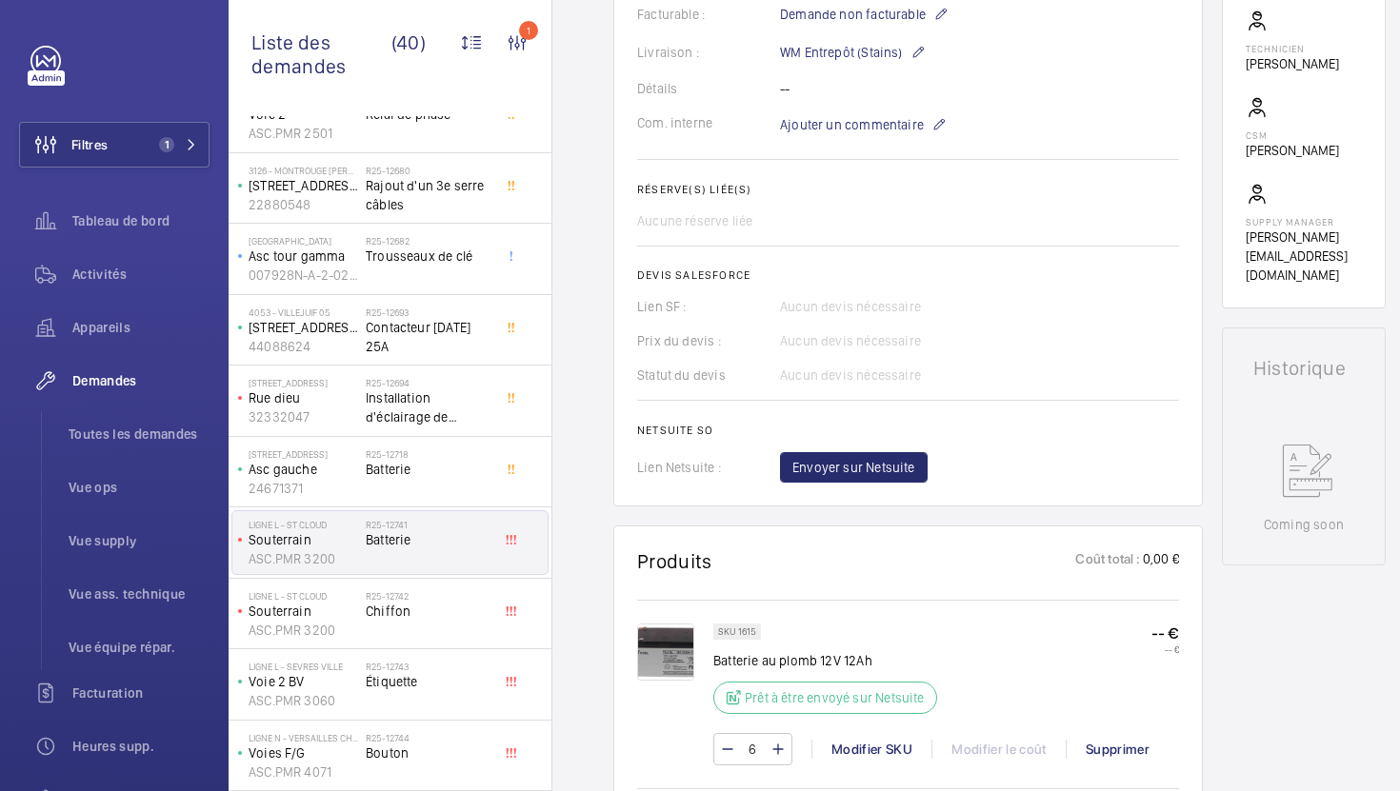
click at [833, 651] on p "Batterie au plomb 12V 12Ah" at bounding box center [830, 660] width 235 height 19
copy div "Batterie au plomb 12V 12Ah"
click at [443, 485] on div "R25-12718 Batterie" at bounding box center [429, 476] width 126 height 55
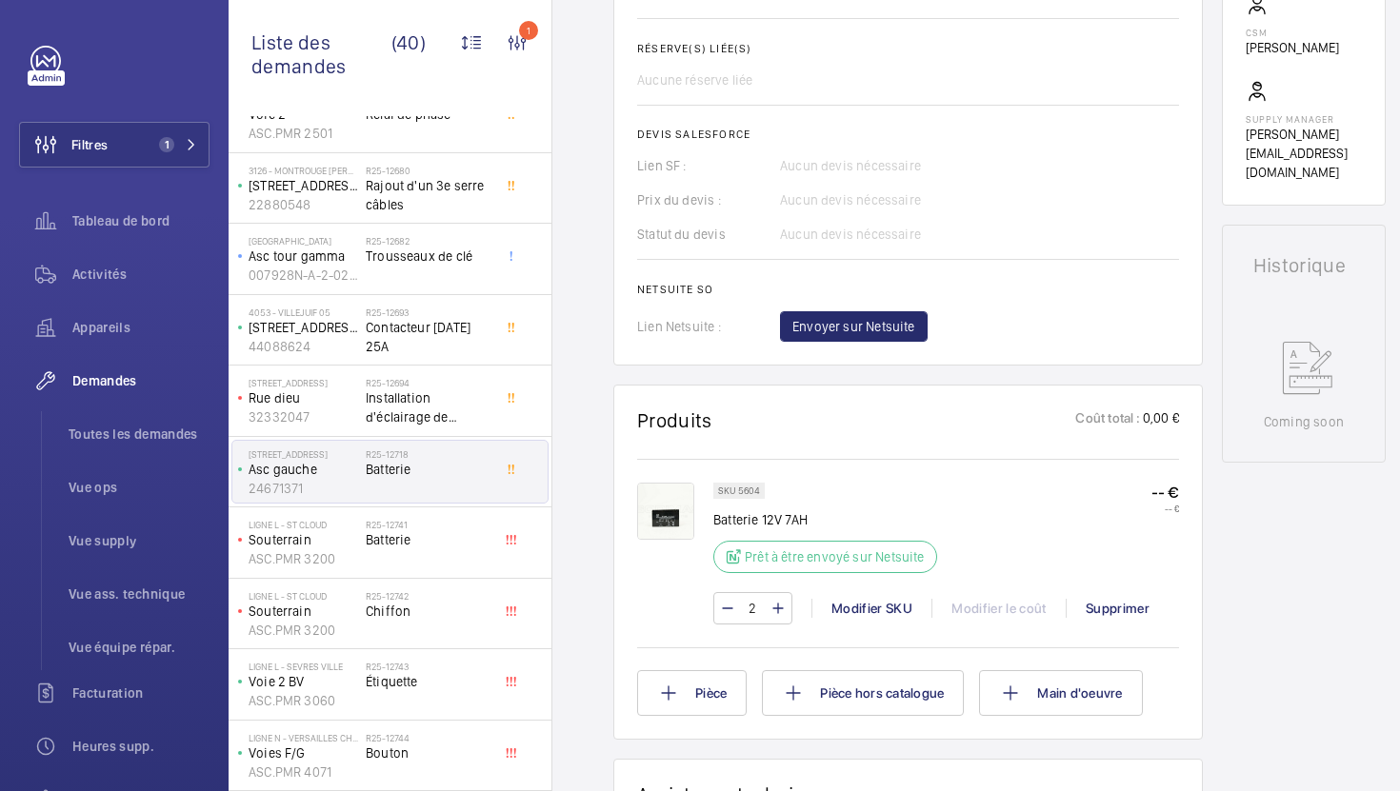
scroll to position [705, 0]
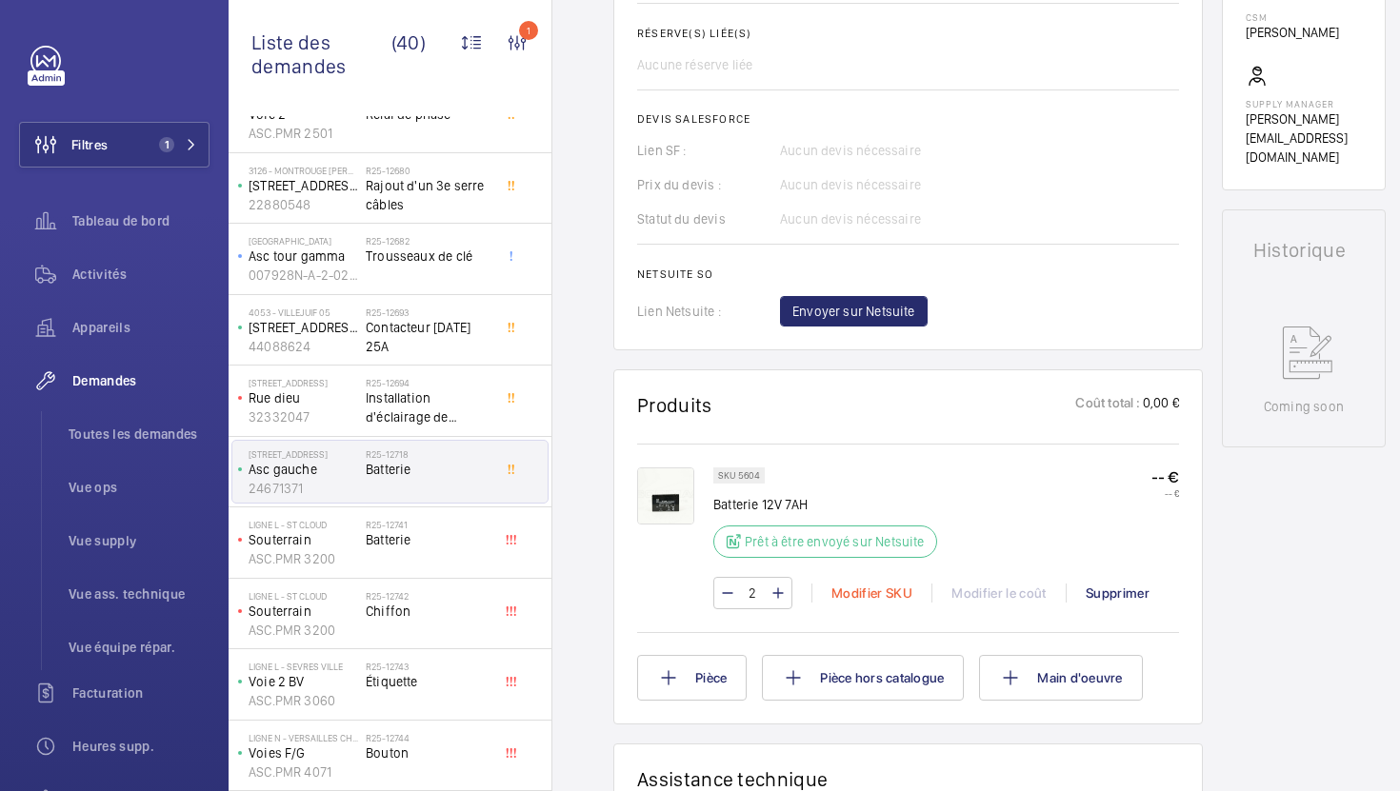
click at [855, 595] on div "Modifier SKU" at bounding box center [871, 593] width 120 height 19
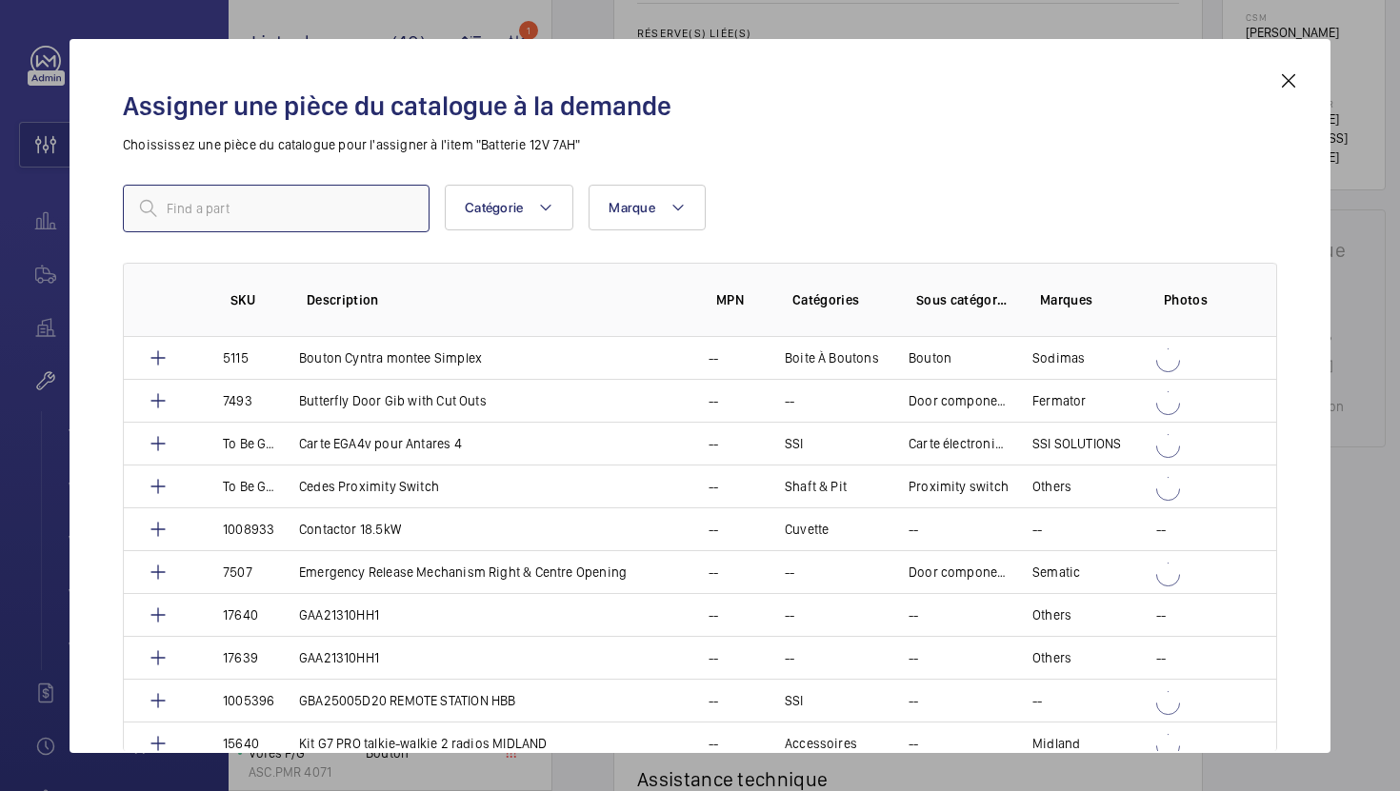
click at [343, 205] on input "text" at bounding box center [276, 209] width 307 height 48
paste input "Batterie au plomb 12V 12Ah"
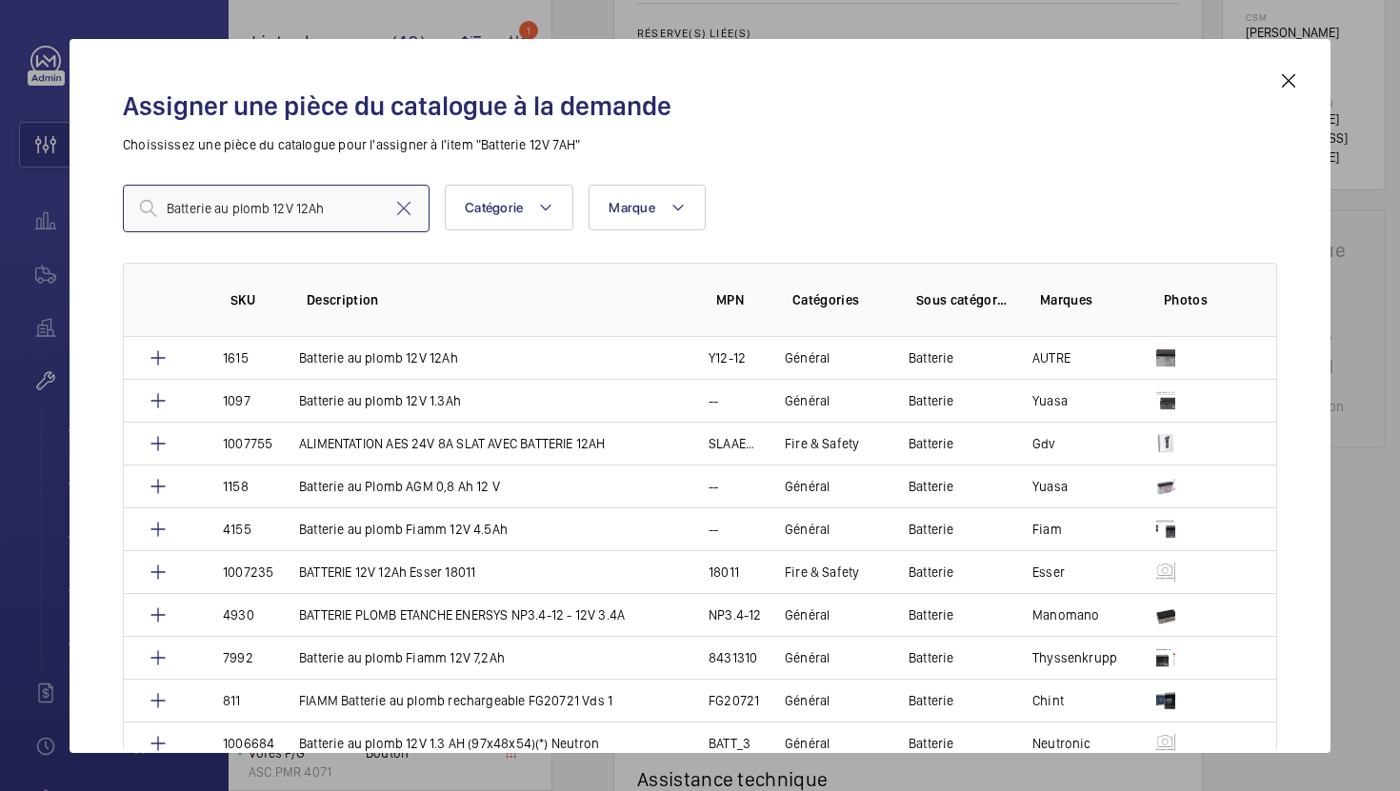
click at [309, 213] on input "Batterie au plomb 12V 12Ah" at bounding box center [276, 209] width 307 height 48
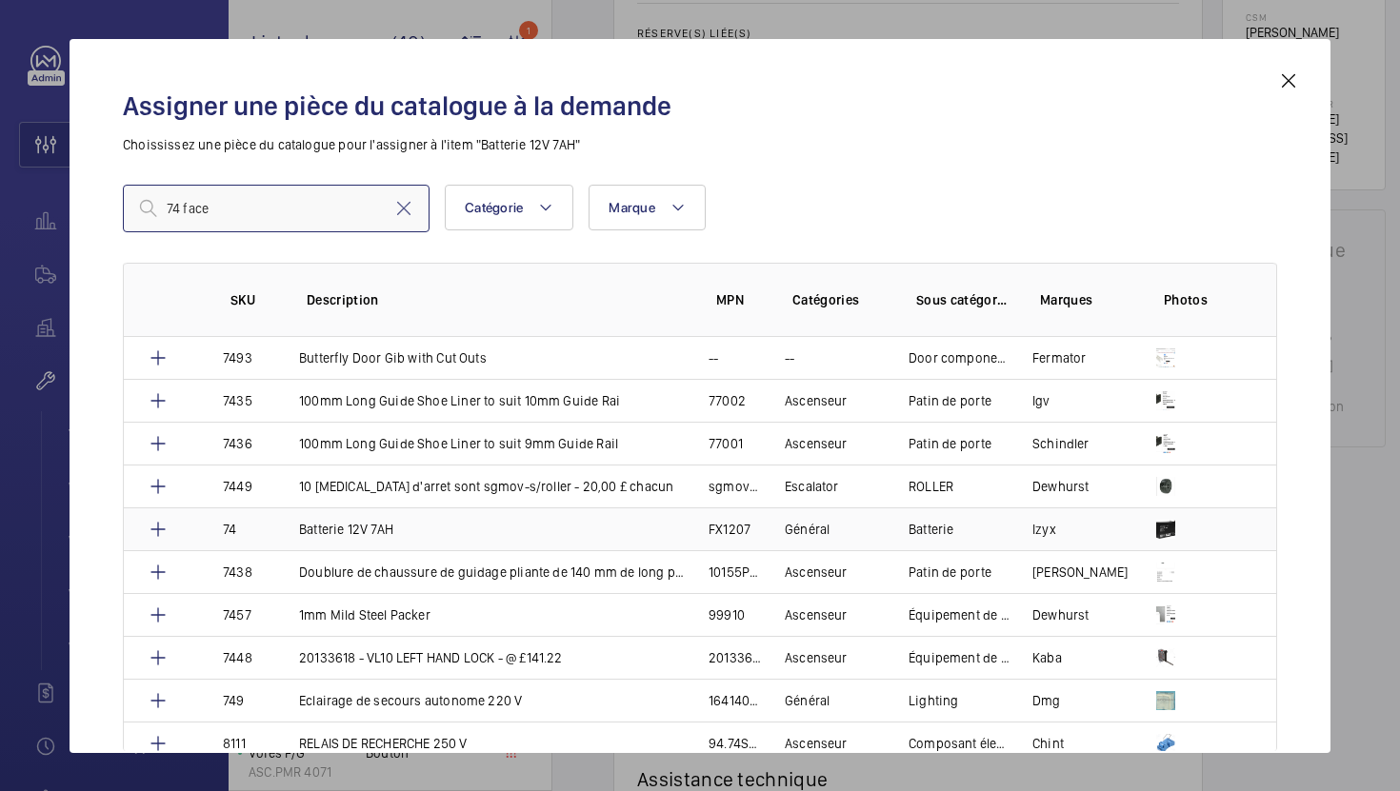
type input "74 face"
click at [454, 521] on td "Batterie 12V 7AH" at bounding box center [480, 529] width 409 height 43
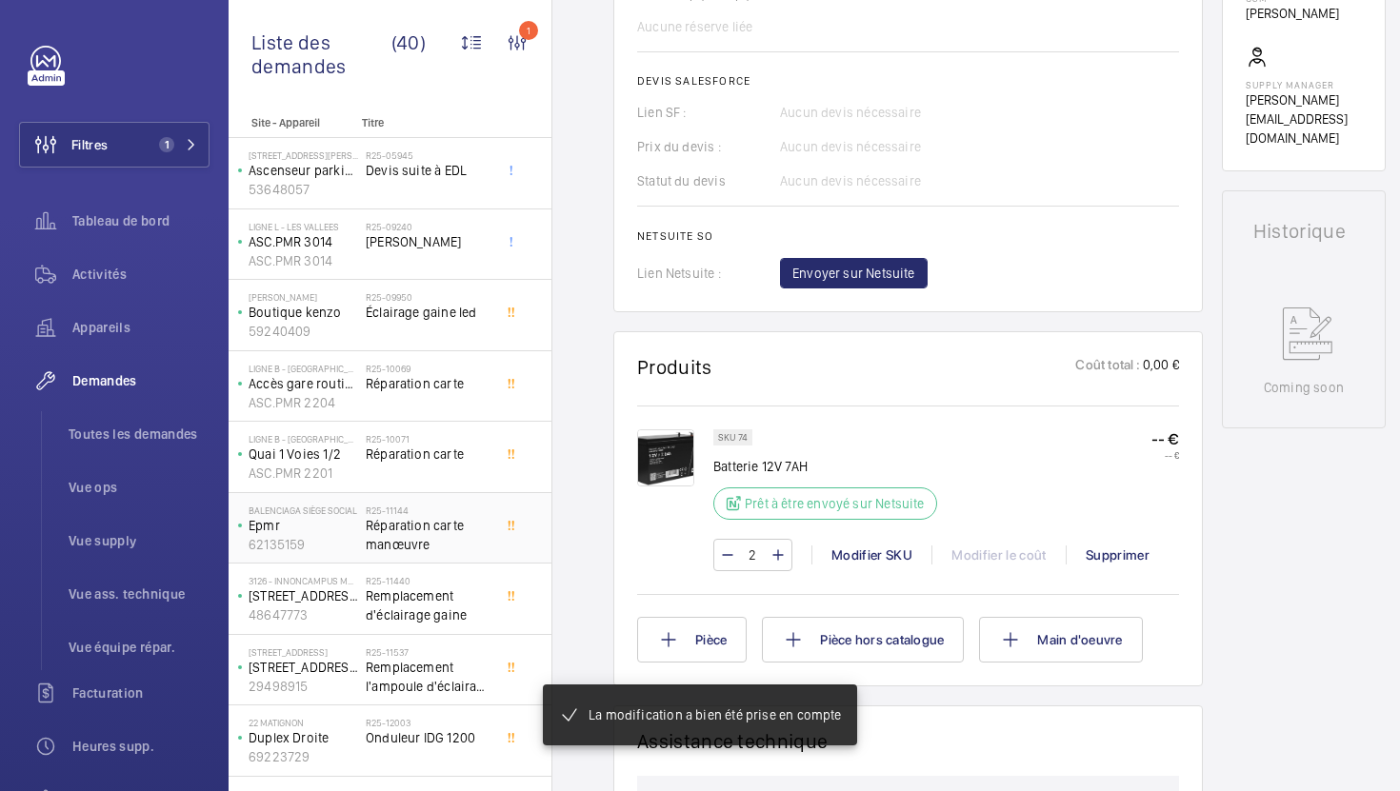
scroll to position [743, 0]
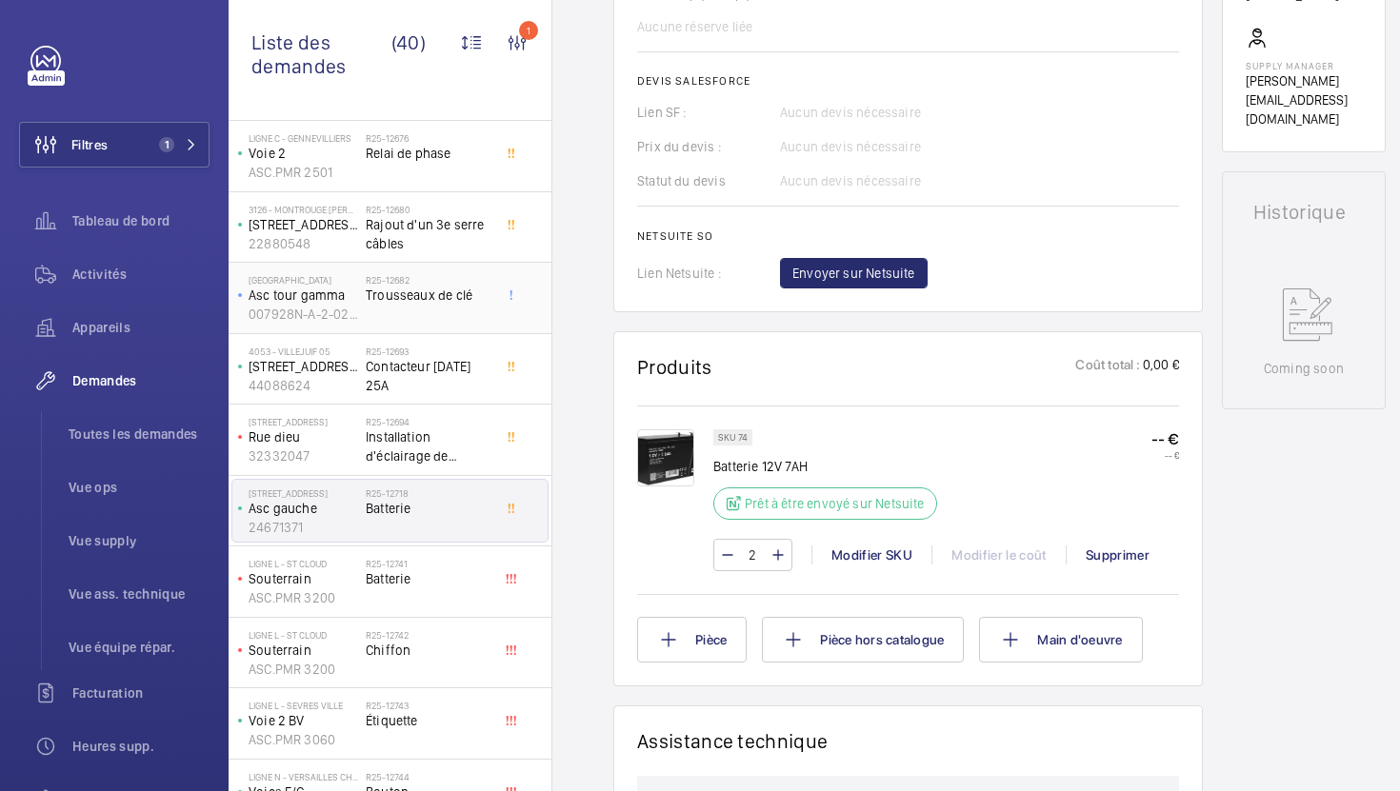
scroll to position [2184, 0]
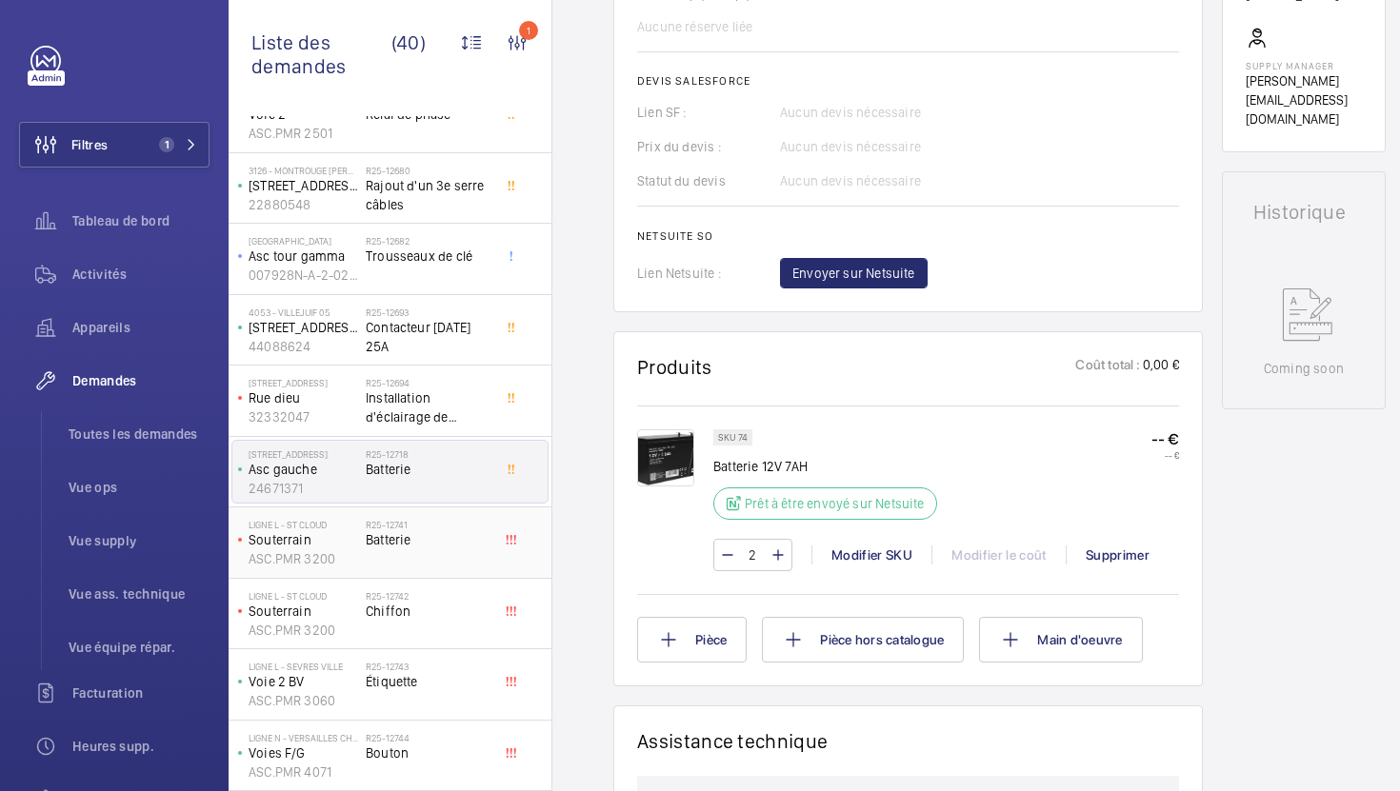
click at [471, 543] on span "Batterie" at bounding box center [429, 539] width 126 height 19
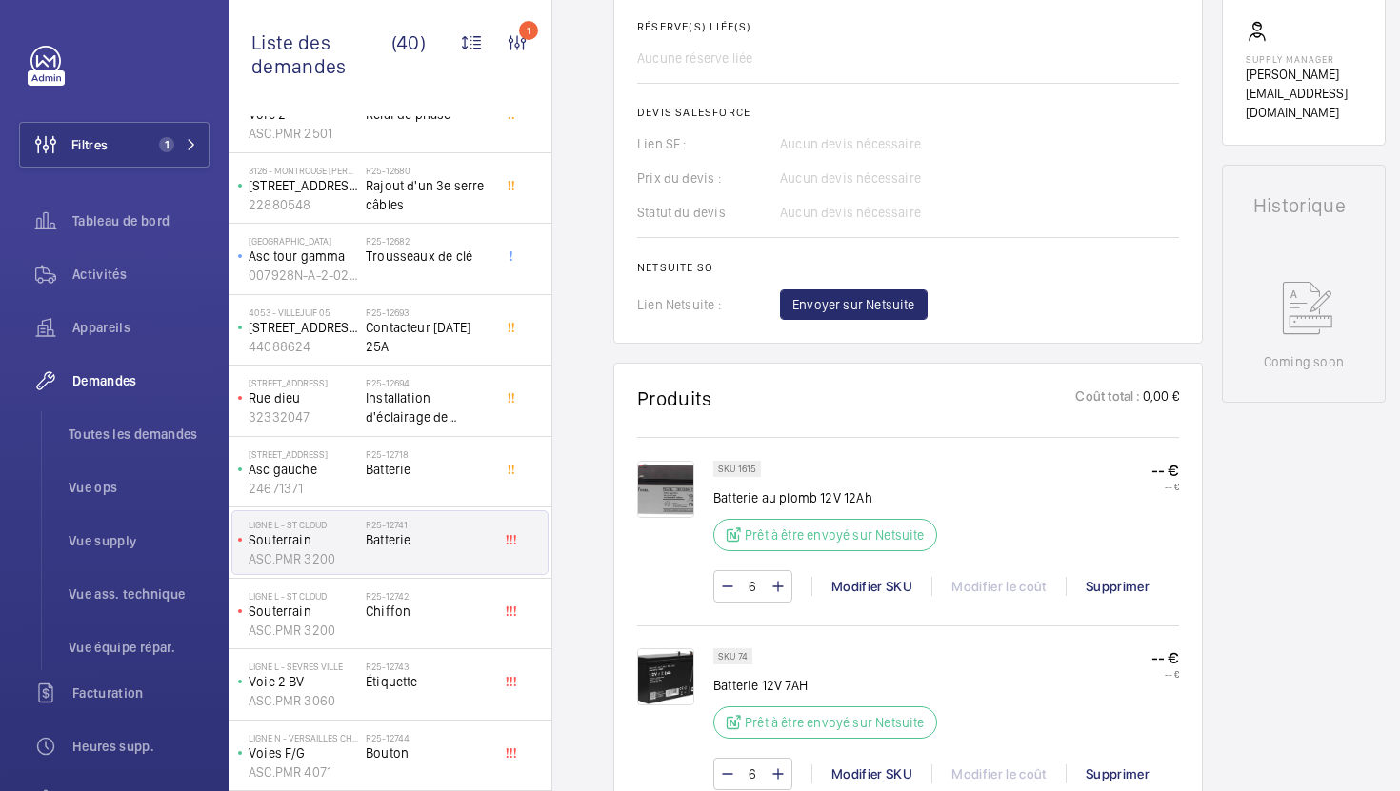
scroll to position [735, 0]
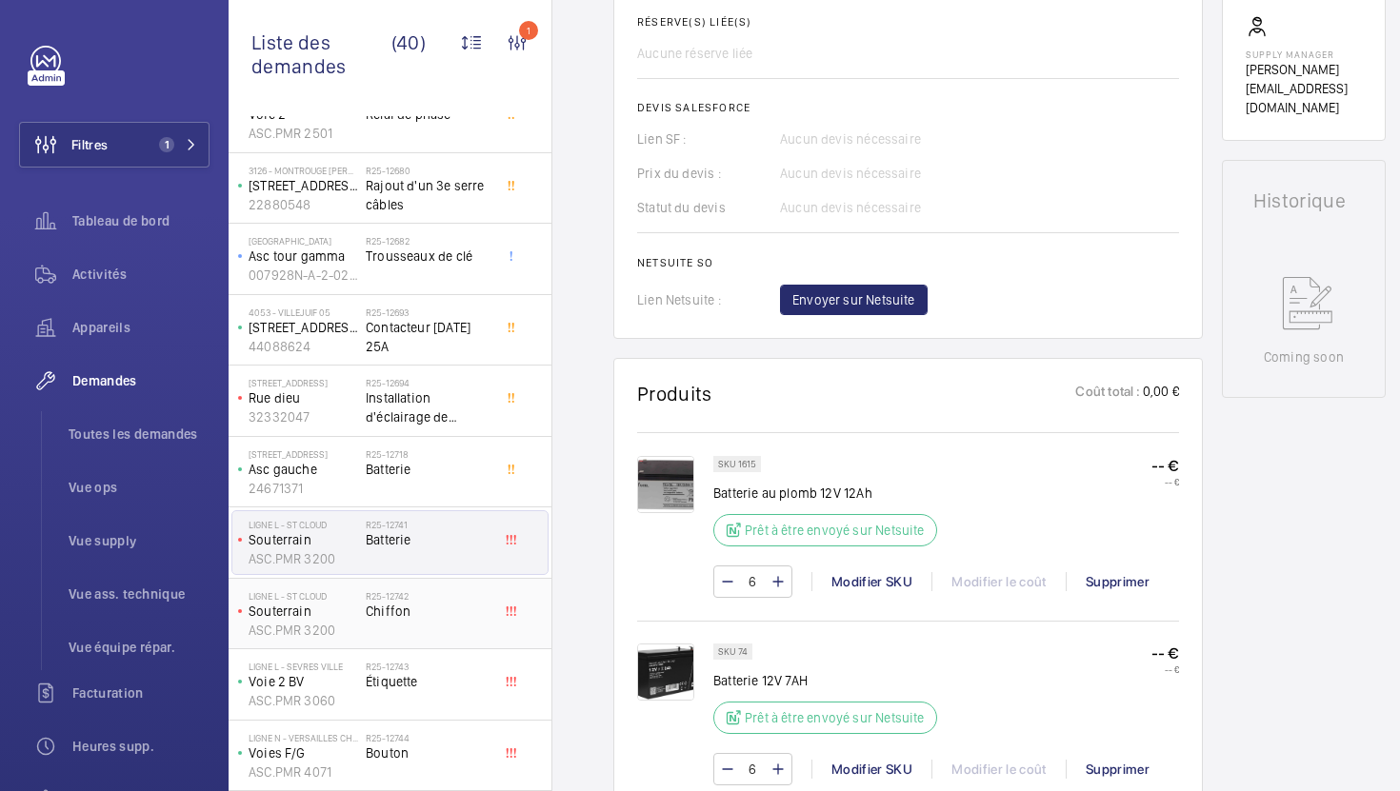
click at [470, 607] on span "Chiffon" at bounding box center [429, 611] width 126 height 19
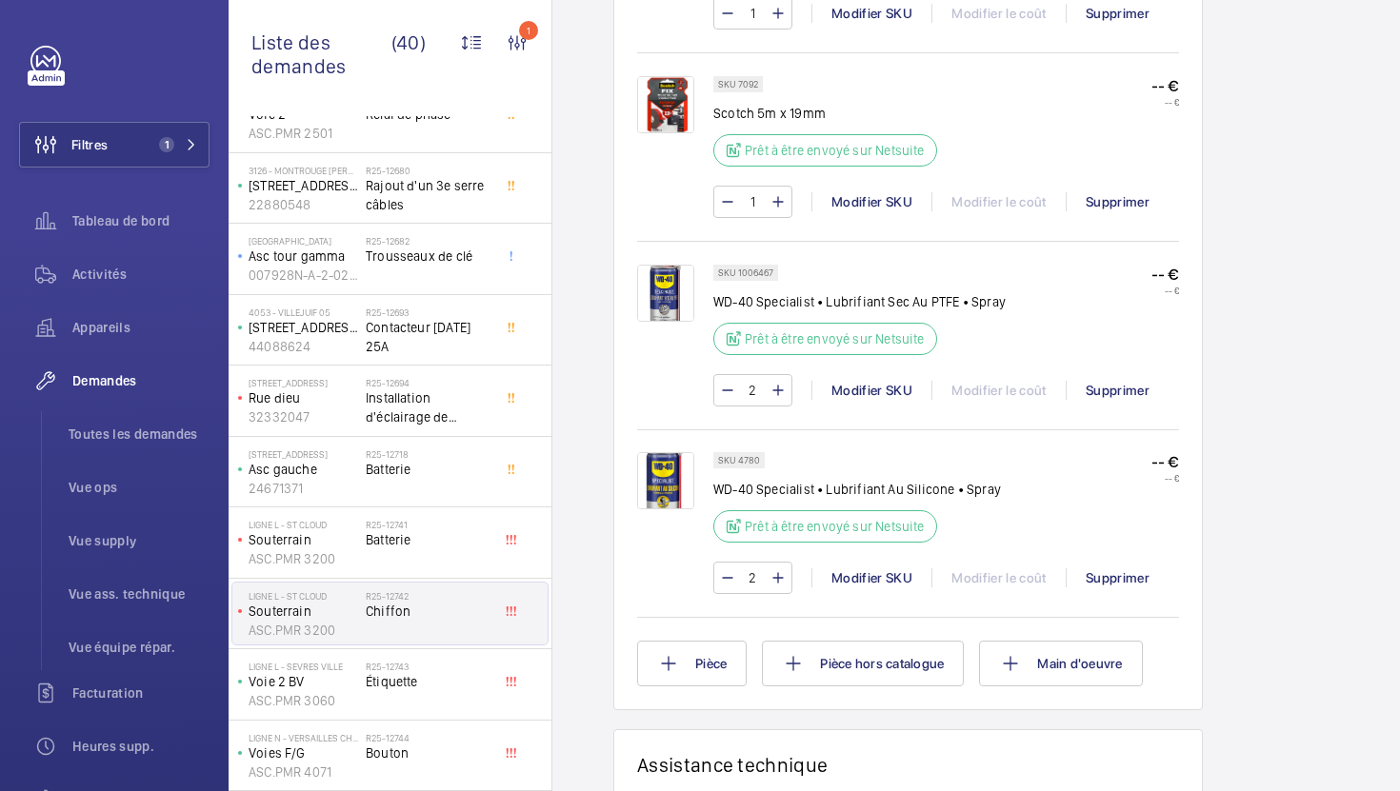
scroll to position [1519, 0]
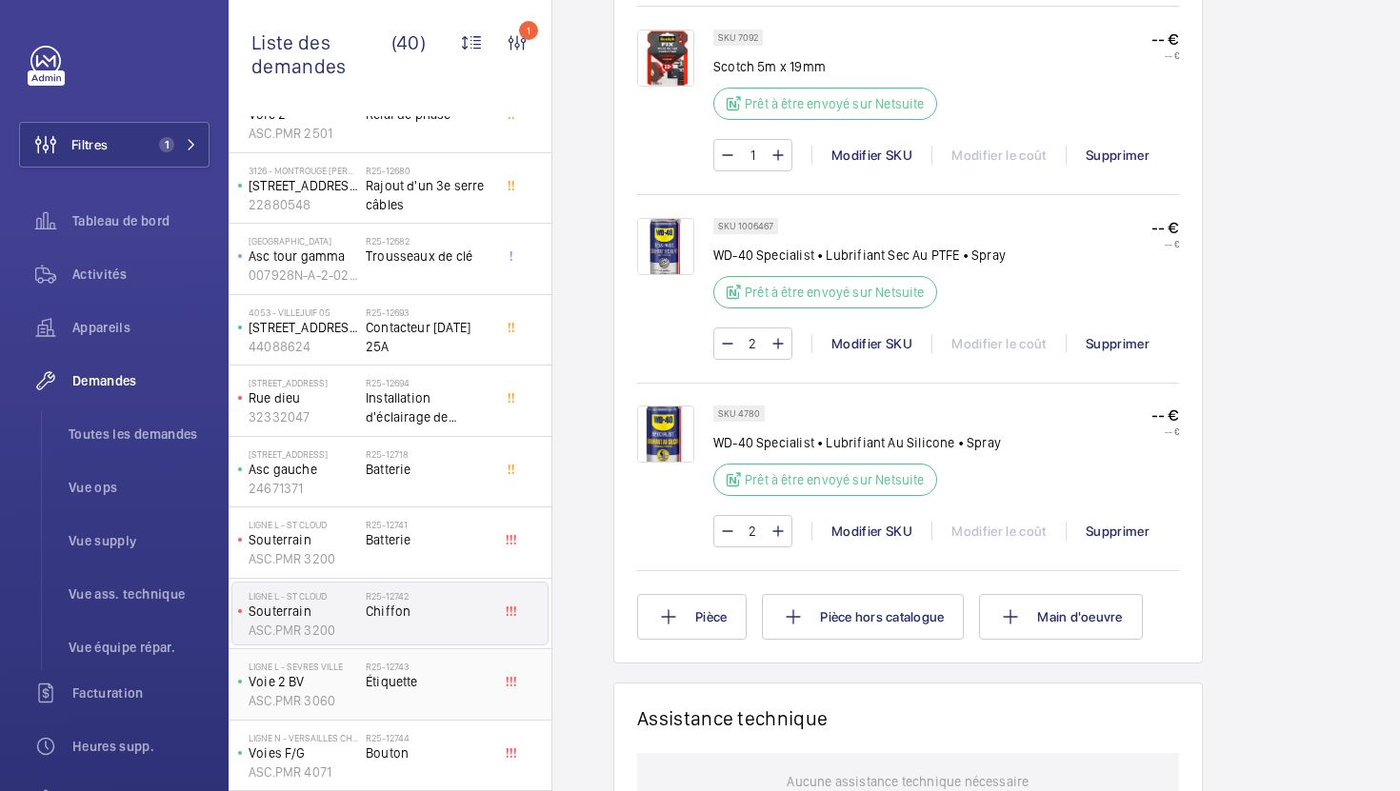
click at [446, 677] on span "Étiquette" at bounding box center [429, 681] width 126 height 19
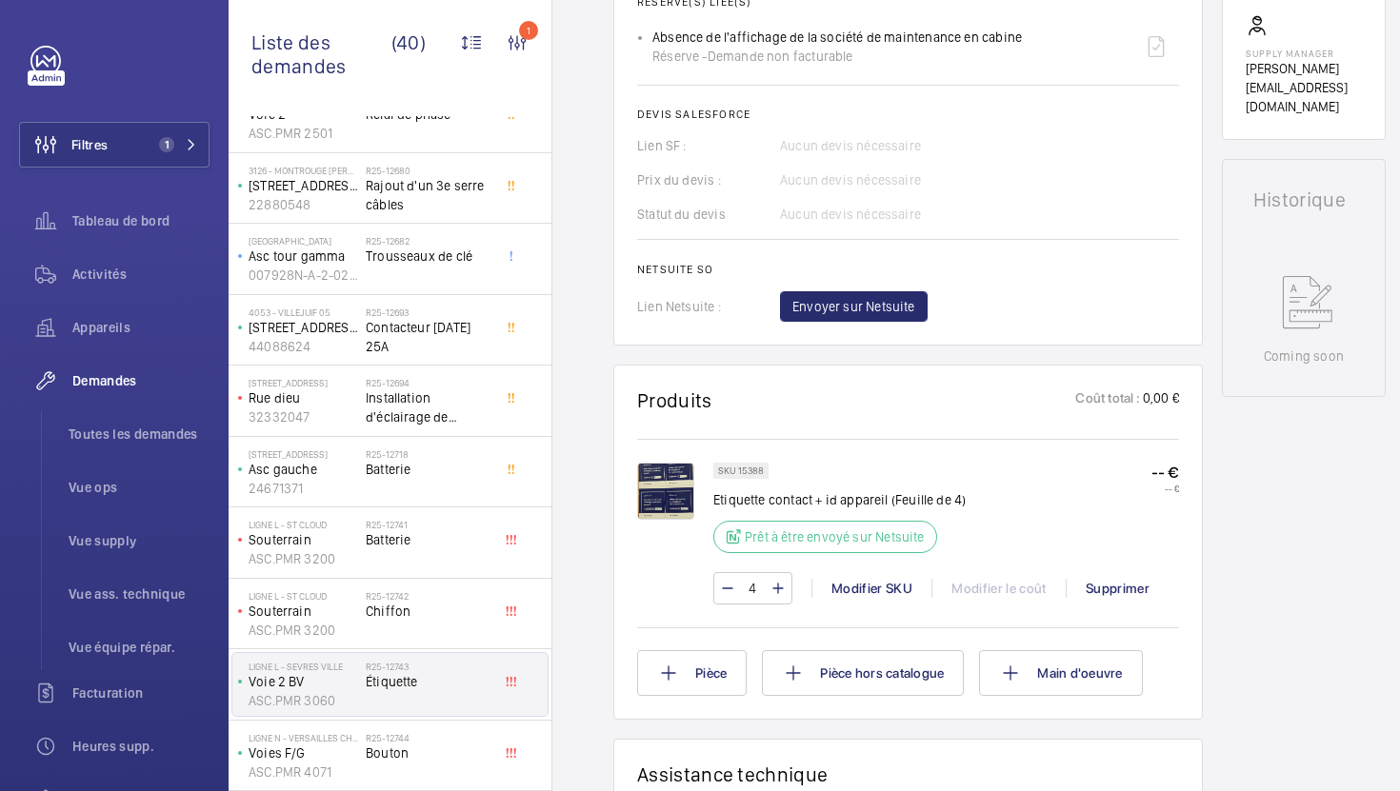
scroll to position [828, 0]
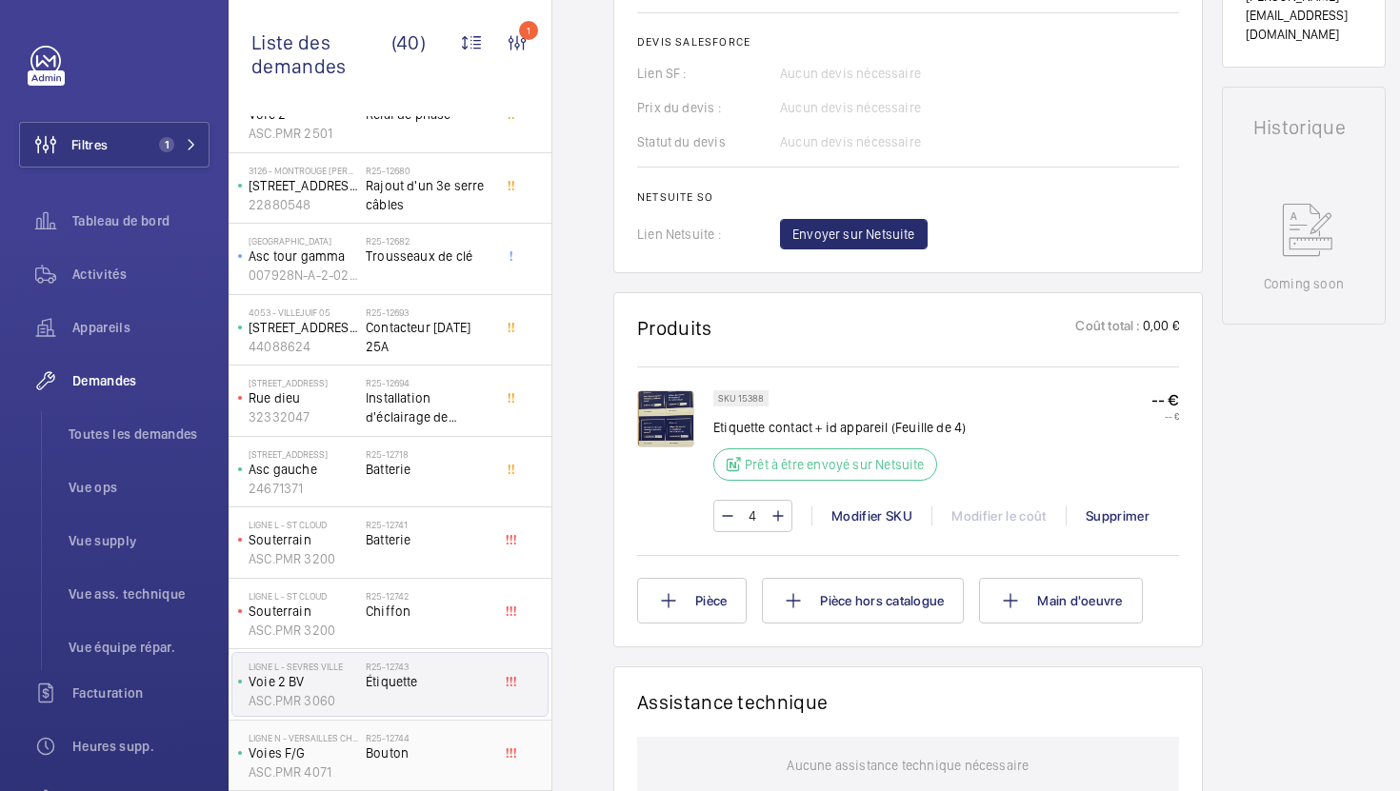
click at [455, 770] on div "R25-12744 Bouton" at bounding box center [429, 759] width 126 height 55
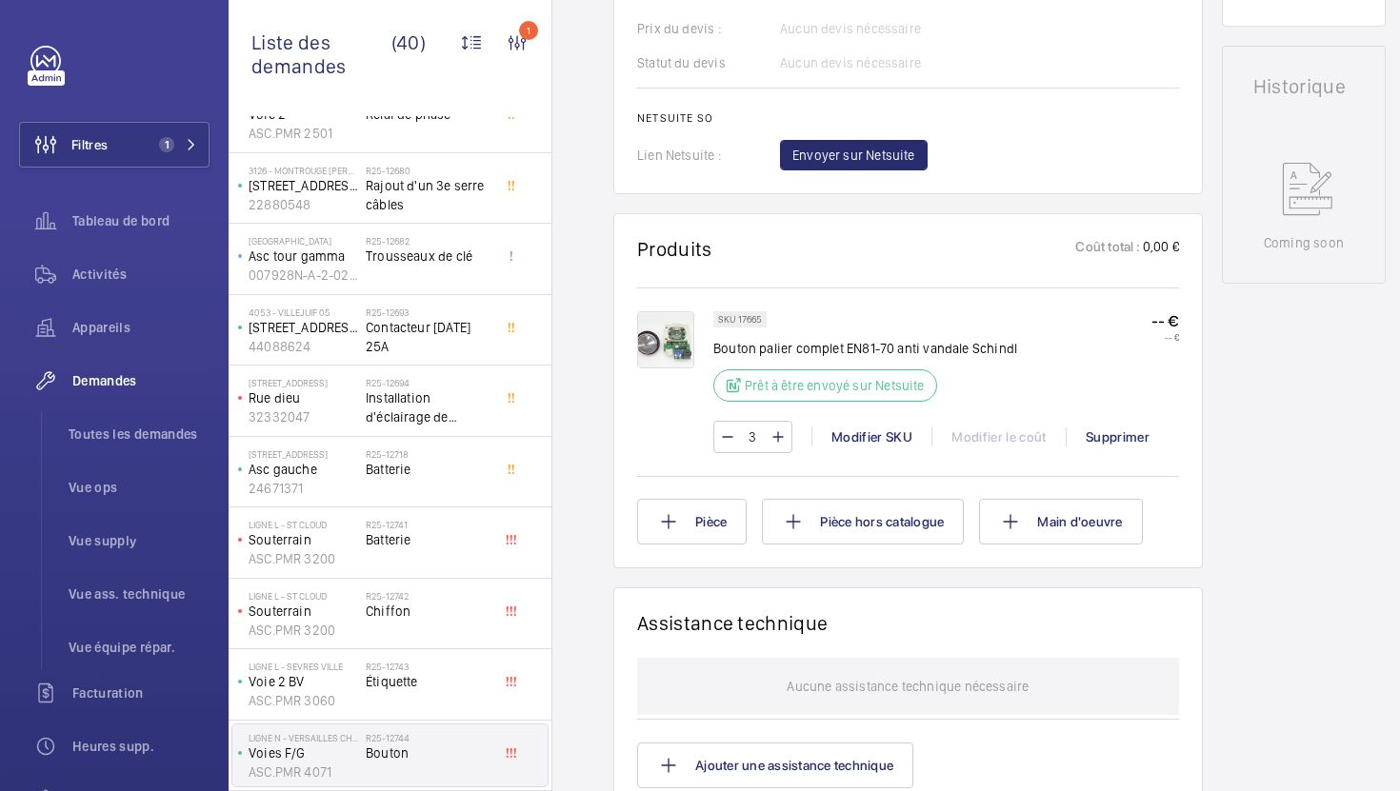
scroll to position [868, 0]
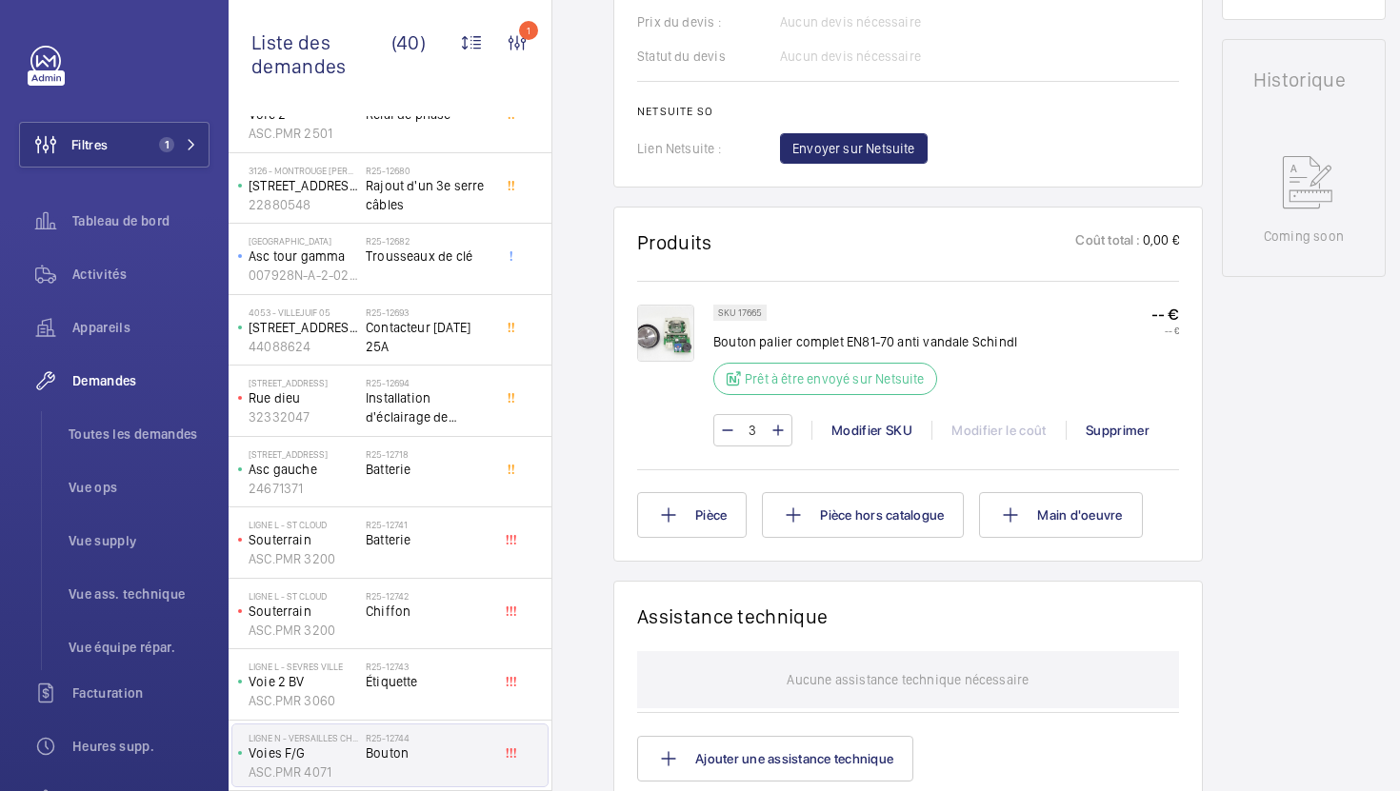
click at [756, 312] on p "SKU 17665" at bounding box center [740, 312] width 44 height 7
copy p "17665"
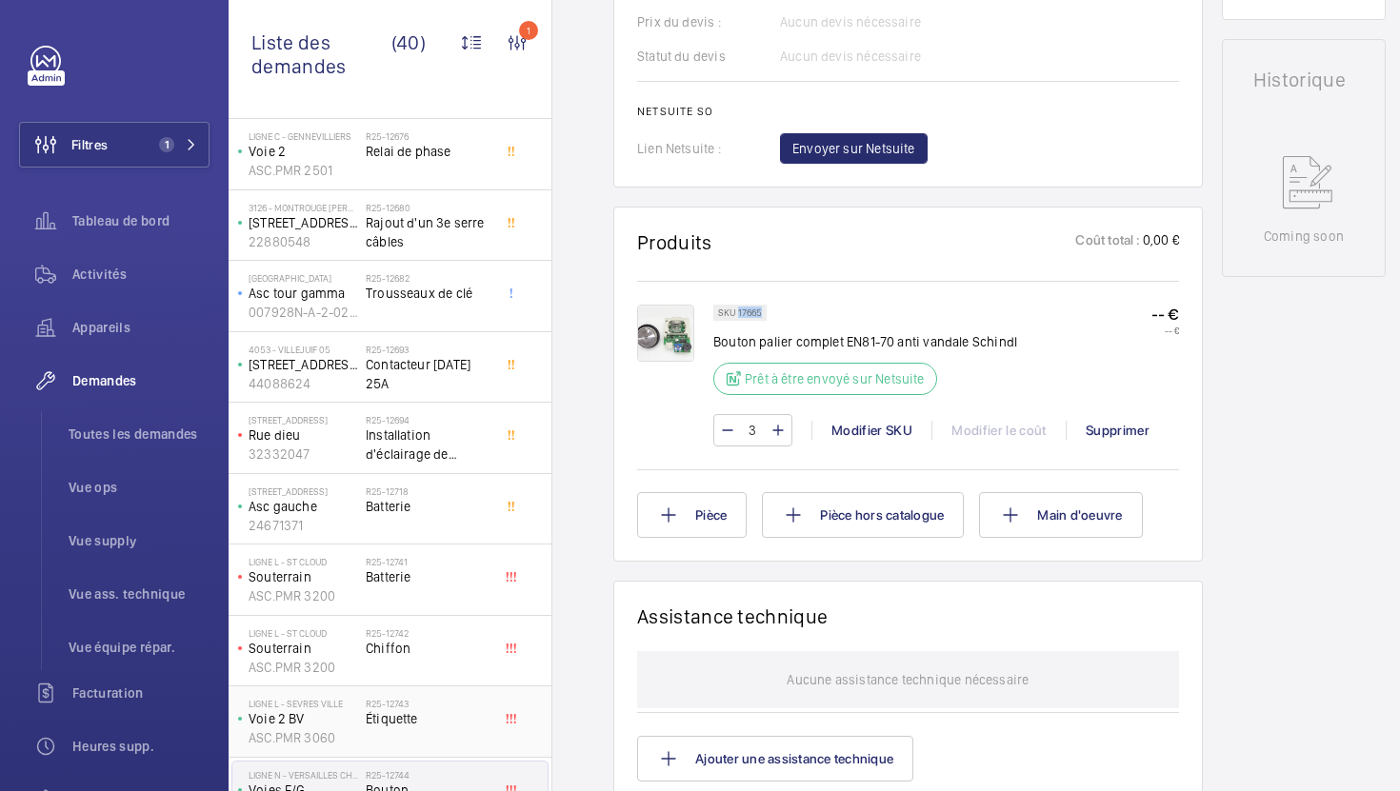
scroll to position [2145, 0]
click at [469, 604] on div "R25-12741 Batterie" at bounding box center [429, 585] width 126 height 55
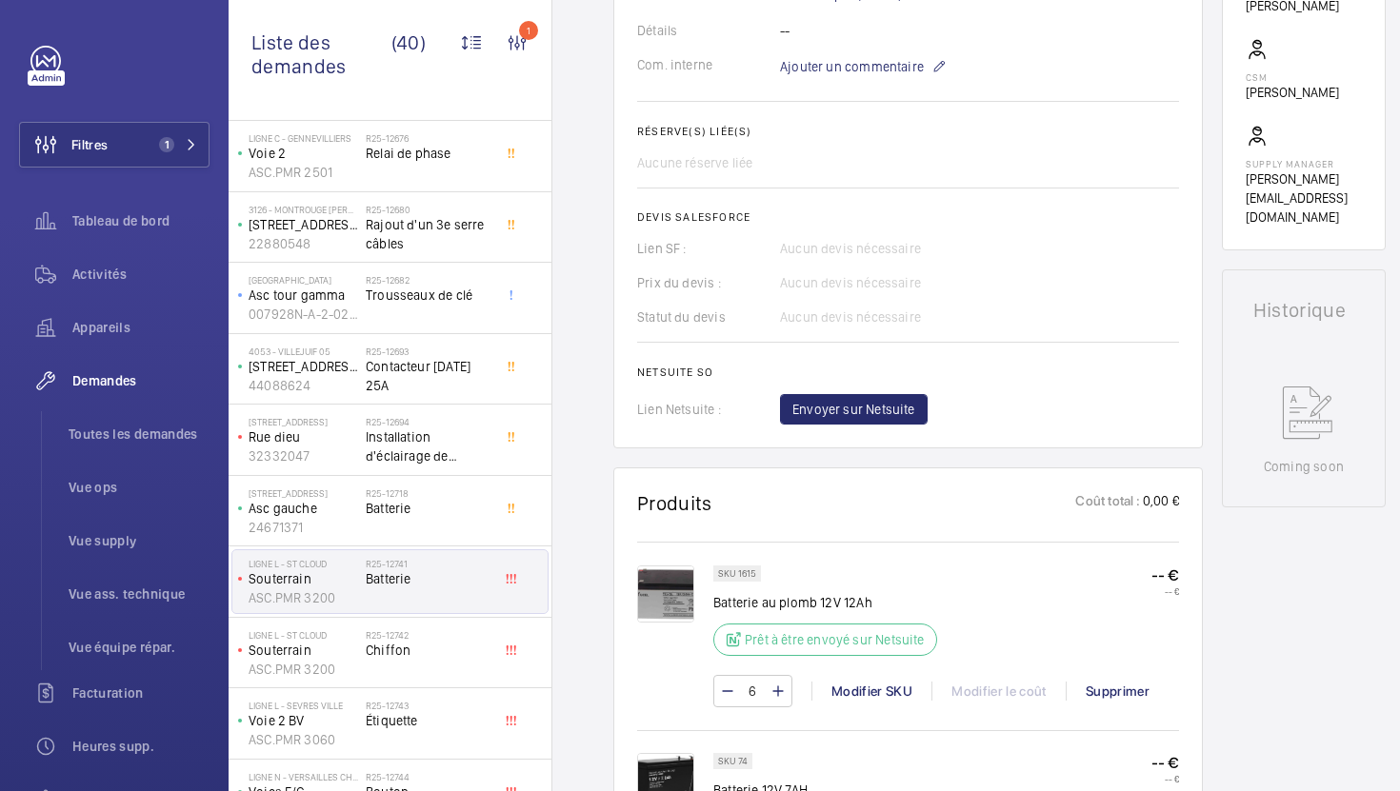
scroll to position [629, 0]
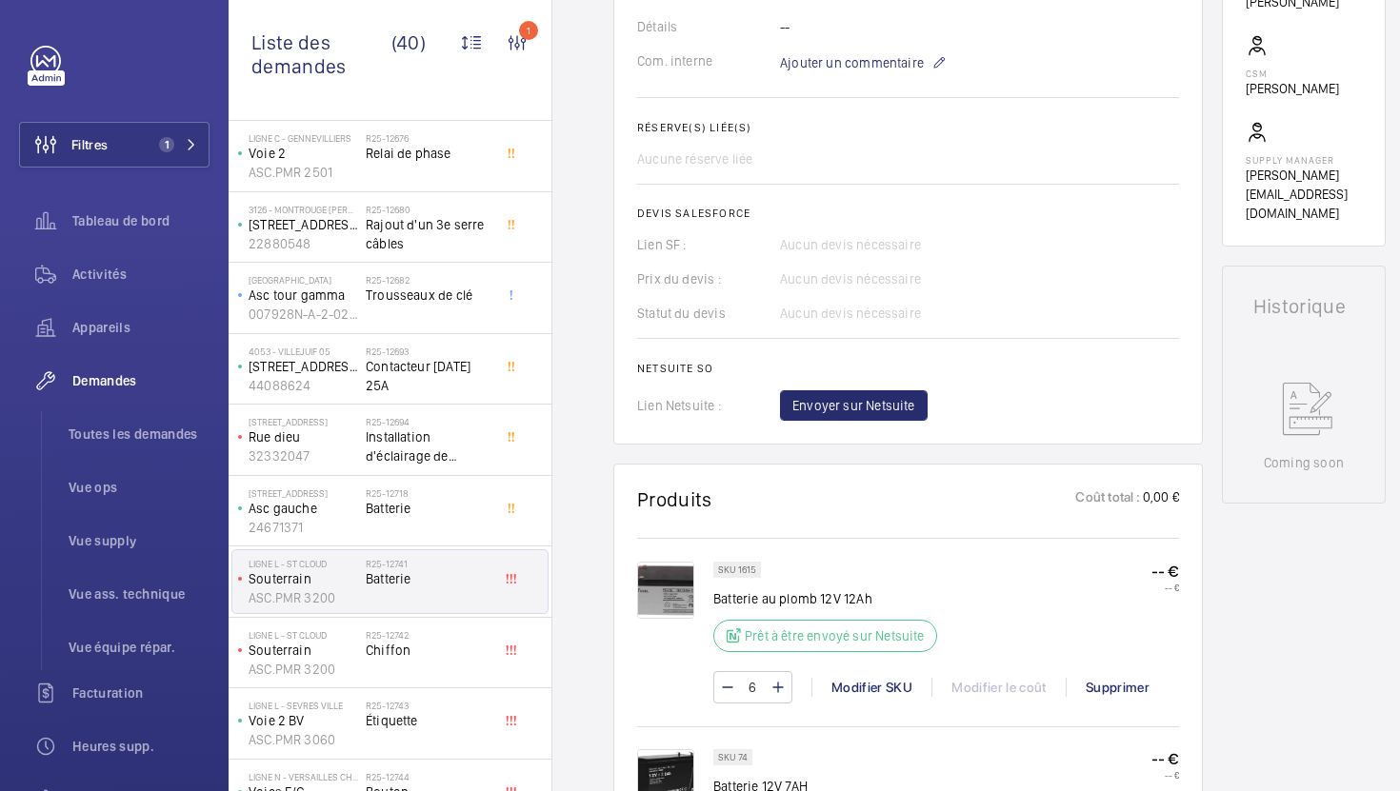
click at [751, 567] on p "SKU 1615" at bounding box center [737, 570] width 38 height 7
copy p "1615"
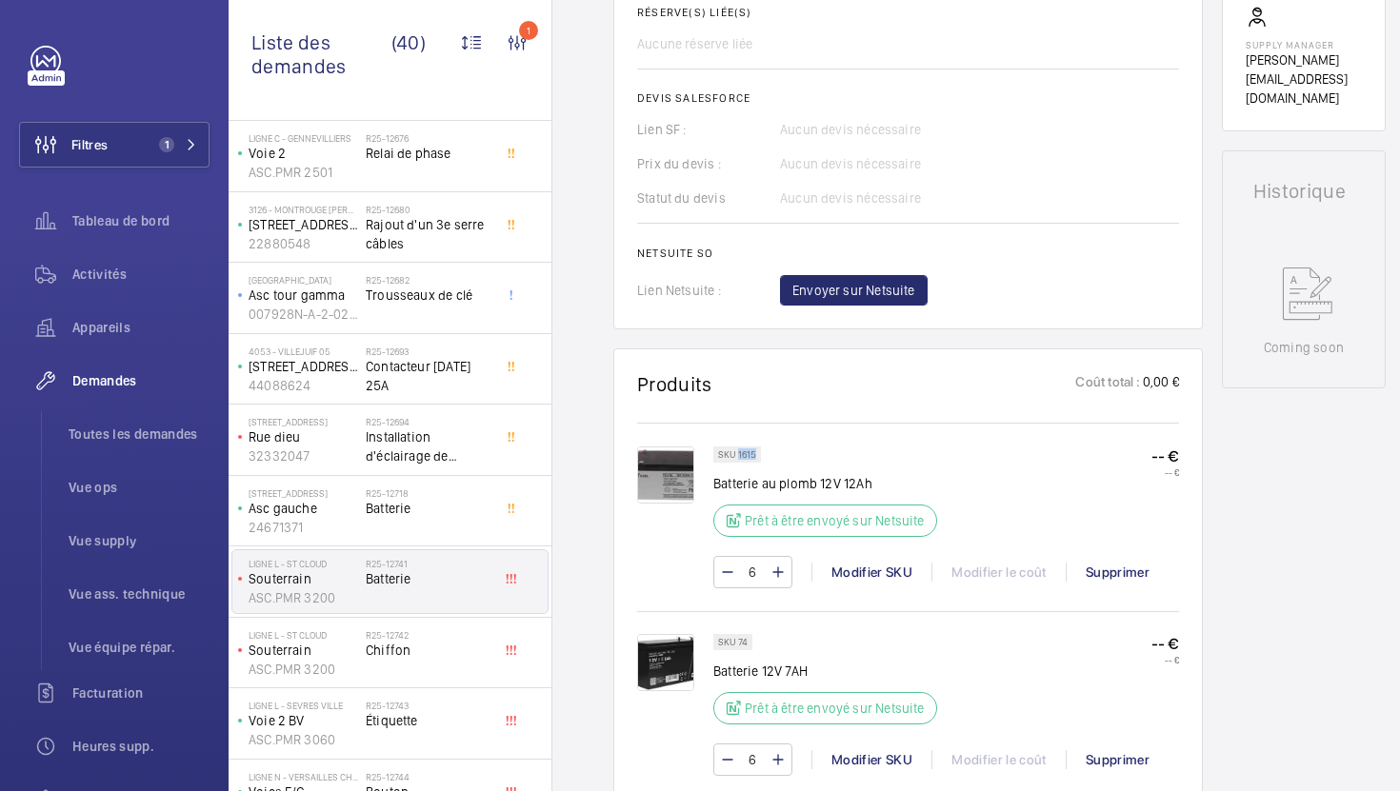
scroll to position [788, 0]
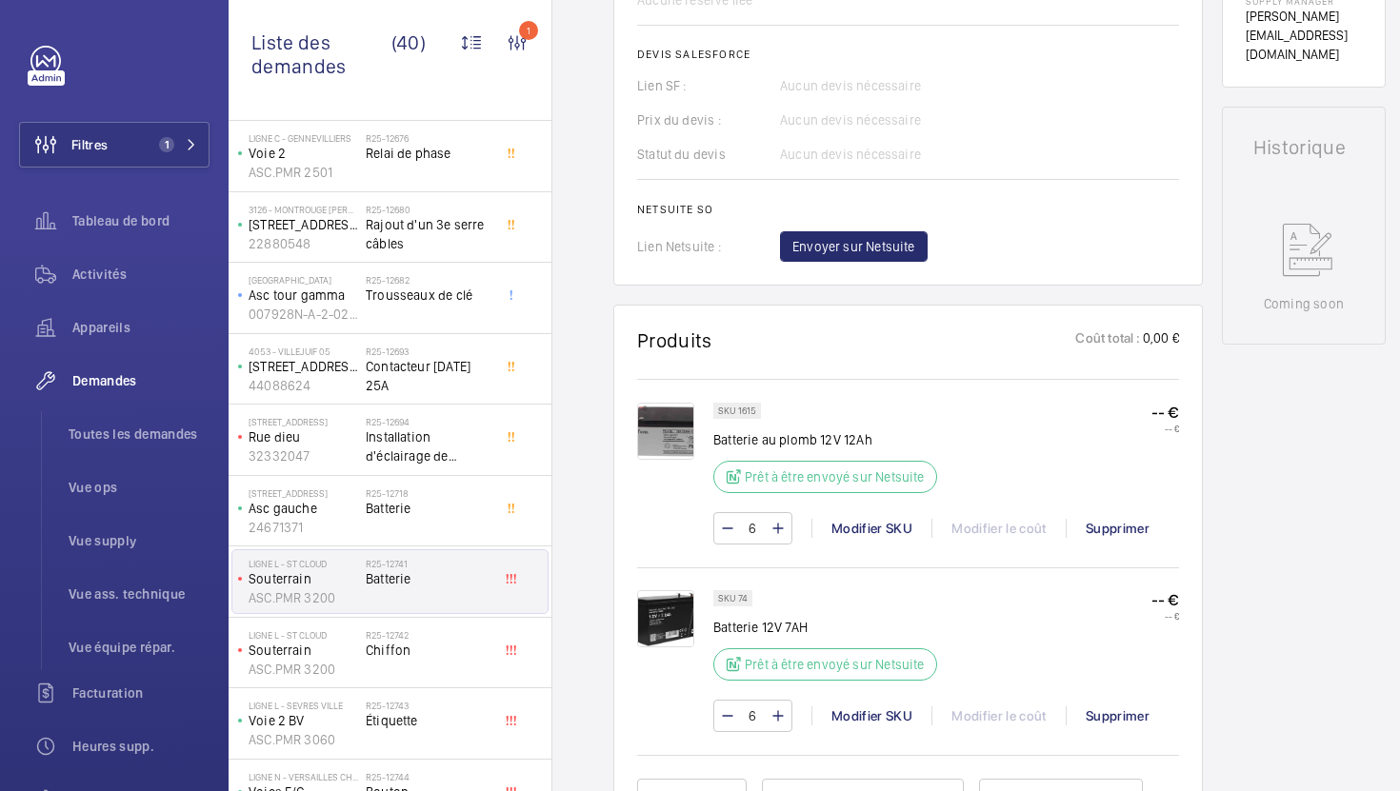
click at [768, 618] on p "Batterie 12V 7AH" at bounding box center [830, 627] width 235 height 19
copy div "Batterie 12V 7AH"
click at [744, 595] on p "SKU 74" at bounding box center [733, 598] width 30 height 7
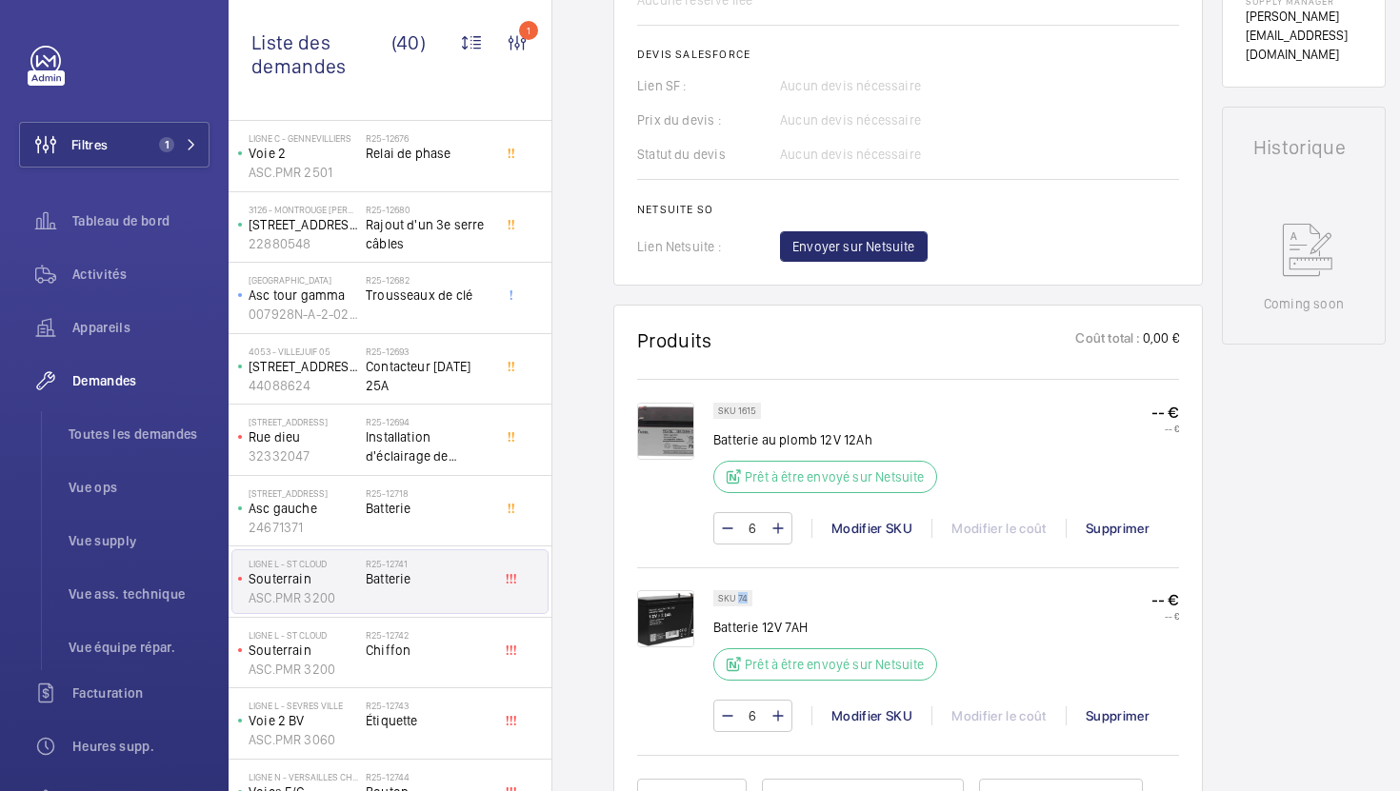
click at [744, 595] on p "SKU 74" at bounding box center [733, 598] width 30 height 7
copy p "74"
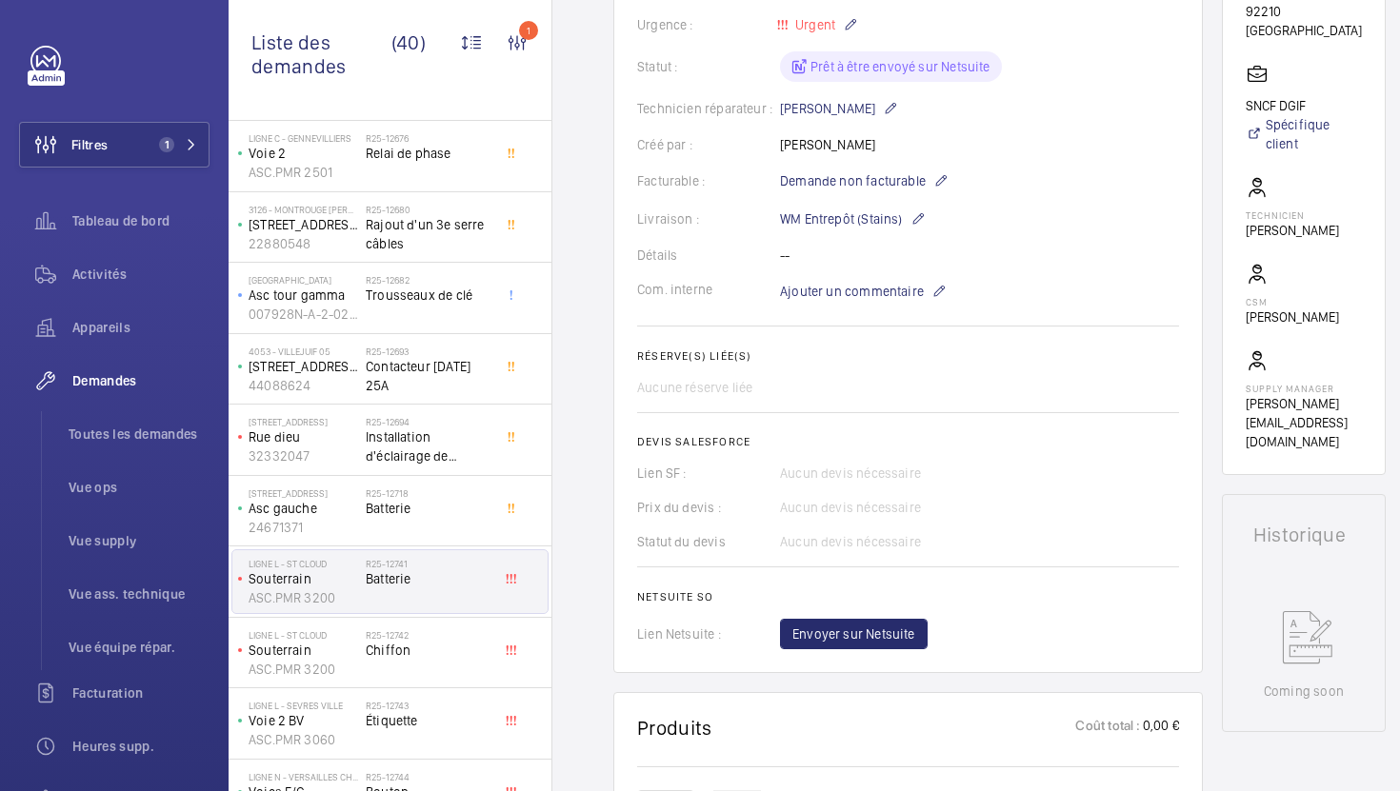
scroll to position [389, 0]
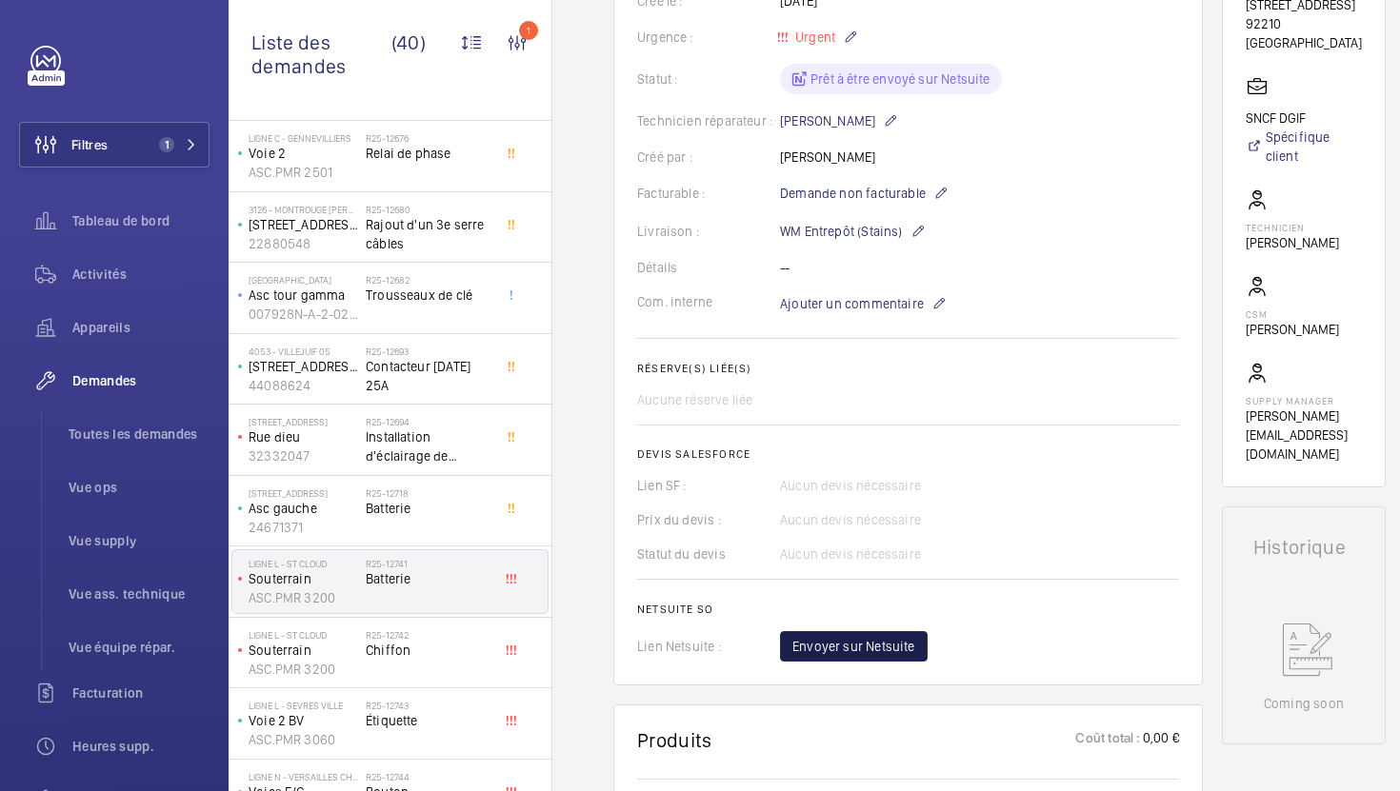
click at [828, 637] on span "Envoyer sur Netsuite" at bounding box center [853, 646] width 123 height 19
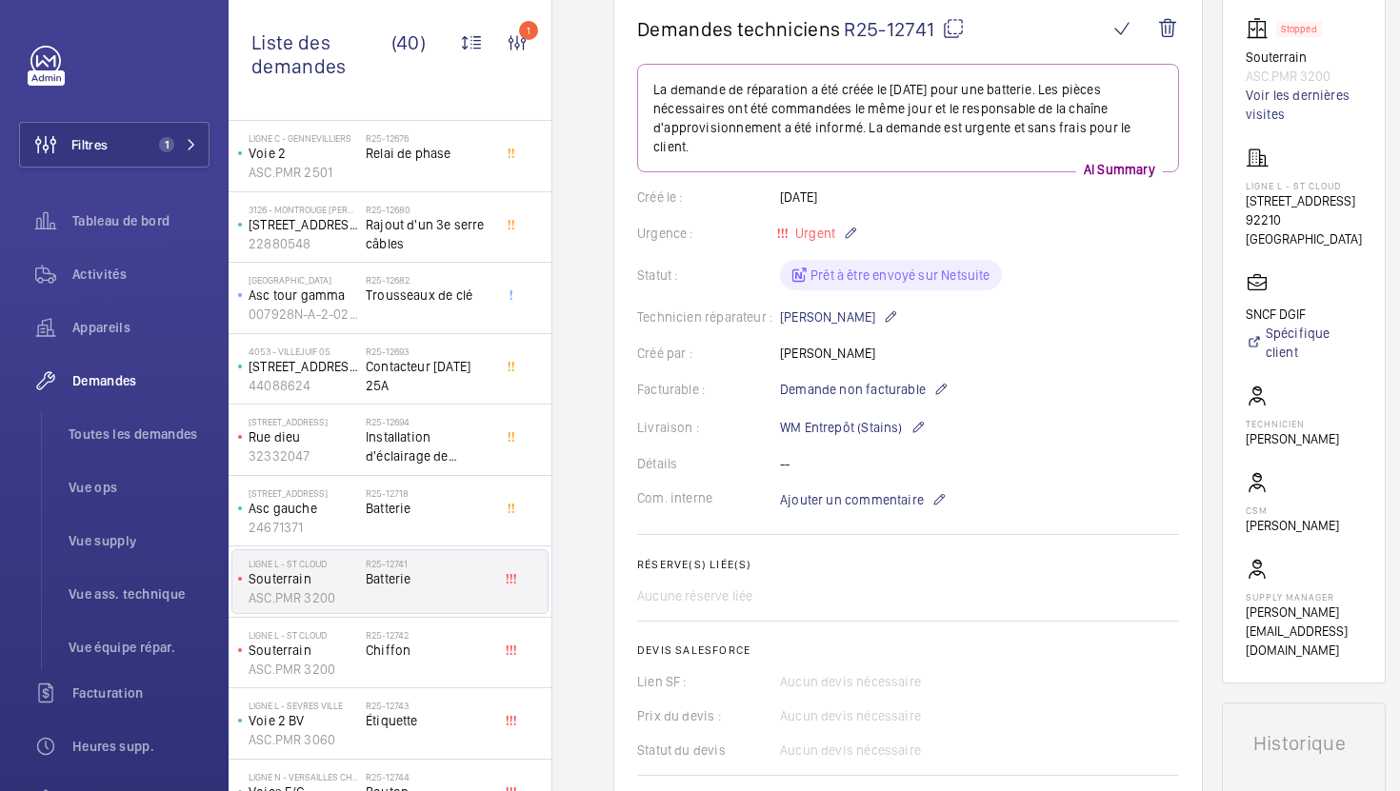
click at [953, 25] on mat-icon at bounding box center [953, 28] width 23 height 23
copy p "74"
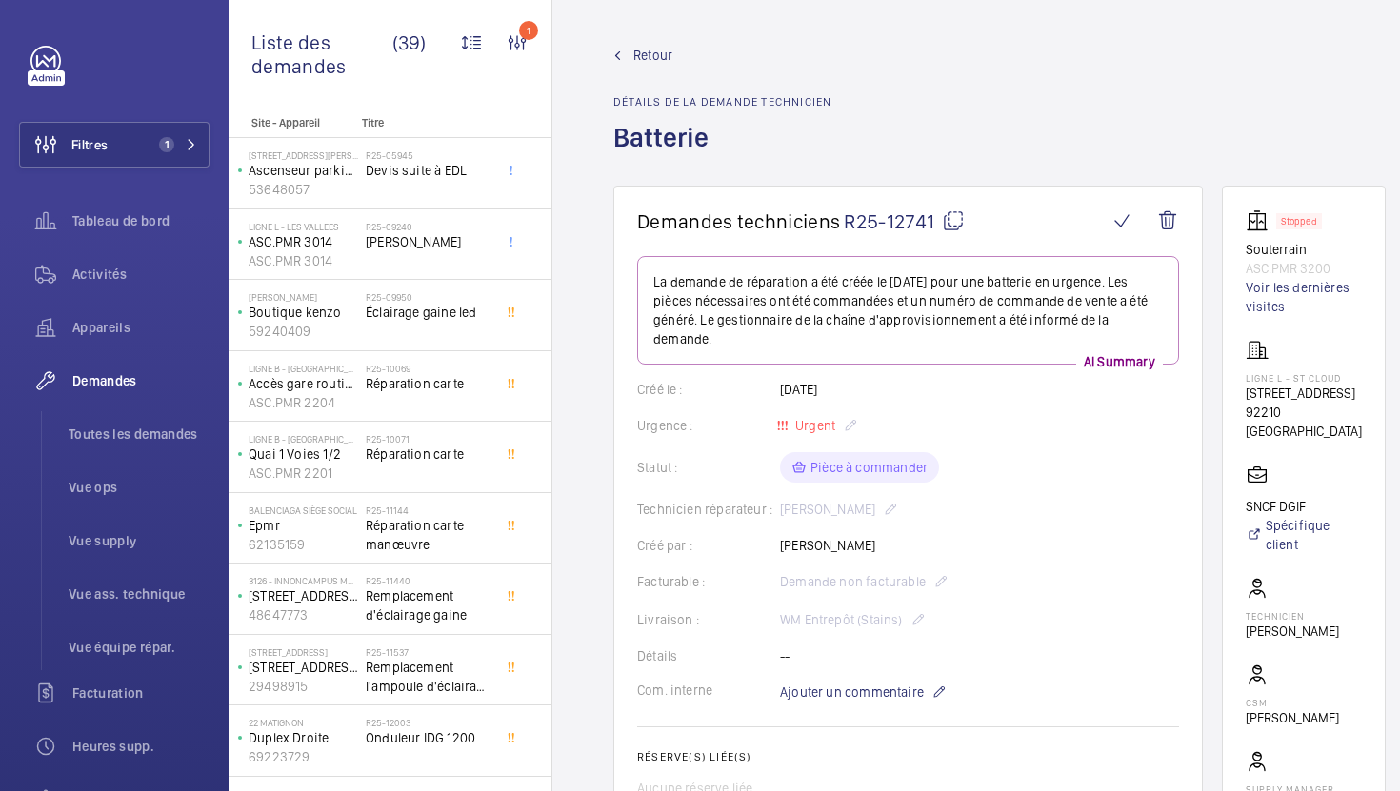
click at [962, 229] on mat-icon at bounding box center [953, 220] width 23 height 23
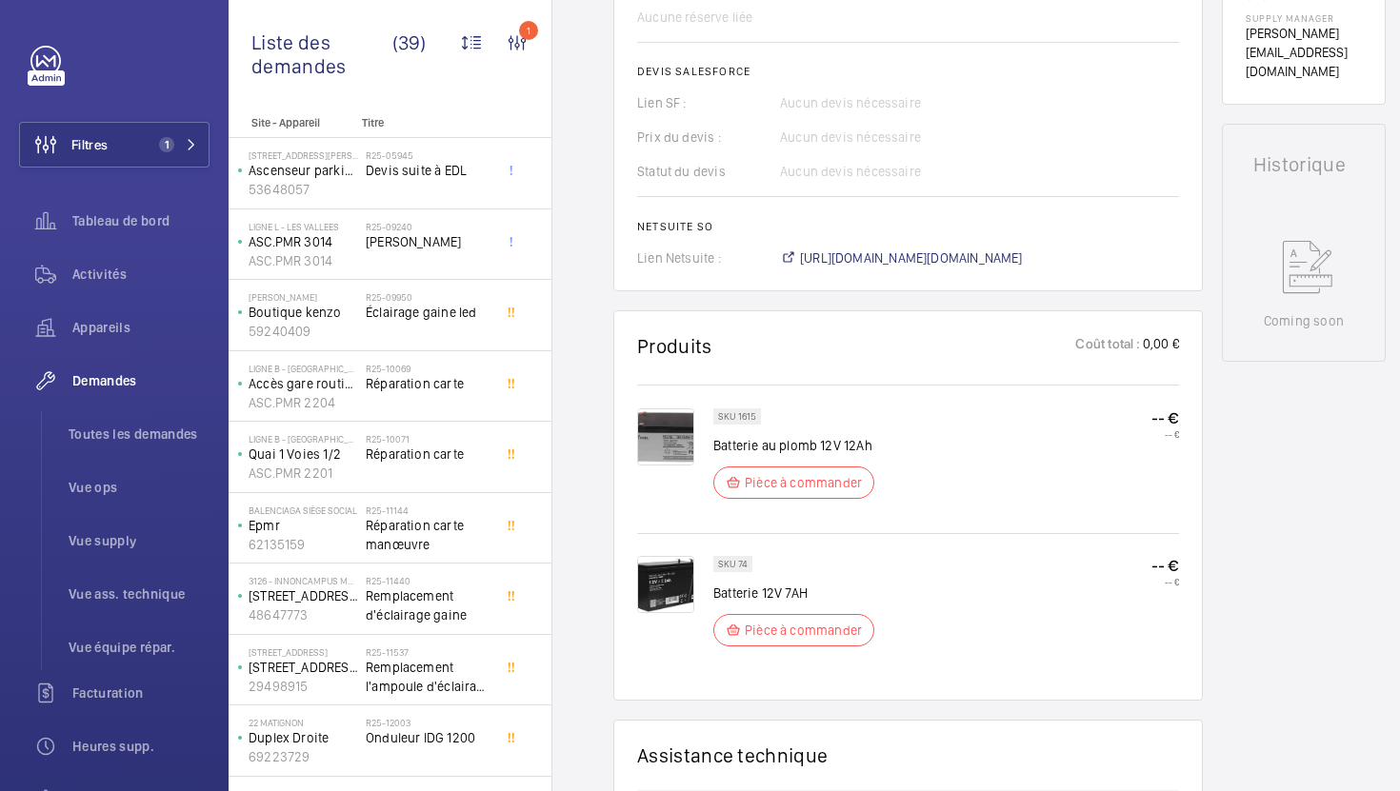
scroll to position [772, 0]
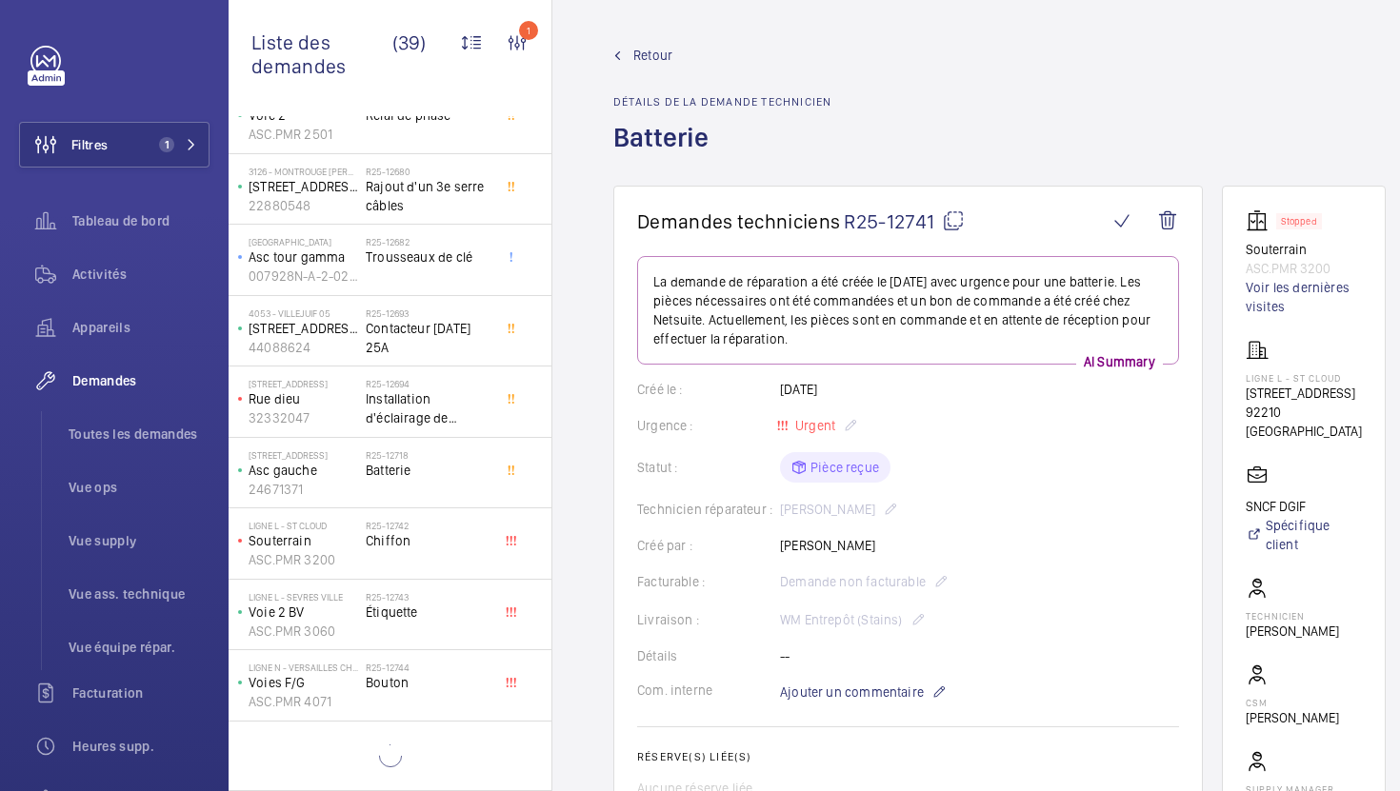
scroll to position [2114, 0]
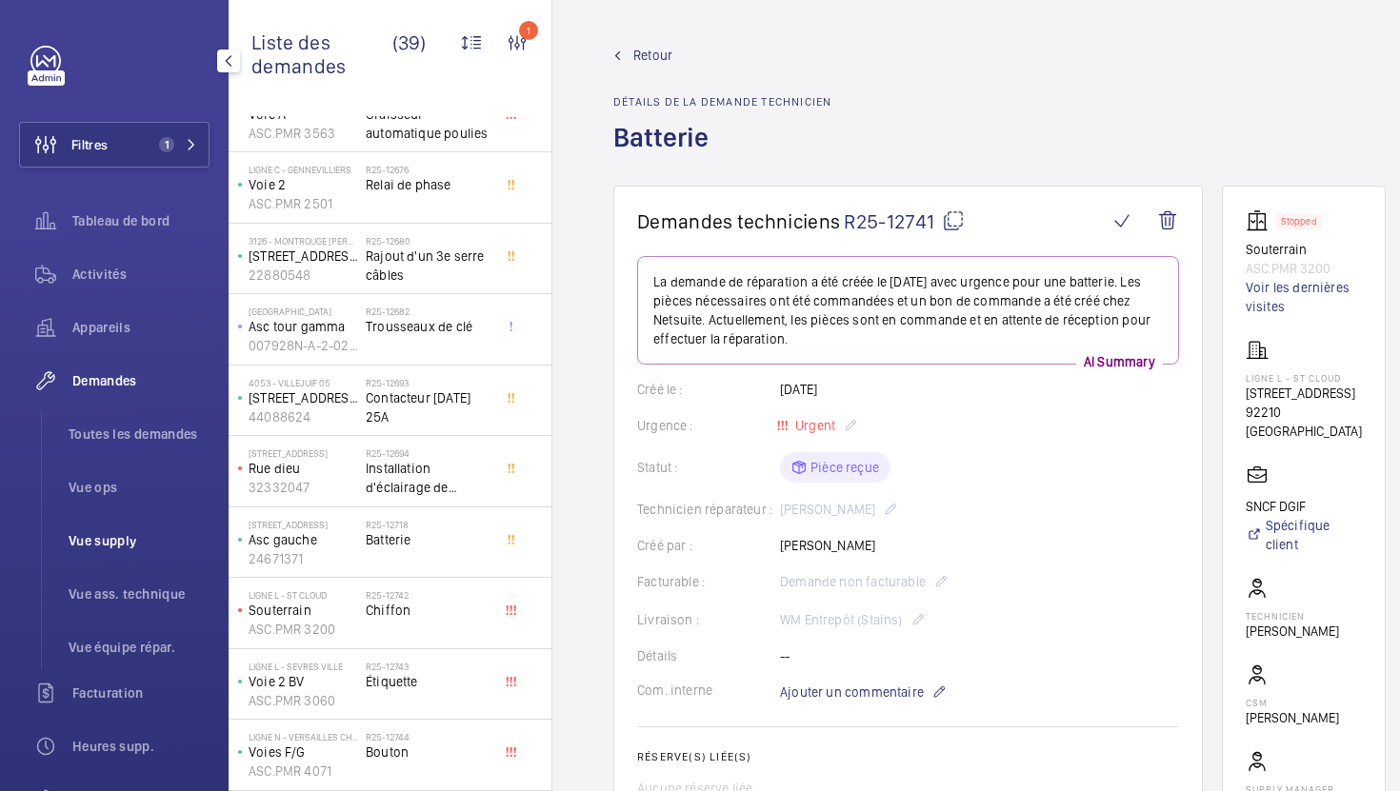
click at [118, 529] on li "Vue supply" at bounding box center [131, 541] width 156 height 46
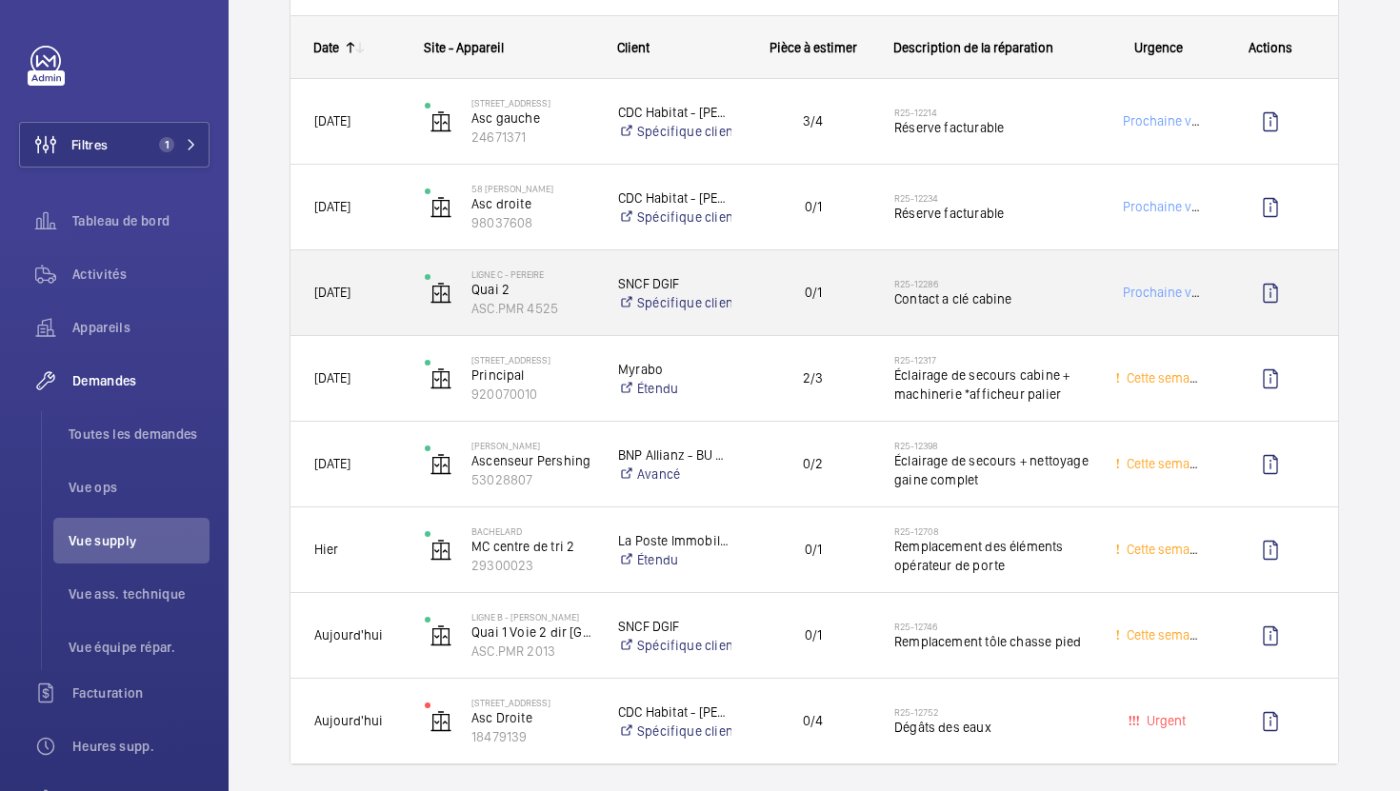
scroll to position [294, 0]
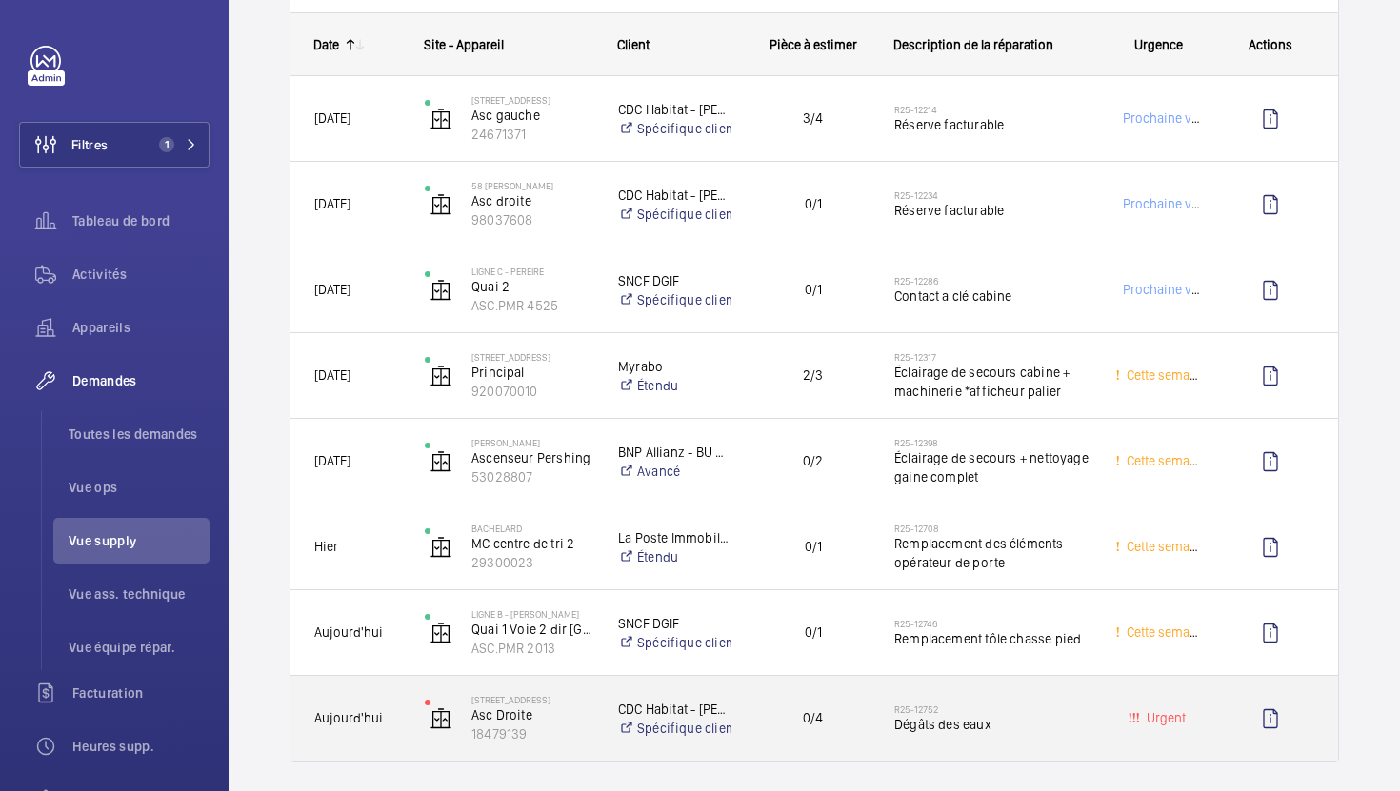
click at [1020, 717] on span "Dégâts des eaux" at bounding box center [992, 724] width 196 height 19
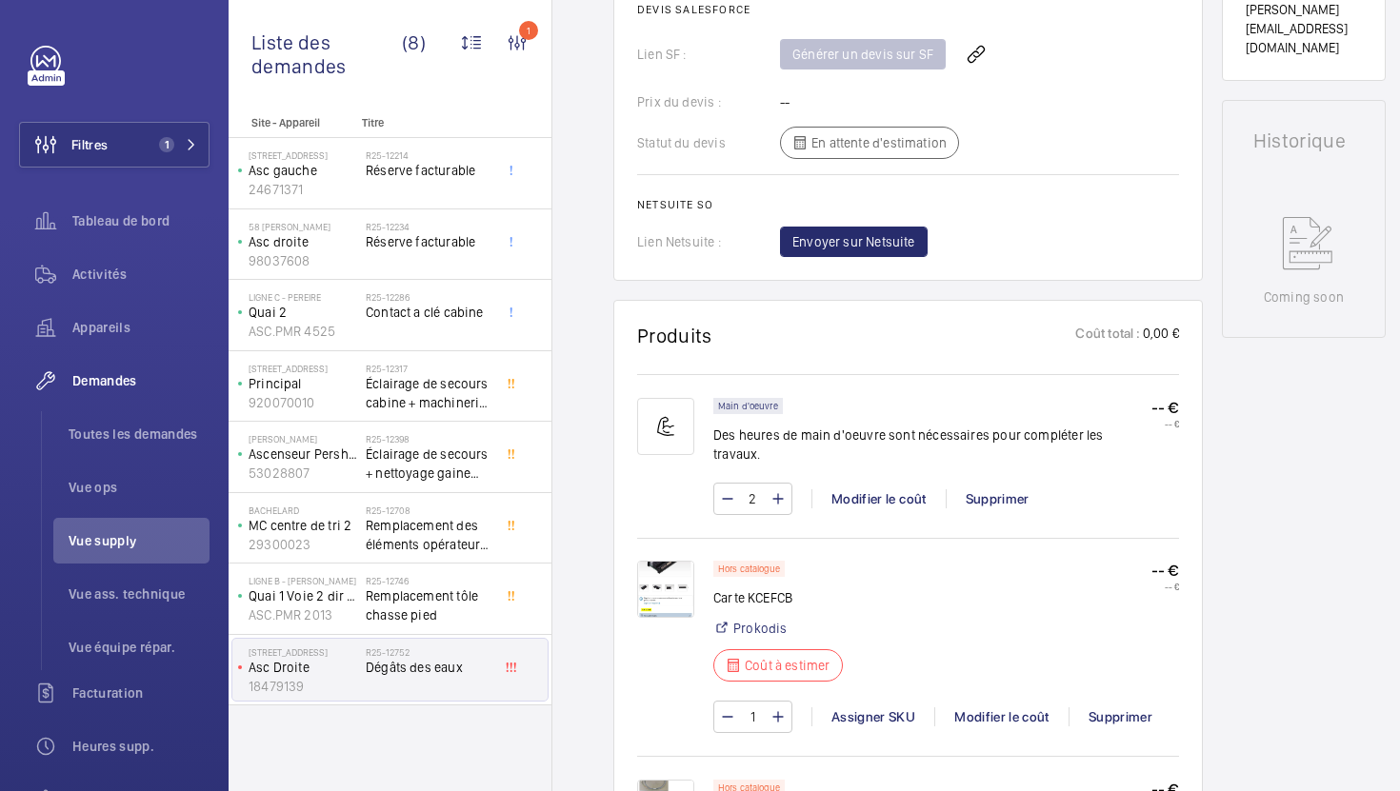
scroll to position [843, 0]
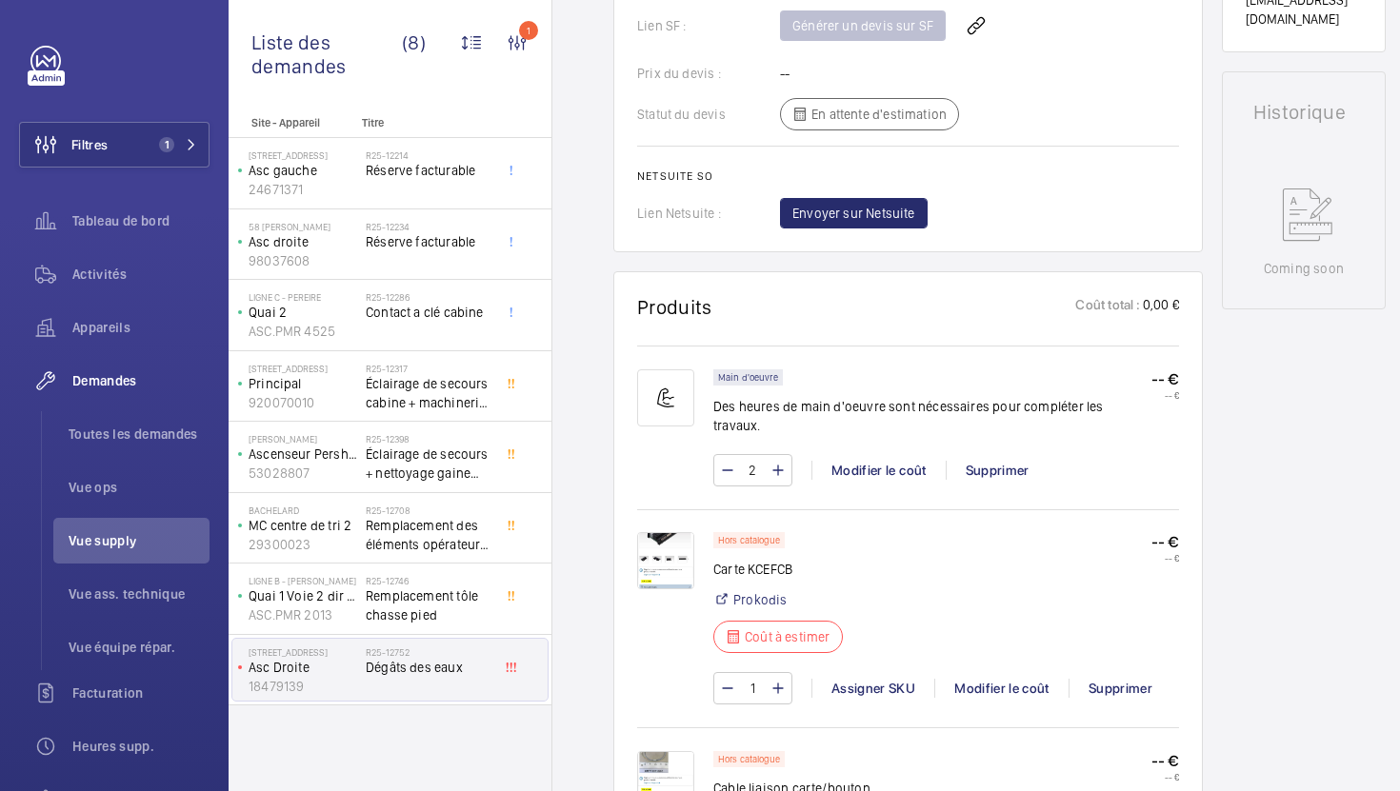
click at [668, 589] on img at bounding box center [665, 560] width 57 height 57
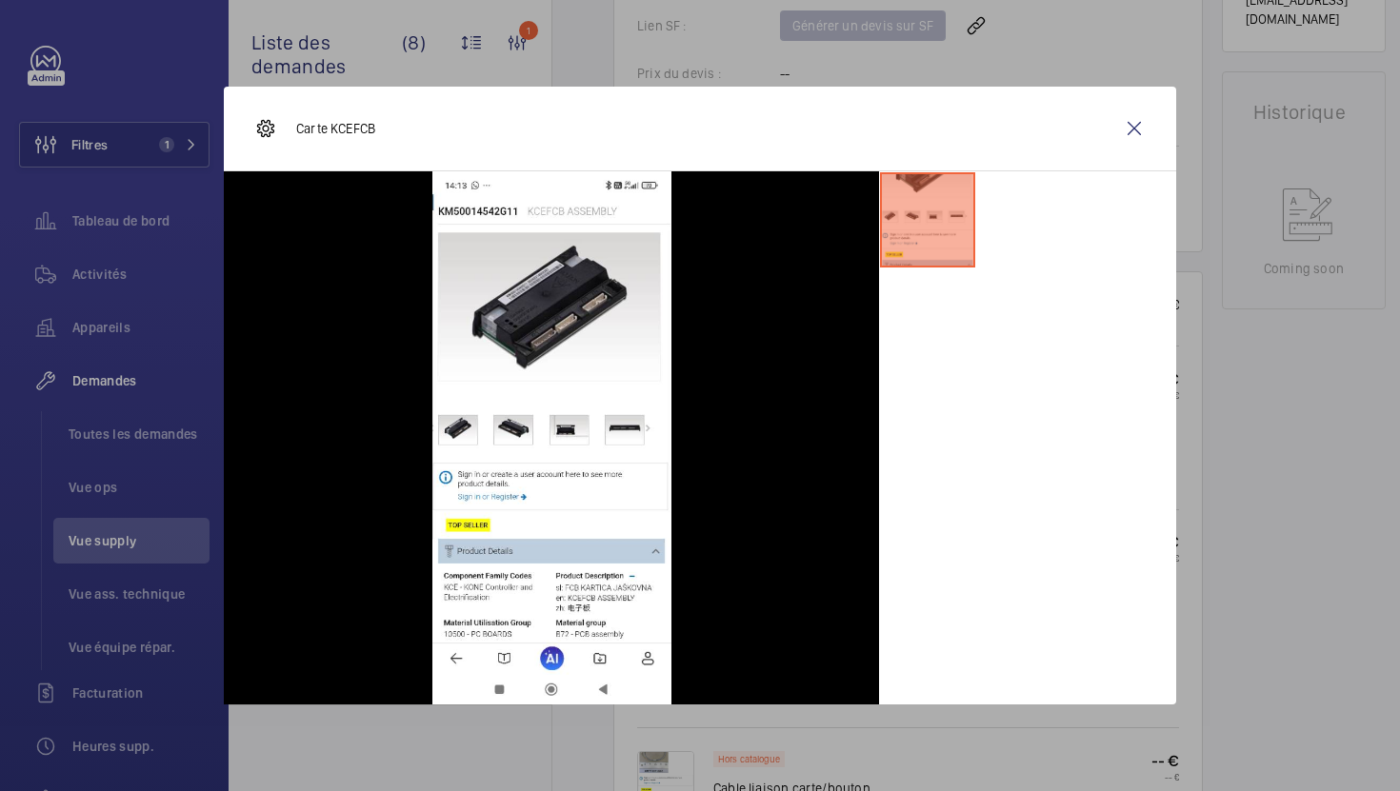
click at [1253, 519] on div at bounding box center [700, 395] width 1400 height 791
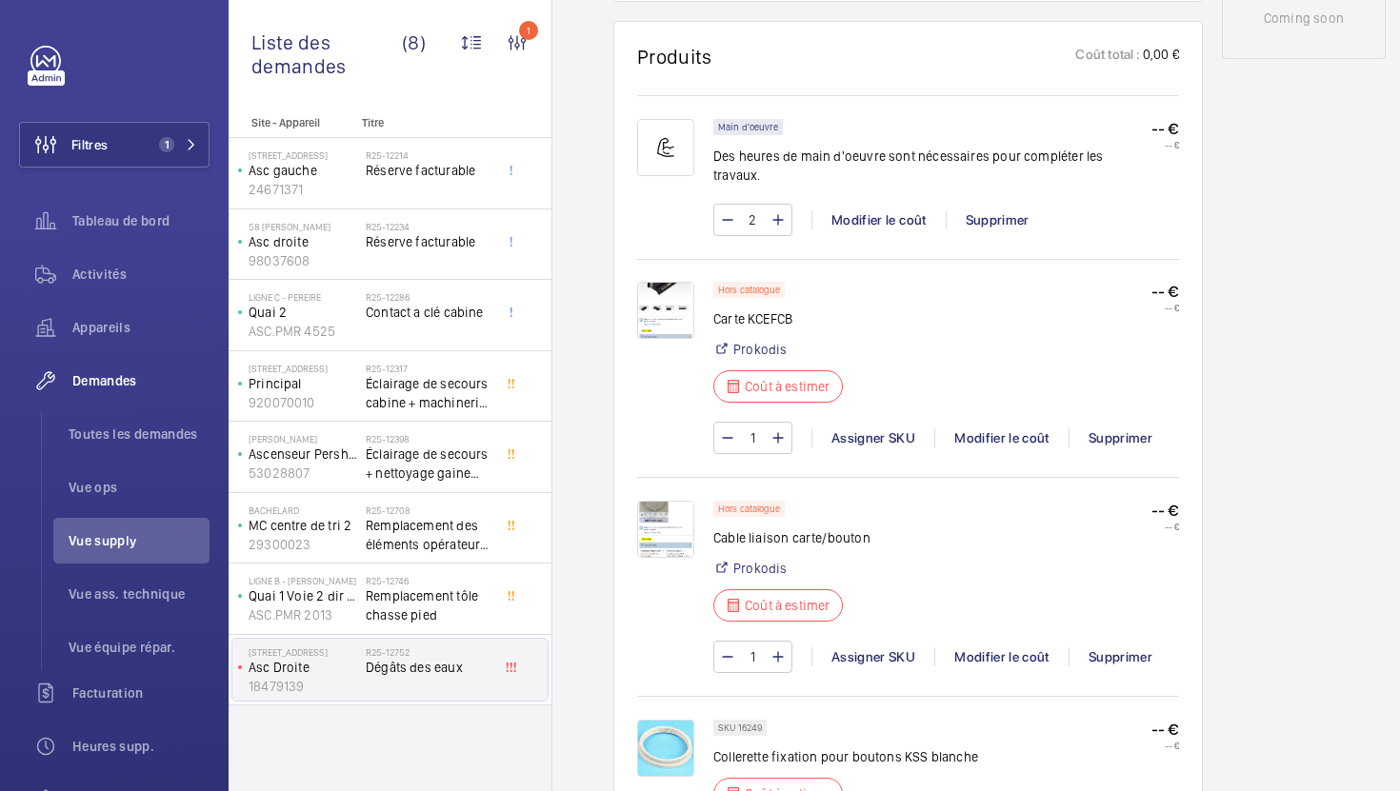
scroll to position [992, 0]
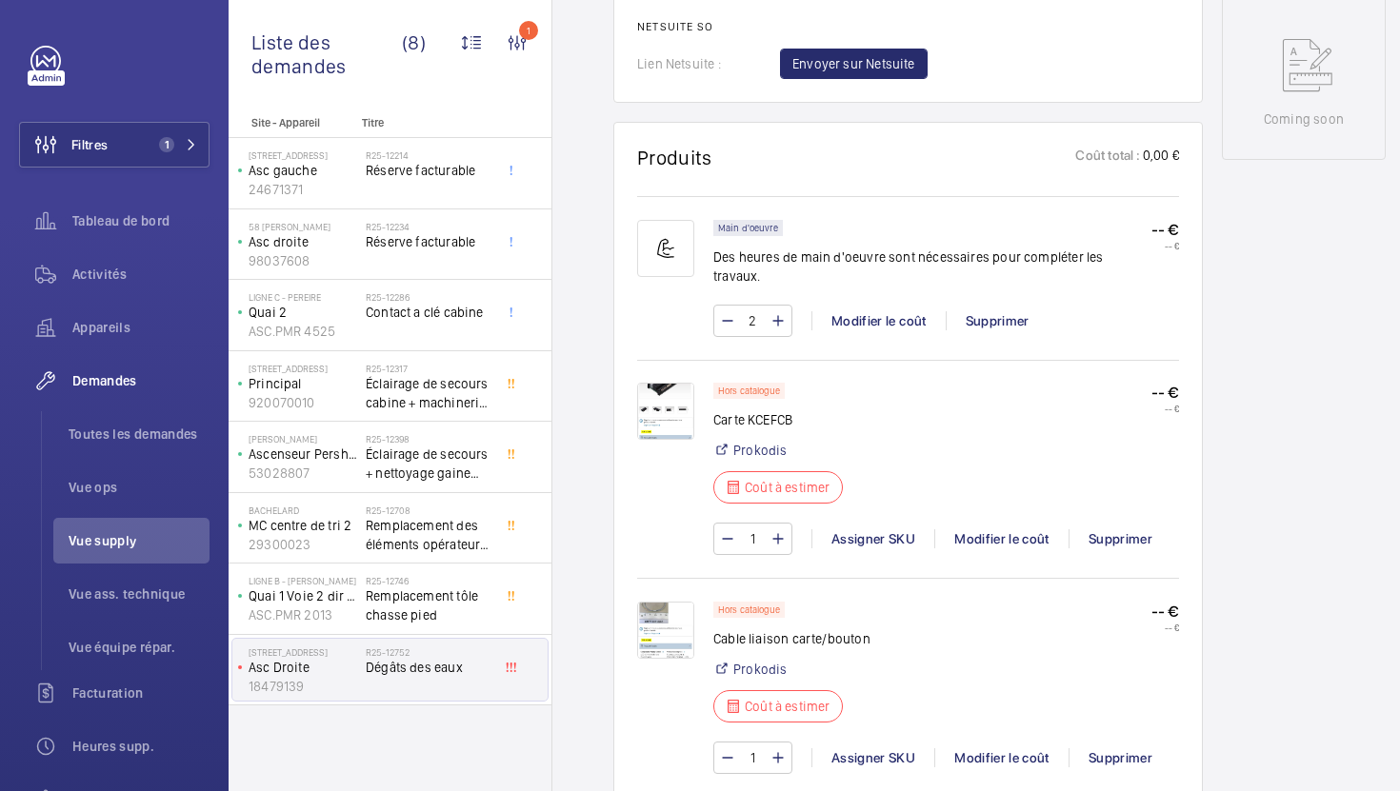
click at [672, 632] on img at bounding box center [665, 630] width 57 height 57
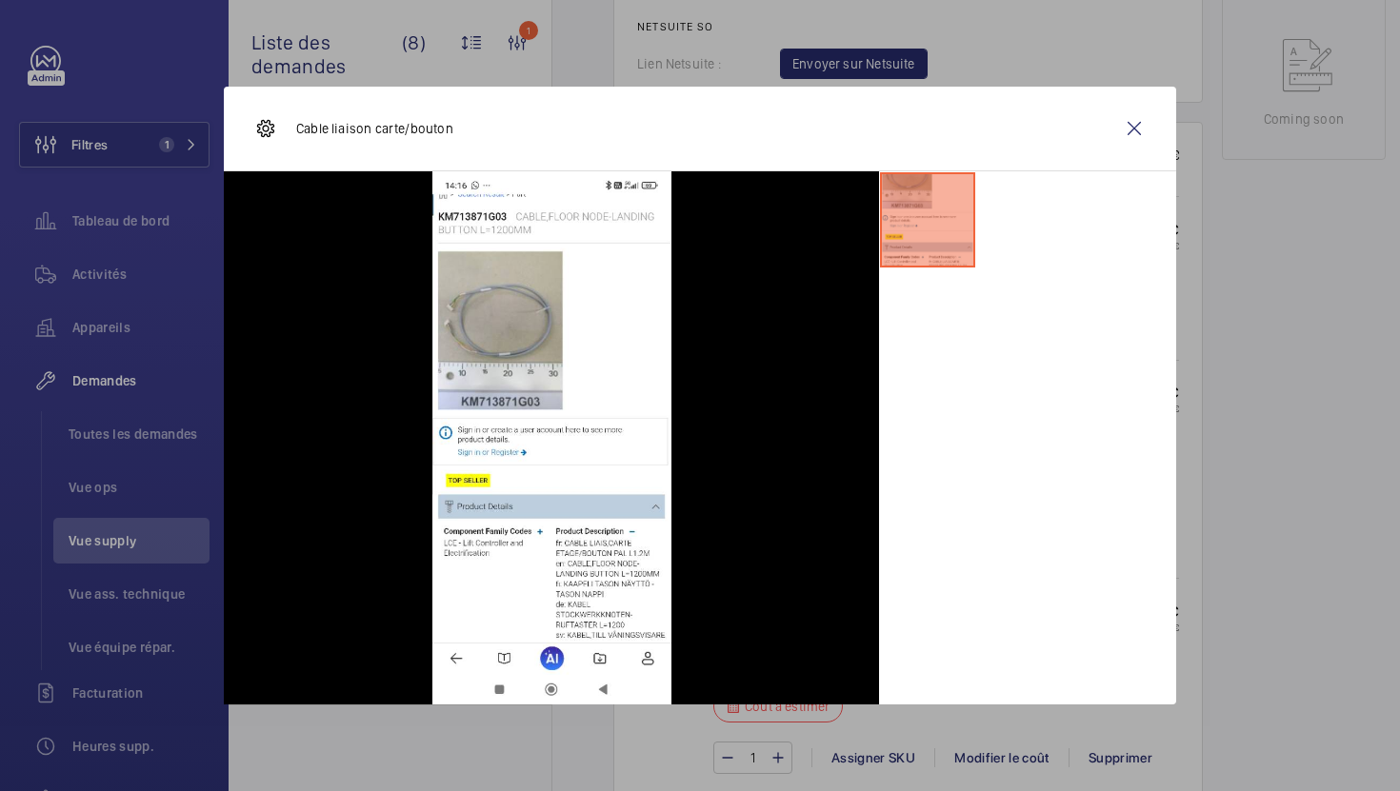
click at [1251, 458] on div at bounding box center [700, 395] width 1400 height 791
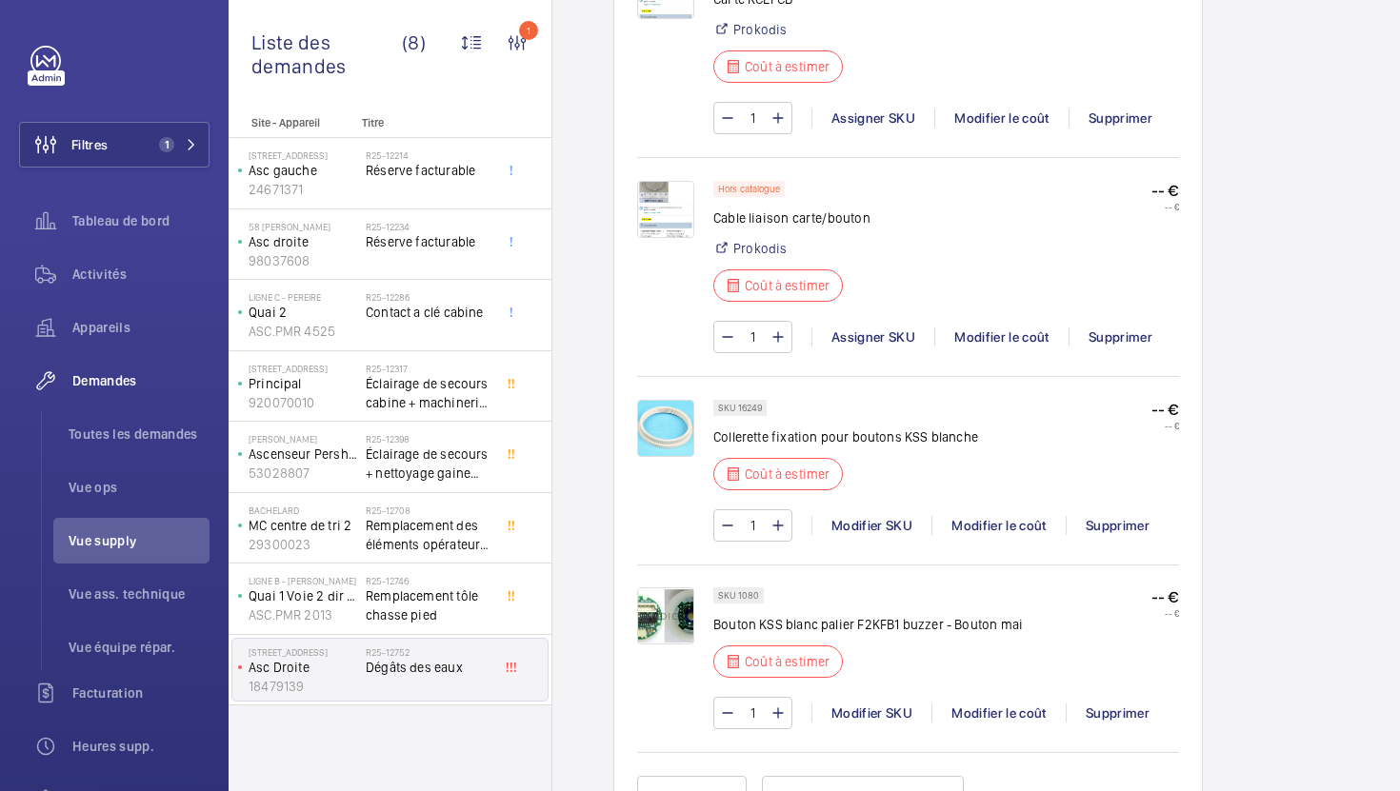
scroll to position [1418, 0]
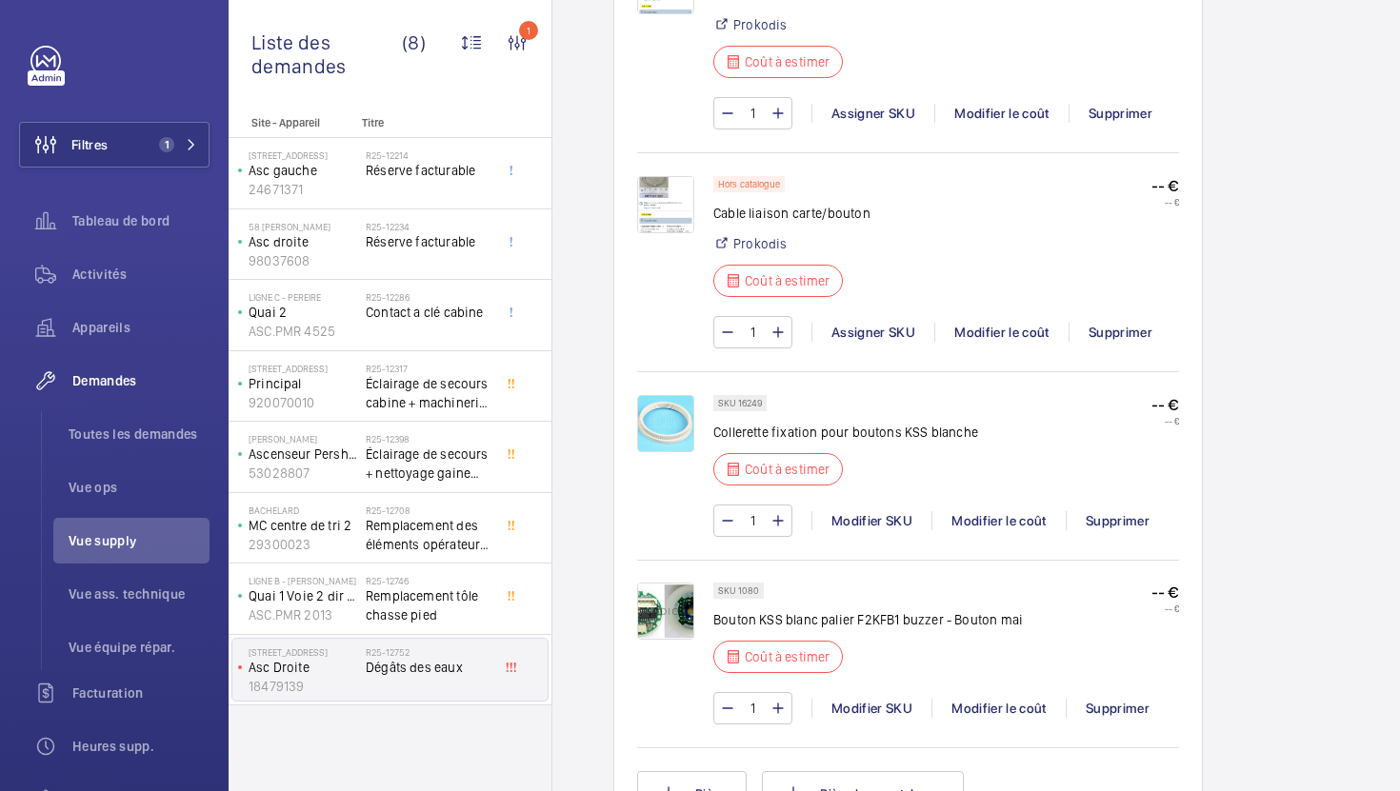
click at [746, 593] on p "SKU 1080" at bounding box center [738, 591] width 41 height 7
copy p "1080"
click at [121, 549] on span "Vue supply" at bounding box center [139, 540] width 141 height 19
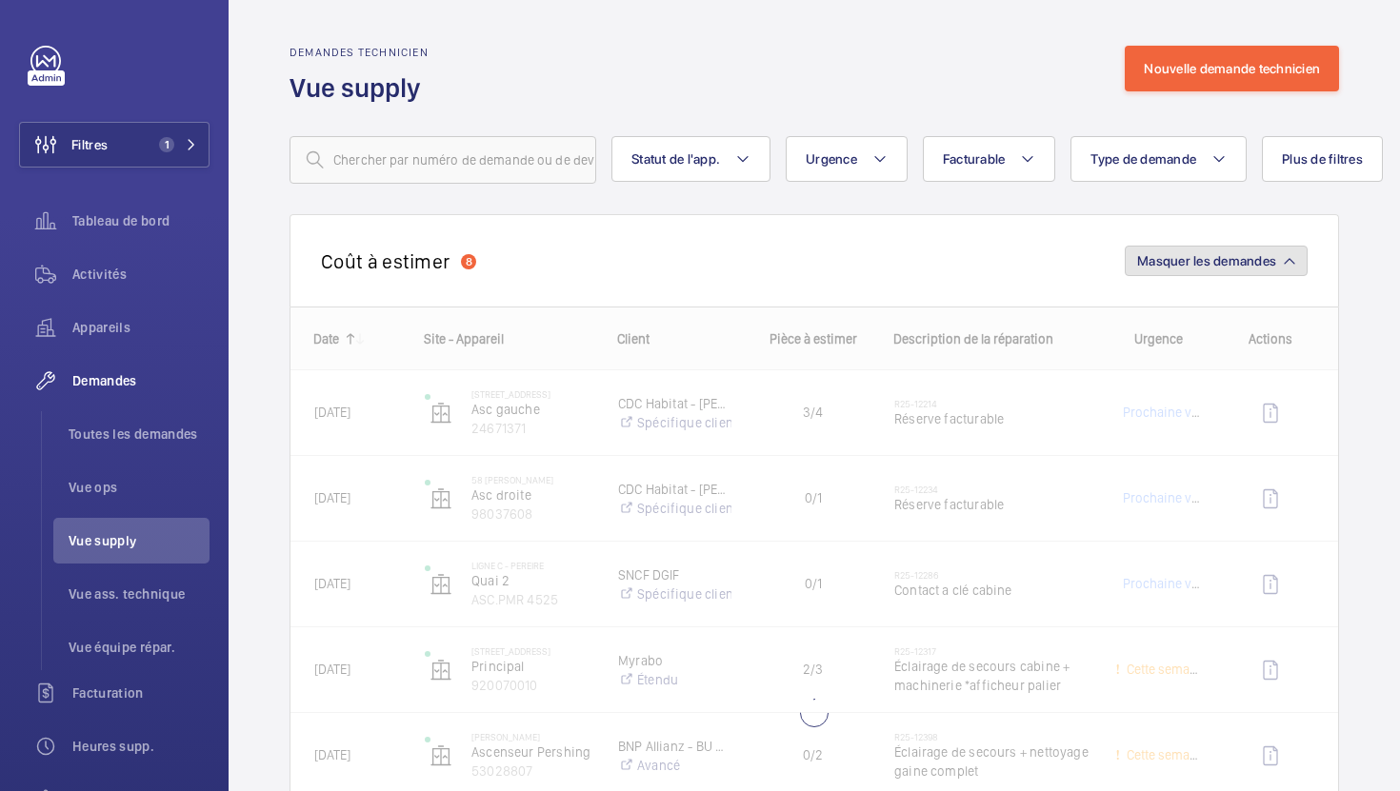
click at [1213, 257] on span "Masquer les demandes" at bounding box center [1206, 260] width 139 height 15
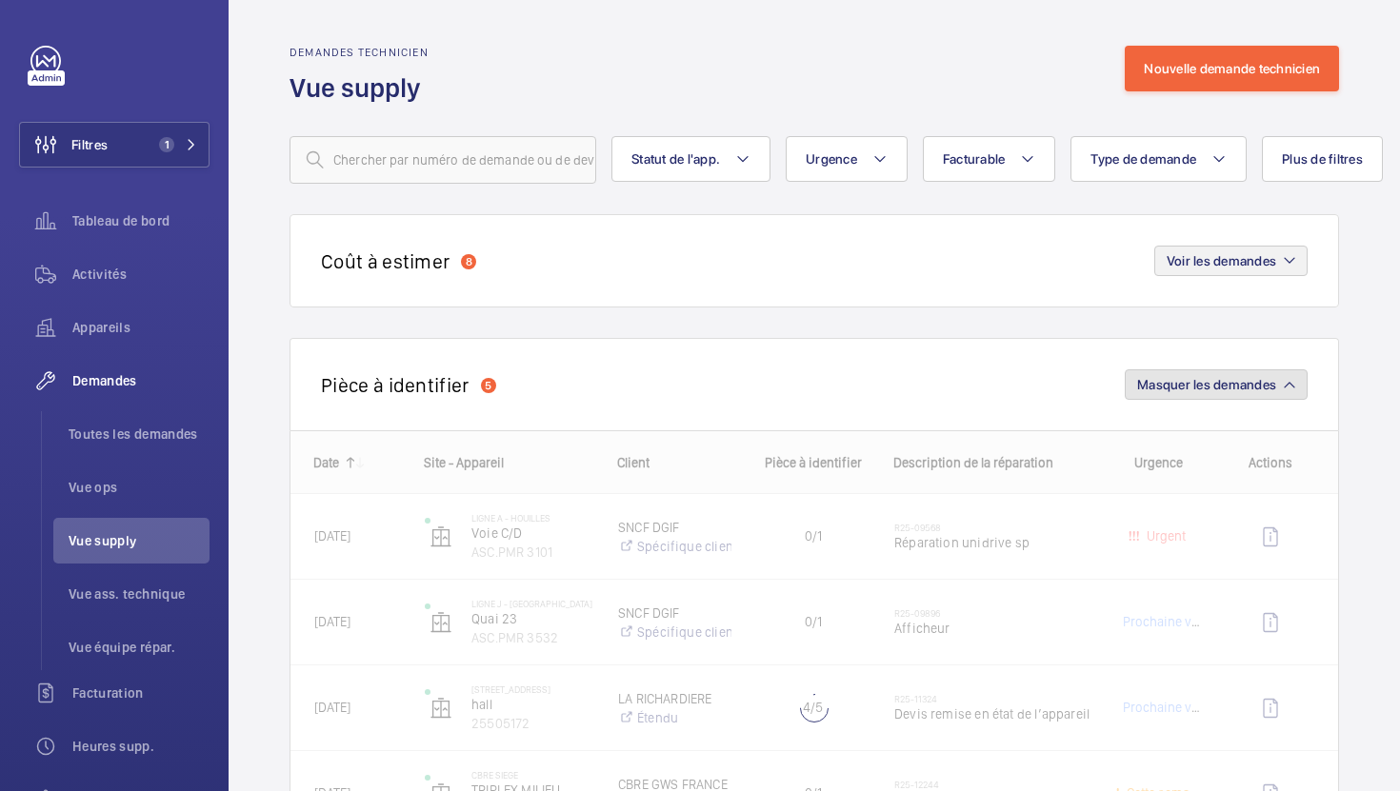
click at [1184, 380] on span "Masquer les demandes" at bounding box center [1206, 384] width 139 height 15
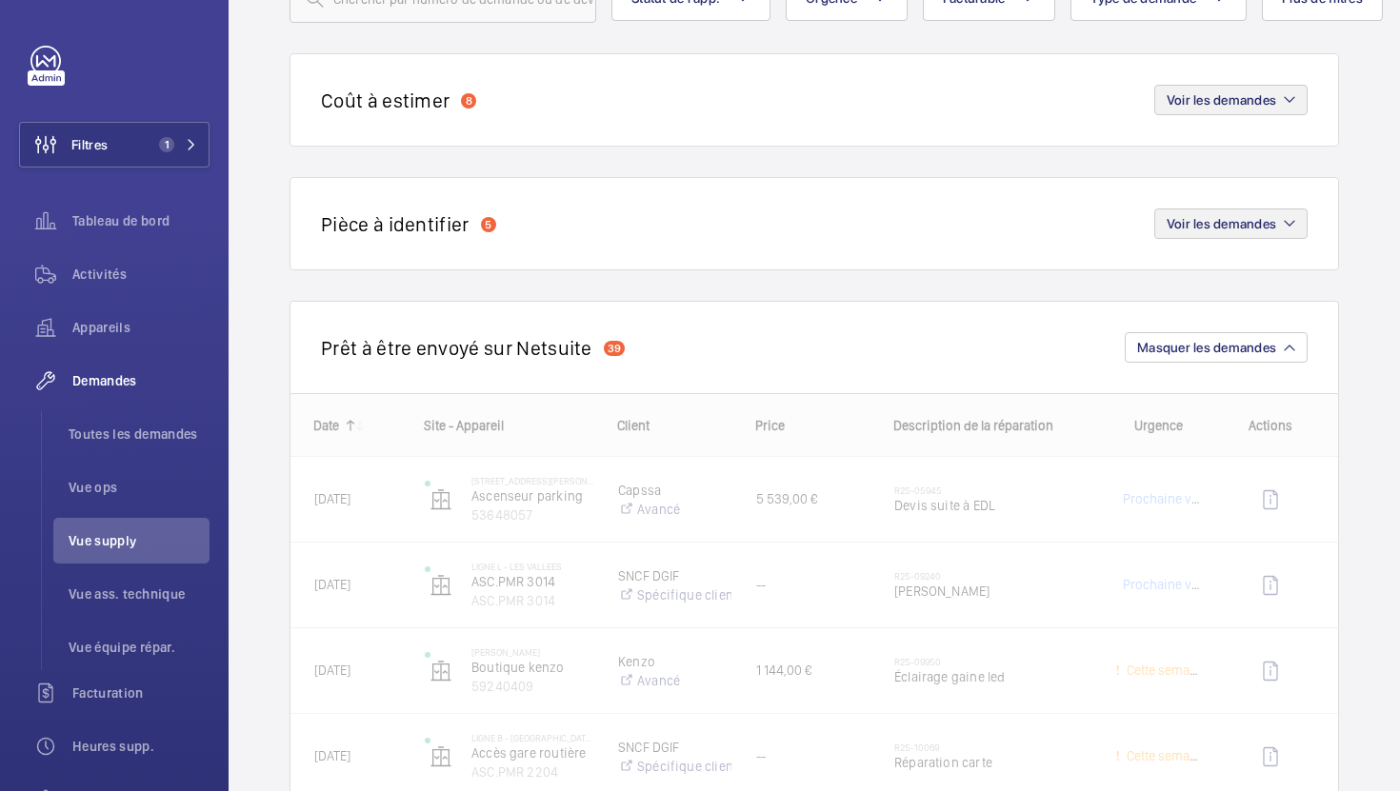
scroll to position [216, 0]
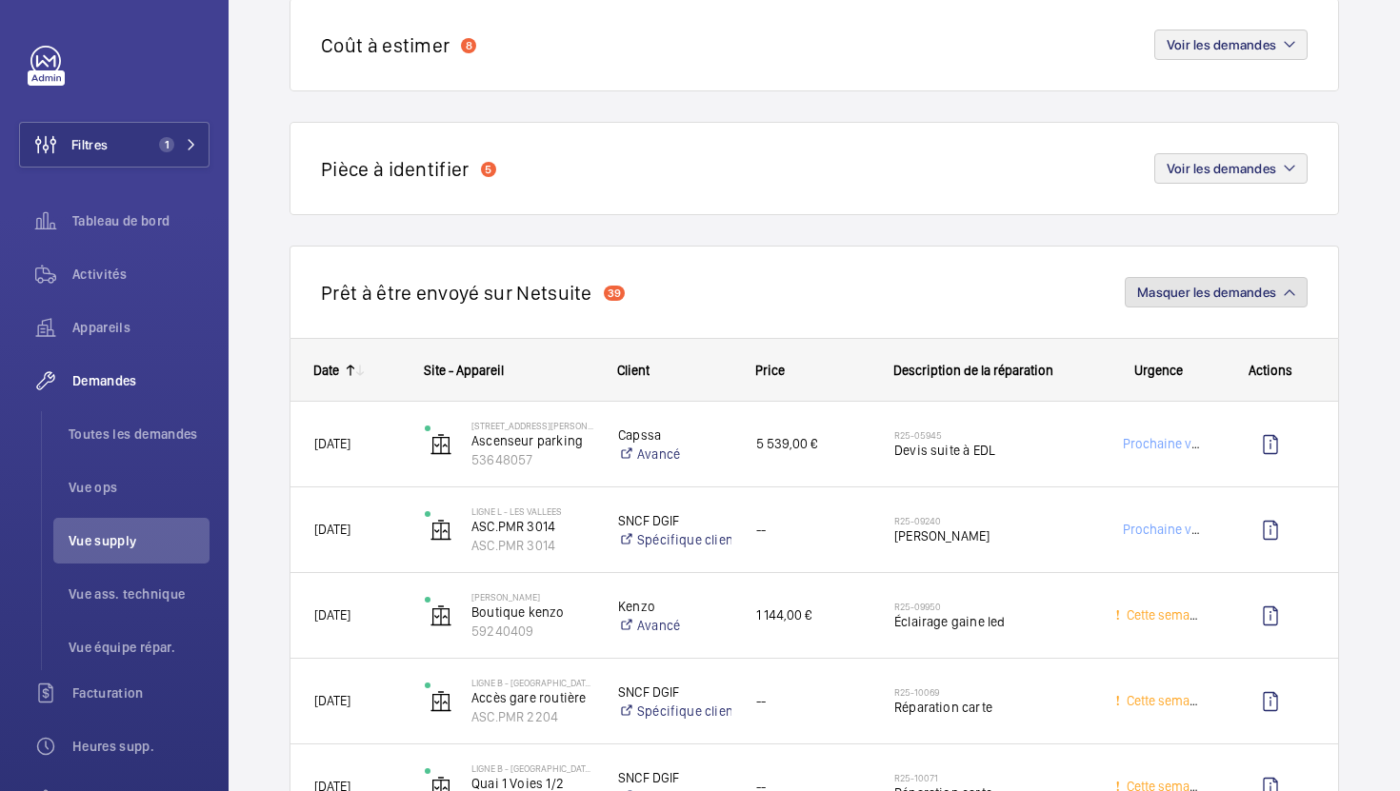
click at [1250, 290] on span "Masquer les demandes" at bounding box center [1206, 292] width 139 height 15
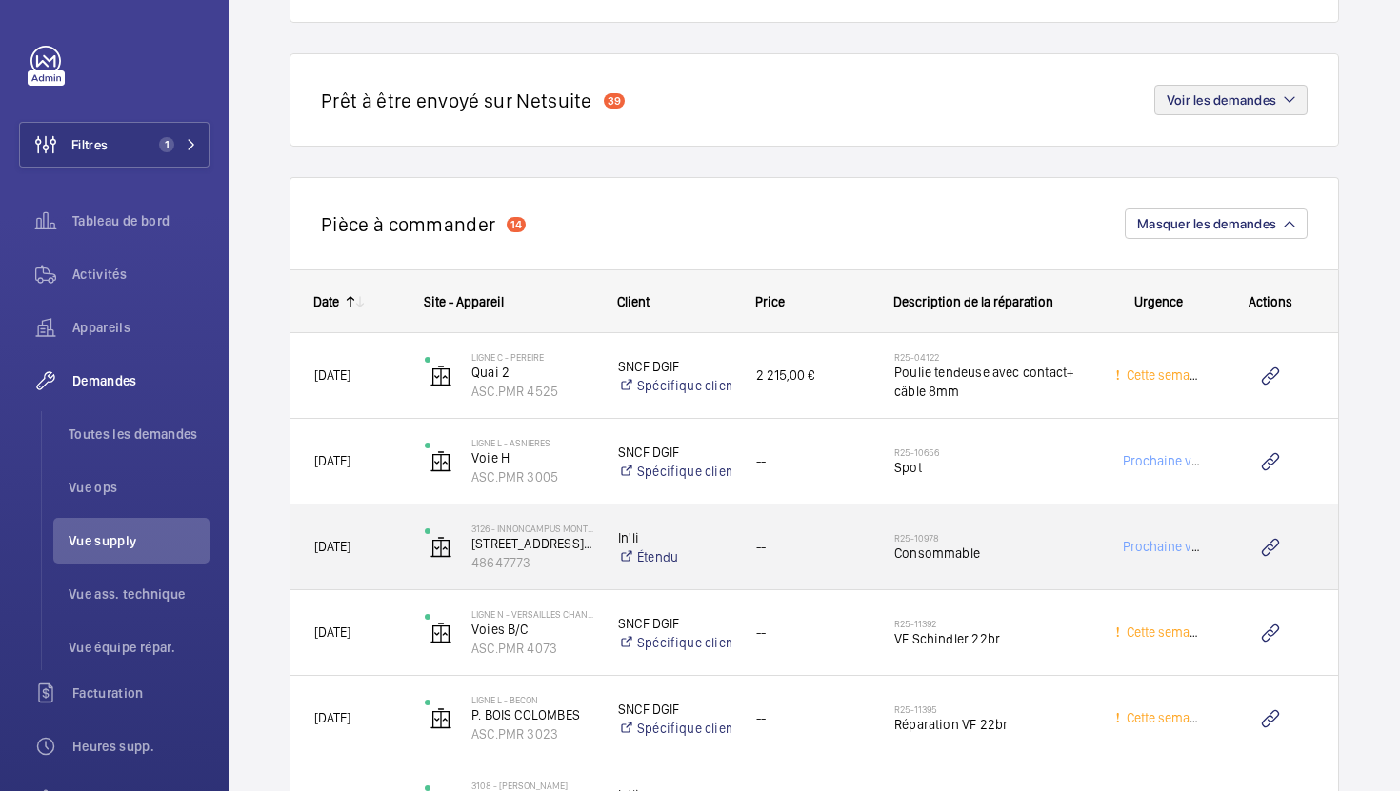
scroll to position [487, 0]
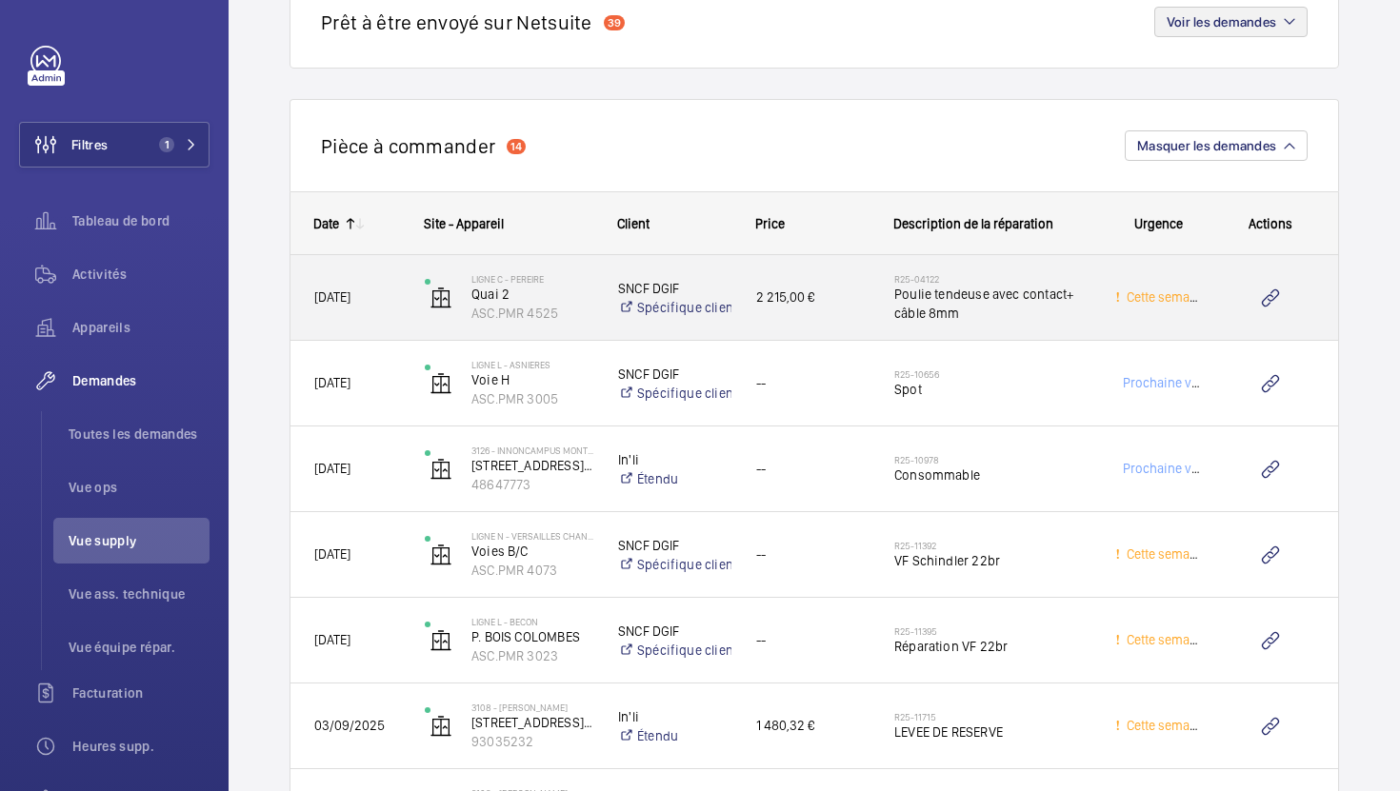
click at [862, 320] on div "2 215,00 €" at bounding box center [801, 298] width 136 height 60
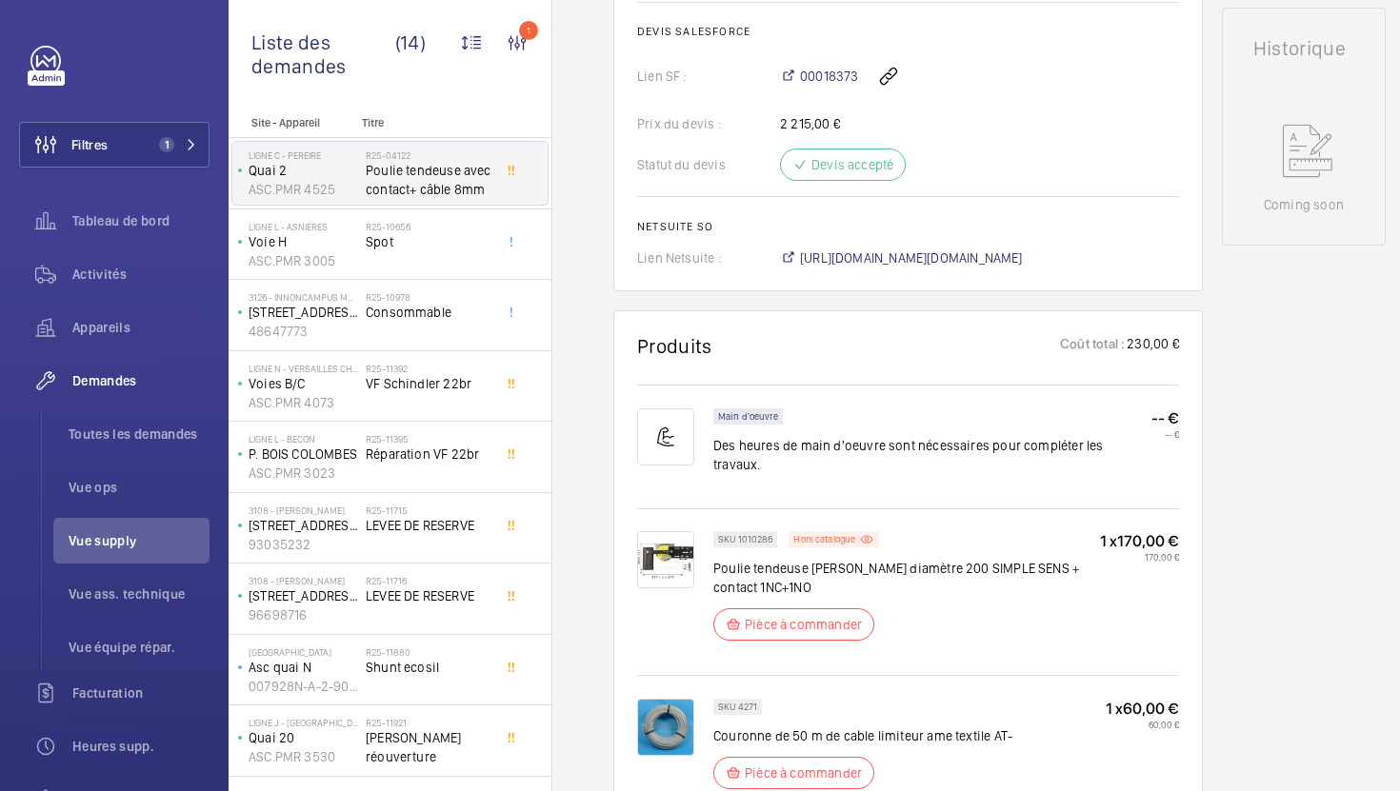
scroll to position [905, 0]
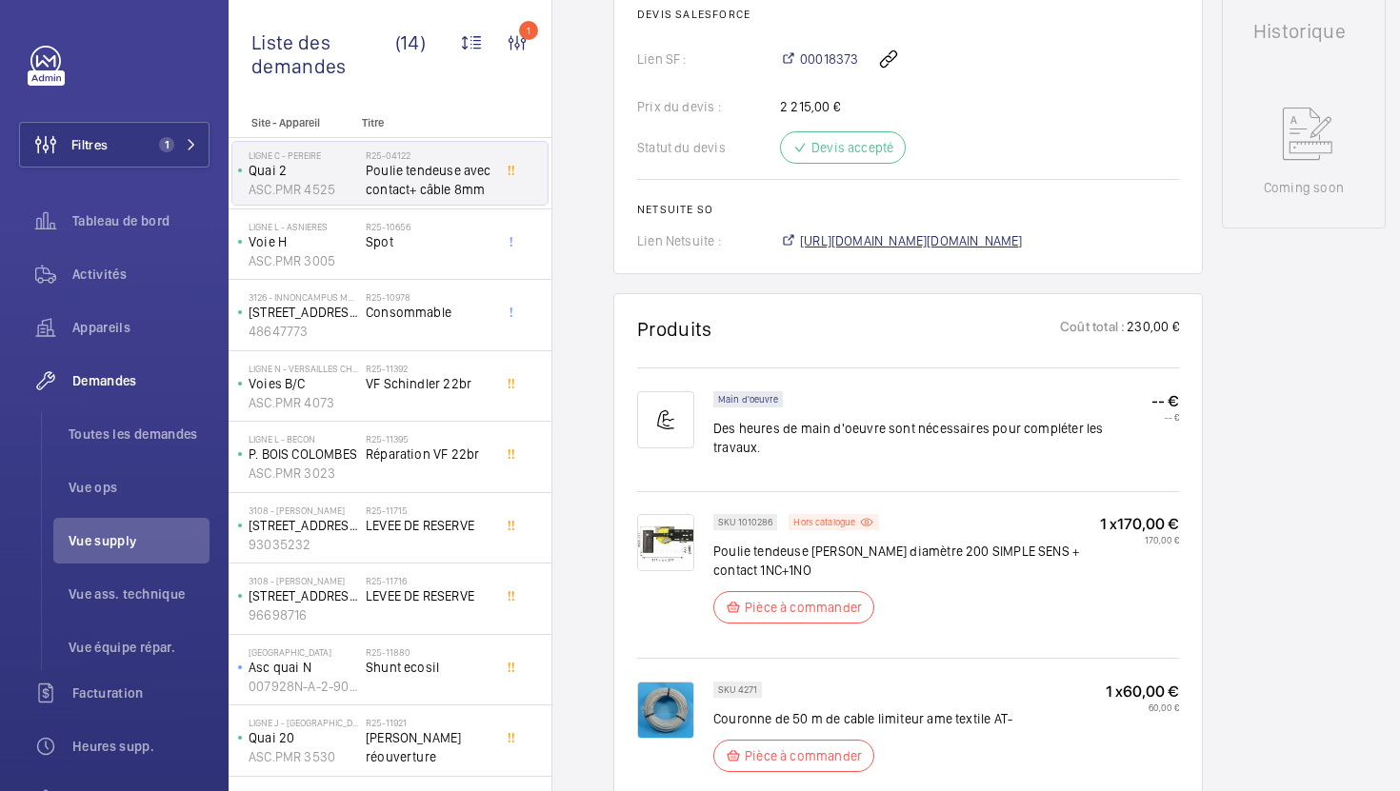
click at [929, 244] on span "https://6461500.app.netsuite.com/app/accounting/transactions/salesord.nl?id=302…" at bounding box center [911, 240] width 223 height 19
click at [462, 267] on div "R25-10656 Spot" at bounding box center [429, 248] width 126 height 55
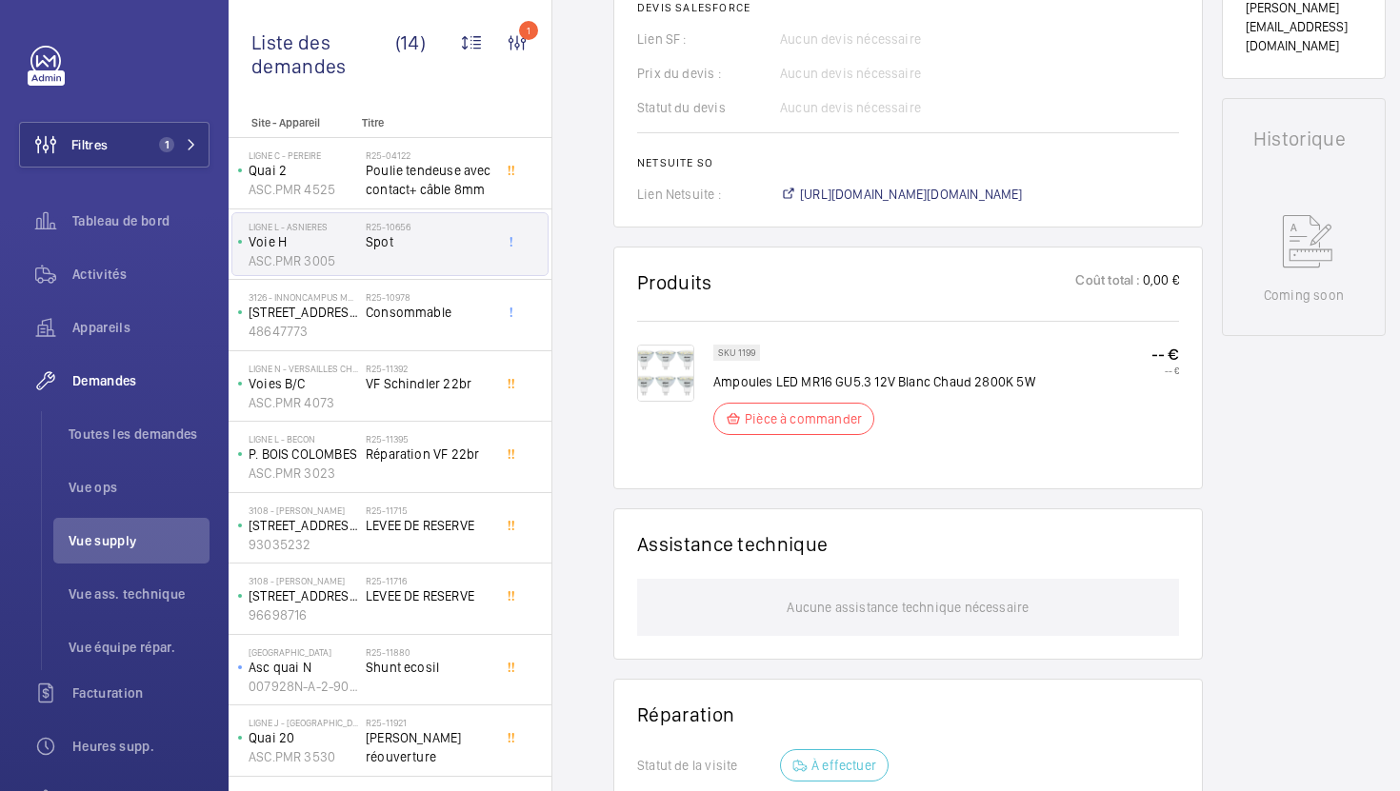
scroll to position [861, 0]
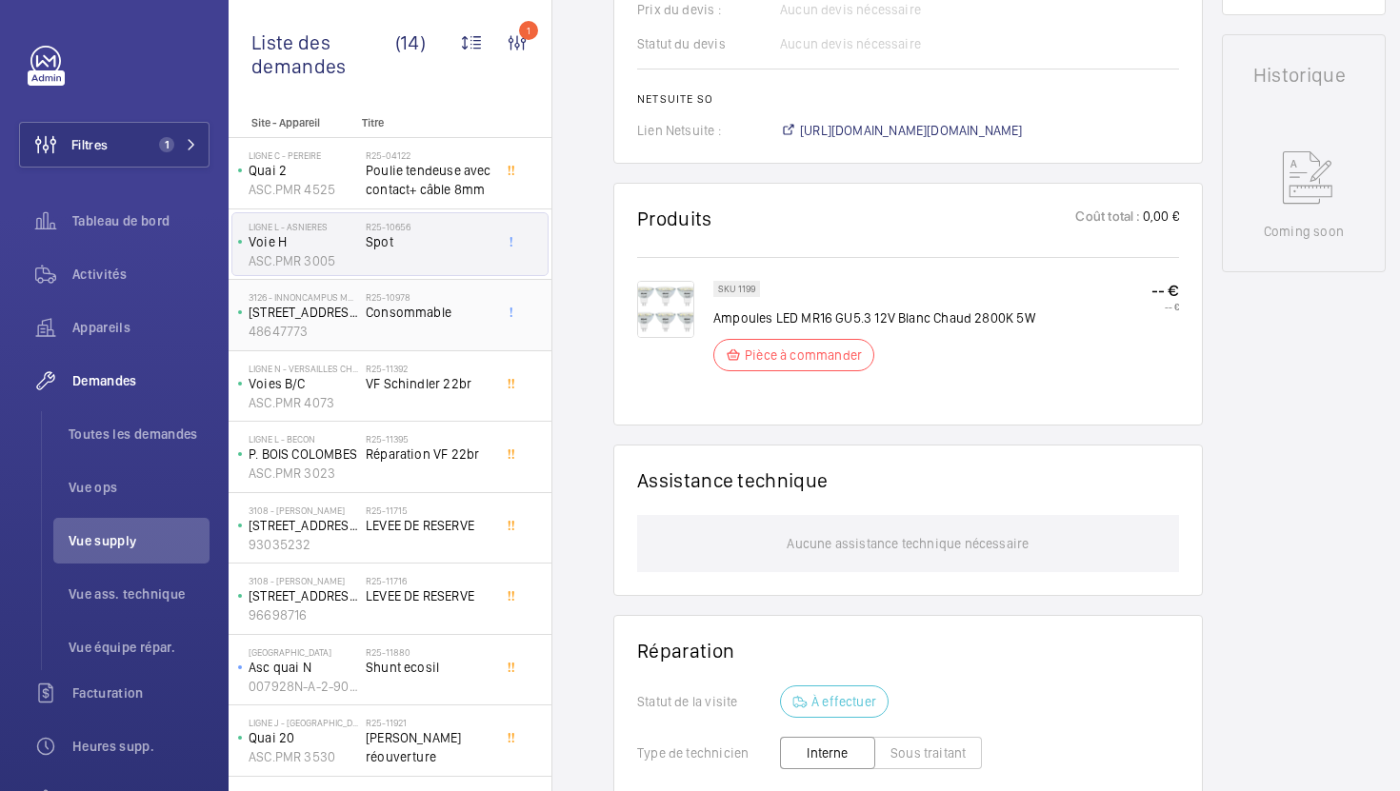
click at [443, 315] on span "Consommable" at bounding box center [429, 312] width 126 height 19
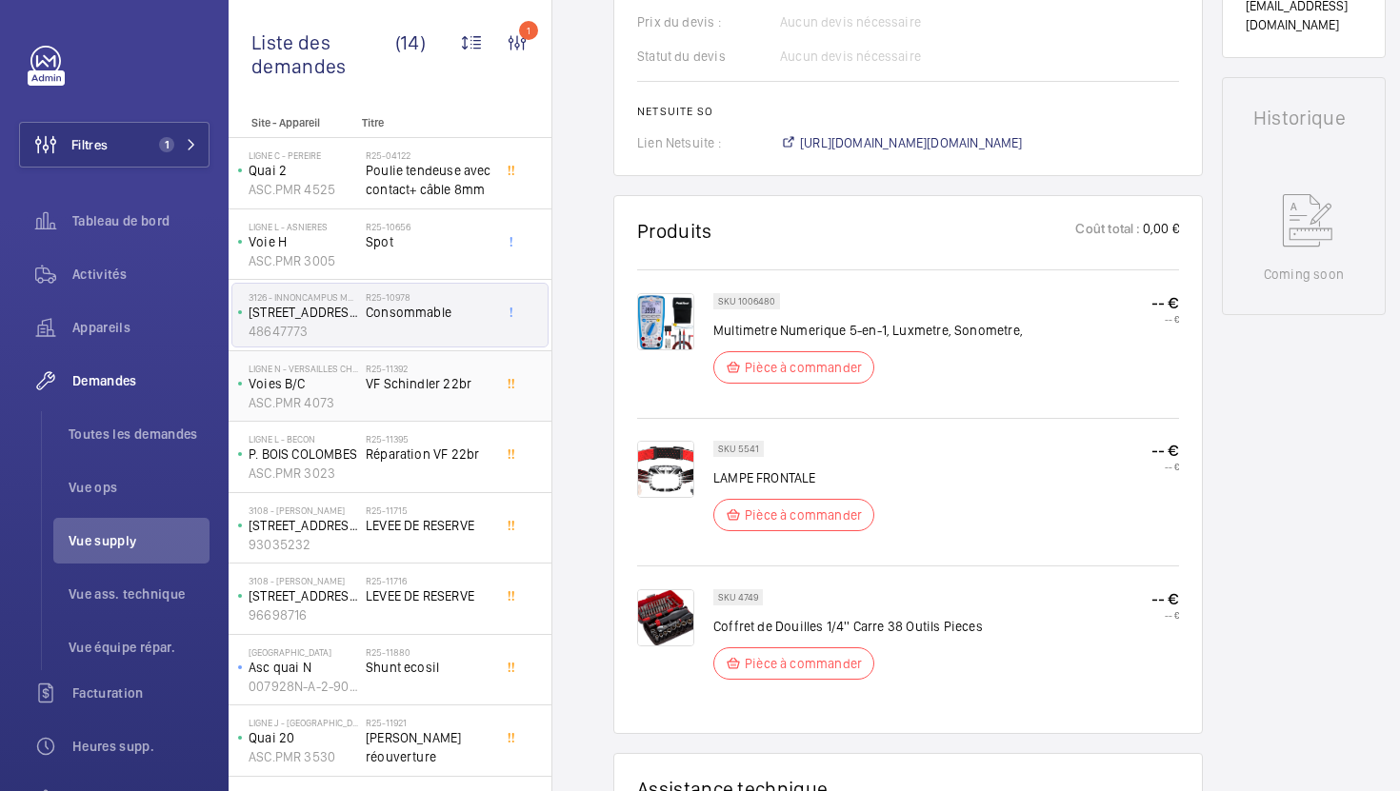
scroll to position [902, 0]
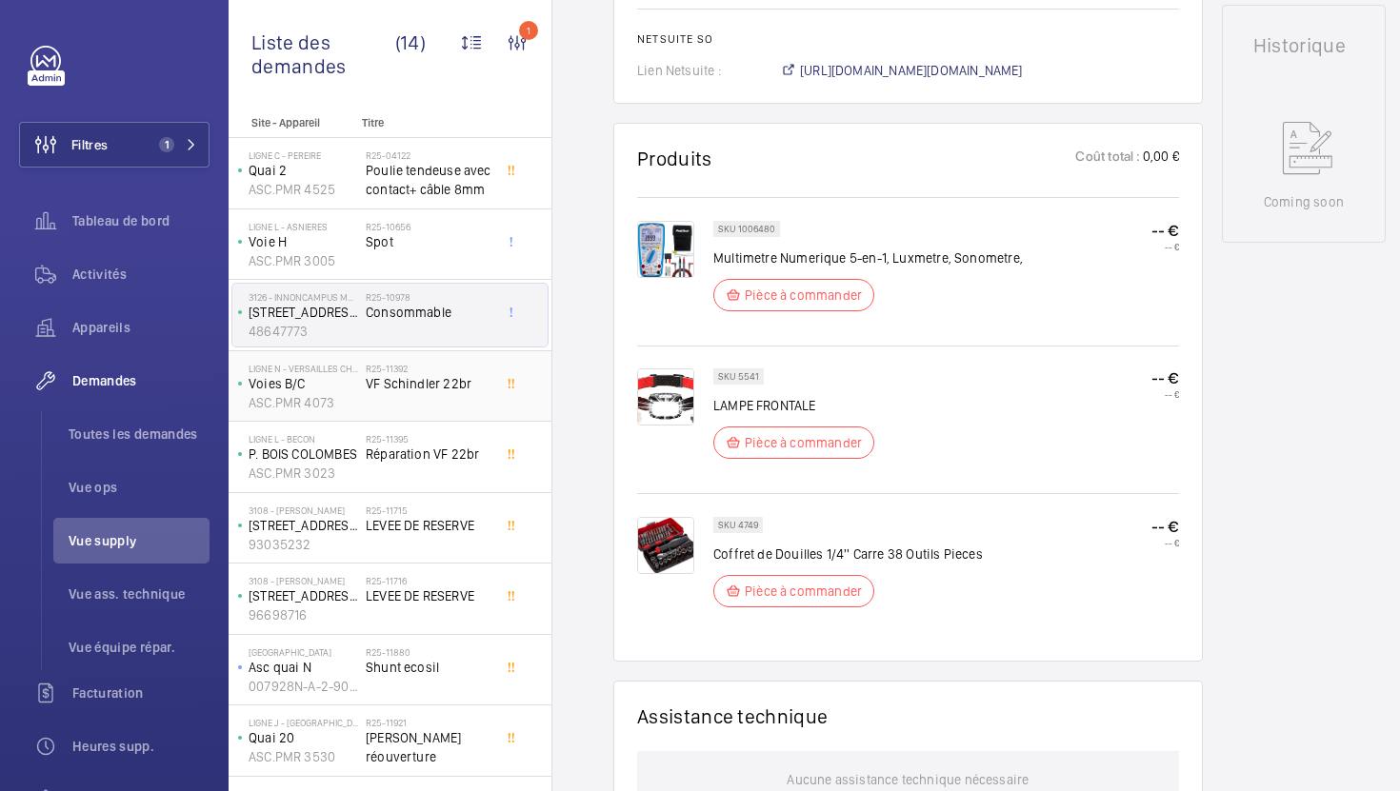
click at [449, 404] on div "R25-11392 VF Schindler 22br" at bounding box center [429, 390] width 126 height 55
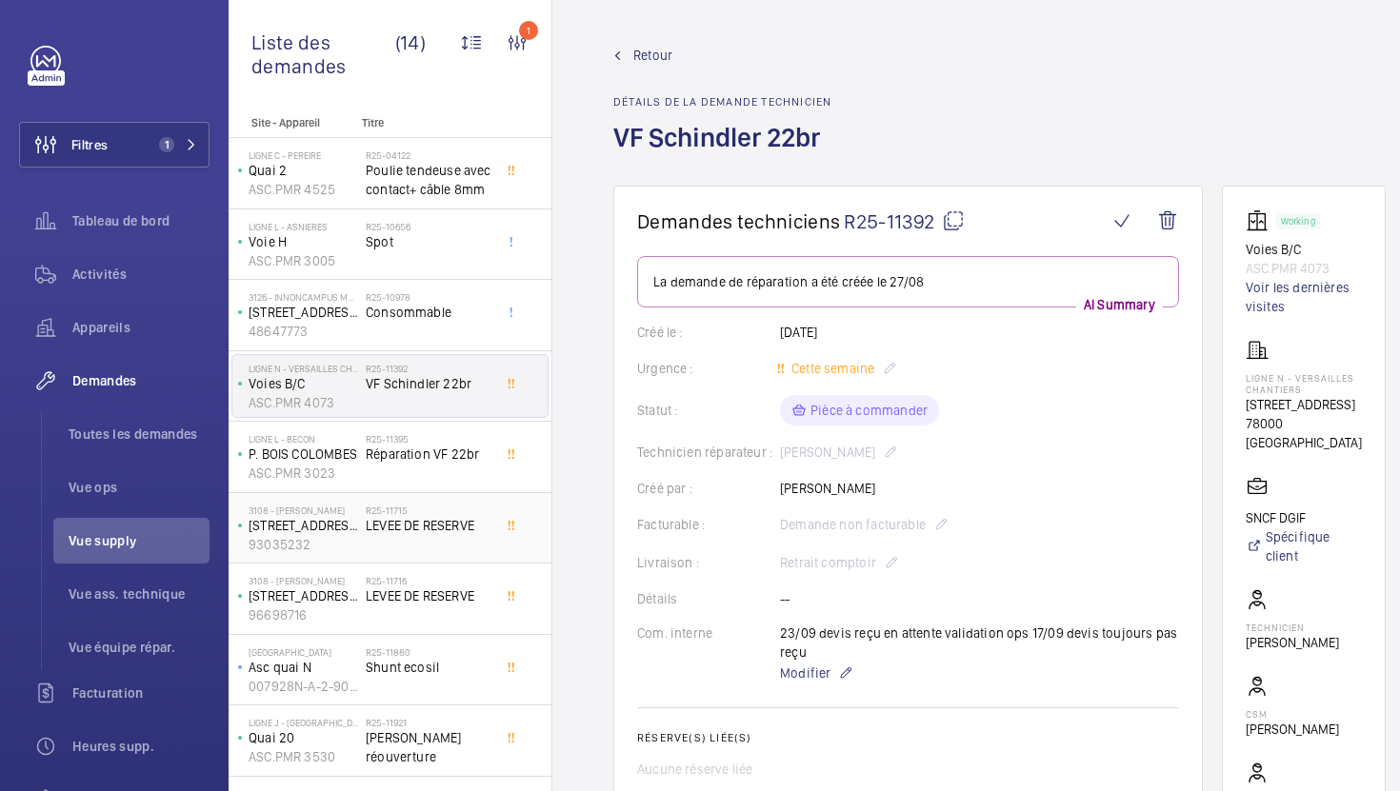
click at [444, 543] on div "R25-11715 LEVEE DE RESERVE" at bounding box center [429, 532] width 126 height 55
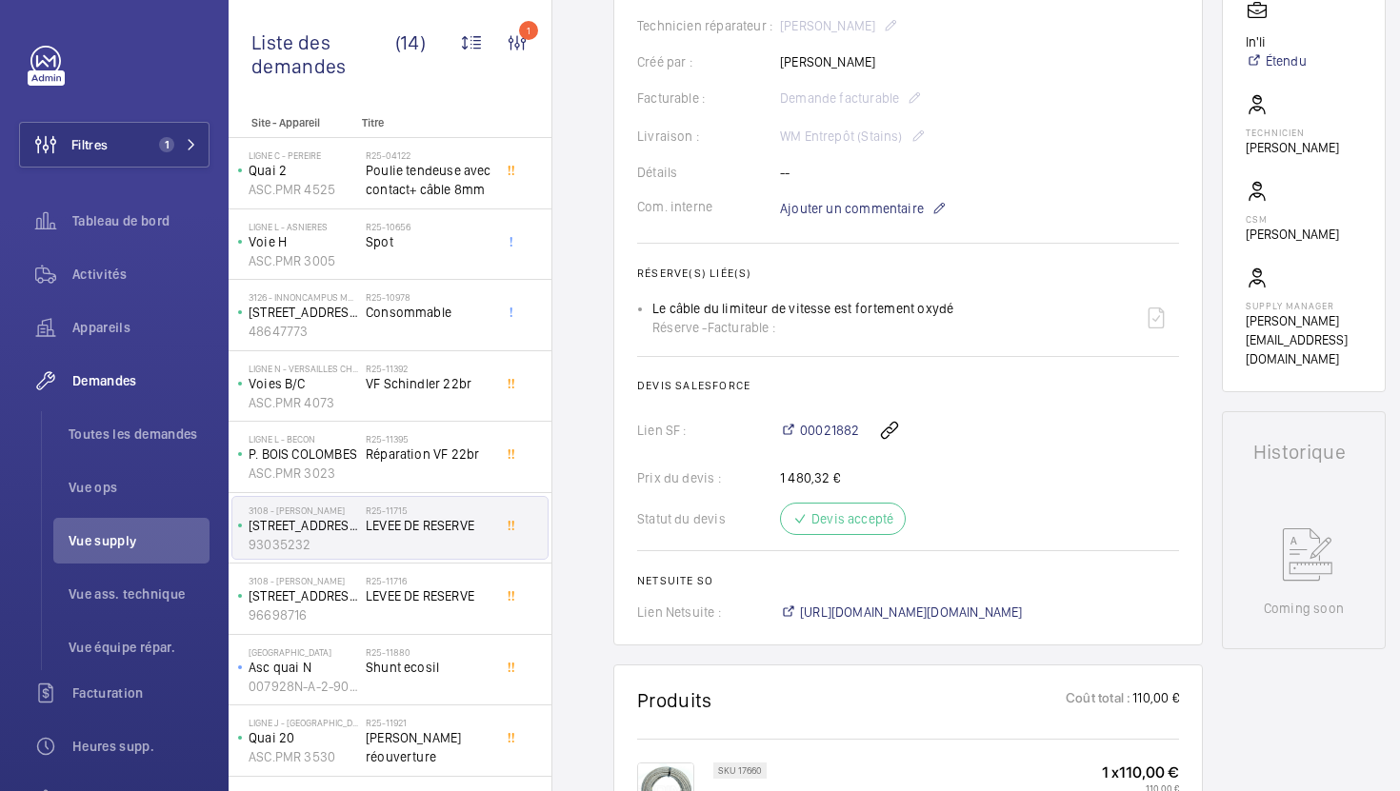
scroll to position [554, 0]
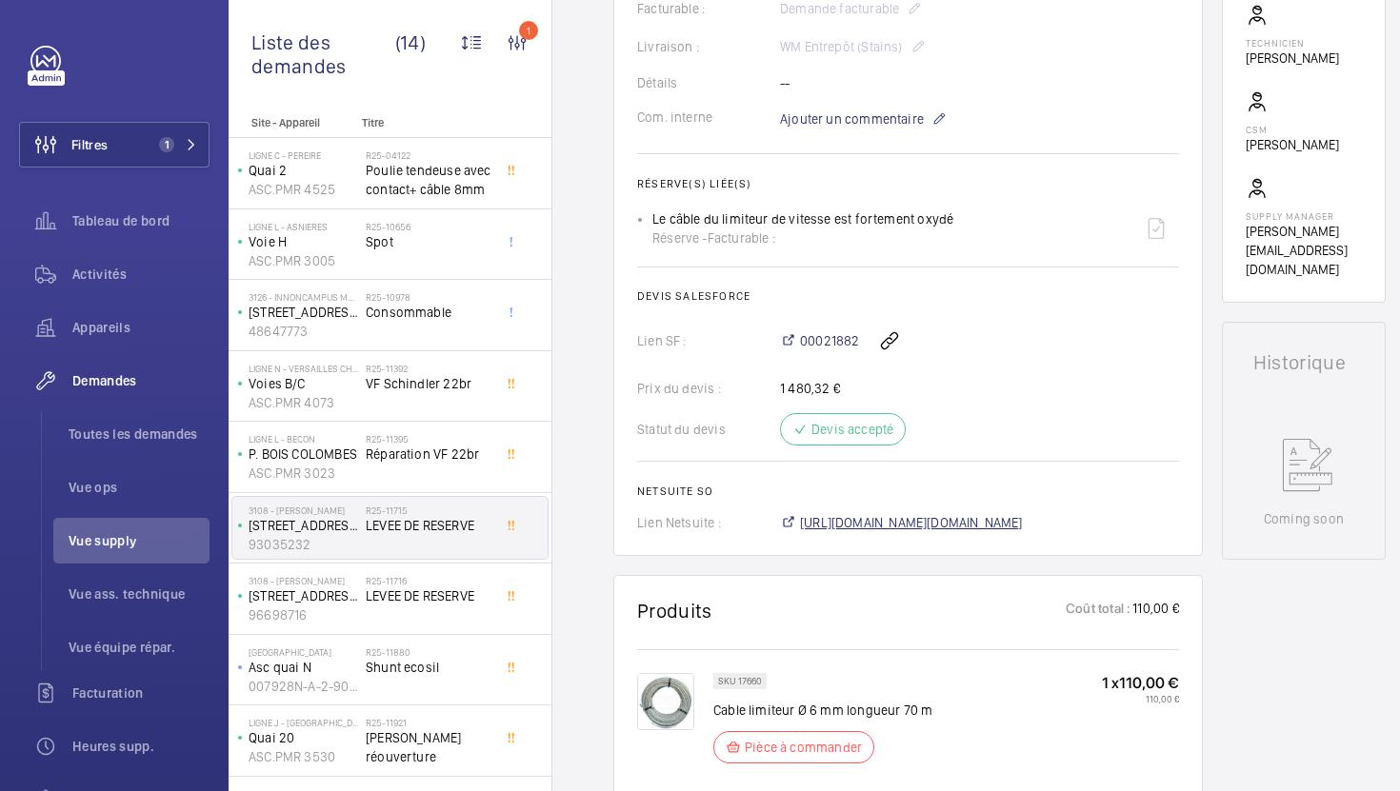
click at [846, 517] on span "https://6461500.app.netsuite.com/app/accounting/transactions/salesord.nl?id=302…" at bounding box center [911, 522] width 223 height 19
click at [455, 594] on span "LEVEE DE RESERVE" at bounding box center [429, 596] width 126 height 19
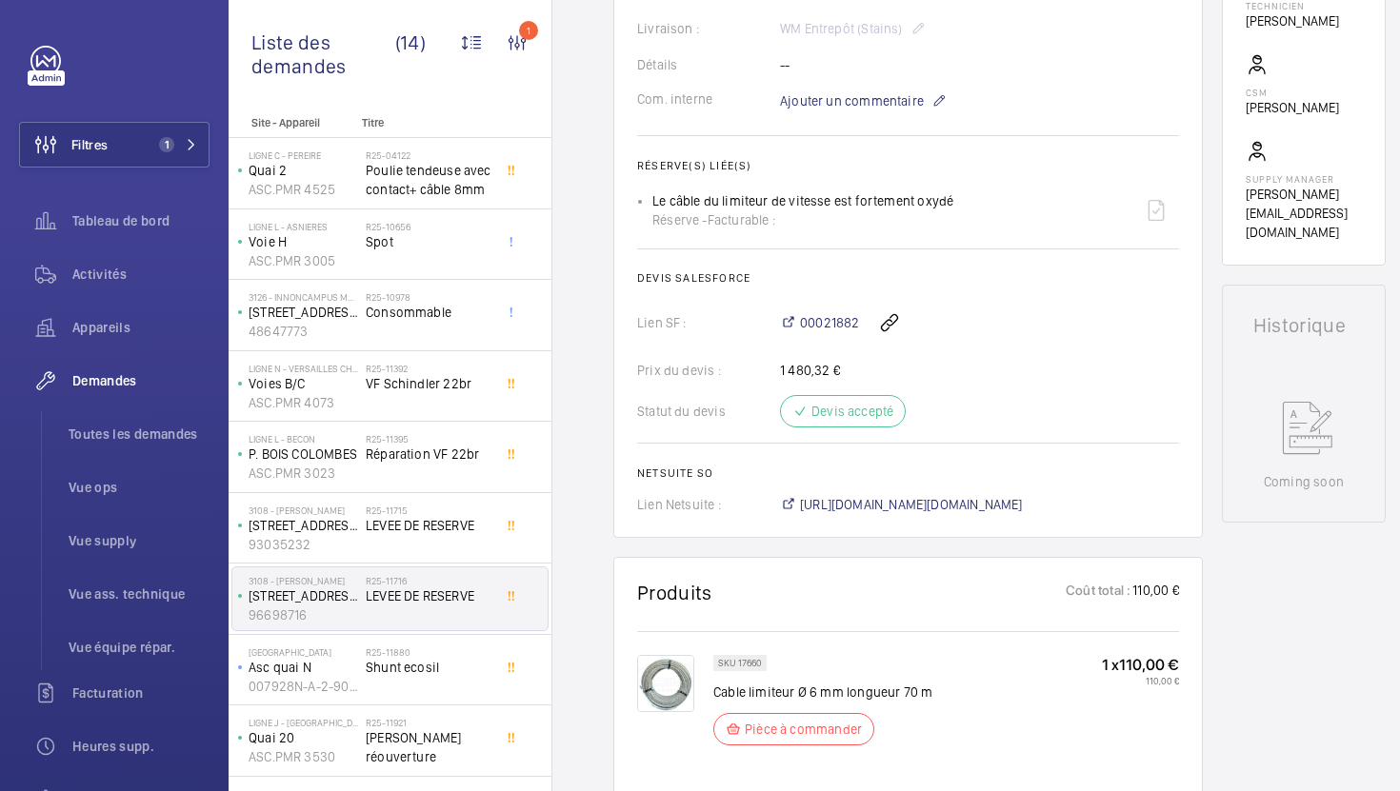
scroll to position [600, 0]
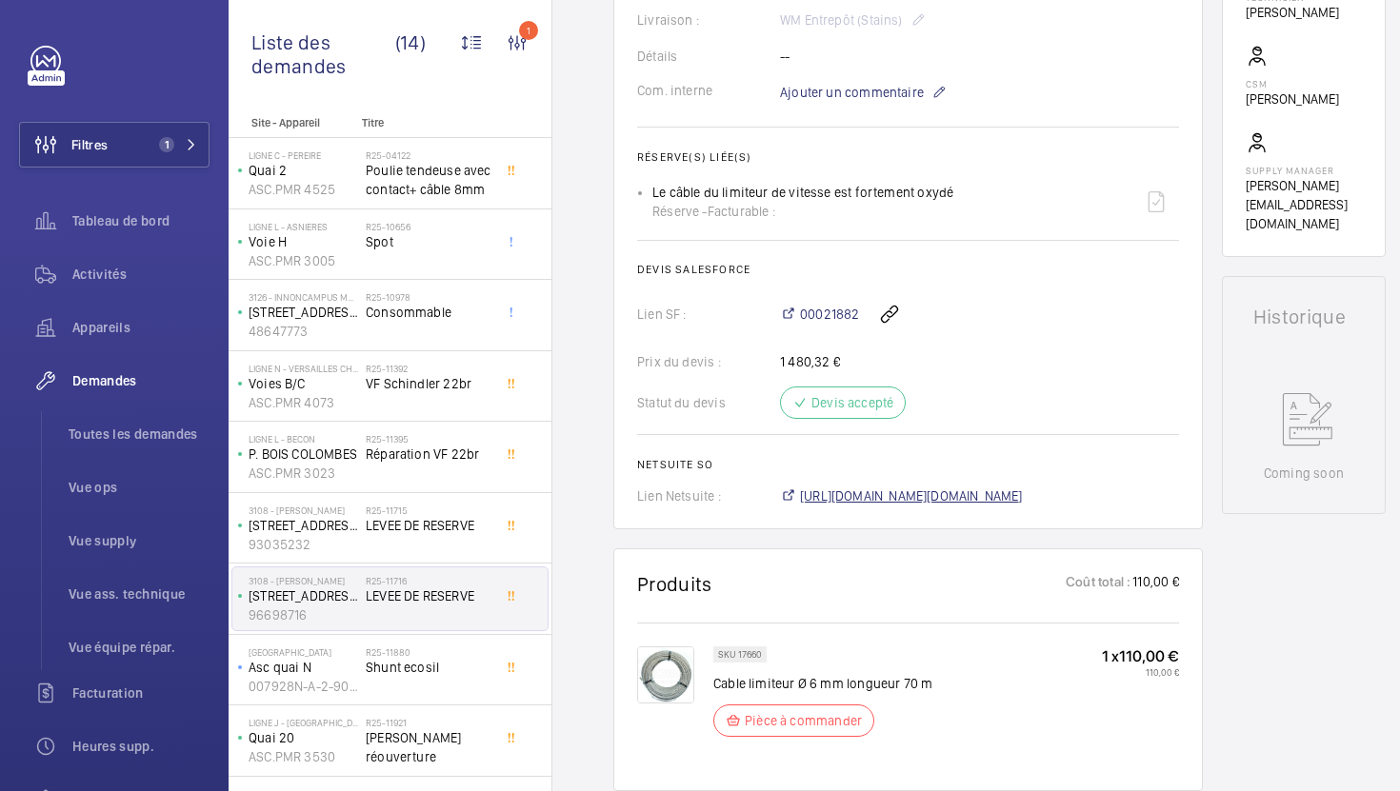
click at [954, 506] on span "https://6461500.app.netsuite.com/app/accounting/transactions/salesord.nl?id=302…" at bounding box center [911, 496] width 223 height 19
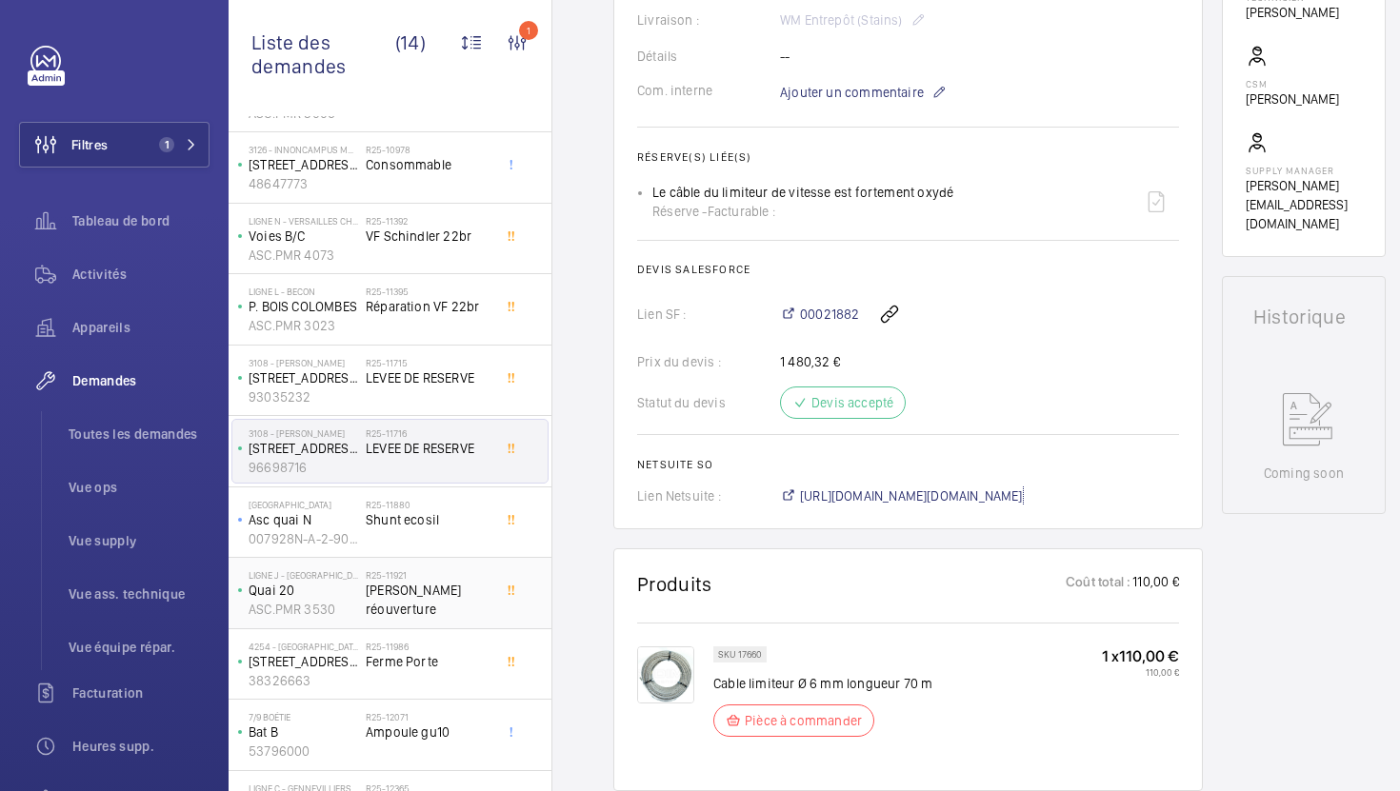
scroll to position [177, 0]
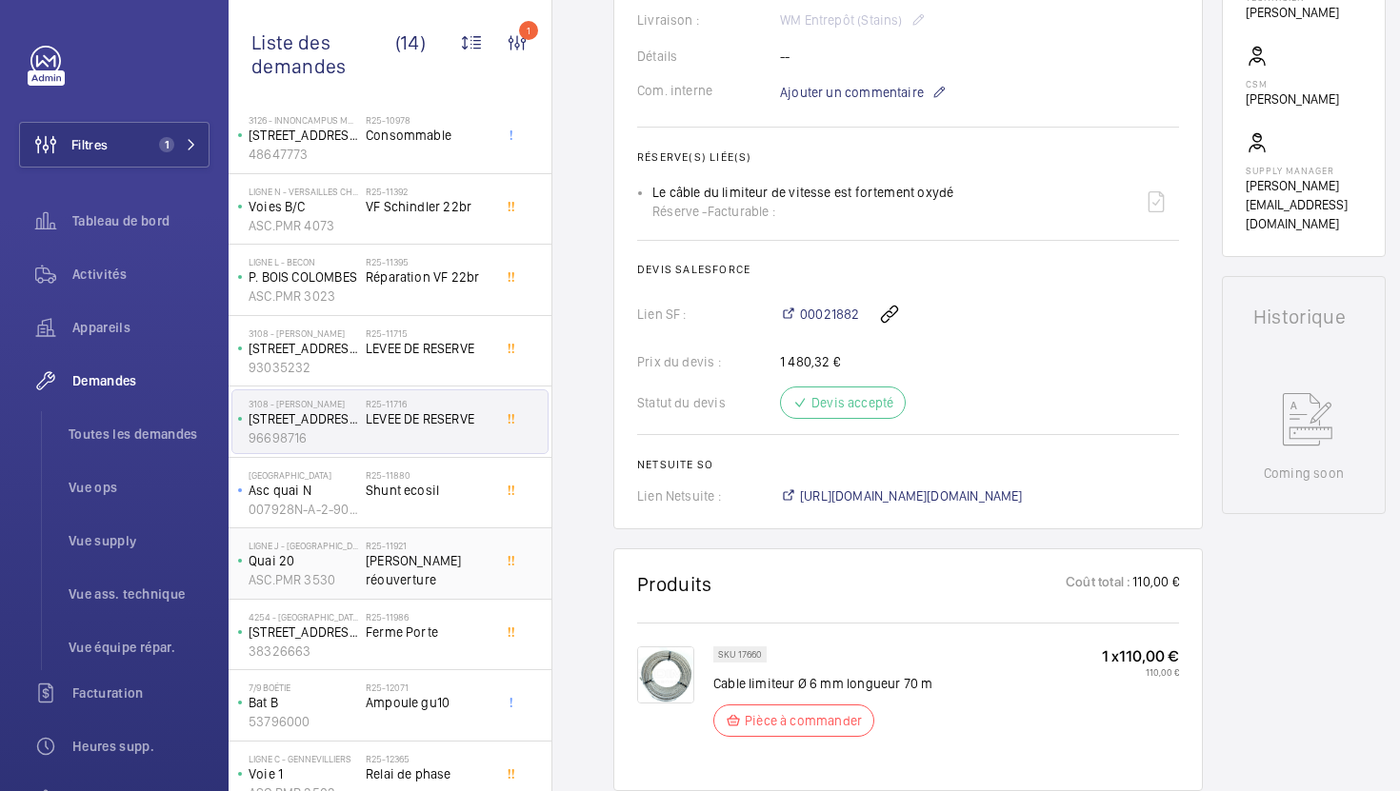
click at [452, 570] on span "[PERSON_NAME] réouverture" at bounding box center [429, 570] width 126 height 38
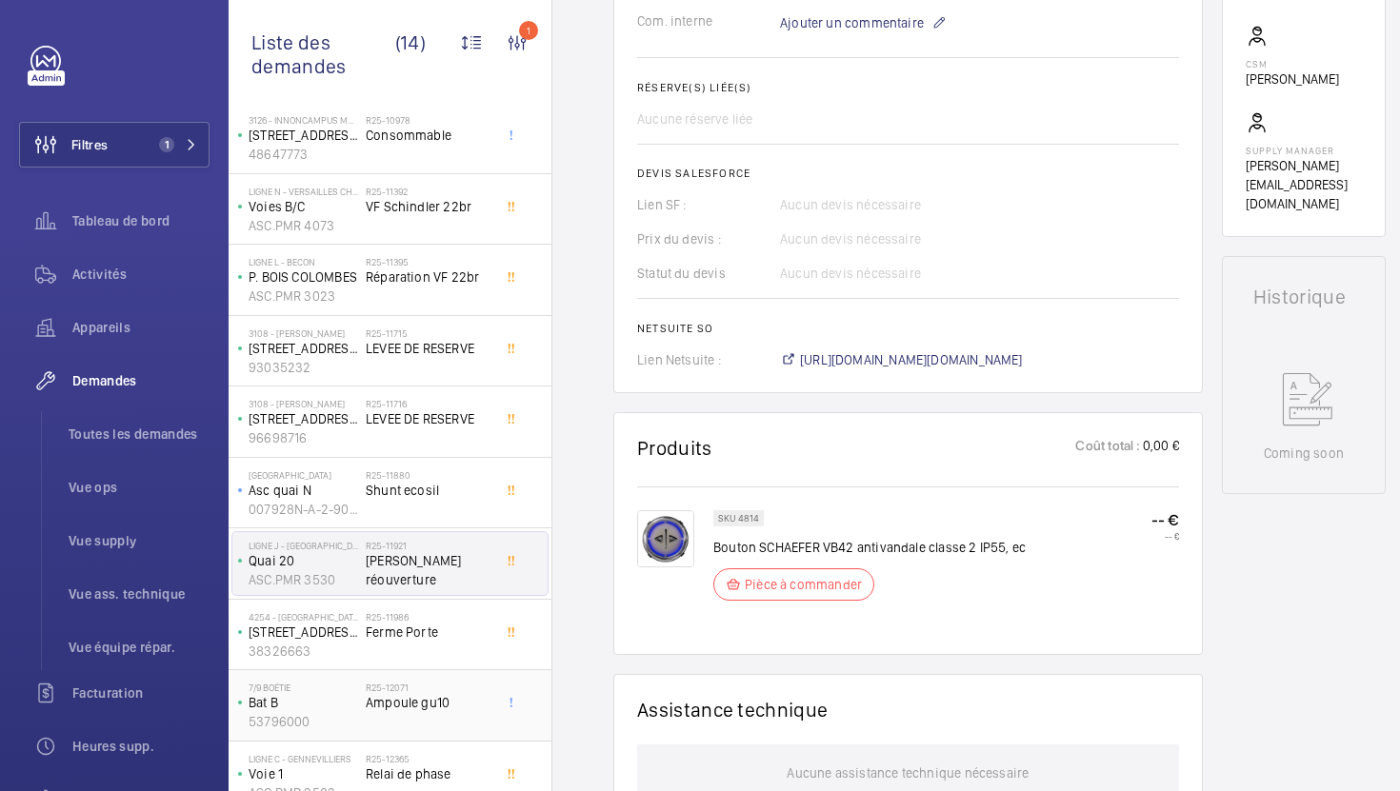
scroll to position [688, 0]
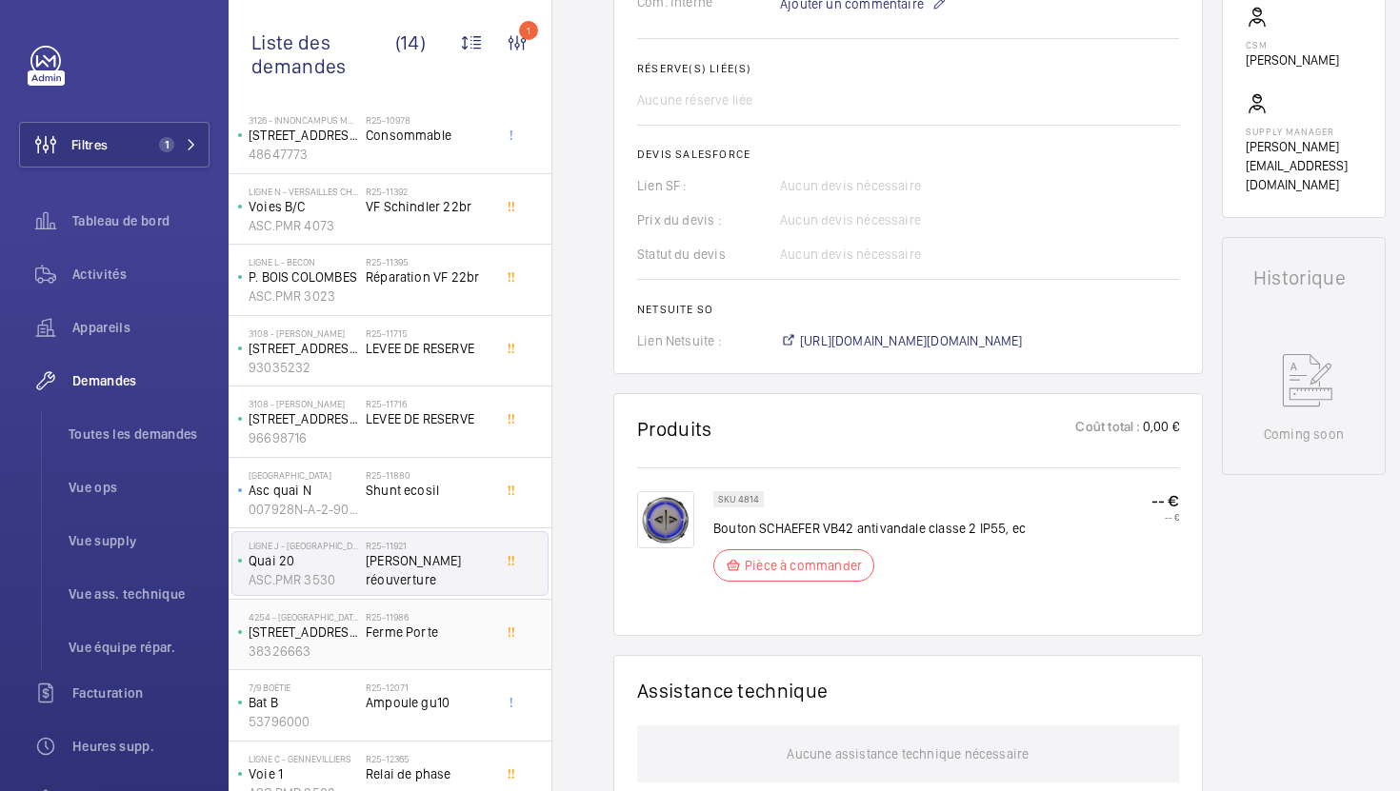
click at [469, 637] on span "Ferme Porte" at bounding box center [429, 632] width 126 height 19
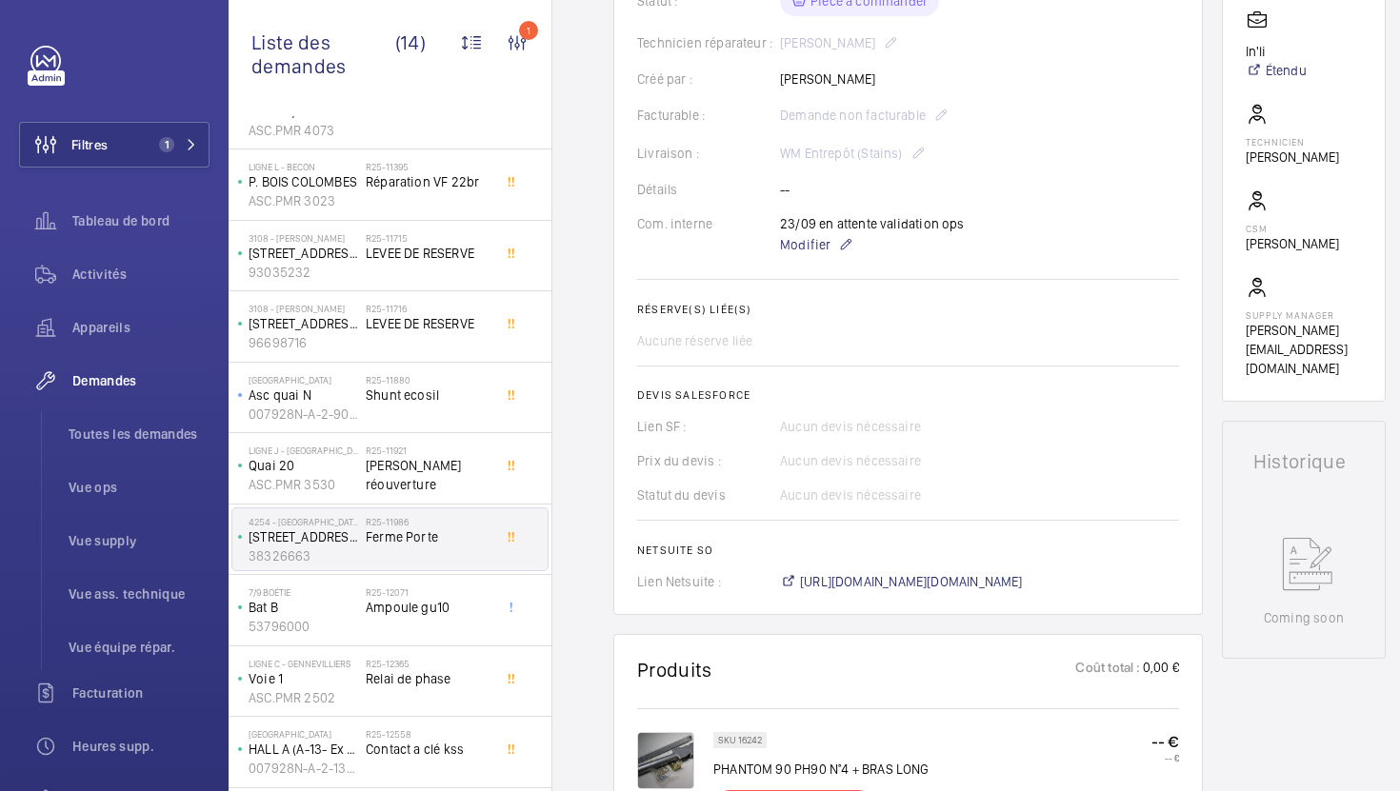
scroll to position [295, 0]
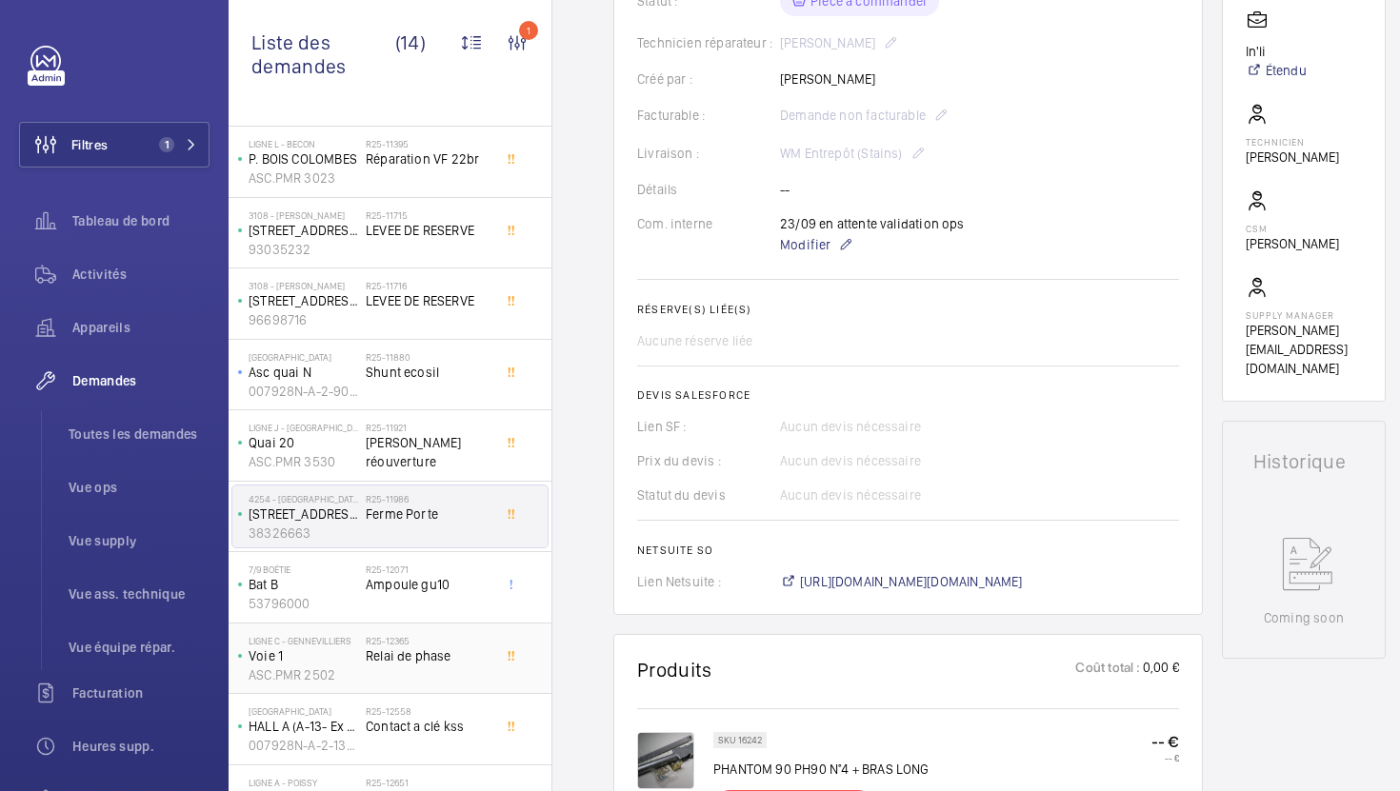
click at [458, 665] on span "Relai de phase" at bounding box center [429, 656] width 126 height 19
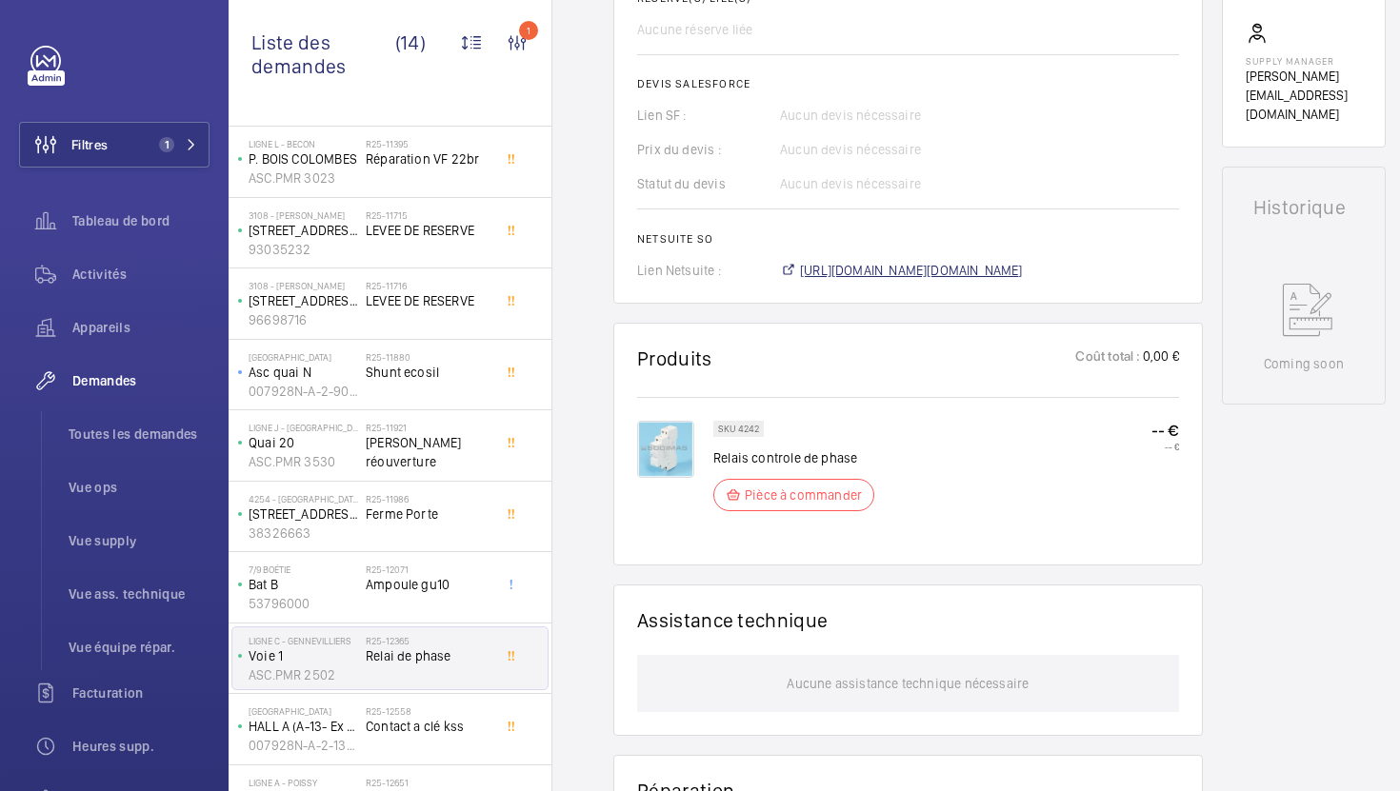
scroll to position [778, 0]
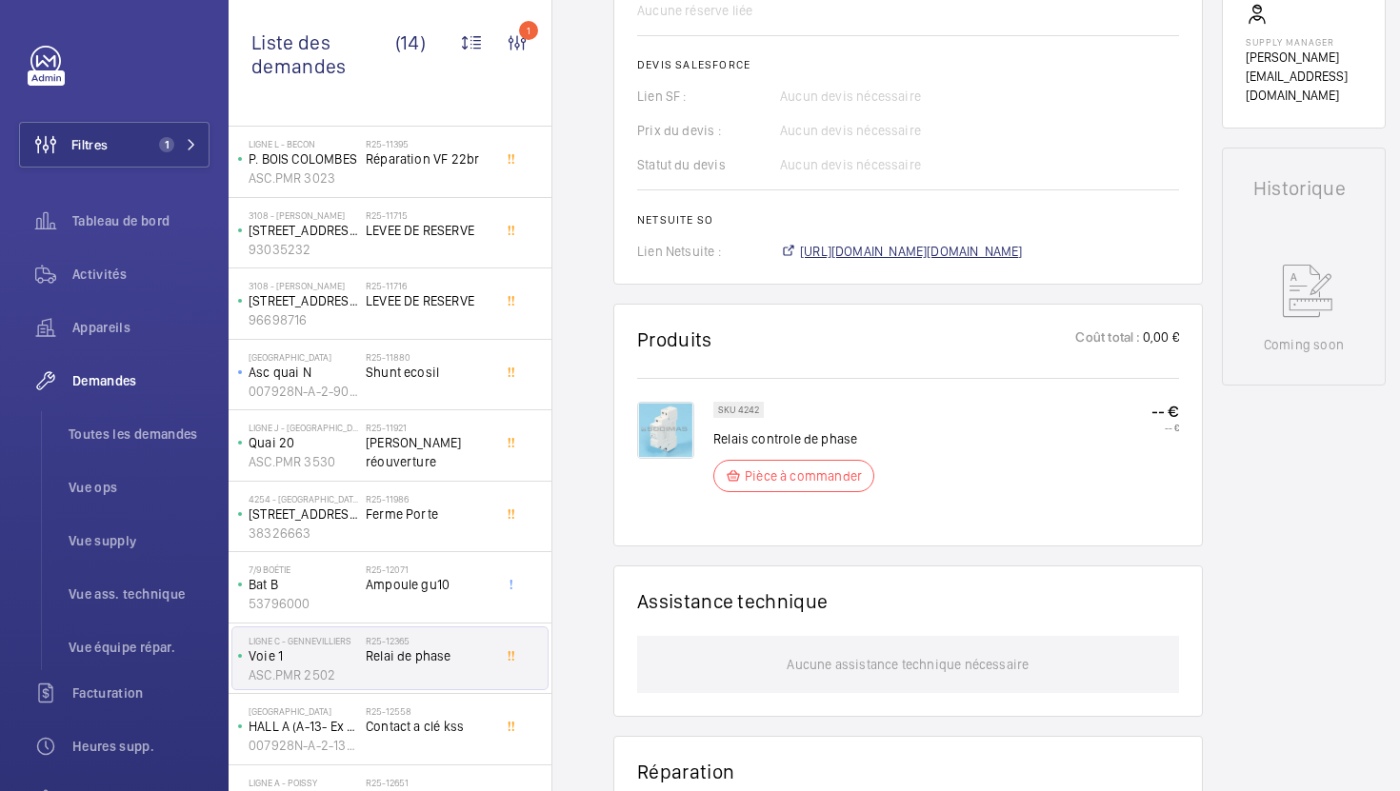
click at [844, 261] on span "https://6461500.app.netsuite.com/app/accounting/transactions/salesord.nl?id=302…" at bounding box center [911, 251] width 223 height 19
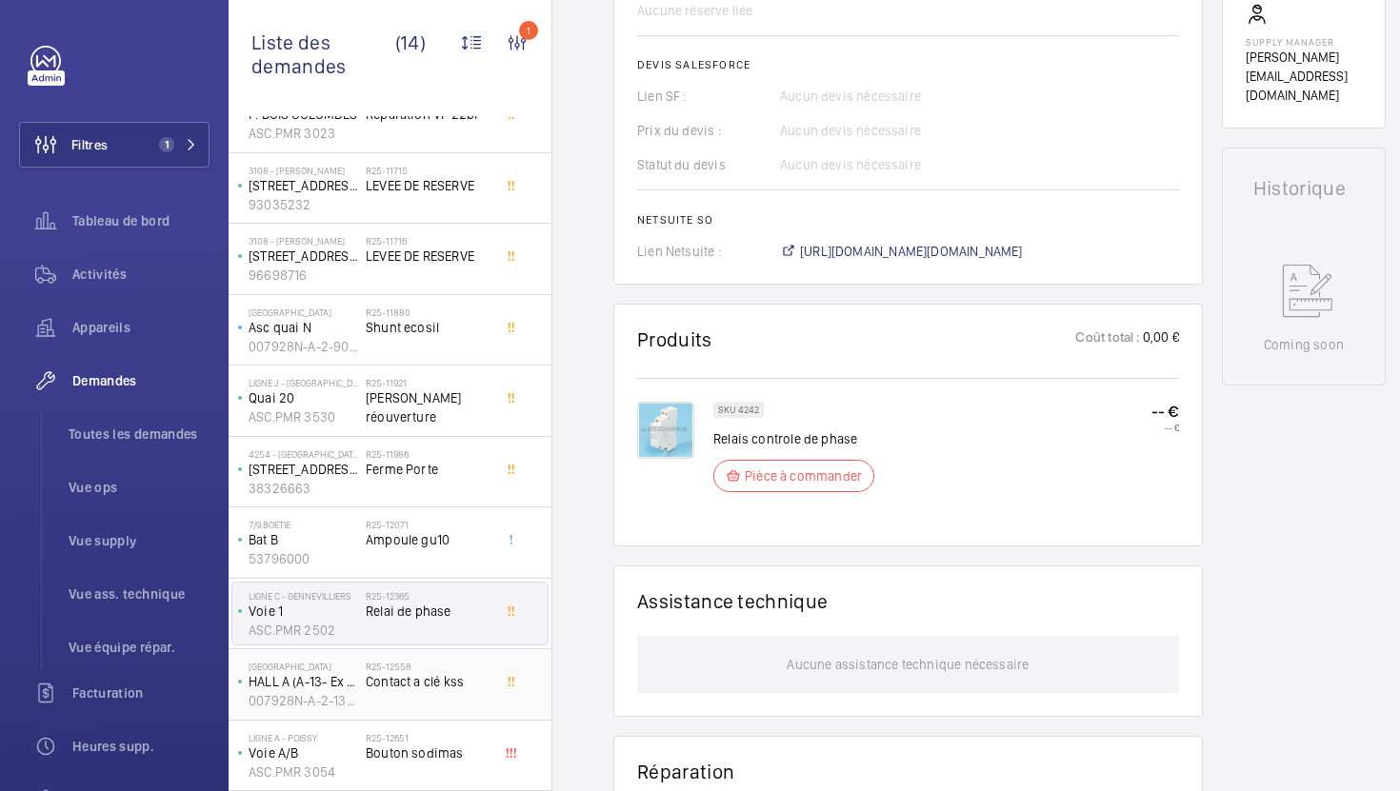
click at [483, 677] on span "Contact a clé kss" at bounding box center [429, 681] width 126 height 19
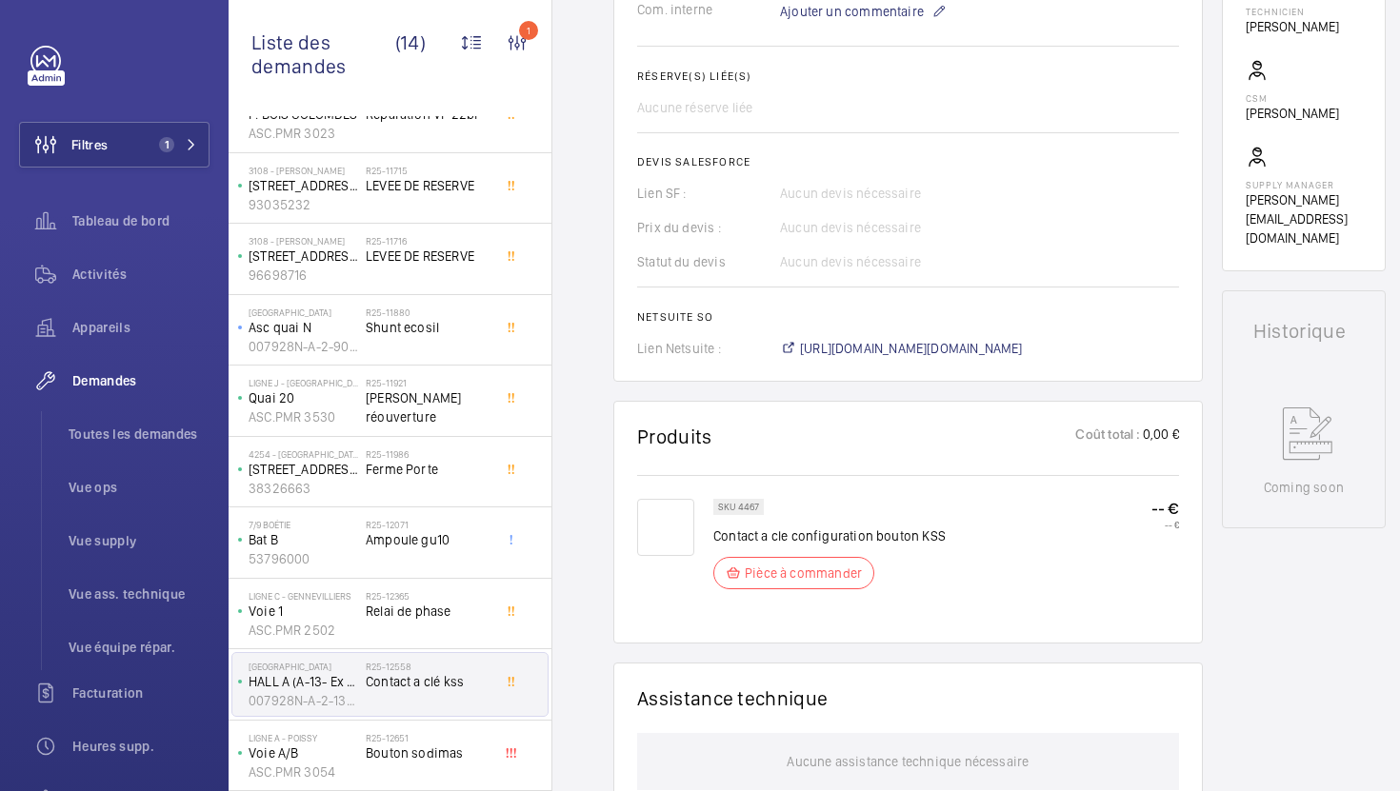
scroll to position [681, 0]
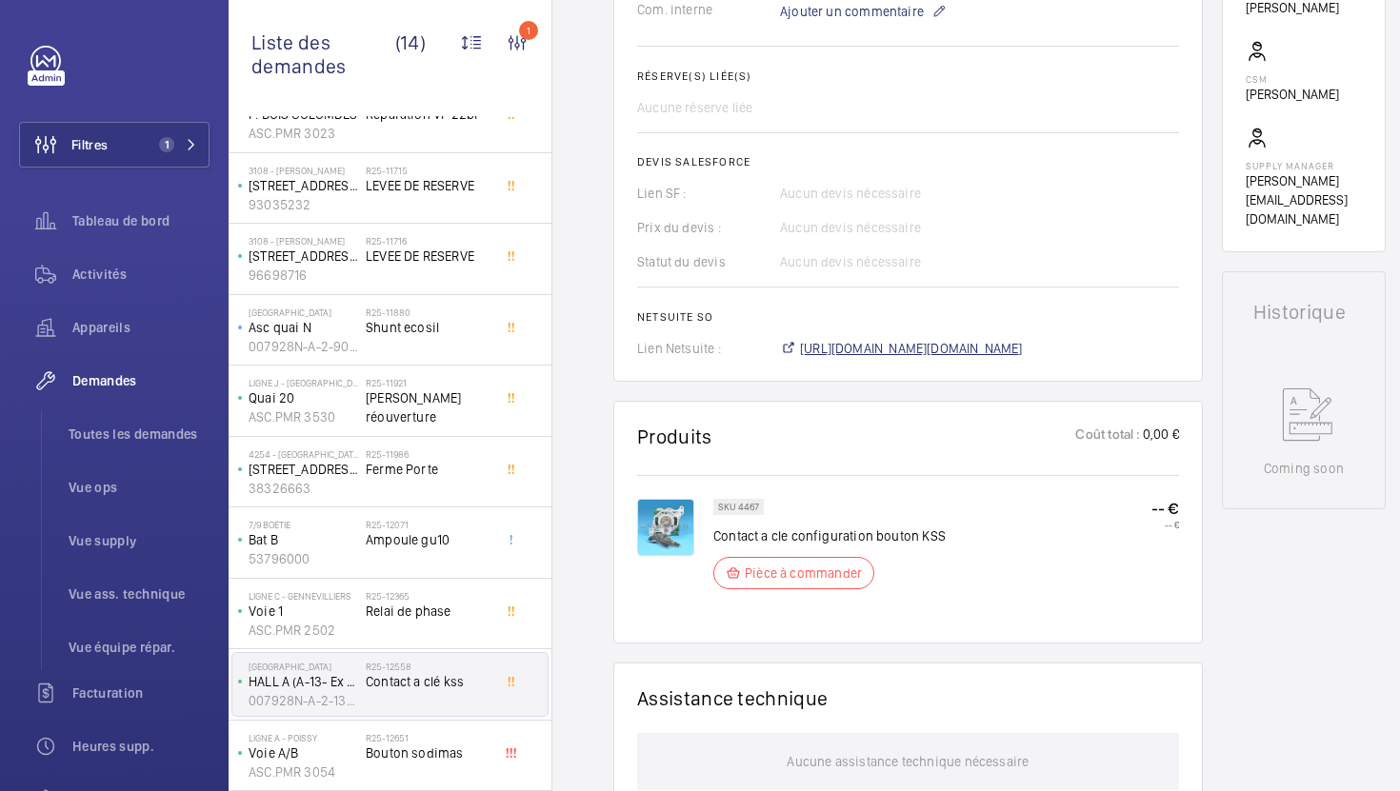
click at [904, 349] on span "https://6461500.app.netsuite.com/app/accounting/transactions/salesord.nl?id=303…" at bounding box center [911, 348] width 223 height 19
click at [468, 753] on span "Bouton sodimas" at bounding box center [429, 753] width 126 height 19
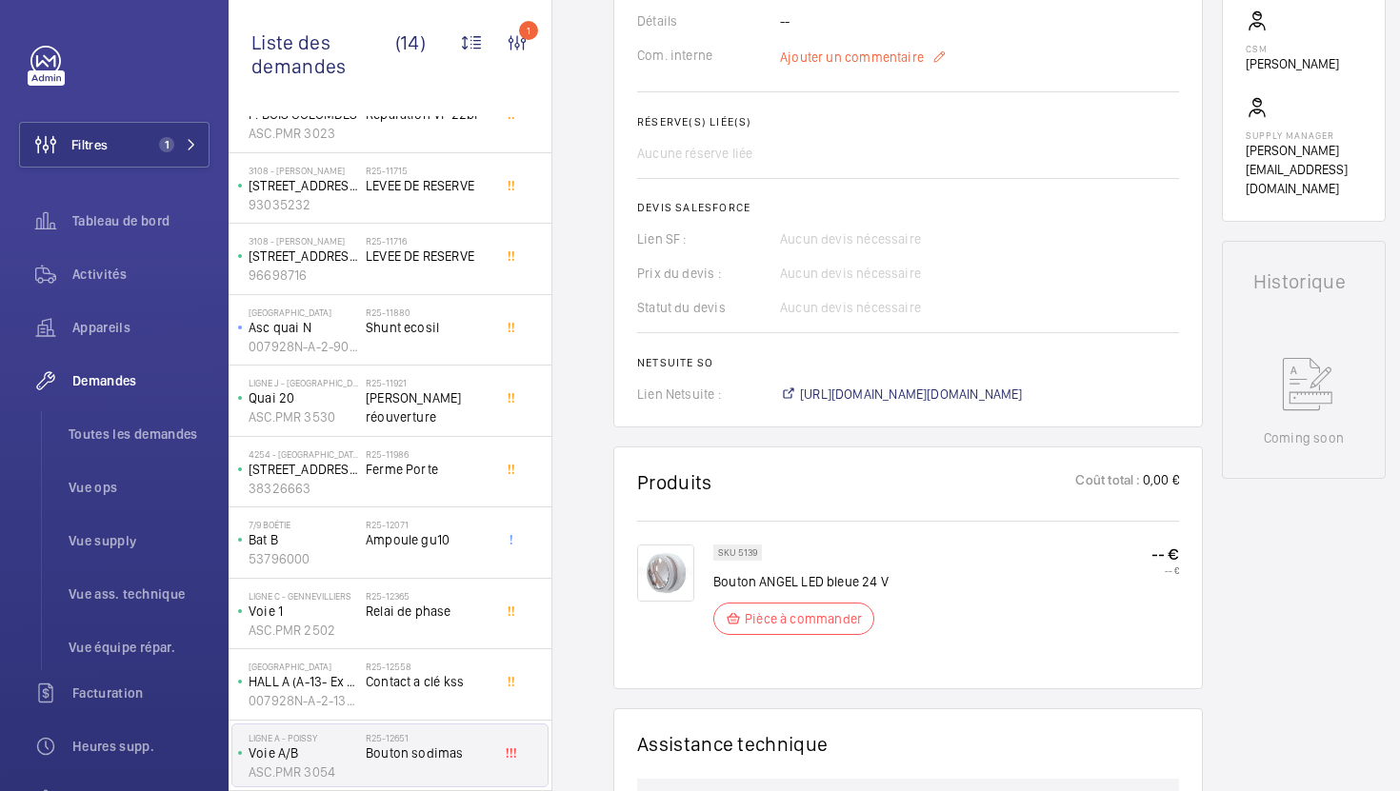
scroll to position [656, 0]
click at [848, 398] on span "https://6461500.app.netsuite.com/app/accounting/transactions/salesord.nl?id=303…" at bounding box center [911, 392] width 223 height 19
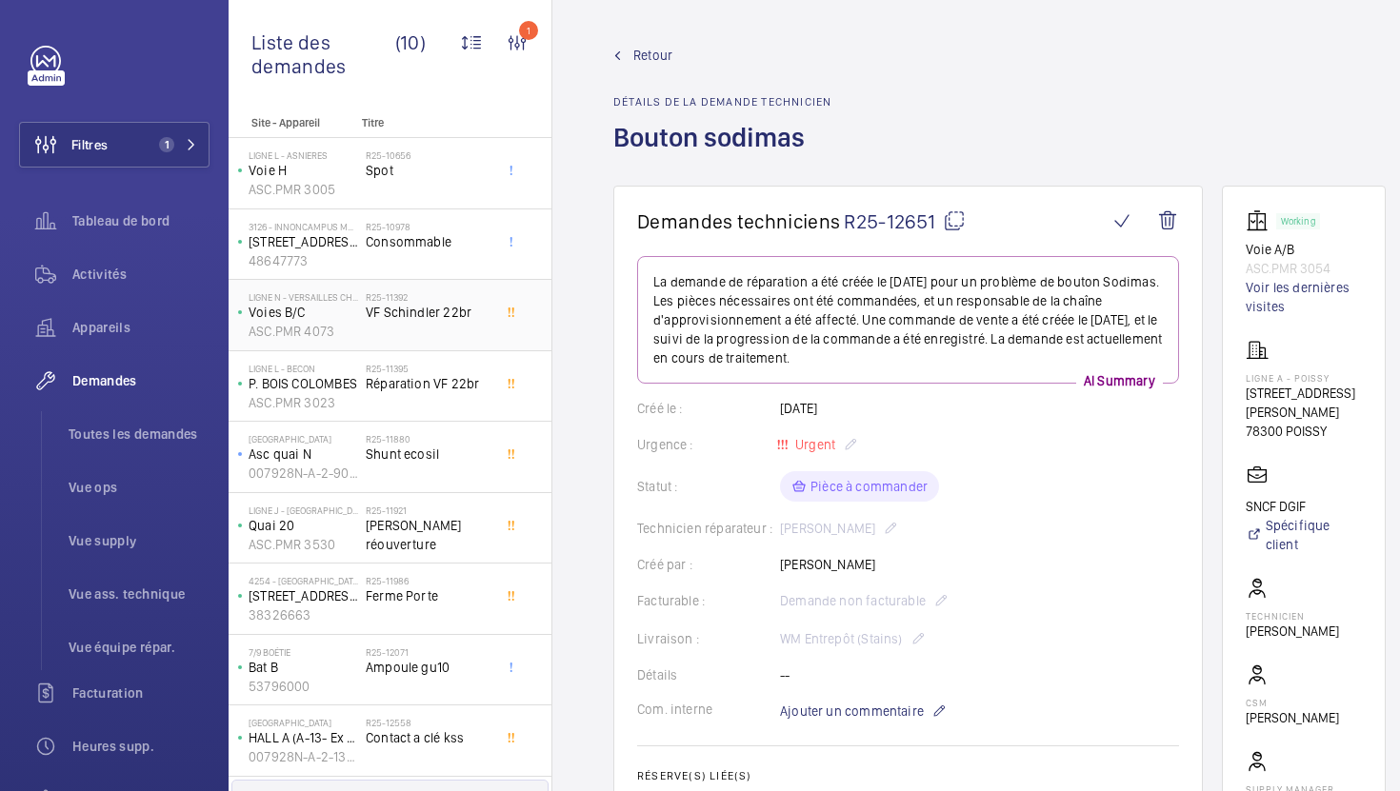
click at [438, 316] on span "VF Schindler 22br" at bounding box center [429, 312] width 126 height 19
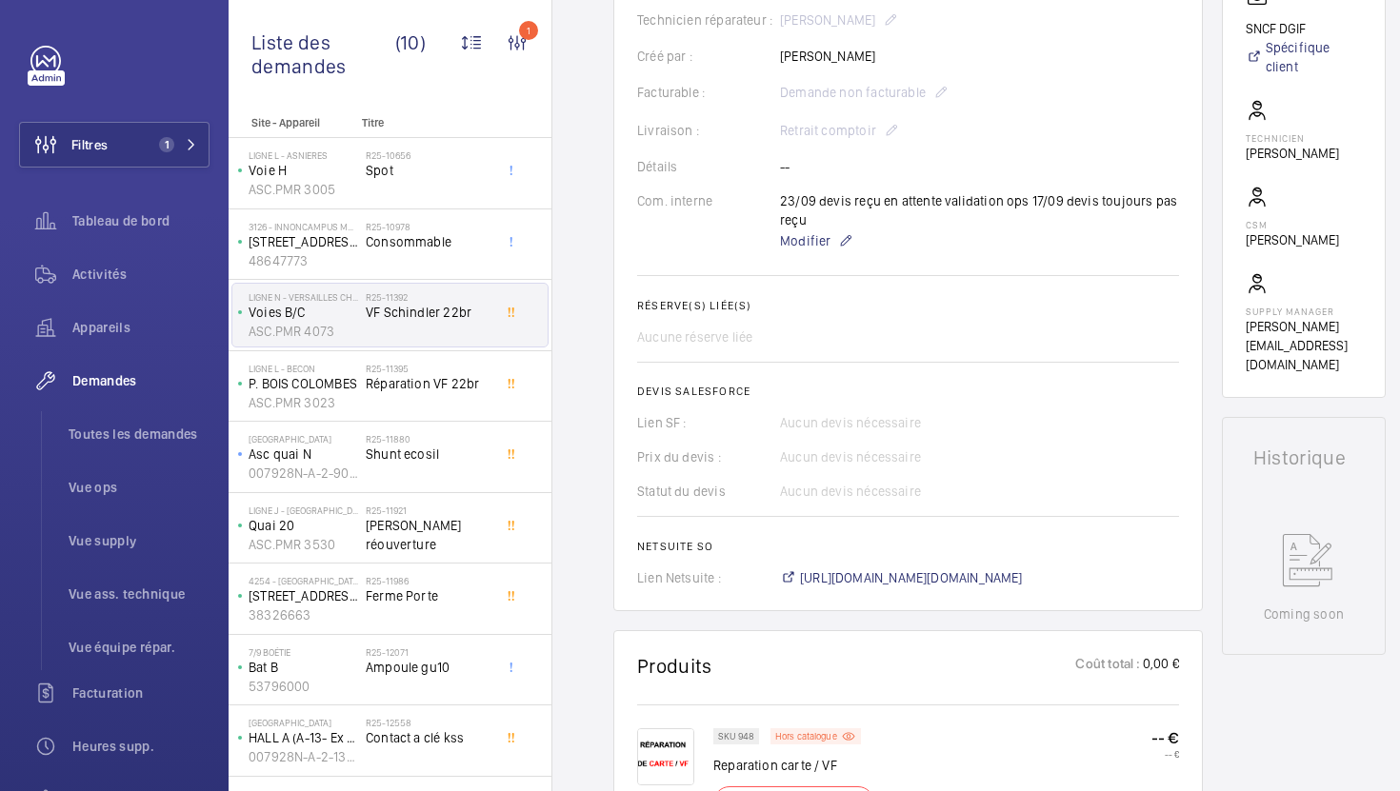
scroll to position [452, 0]
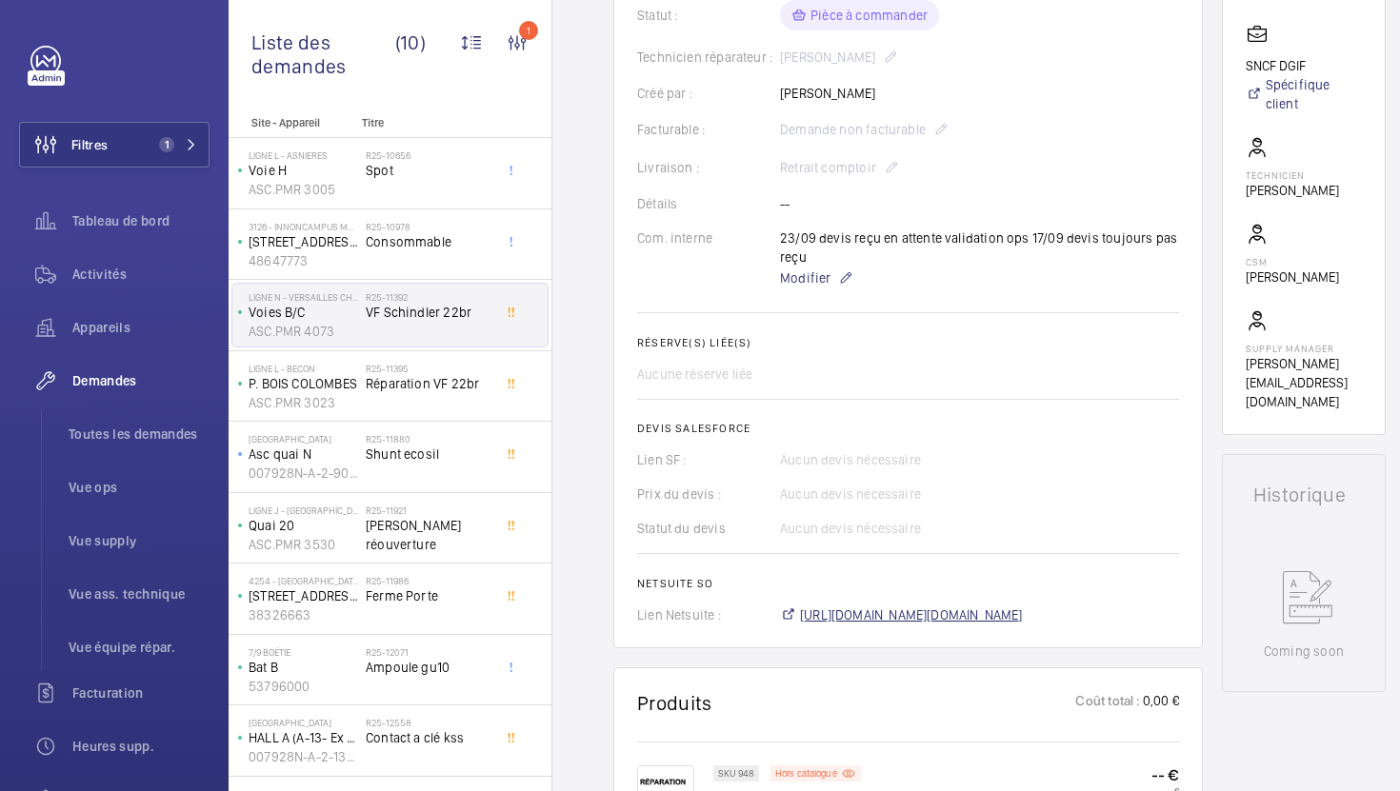
click at [954, 623] on span "[URL][DOMAIN_NAME][DOMAIN_NAME]" at bounding box center [911, 615] width 223 height 19
click at [446, 402] on div "R25-11395 Réparation VF 22br" at bounding box center [429, 390] width 126 height 55
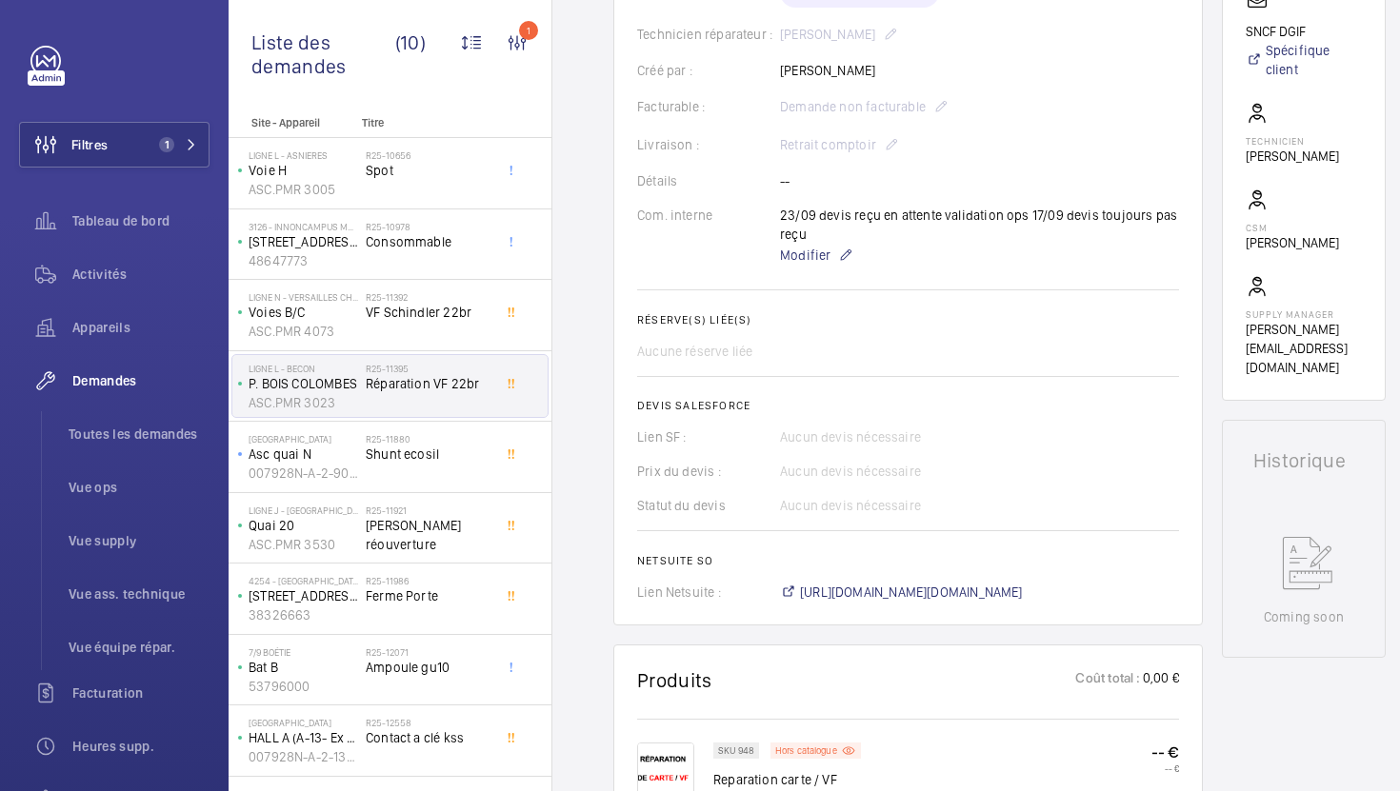
scroll to position [550, 0]
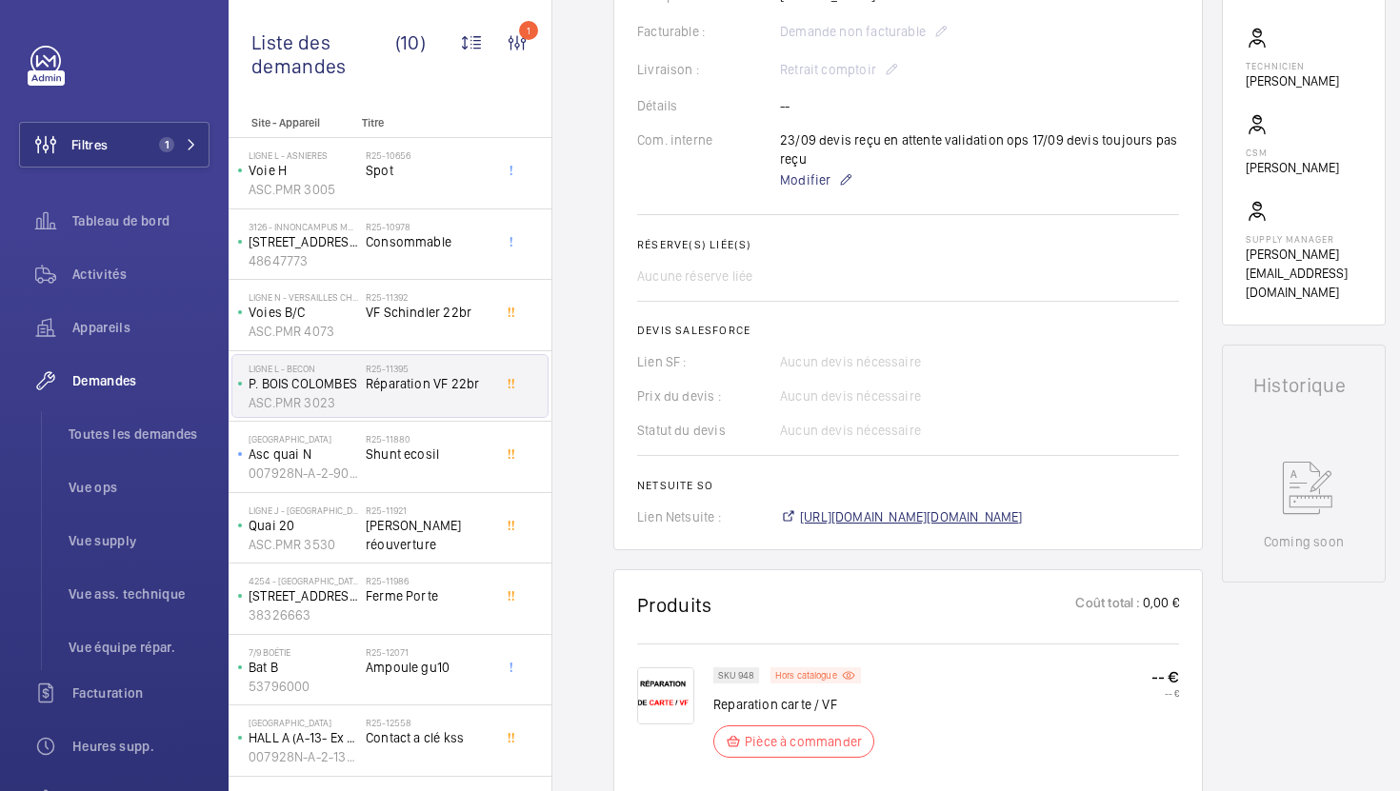
click at [905, 523] on span "https://6461500.app.netsuite.com/app/accounting/transactions/salesord.nl?id=303…" at bounding box center [911, 517] width 223 height 19
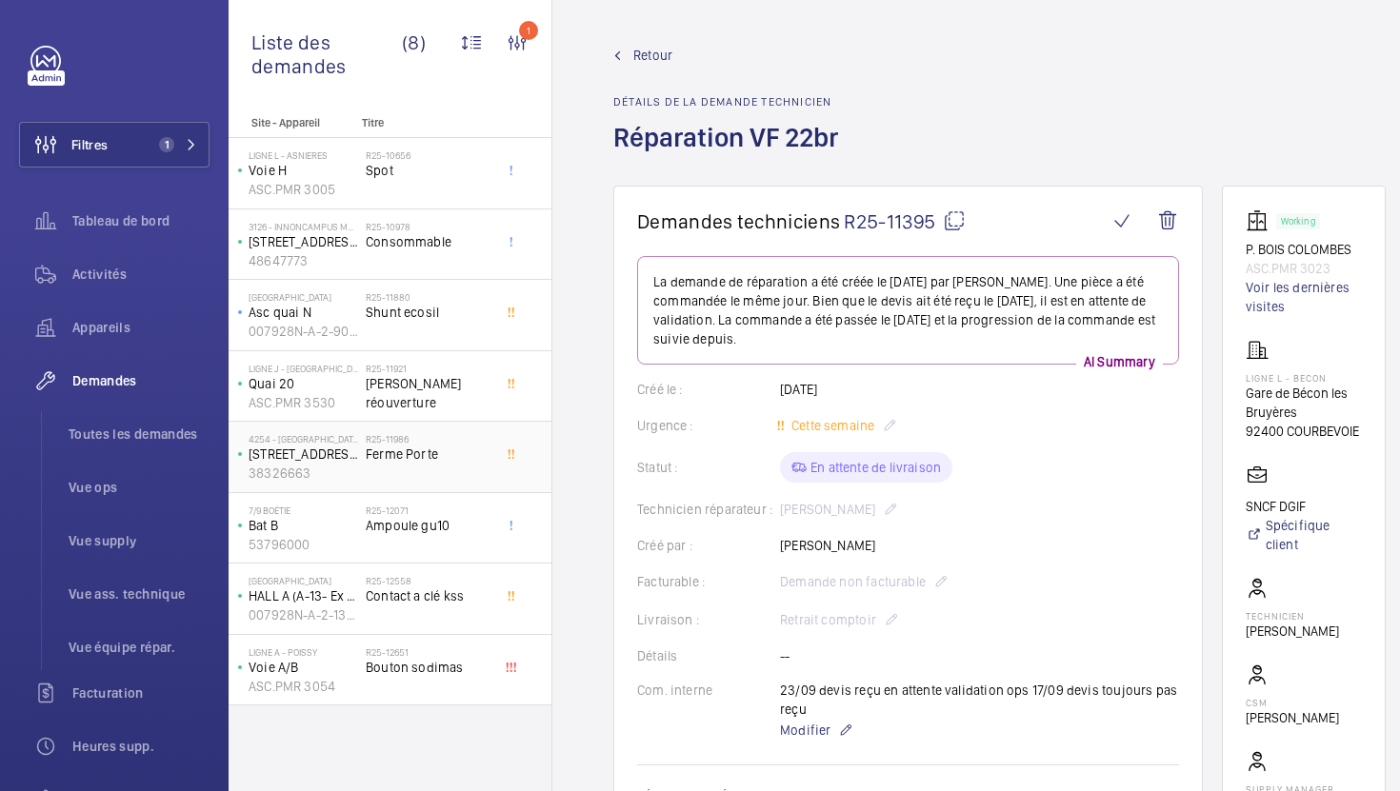
click at [474, 456] on span "Ferme Porte" at bounding box center [429, 454] width 126 height 19
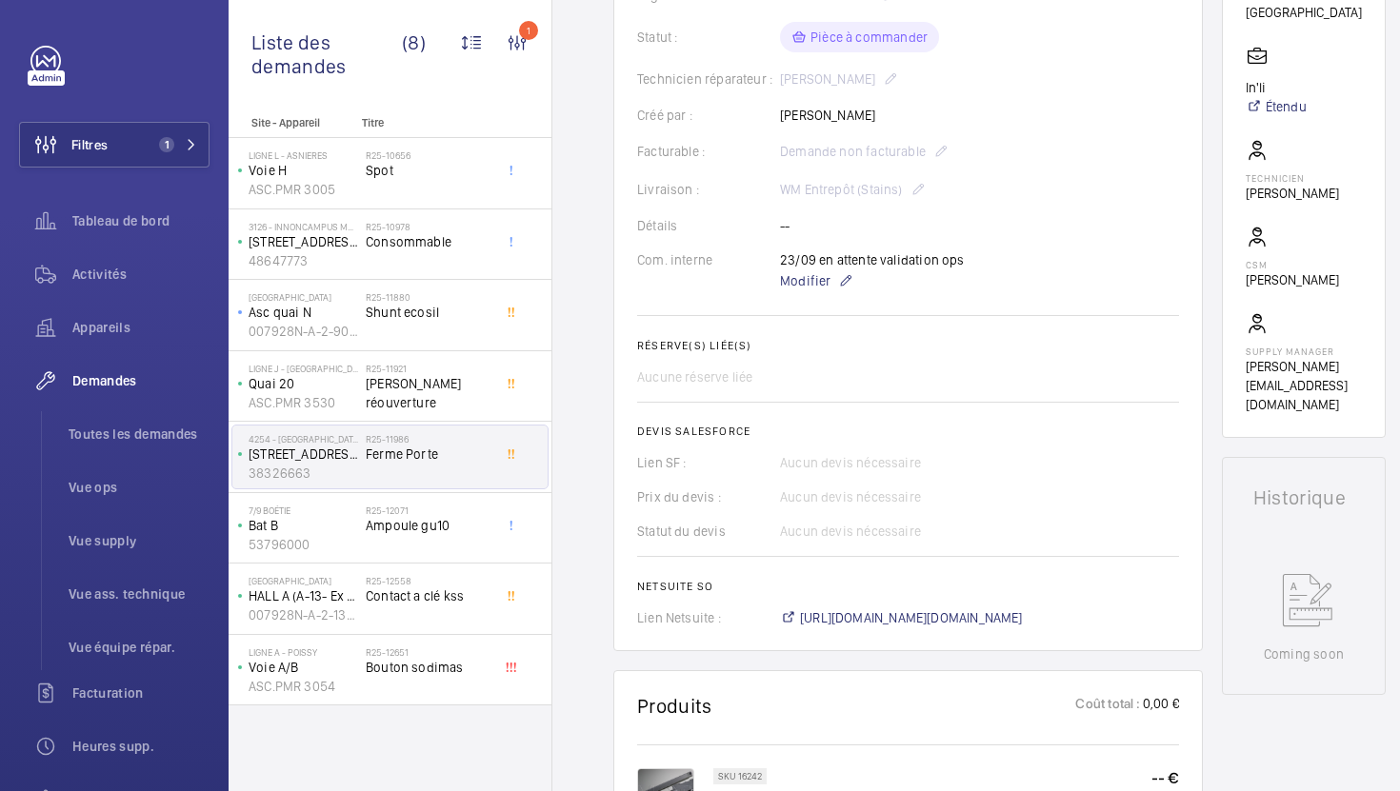
scroll to position [453, 0]
